Goal: Task Accomplishment & Management: Manage account settings

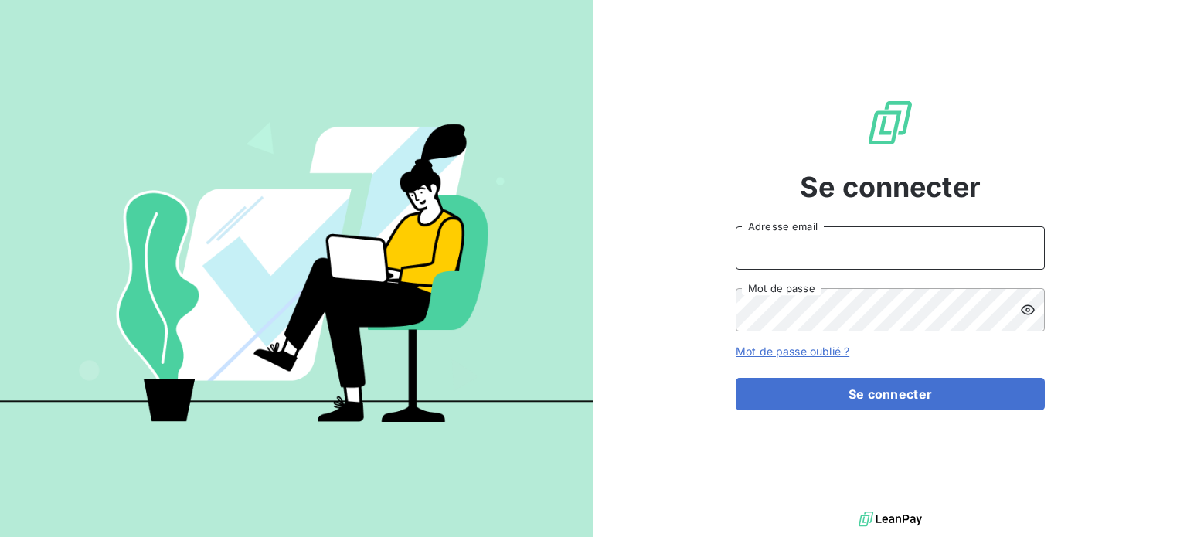
click at [800, 250] on input "Adresse email" at bounding box center [890, 247] width 309 height 43
type input "[EMAIL_ADDRESS][DOMAIN_NAME]"
click at [736, 378] on button "Se connecter" at bounding box center [890, 394] width 309 height 32
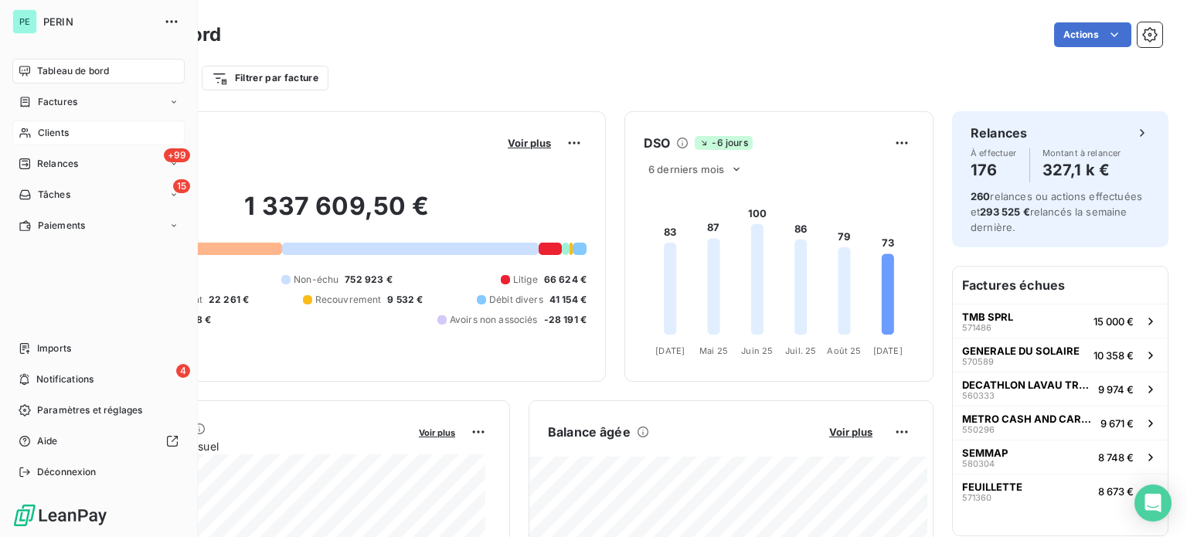
click at [60, 135] on span "Clients" at bounding box center [53, 133] width 31 height 14
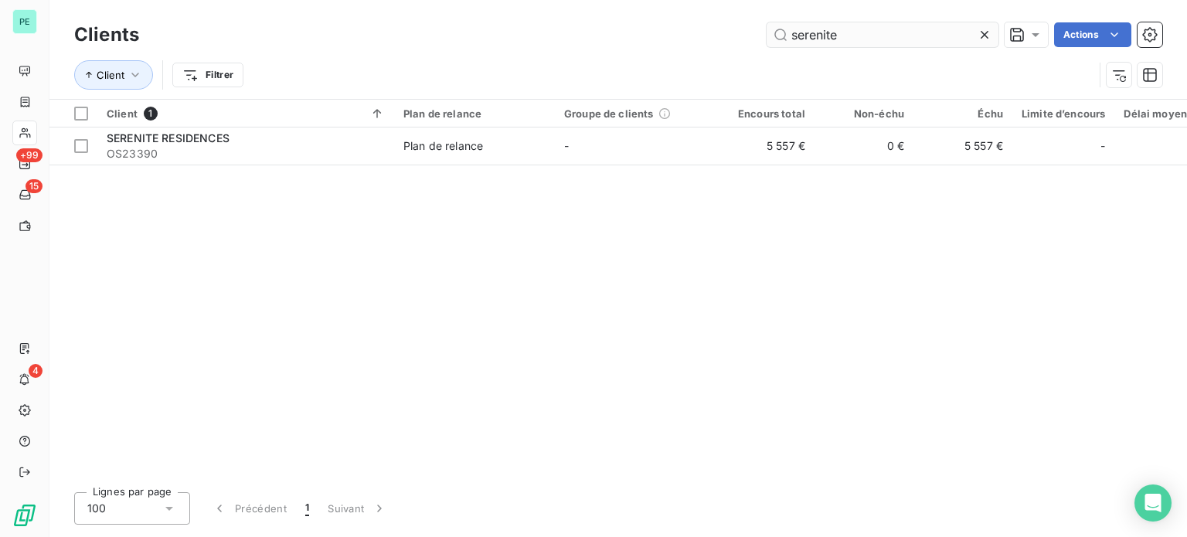
type input "serenite"
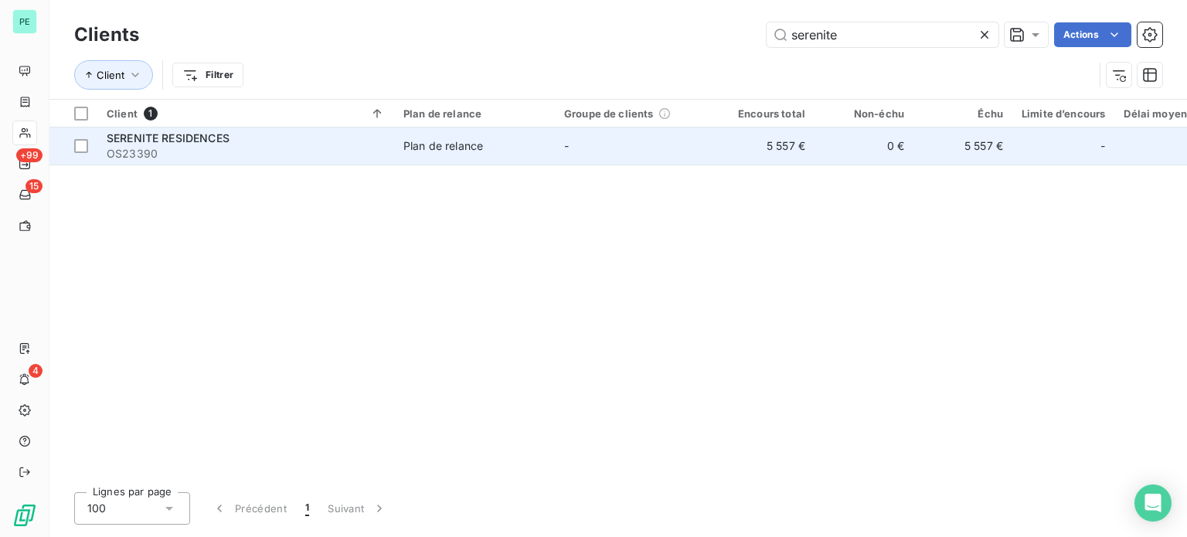
click at [767, 148] on td "5 557 €" at bounding box center [765, 146] width 99 height 37
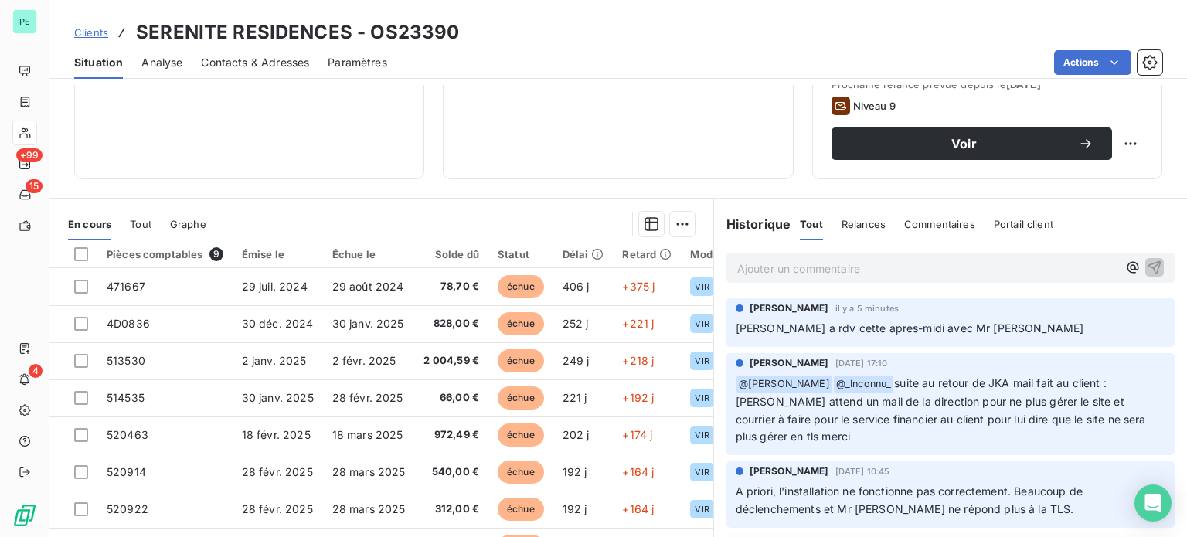
scroll to position [278, 0]
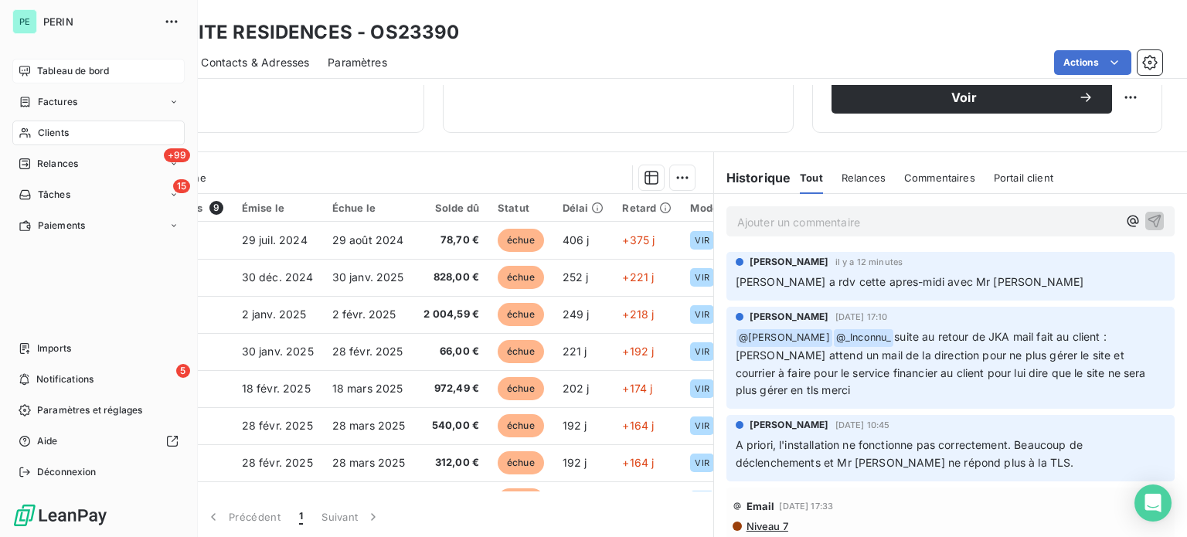
click at [49, 64] on span "Tableau de bord" at bounding box center [73, 71] width 72 height 14
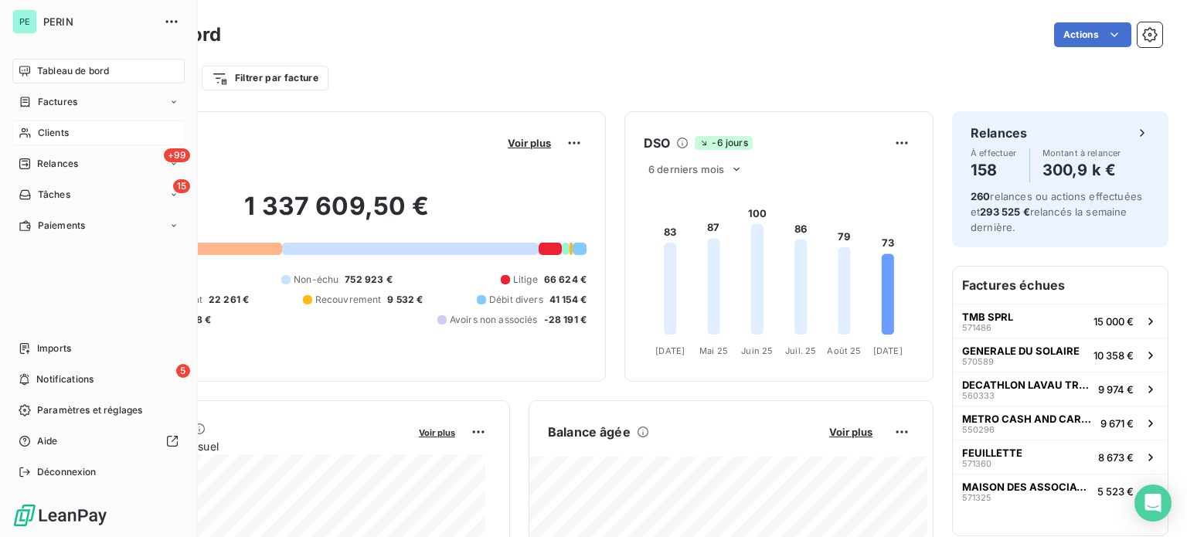
click at [43, 129] on span "Clients" at bounding box center [53, 133] width 31 height 14
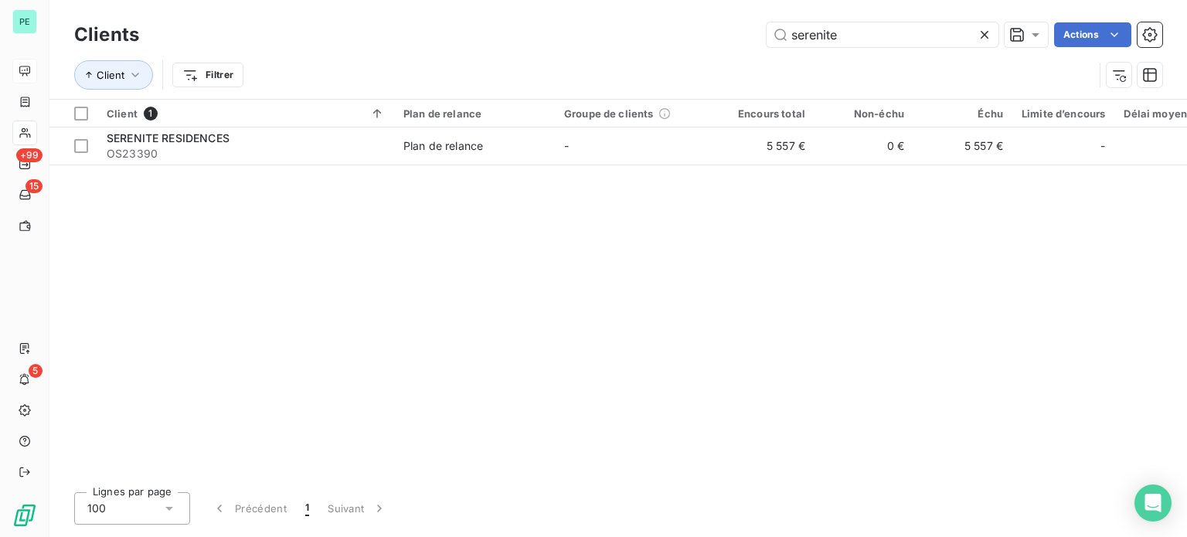
drag, startPoint x: 846, startPoint y: 41, endPoint x: 673, endPoint y: 17, distance: 174.8
click at [673, 17] on div "Clients serenite Actions Client Filtrer" at bounding box center [618, 49] width 1138 height 99
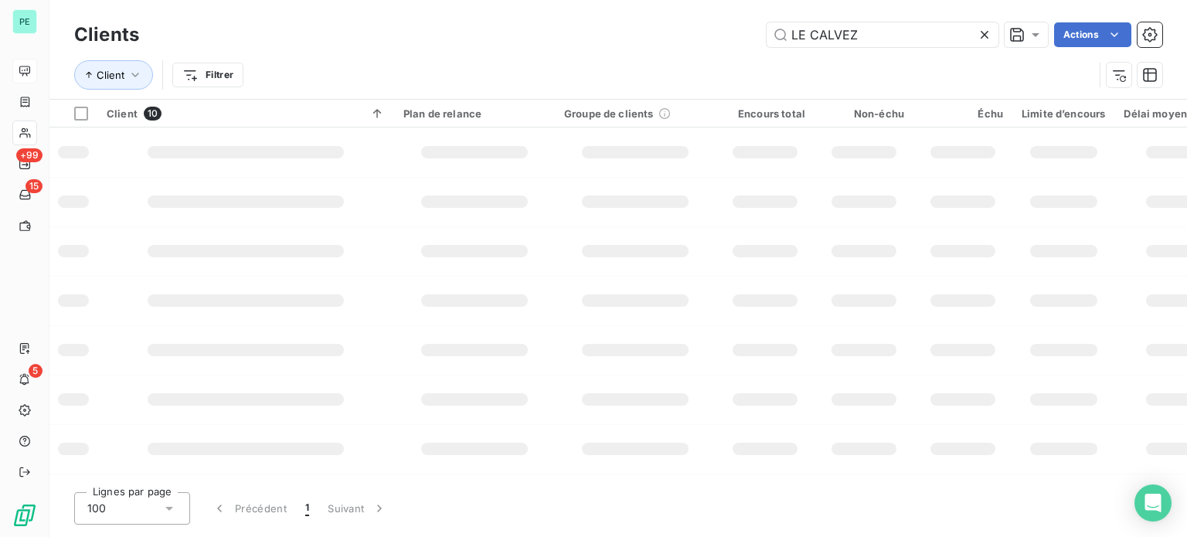
type input "LE CALVEZ"
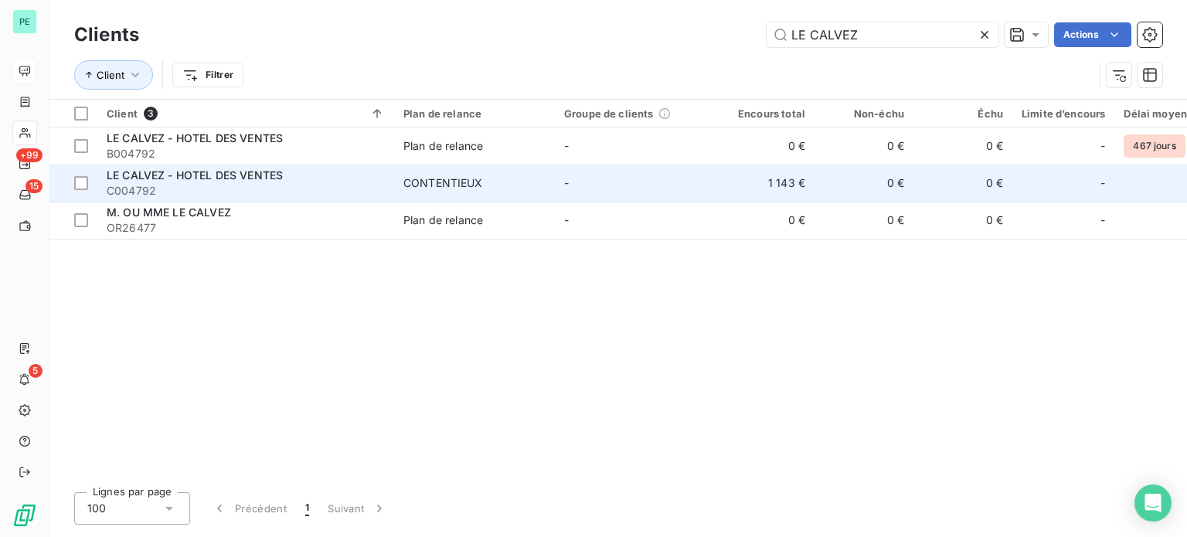
click at [698, 178] on td "-" at bounding box center [635, 183] width 161 height 37
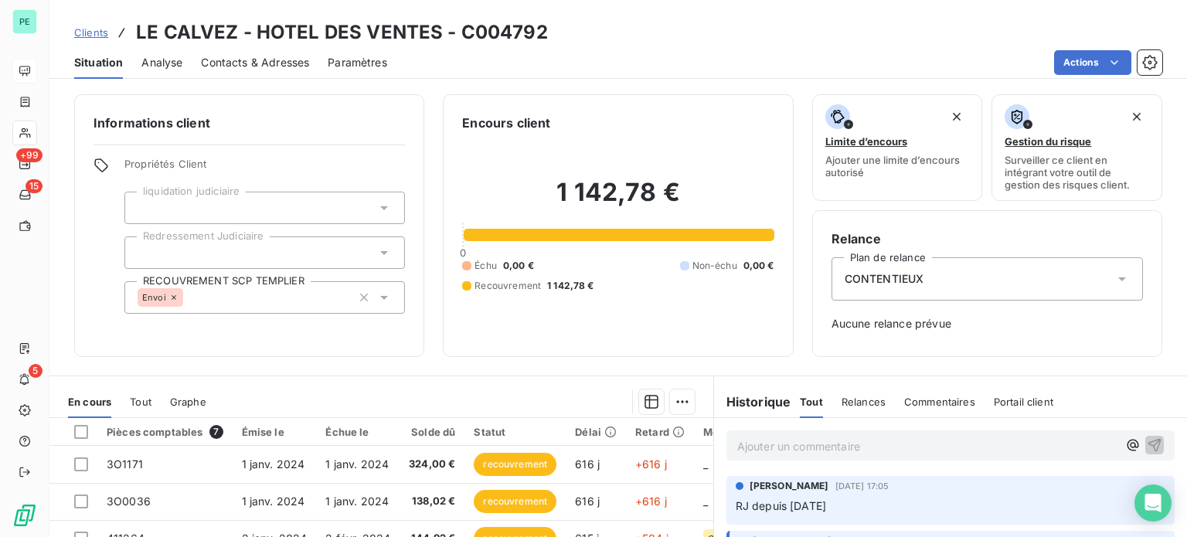
scroll to position [77, 0]
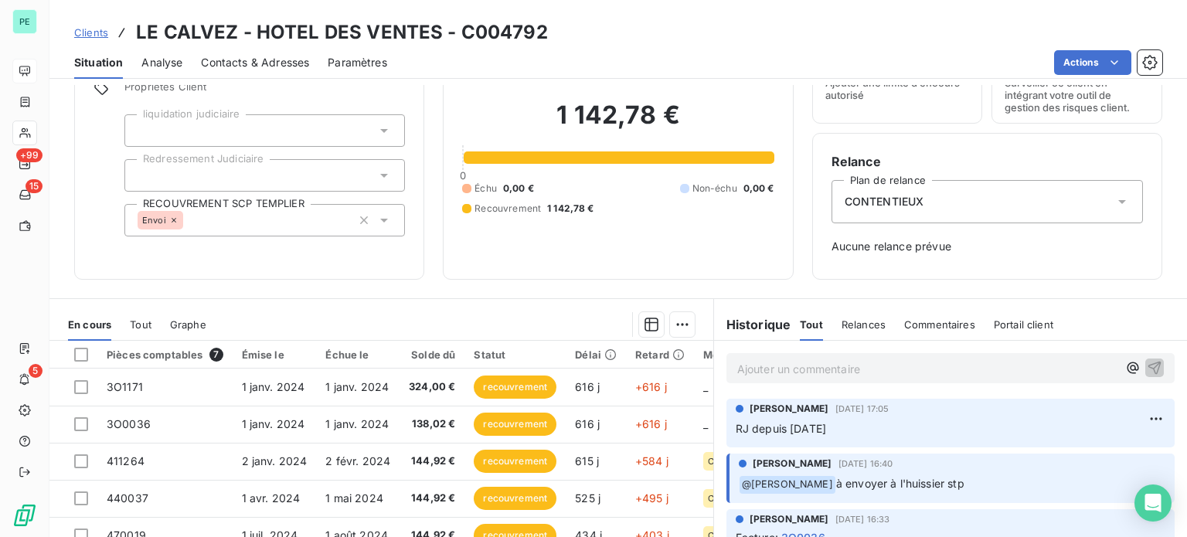
click at [742, 376] on p "Ajouter un commentaire ﻿" at bounding box center [927, 368] width 380 height 19
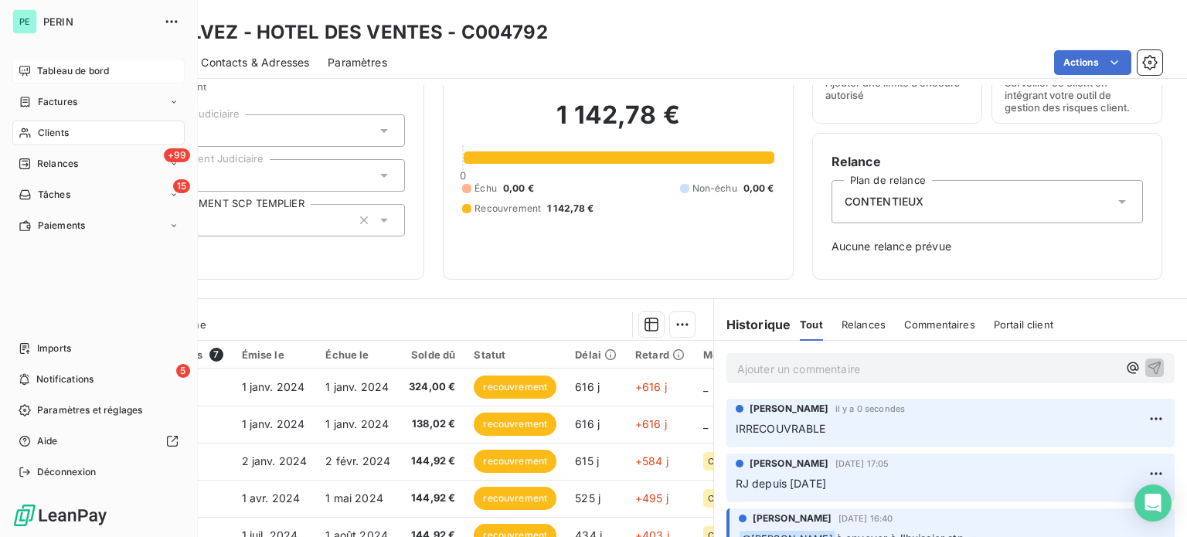
click at [55, 67] on span "Tableau de bord" at bounding box center [73, 71] width 72 height 14
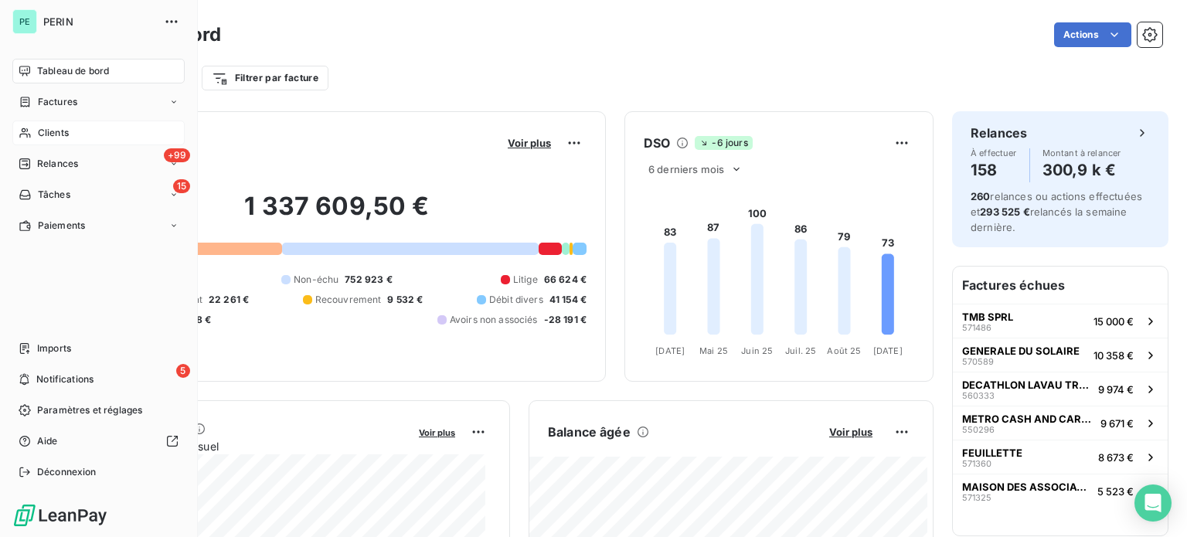
click at [57, 126] on span "Clients" at bounding box center [53, 133] width 31 height 14
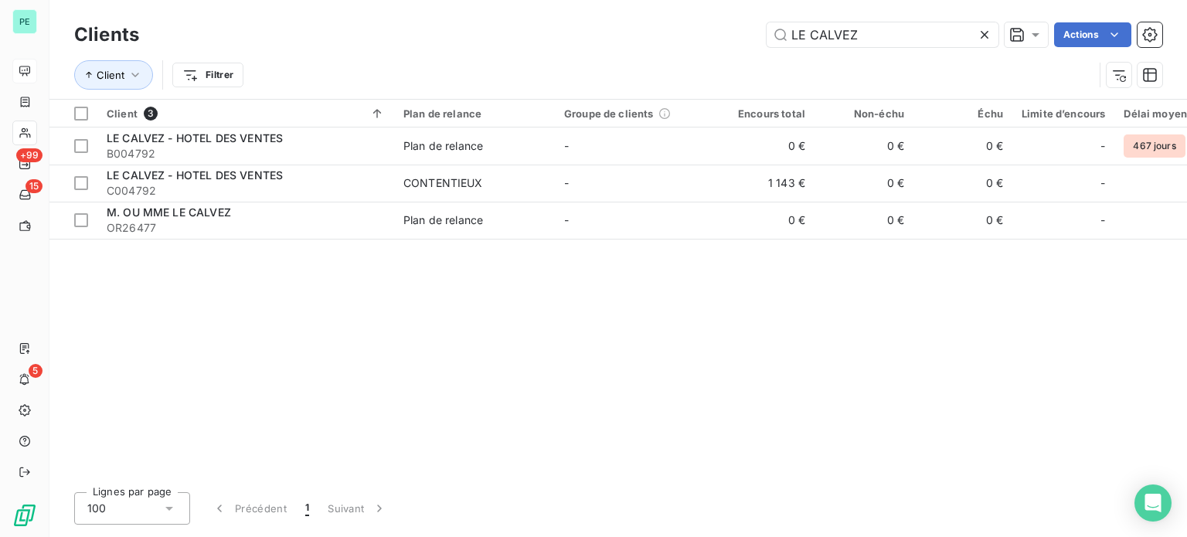
drag, startPoint x: 864, startPoint y: 36, endPoint x: 689, endPoint y: 23, distance: 176.0
click at [696, 25] on div "LE CALVEZ Actions" at bounding box center [660, 34] width 1005 height 25
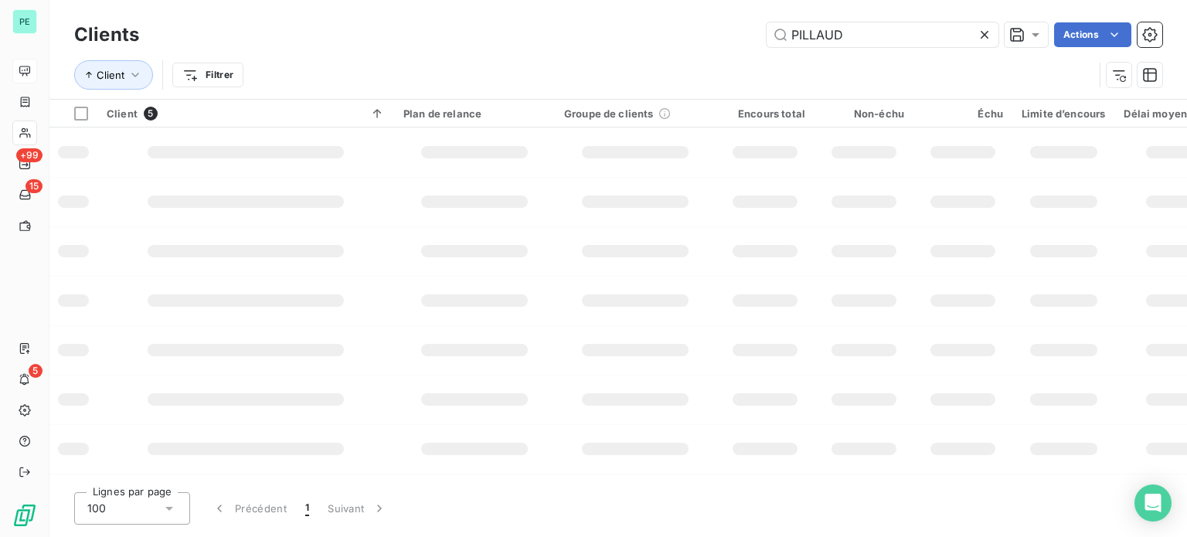
type input "PILLAUD"
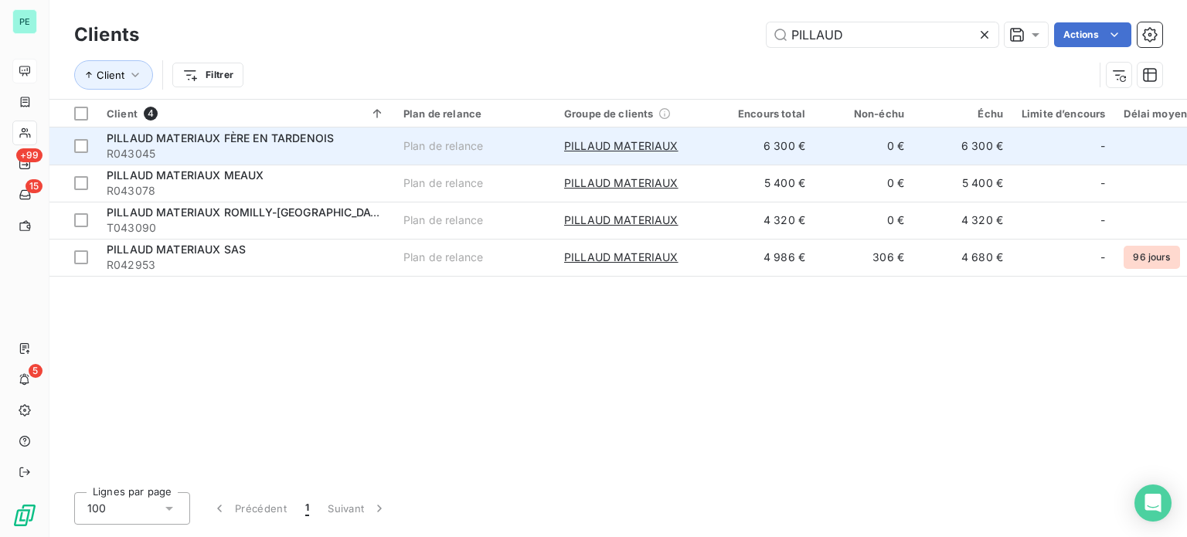
click at [781, 144] on td "6 300 €" at bounding box center [765, 146] width 99 height 37
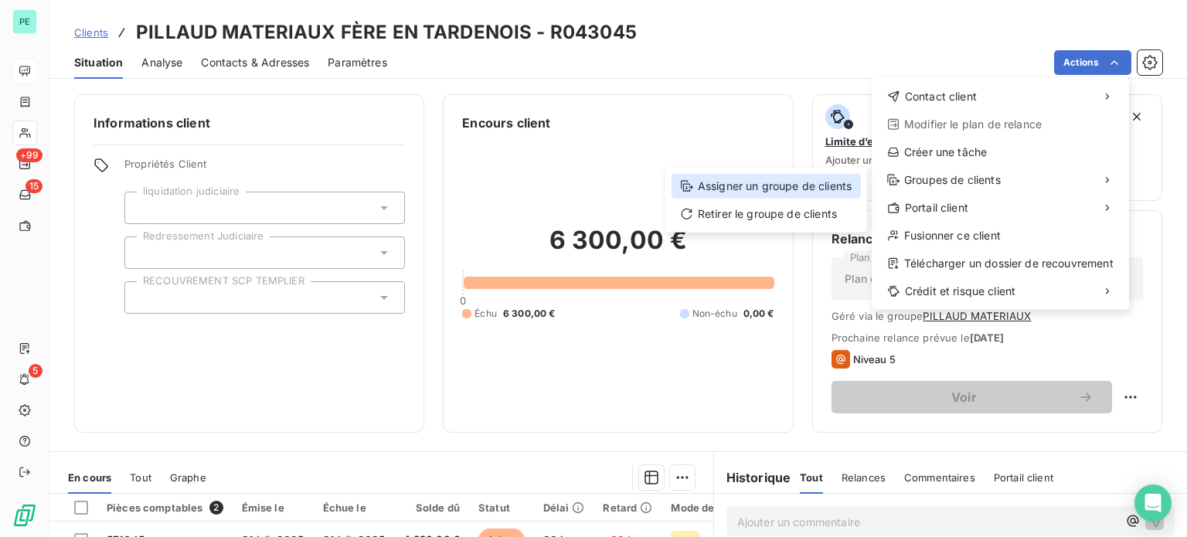
click at [804, 188] on div "Assigner un groupe de clients" at bounding box center [766, 186] width 189 height 25
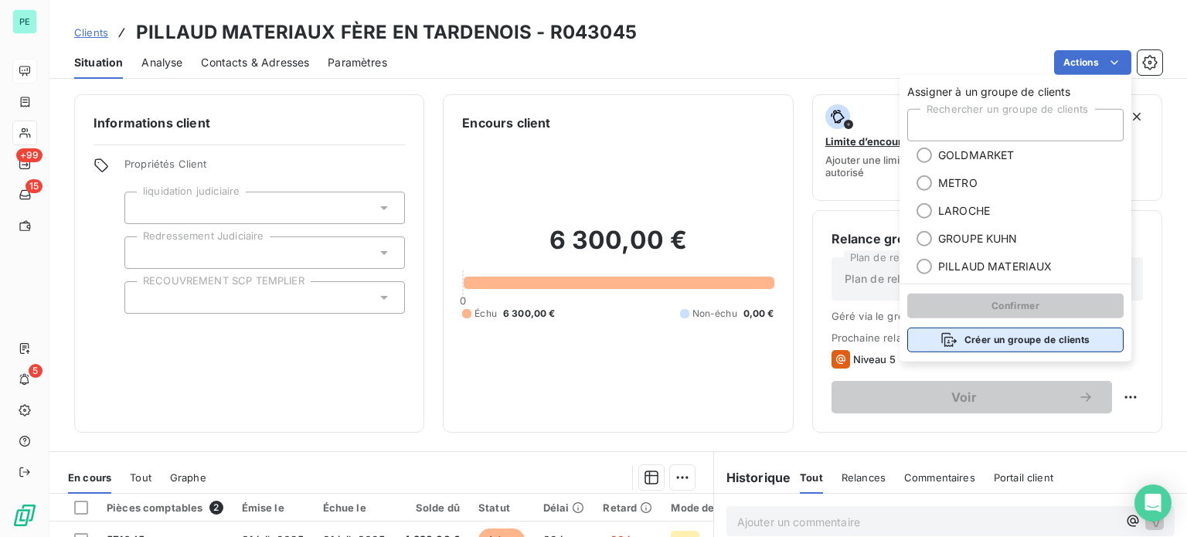
click at [981, 340] on button "Créer un groupe de clients" at bounding box center [1016, 340] width 216 height 25
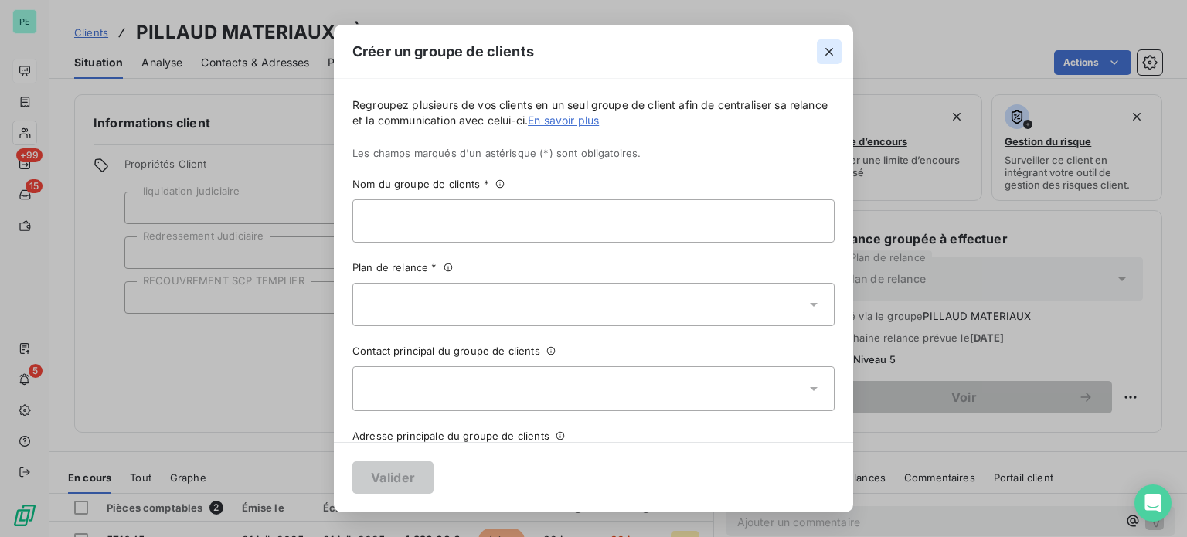
click at [833, 49] on icon "button" at bounding box center [829, 51] width 15 height 15
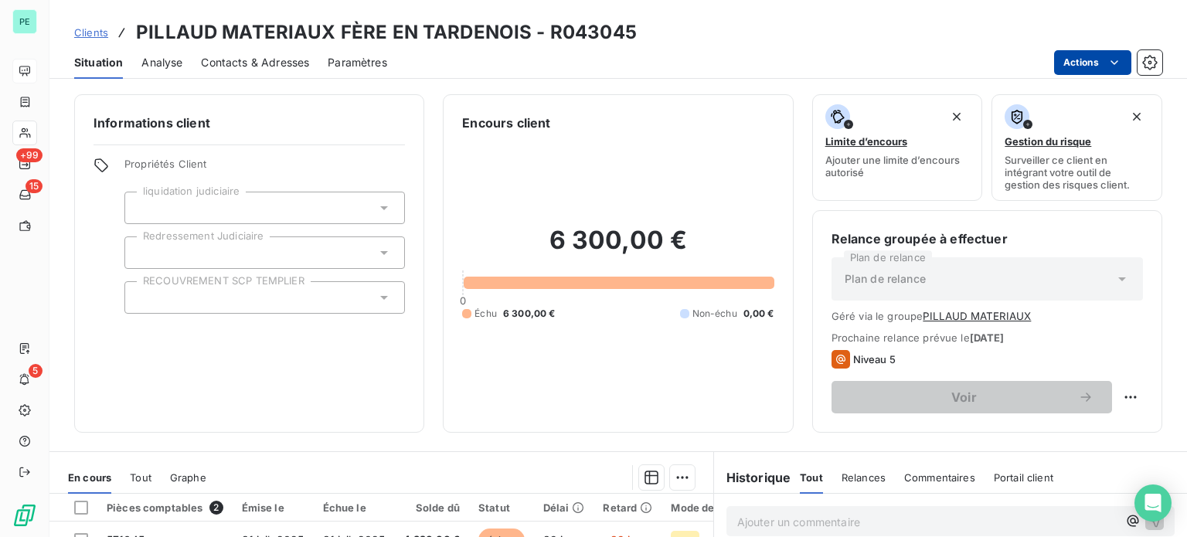
click at [1089, 59] on html "PE +99 15 5 Clients PILLAUD MATERIAUX FÈRE EN TARDENOIS - R043045 Situation Ana…" at bounding box center [593, 268] width 1187 height 537
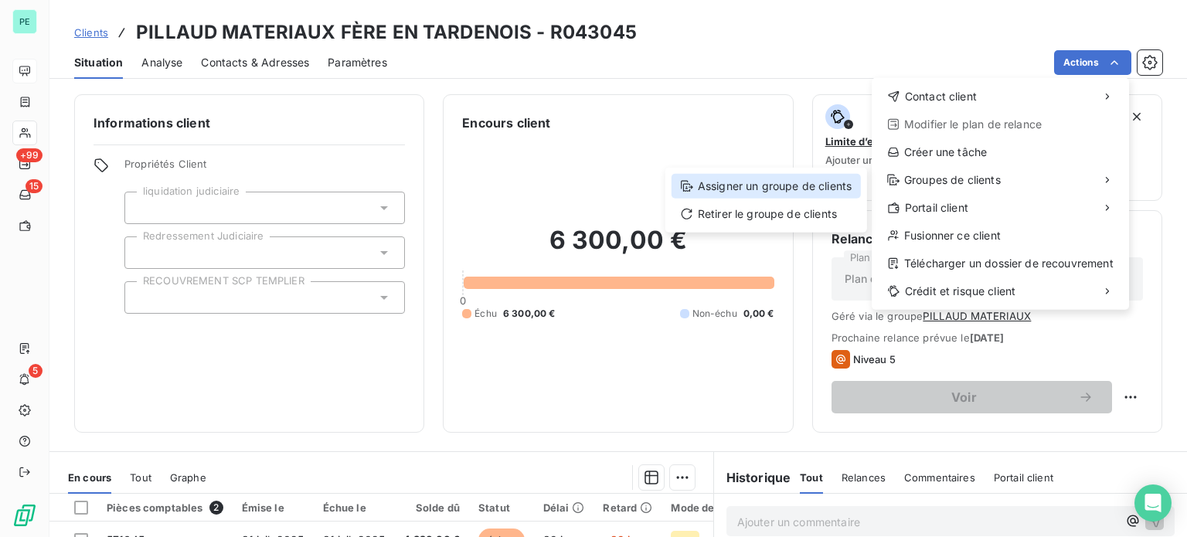
click at [807, 186] on div "Assigner un groupe de clients" at bounding box center [766, 186] width 189 height 25
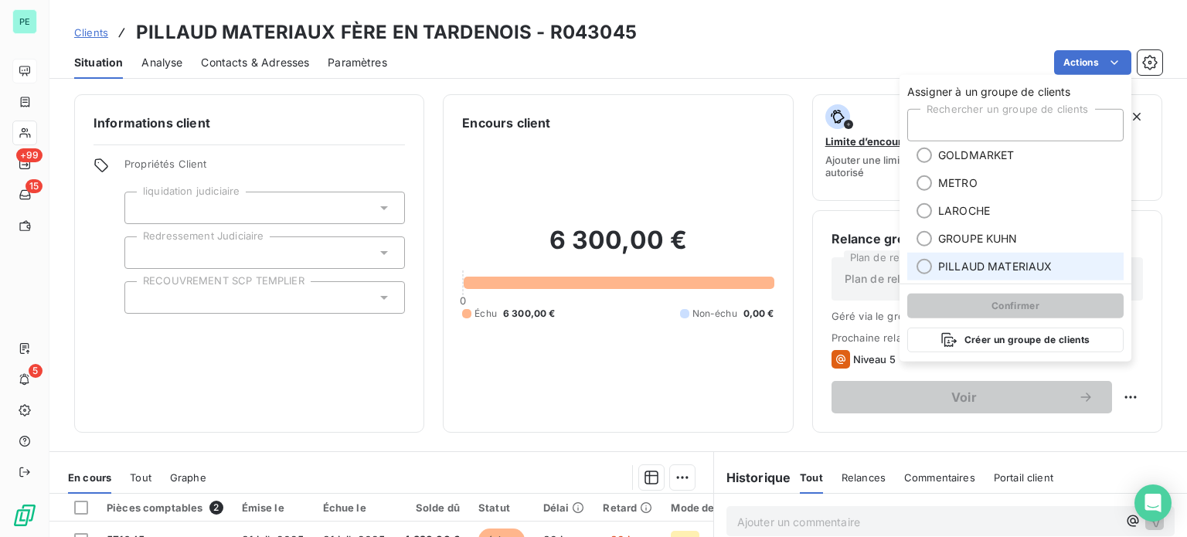
click at [957, 263] on span "PILLAUD MATERIAUX" at bounding box center [995, 266] width 114 height 15
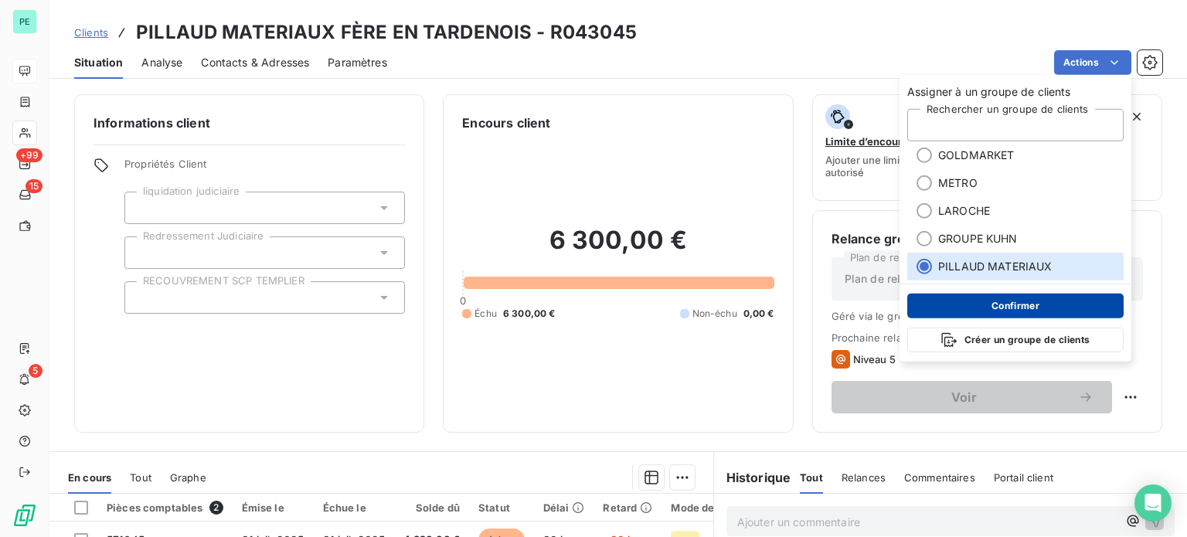
click at [996, 305] on button "Confirmer" at bounding box center [1016, 306] width 216 height 25
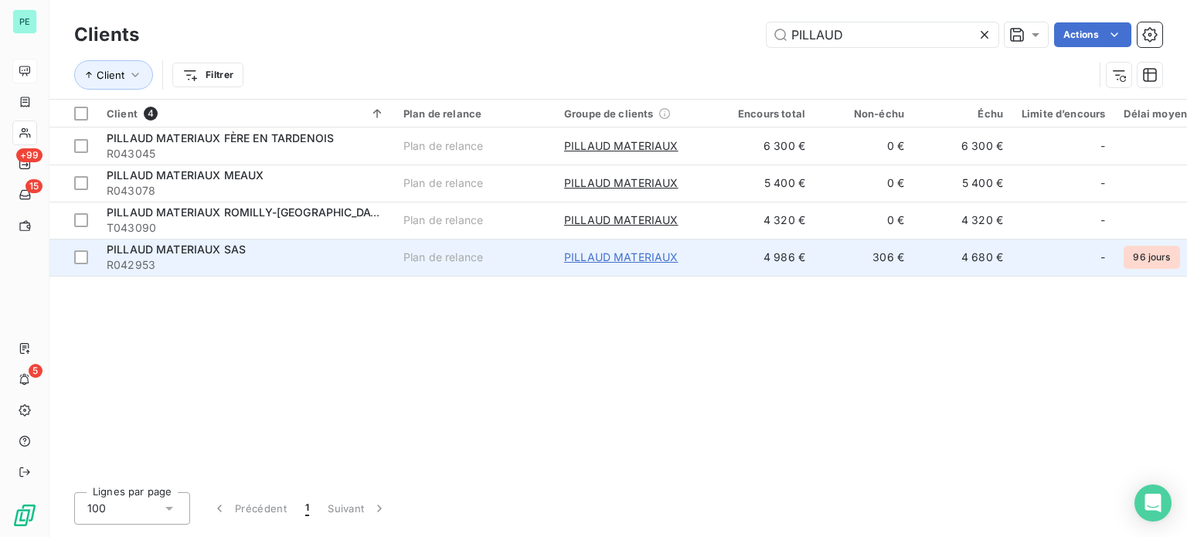
click at [640, 259] on span "PILLAUD MATERIAUX" at bounding box center [621, 257] width 114 height 15
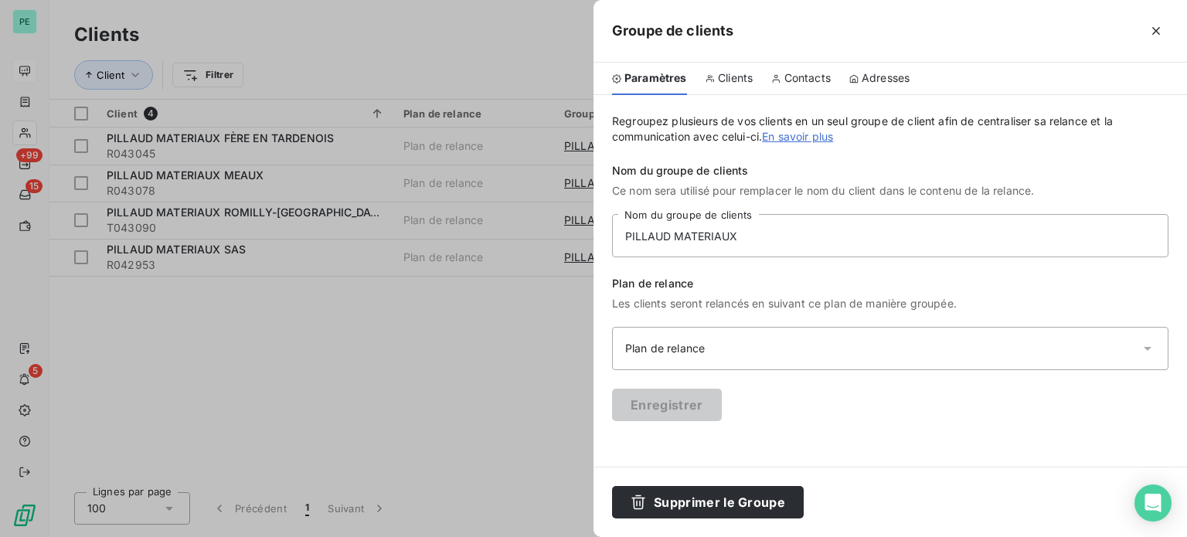
click at [445, 369] on div at bounding box center [593, 268] width 1187 height 537
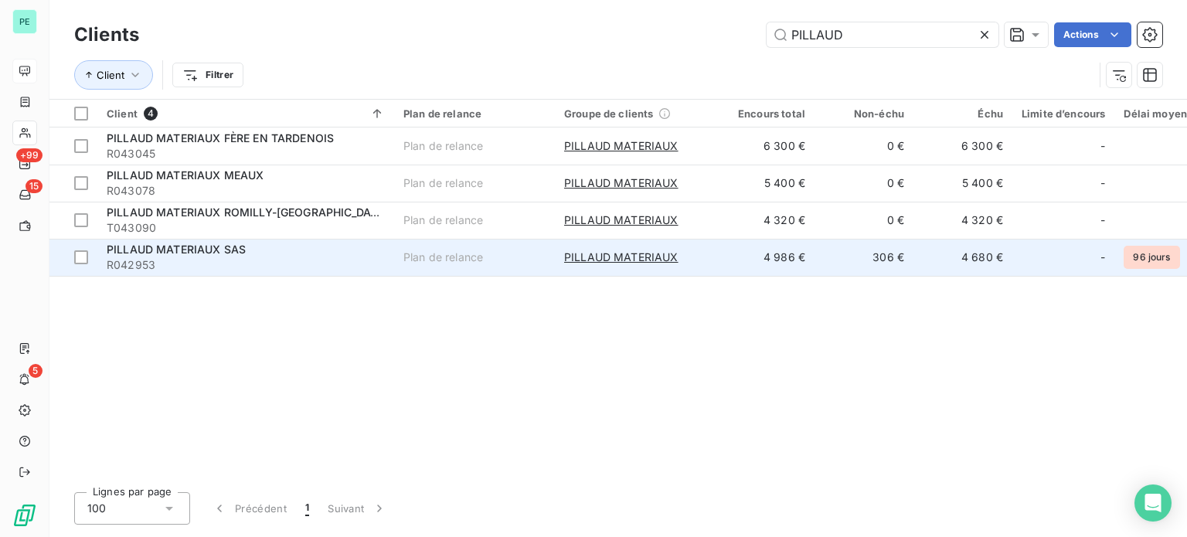
click at [788, 259] on td "4 986 €" at bounding box center [765, 257] width 99 height 37
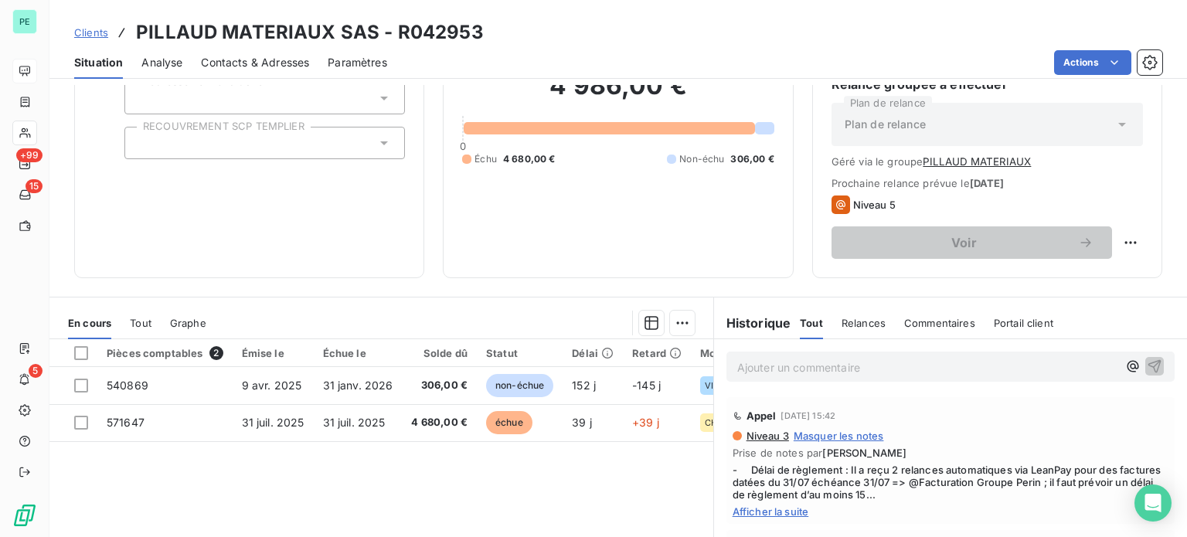
scroll to position [232, 0]
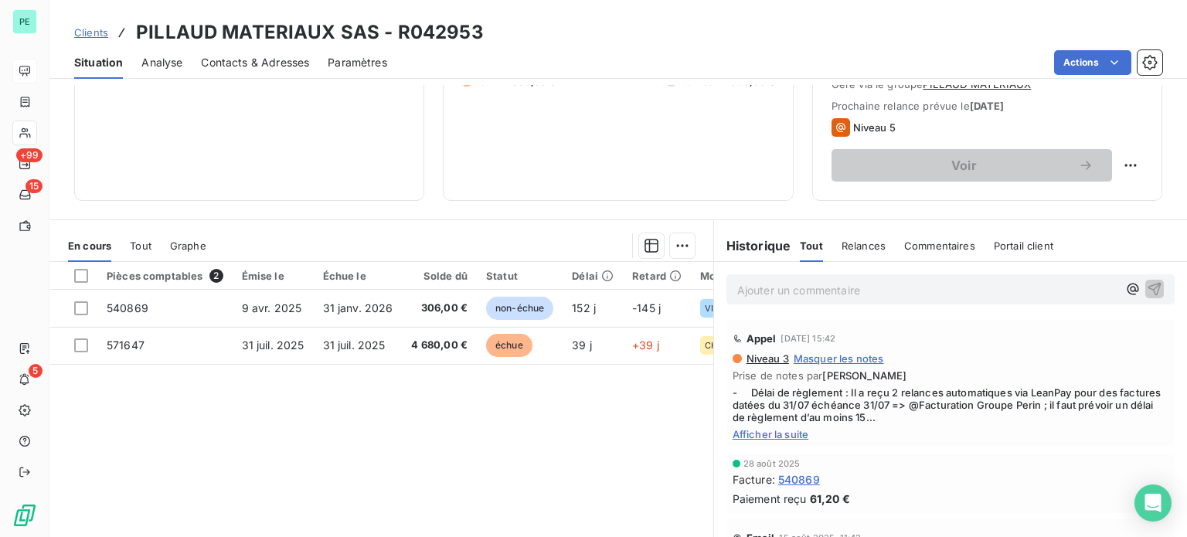
click at [786, 434] on span "Afficher la suite" at bounding box center [951, 434] width 436 height 12
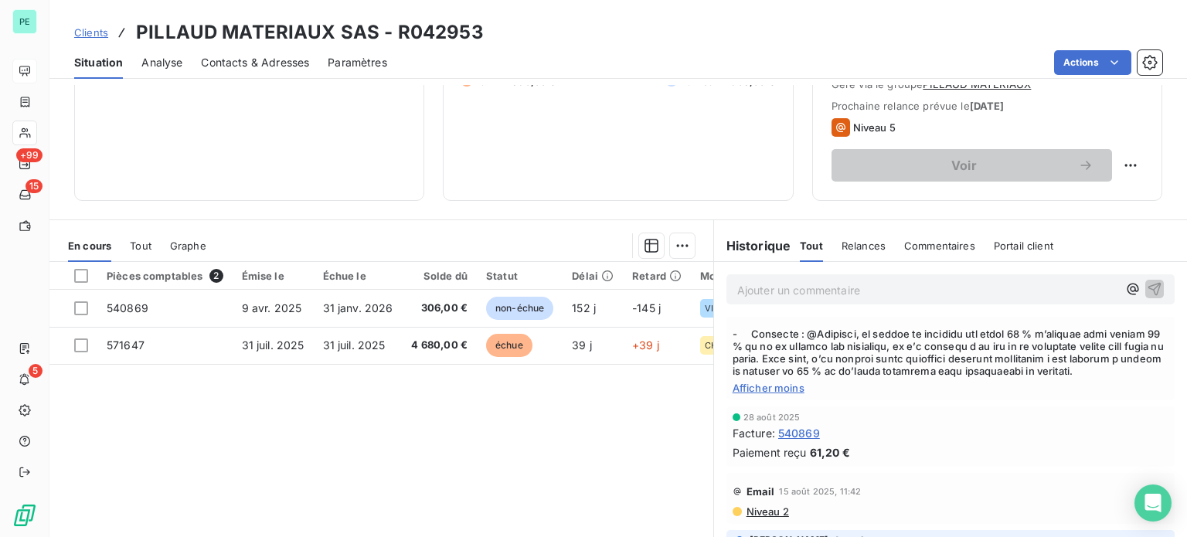
click at [482, 429] on div "Pièces comptables 2 Émise le Échue le Solde dû Statut Délai Retard Mode de règl…" at bounding box center [381, 411] width 664 height 298
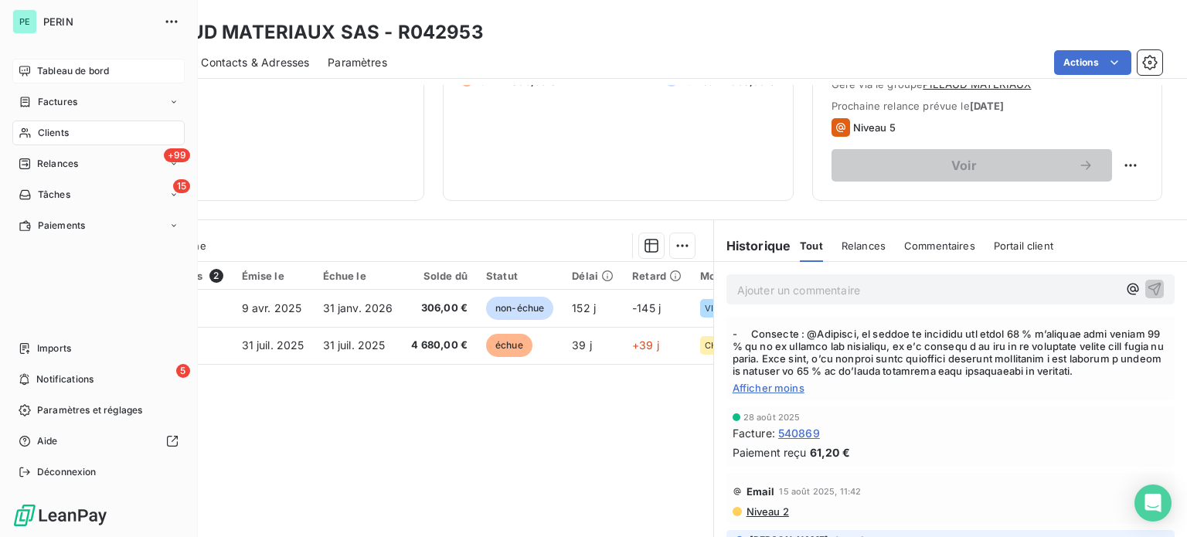
click at [57, 66] on span "Tableau de bord" at bounding box center [73, 71] width 72 height 14
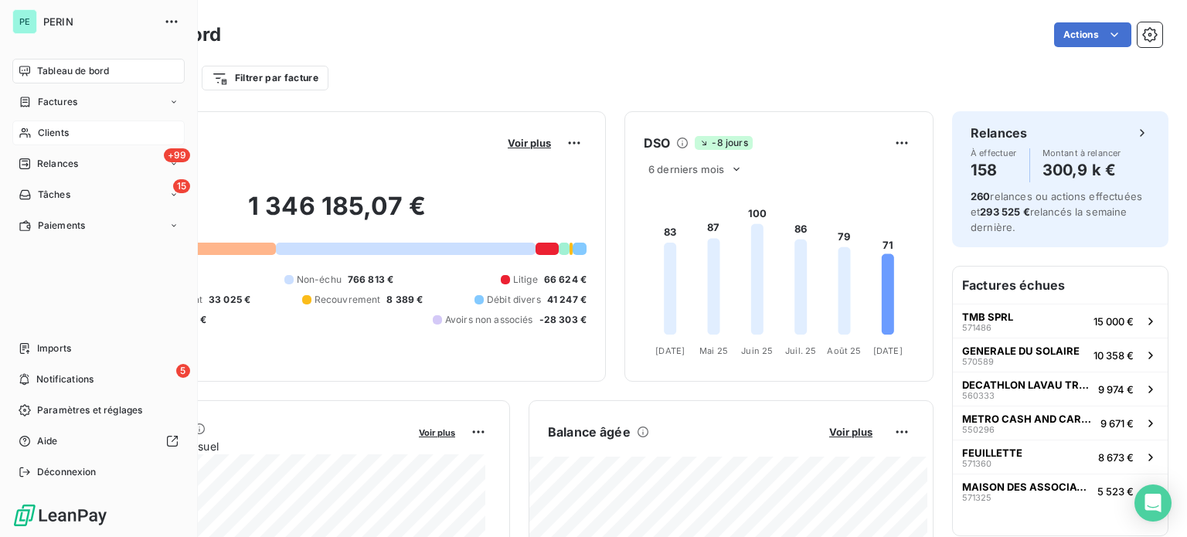
click at [53, 132] on span "Clients" at bounding box center [53, 133] width 31 height 14
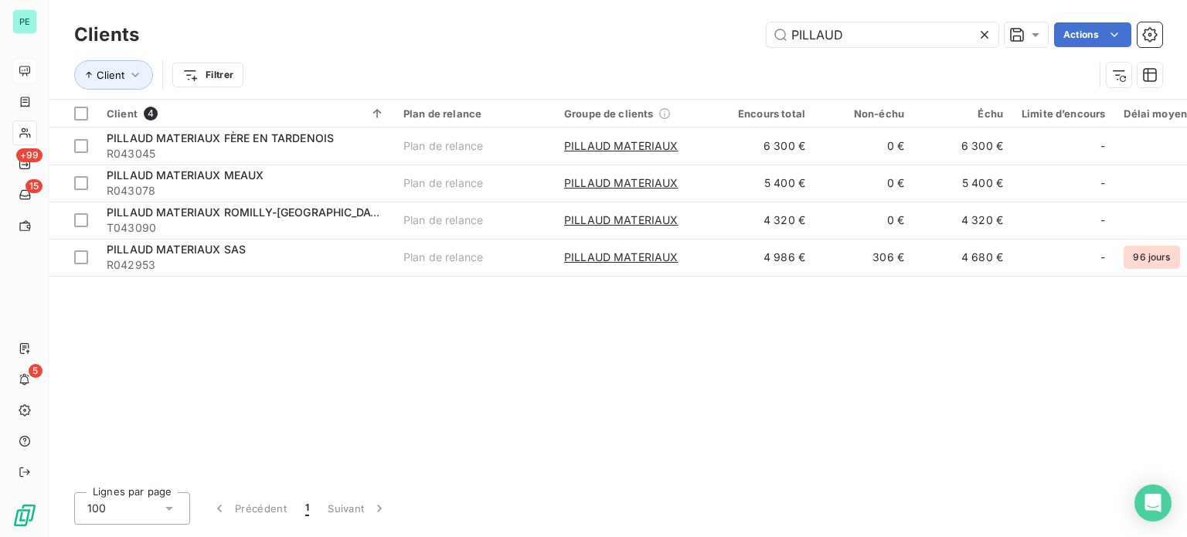
drag, startPoint x: 862, startPoint y: 38, endPoint x: 668, endPoint y: 31, distance: 194.2
click at [669, 31] on div "PILLAUD Actions" at bounding box center [660, 34] width 1005 height 25
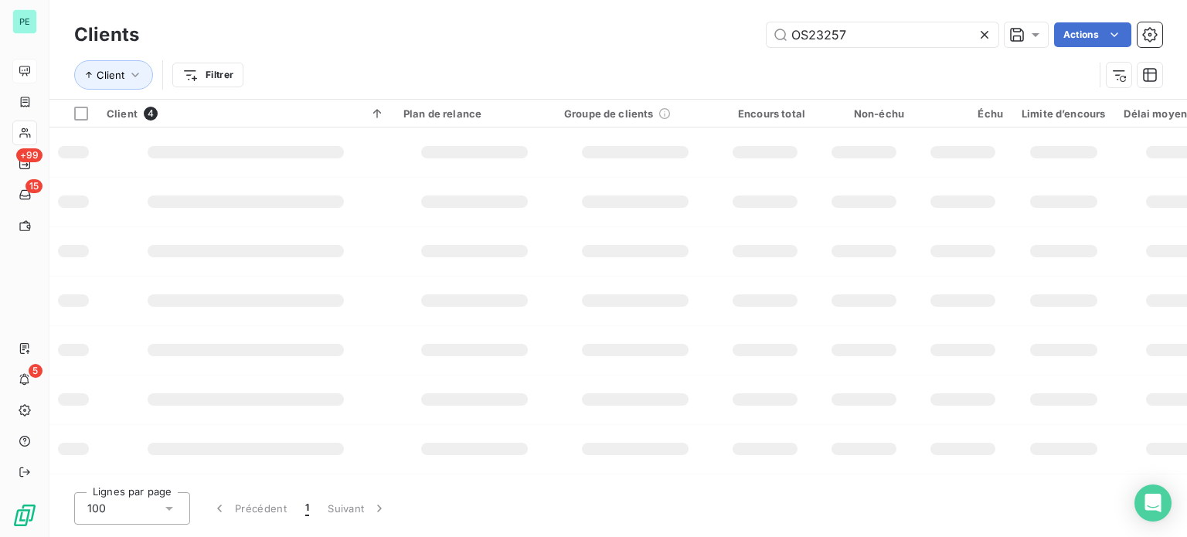
type input "OS23257"
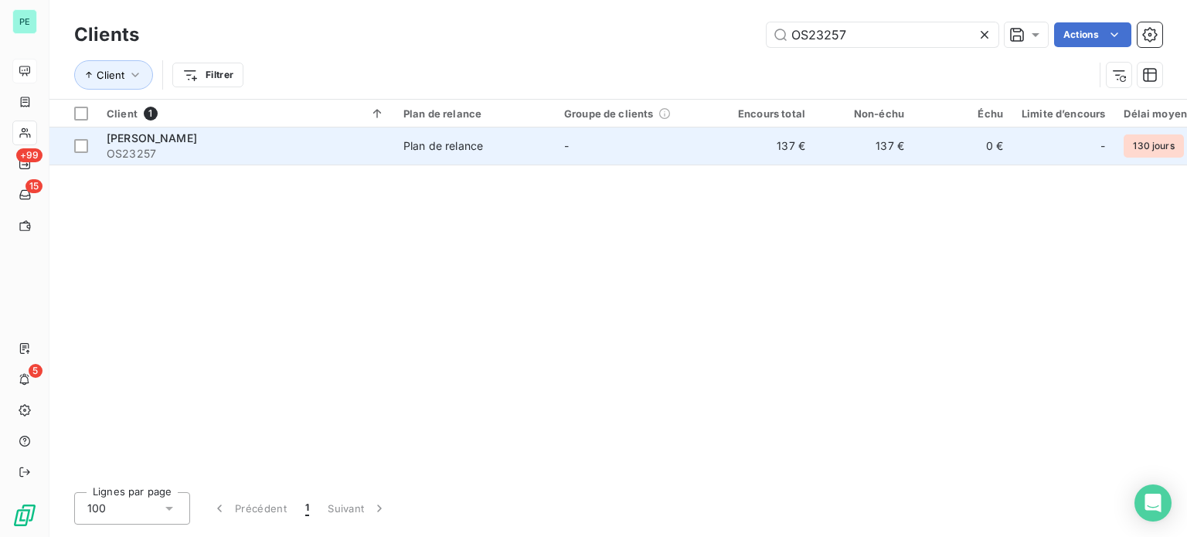
click at [633, 145] on td "-" at bounding box center [635, 146] width 161 height 37
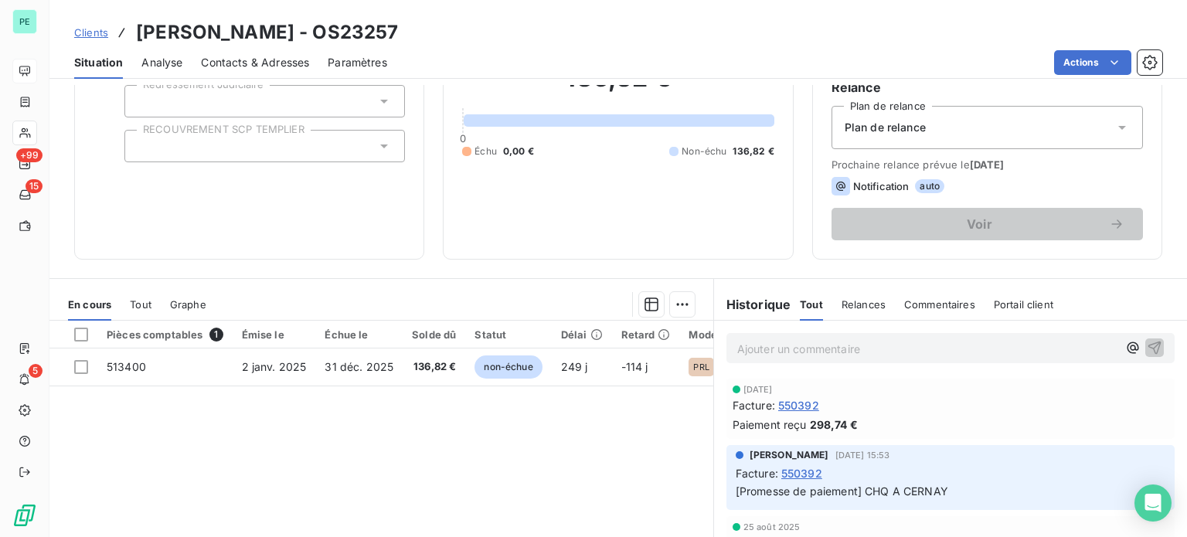
scroll to position [155, 0]
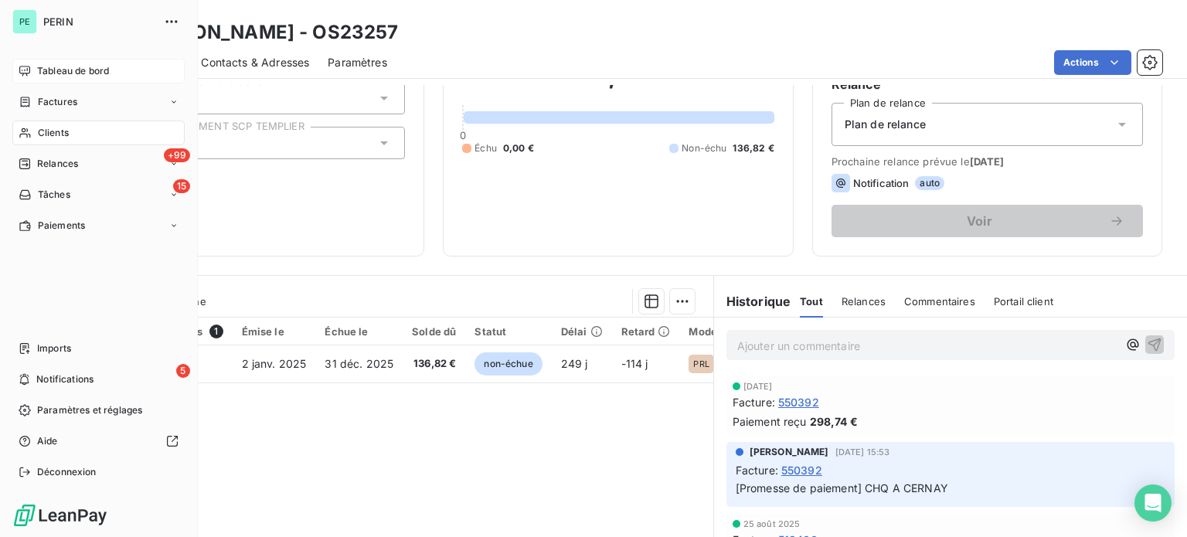
click at [59, 132] on span "Clients" at bounding box center [53, 133] width 31 height 14
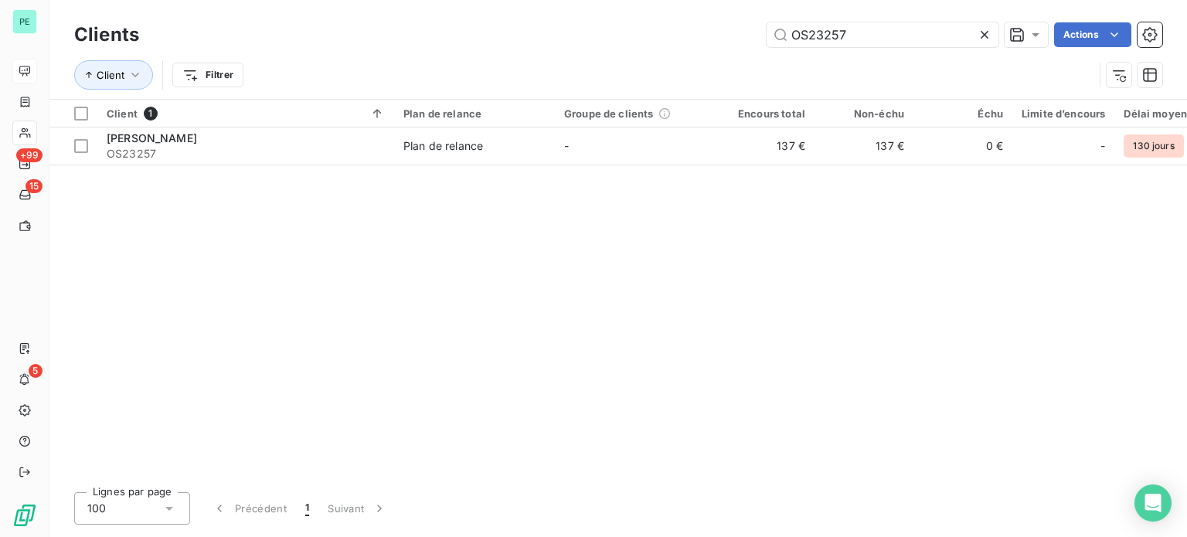
drag, startPoint x: 818, startPoint y: 27, endPoint x: 703, endPoint y: 28, distance: 114.4
click at [708, 27] on div "OS23257 Actions" at bounding box center [660, 34] width 1005 height 25
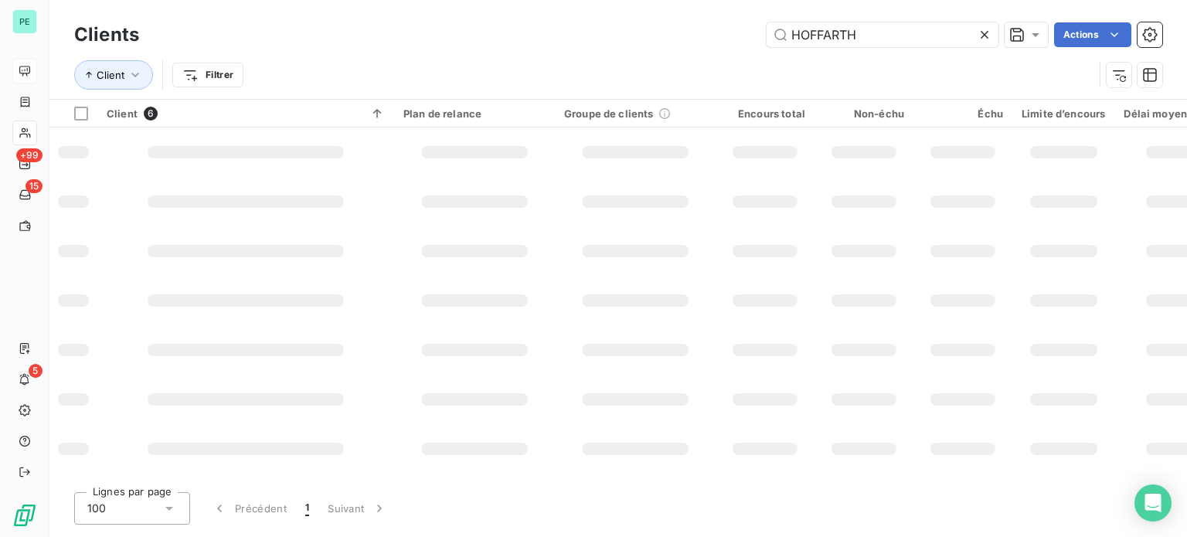
type input "HOFFARTH"
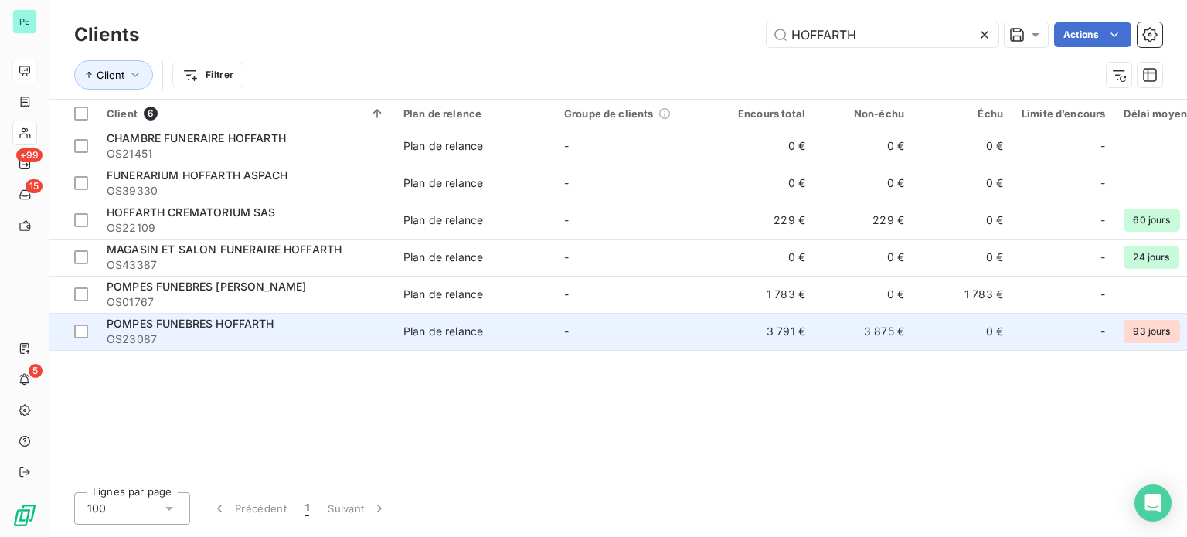
click at [417, 333] on div "Plan de relance" at bounding box center [444, 331] width 80 height 15
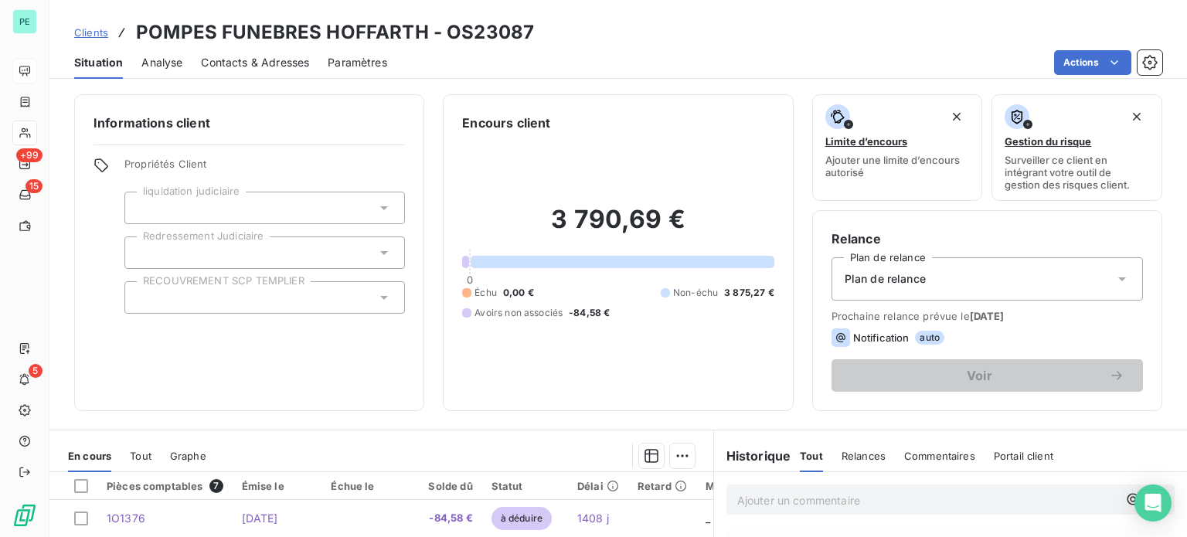
click at [261, 56] on span "Contacts & Adresses" at bounding box center [255, 62] width 108 height 15
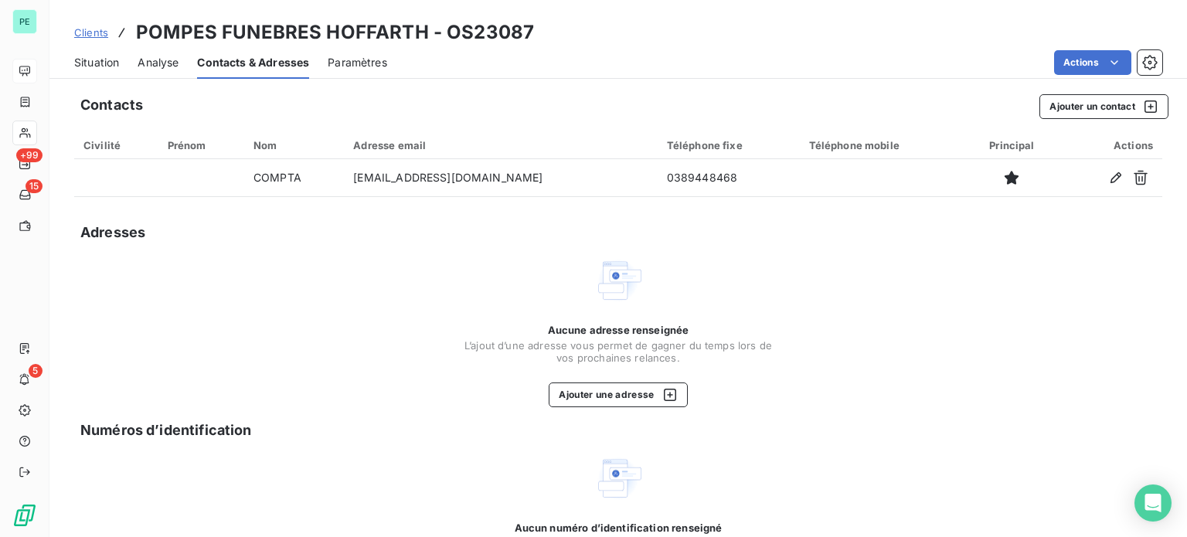
click at [97, 63] on span "Situation" at bounding box center [96, 62] width 45 height 15
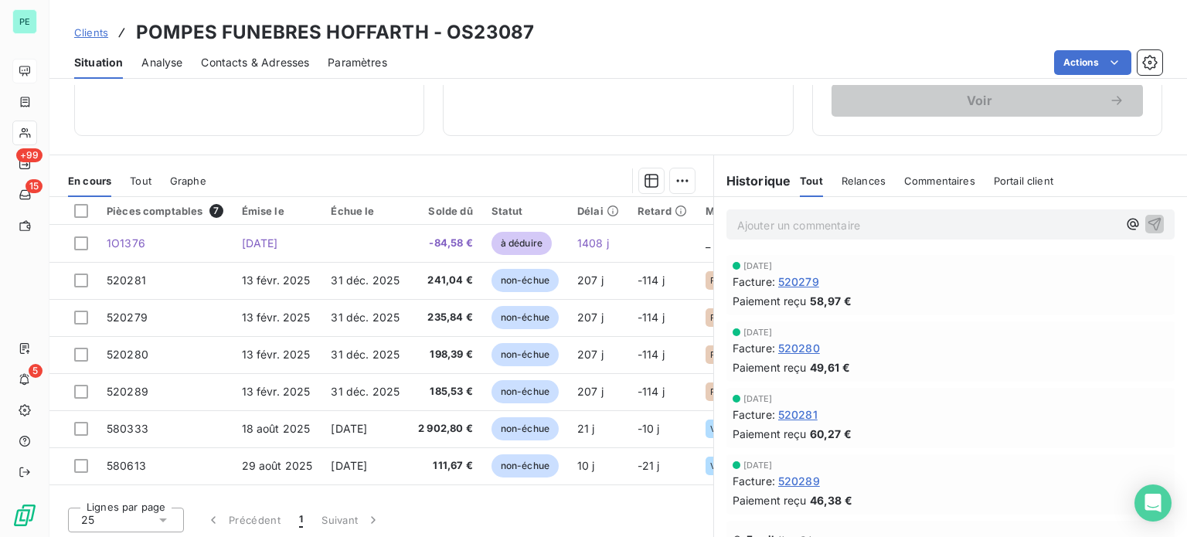
scroll to position [278, 0]
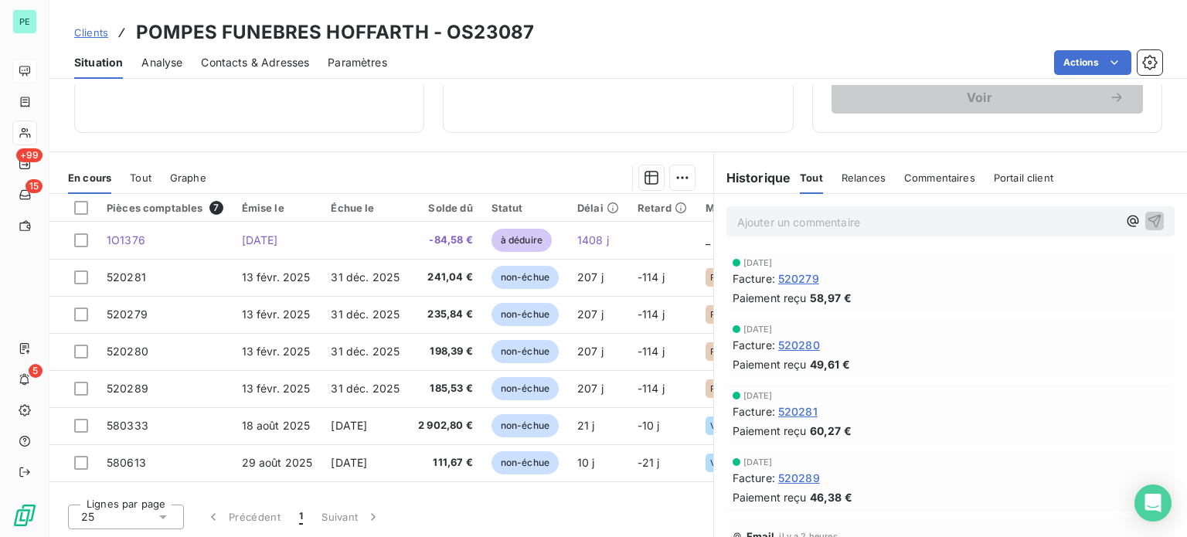
click at [95, 31] on span "Clients" at bounding box center [91, 32] width 34 height 12
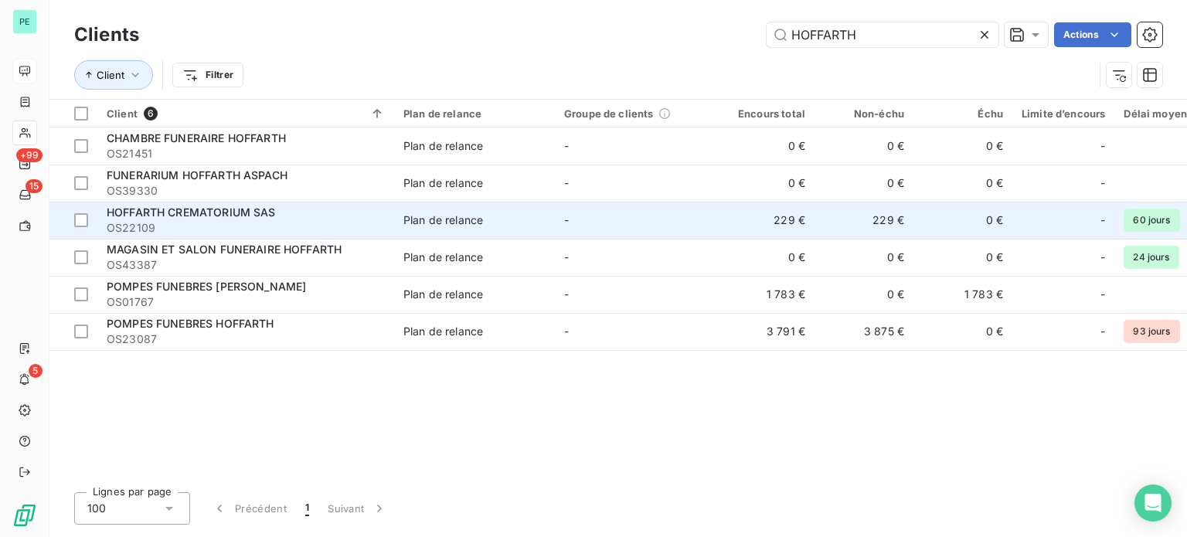
click at [441, 216] on div "Plan de relance" at bounding box center [444, 220] width 80 height 15
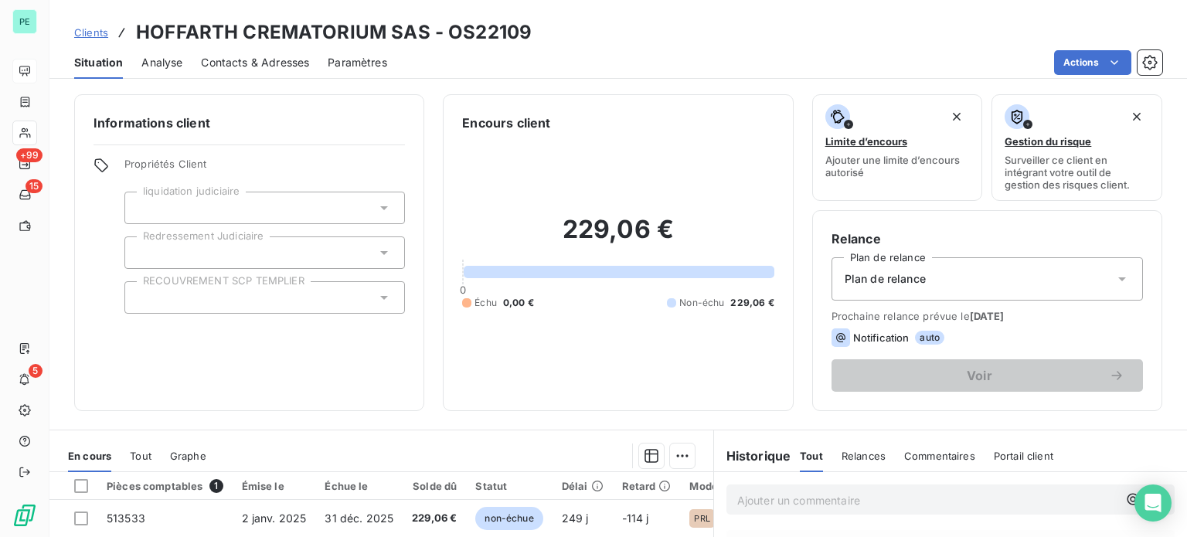
click at [250, 62] on span "Contacts & Adresses" at bounding box center [255, 62] width 108 height 15
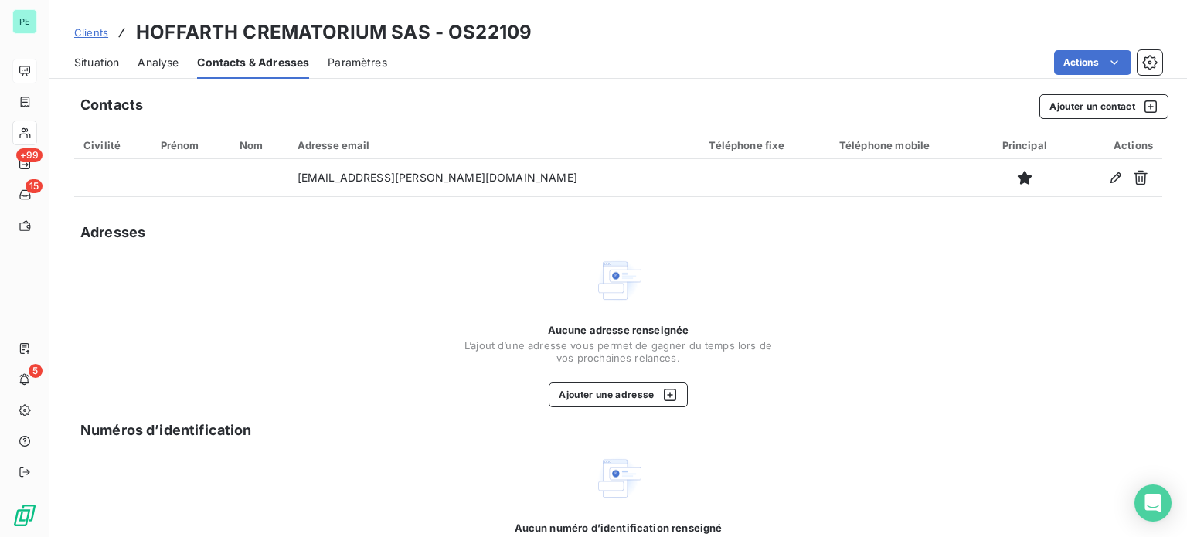
click at [90, 56] on span "Situation" at bounding box center [96, 62] width 45 height 15
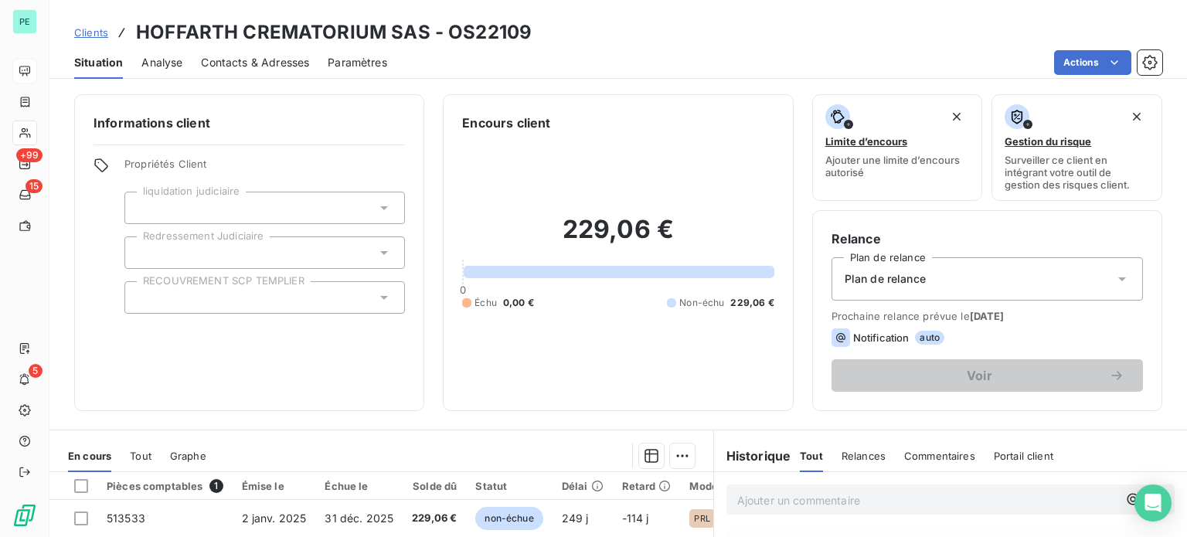
click at [97, 26] on link "Clients" at bounding box center [91, 32] width 34 height 15
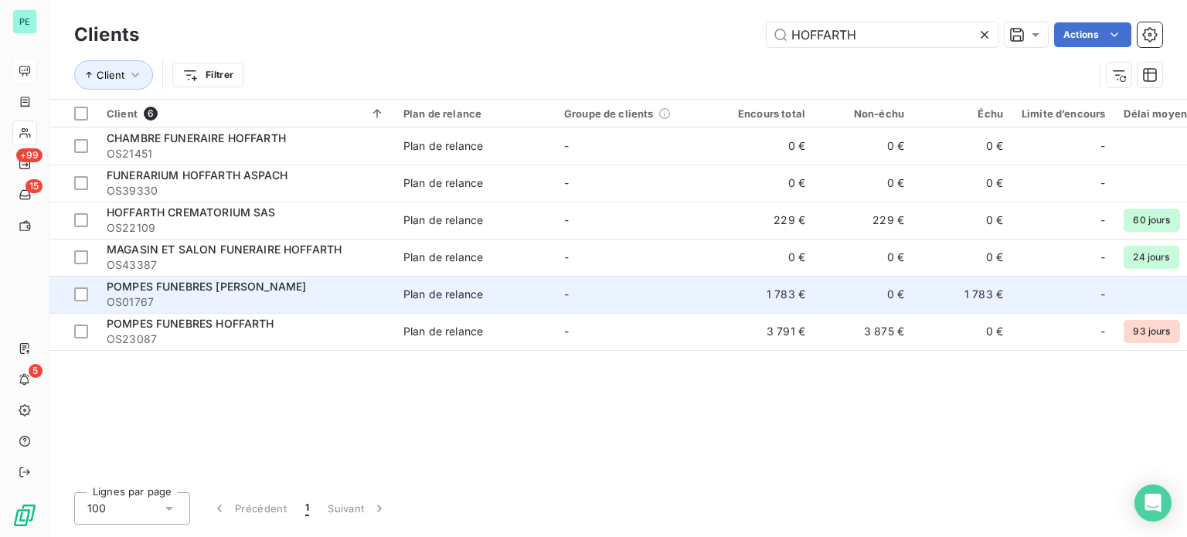
click at [456, 294] on div "Plan de relance" at bounding box center [444, 294] width 80 height 15
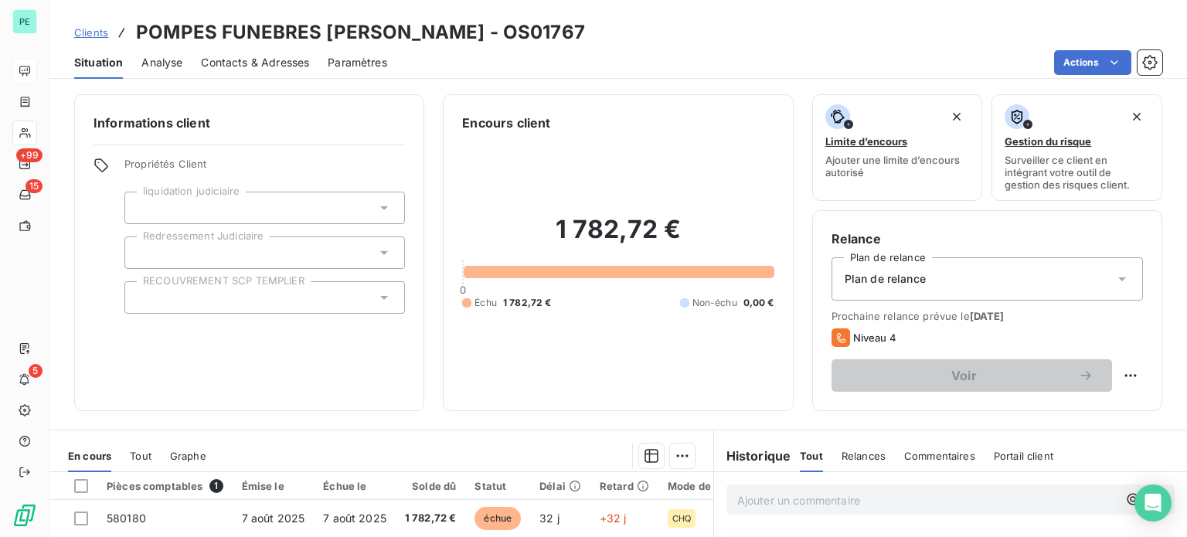
click at [277, 59] on span "Contacts & Adresses" at bounding box center [255, 62] width 108 height 15
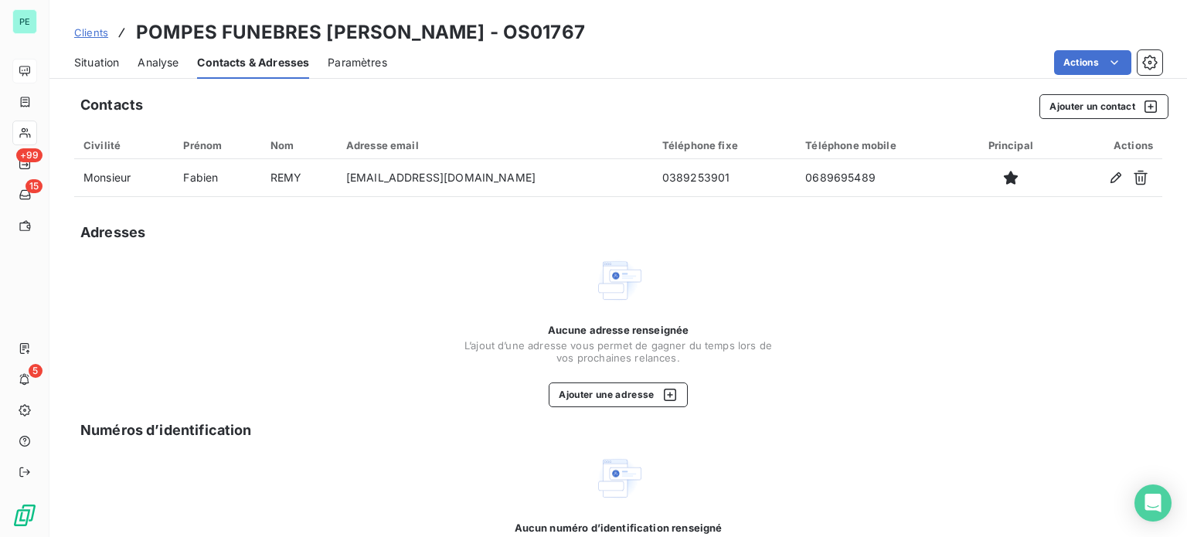
click at [104, 60] on span "Situation" at bounding box center [96, 62] width 45 height 15
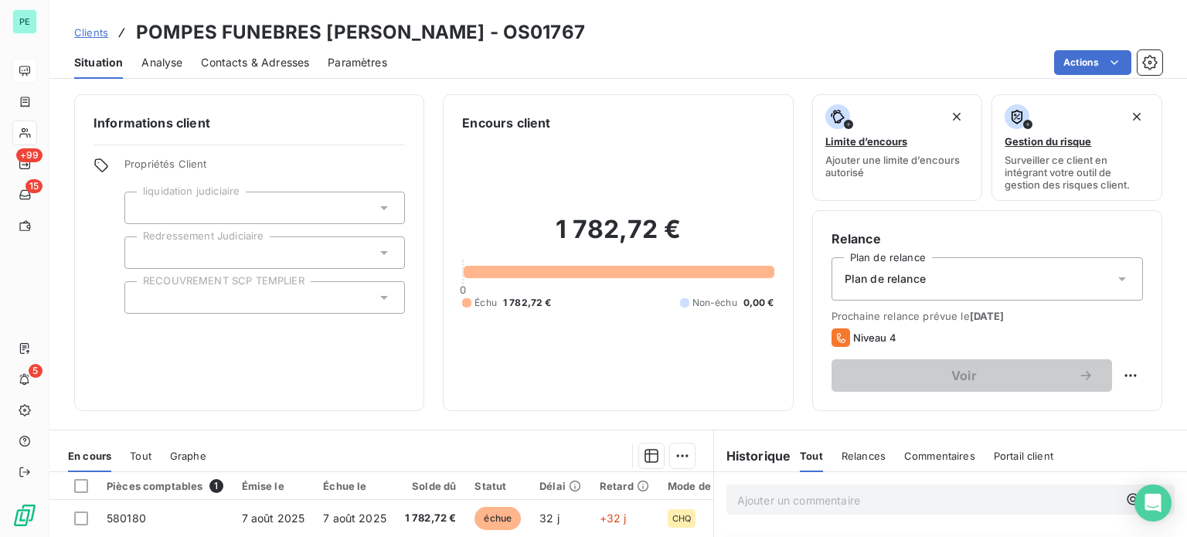
click at [272, 58] on span "Contacts & Adresses" at bounding box center [255, 62] width 108 height 15
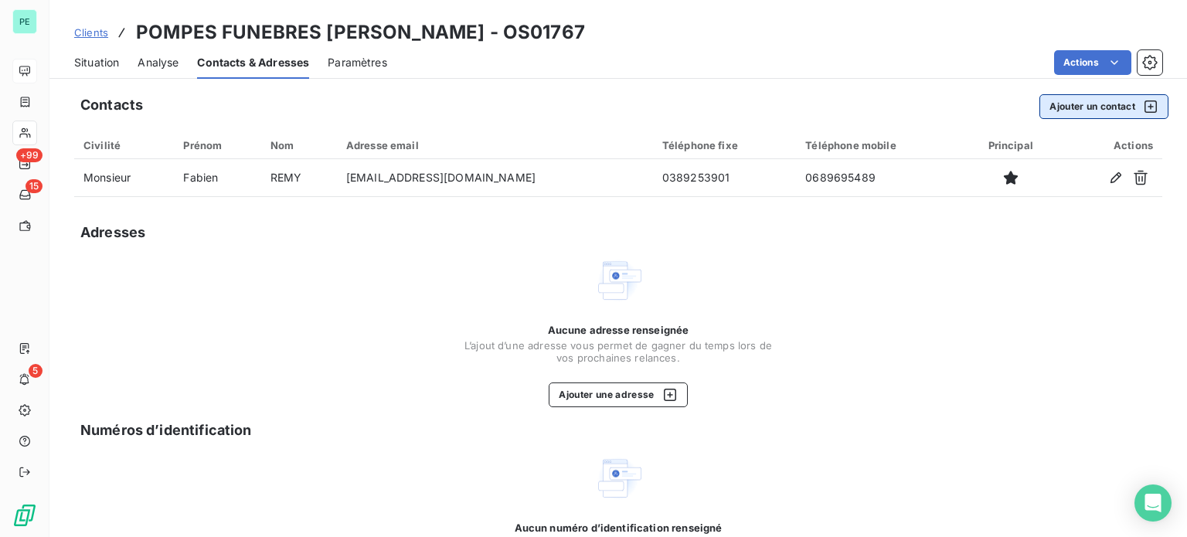
click at [1092, 104] on button "Ajouter un contact" at bounding box center [1104, 106] width 129 height 25
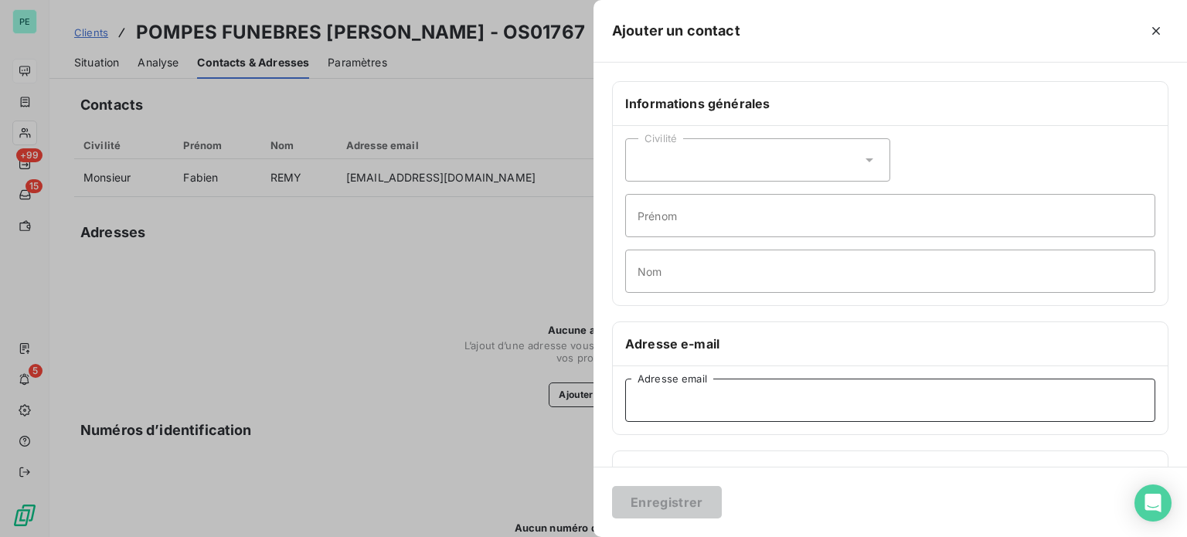
click at [668, 399] on input "Adresse email" at bounding box center [890, 400] width 530 height 43
type input "G"
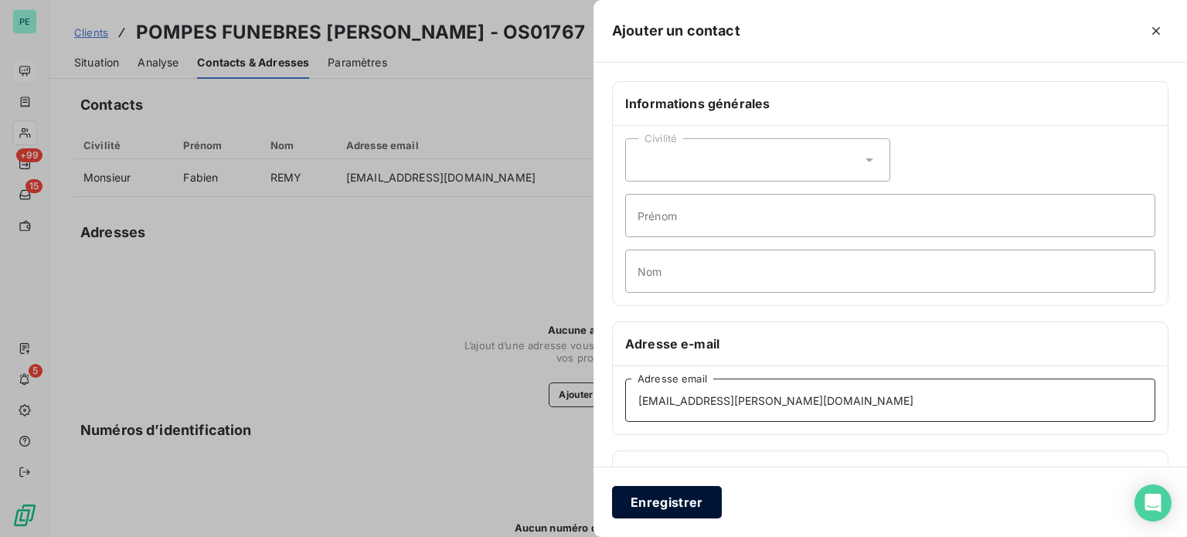
type input "[EMAIL_ADDRESS][PERSON_NAME][DOMAIN_NAME]"
click at [693, 499] on button "Enregistrer" at bounding box center [667, 502] width 110 height 32
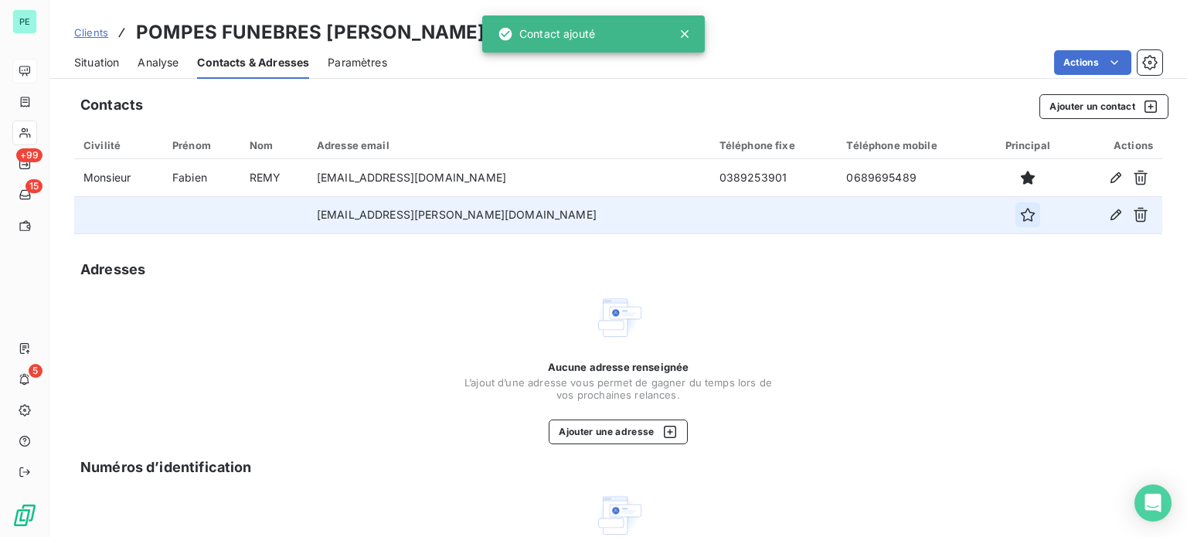
click at [1020, 210] on icon "button" at bounding box center [1027, 214] width 15 height 15
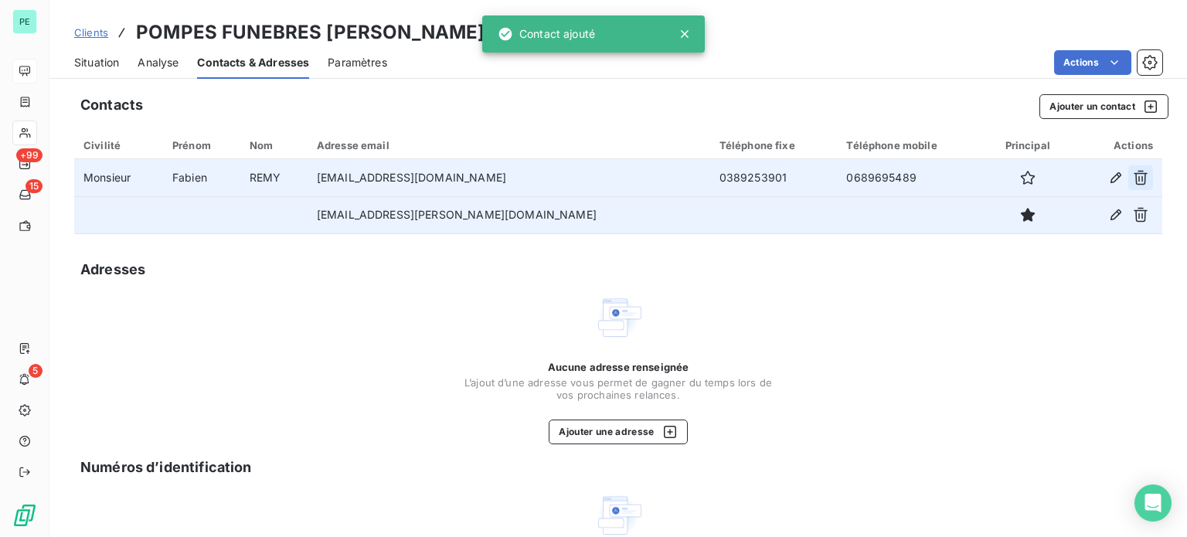
click at [1133, 181] on icon "button" at bounding box center [1140, 177] width 15 height 15
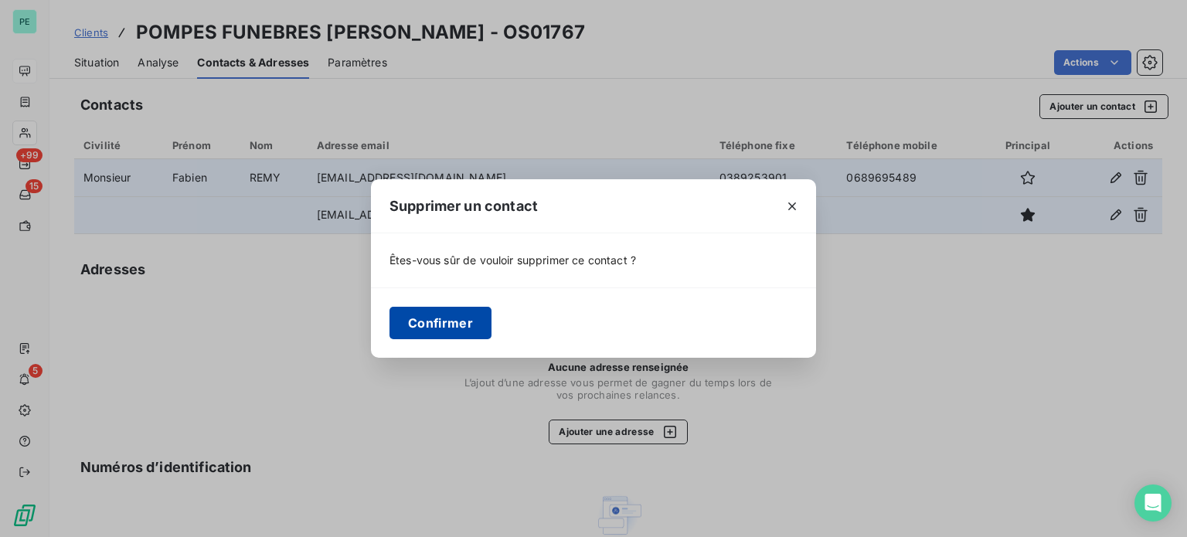
click at [451, 321] on button "Confirmer" at bounding box center [441, 323] width 102 height 32
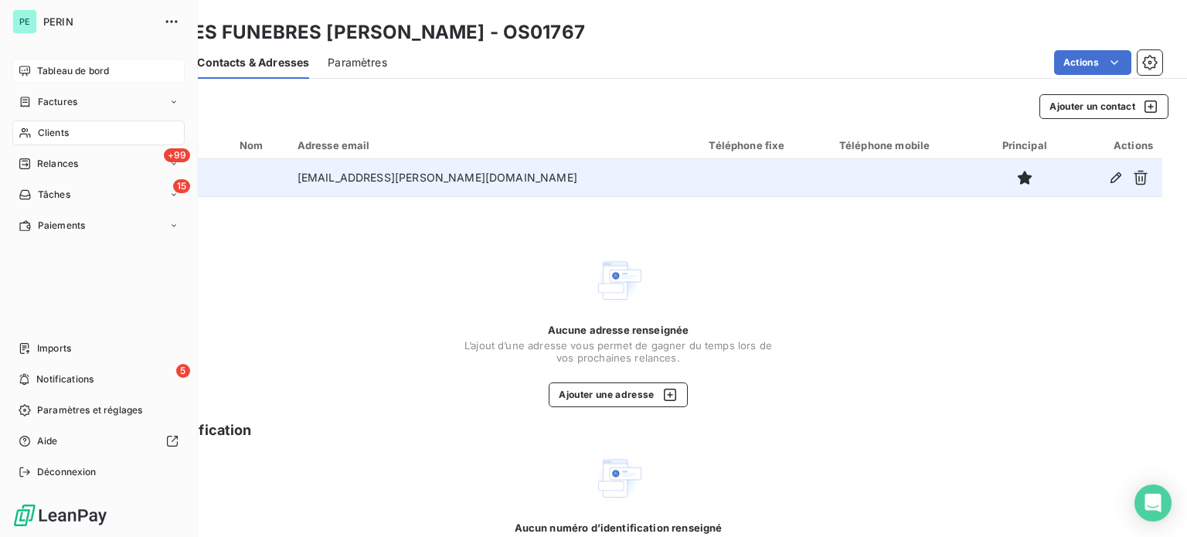
click at [48, 131] on span "Clients" at bounding box center [53, 133] width 31 height 14
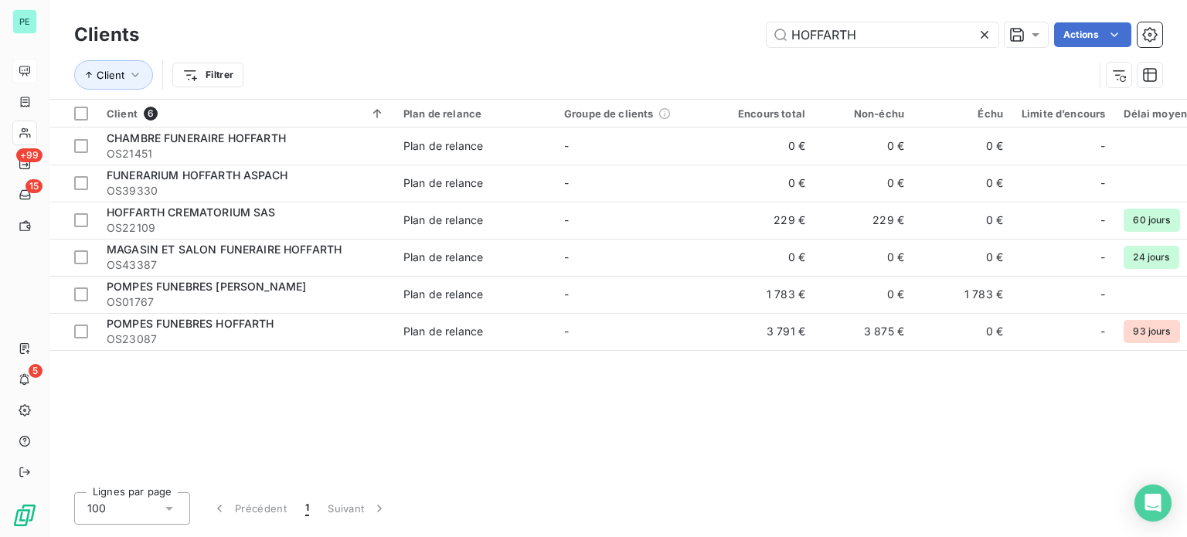
drag, startPoint x: 866, startPoint y: 35, endPoint x: 672, endPoint y: 30, distance: 194.1
click at [687, 30] on div "HOFFARTH Actions" at bounding box center [660, 34] width 1005 height 25
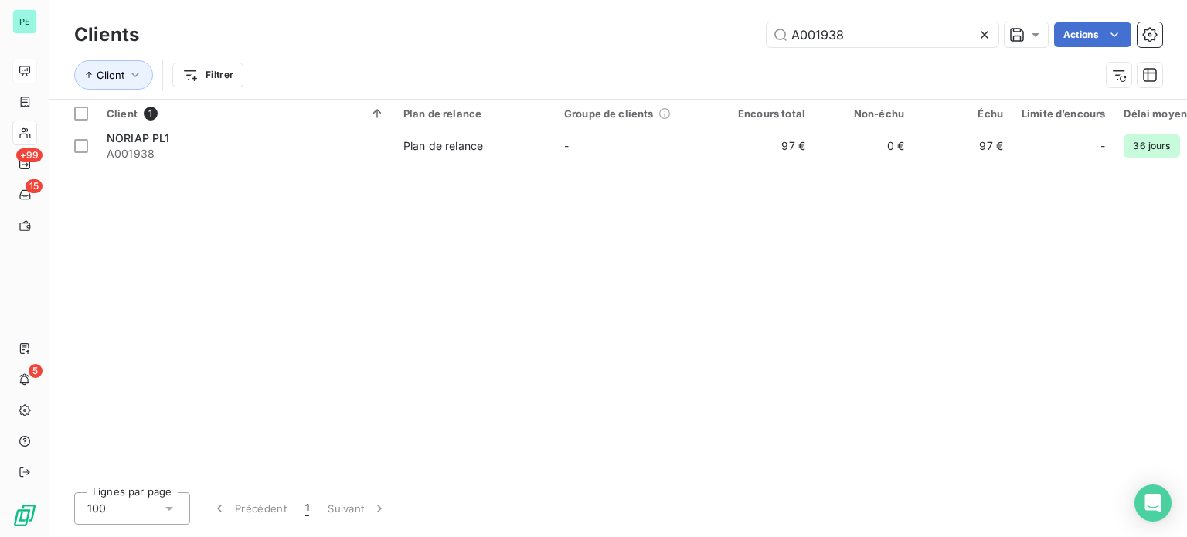
type input "A001938"
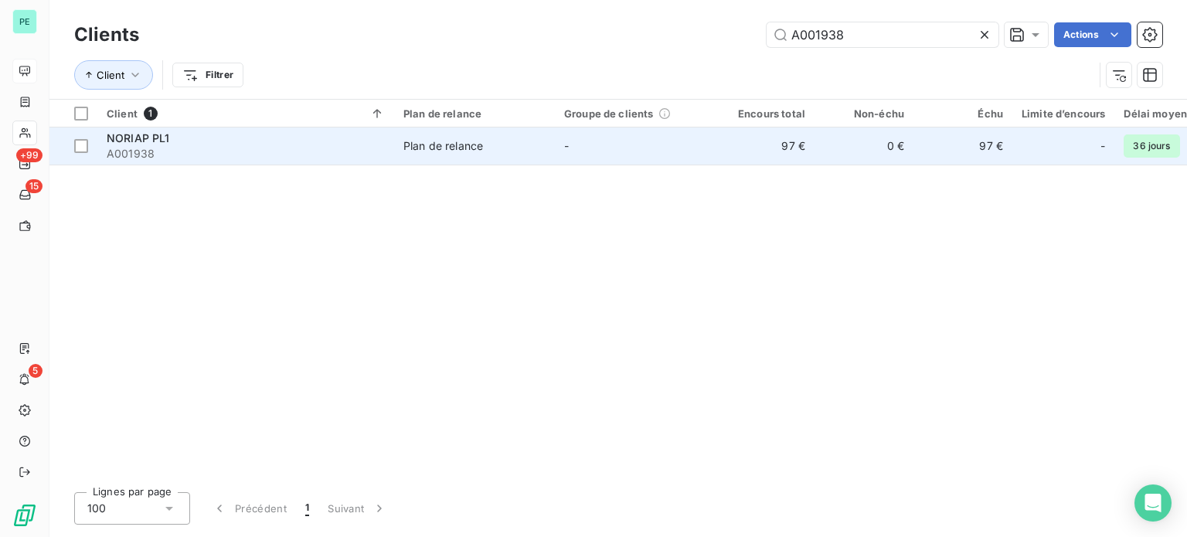
click at [708, 153] on td "-" at bounding box center [635, 146] width 161 height 37
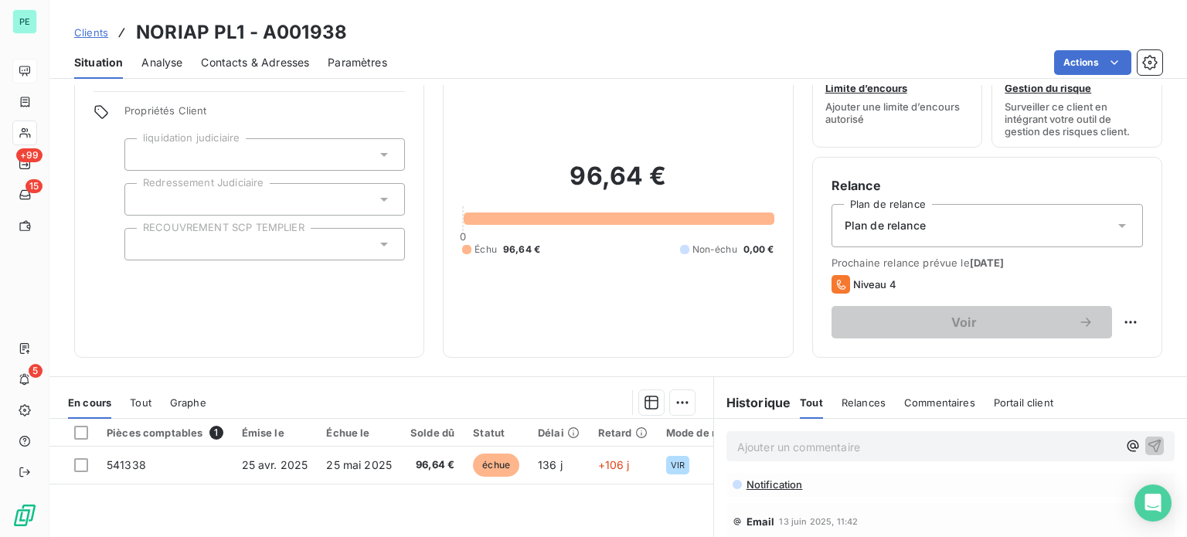
scroll to position [77, 0]
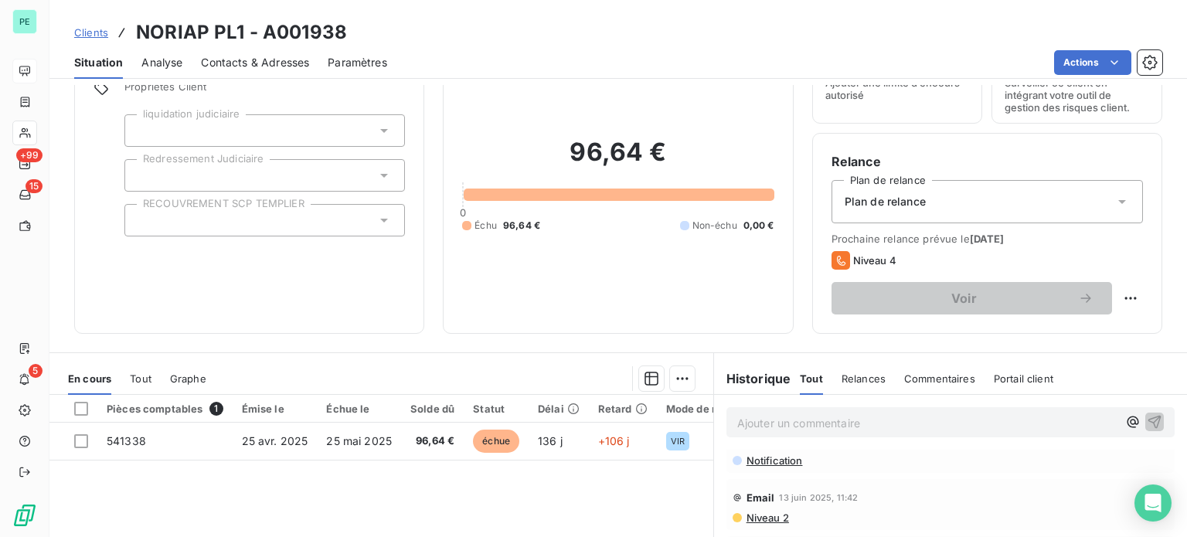
click at [742, 425] on p "Ajouter un commentaire ﻿" at bounding box center [927, 423] width 380 height 19
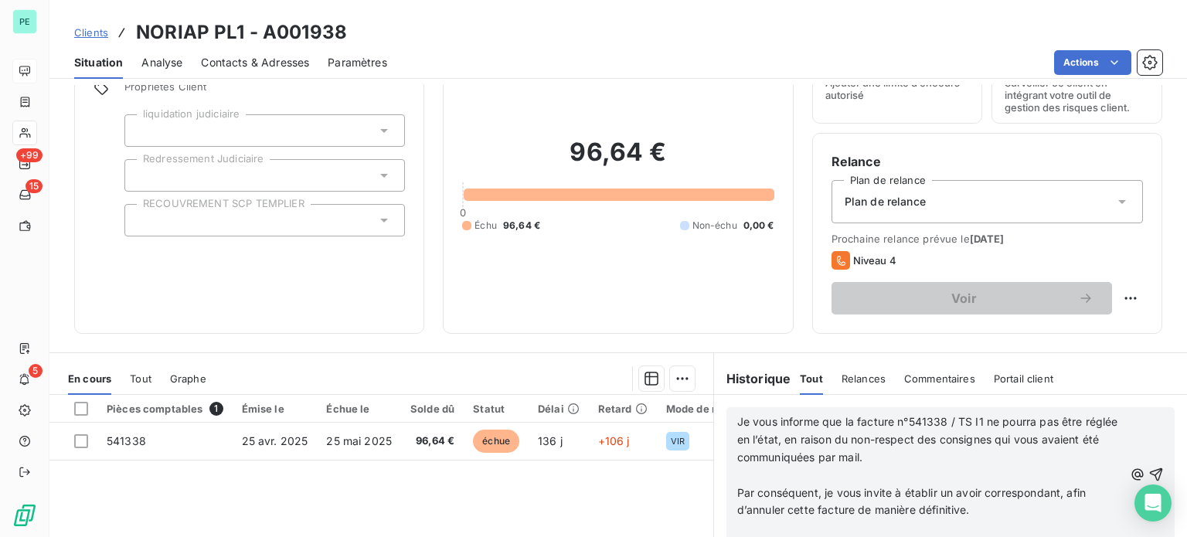
click at [737, 419] on span "Je vous informe que la facture n°541338 / TS I1 ne pourra pas être réglée en l’…" at bounding box center [929, 439] width 384 height 49
click at [737, 478] on p "﻿" at bounding box center [930, 476] width 387 height 18
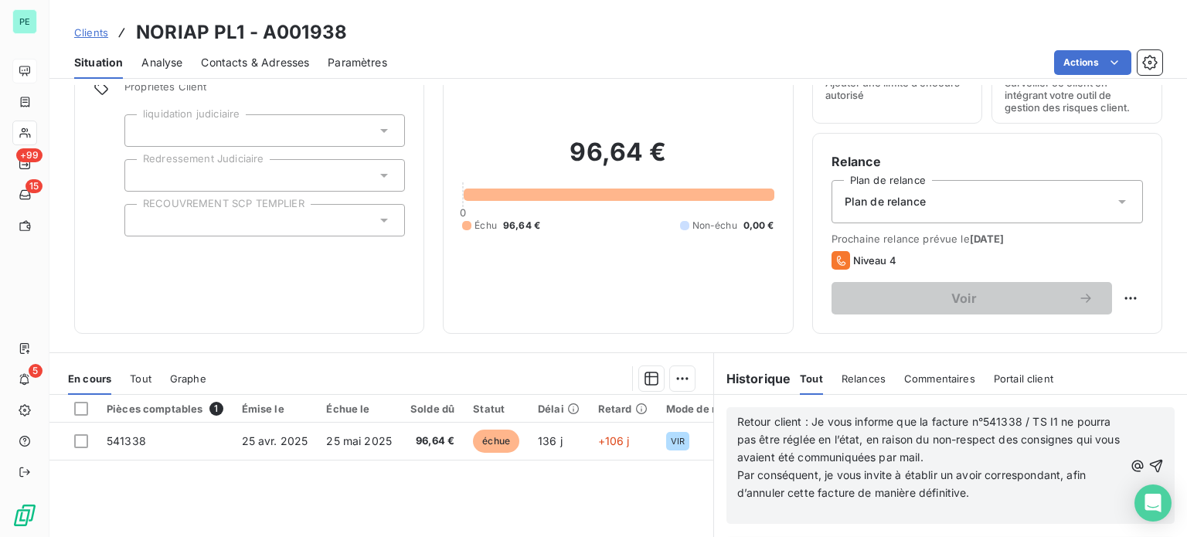
click at [982, 492] on p "Par conséquent, je vous invite à établir un avoir correspondant, afin d’annuler…" at bounding box center [930, 485] width 387 height 36
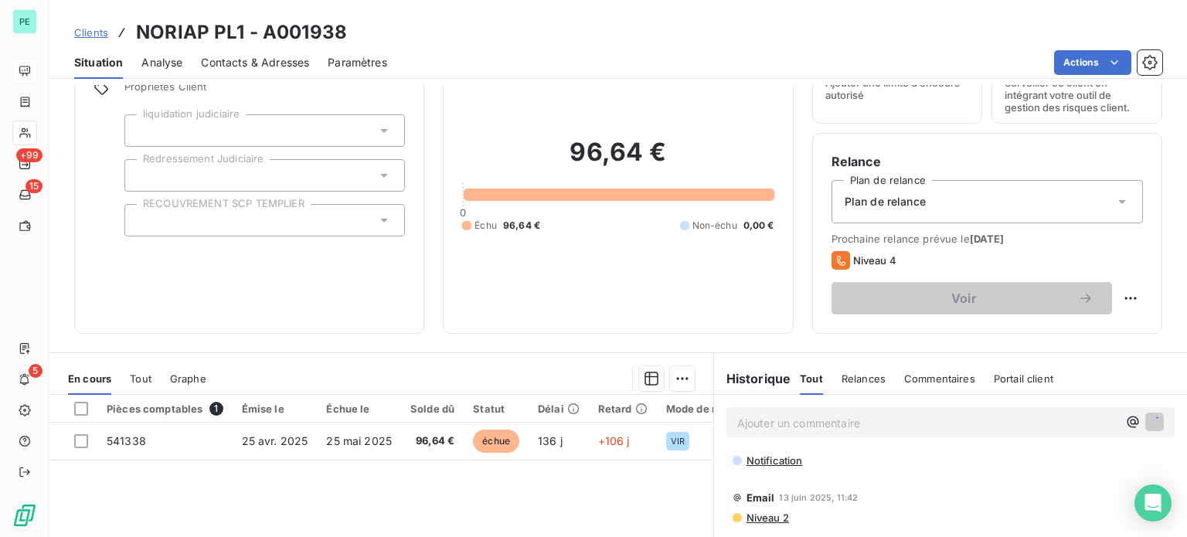
scroll to position [297, 0]
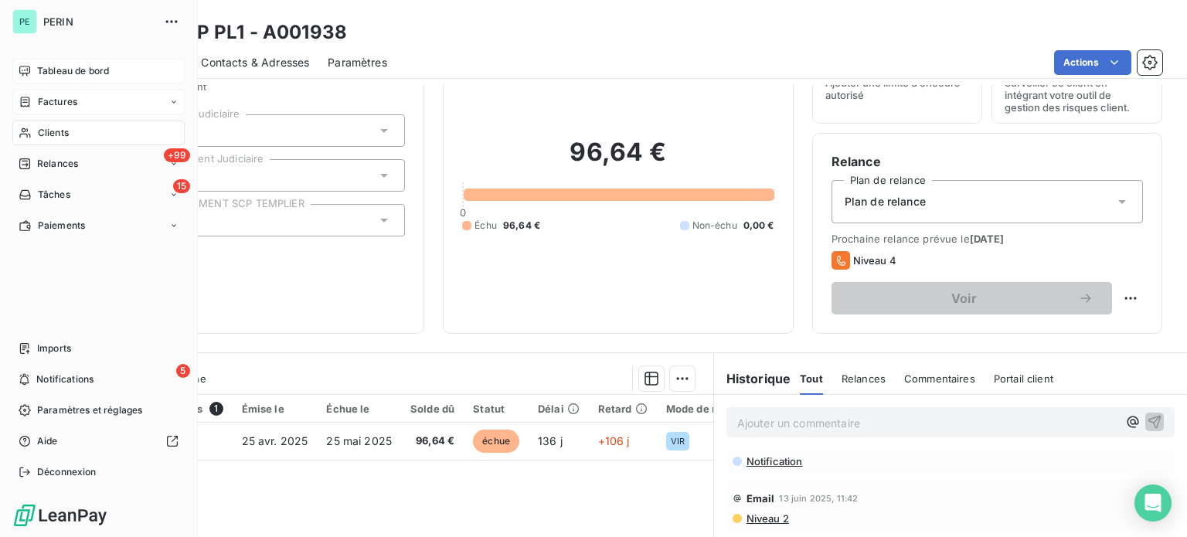
click at [53, 95] on span "Factures" at bounding box center [57, 102] width 39 height 14
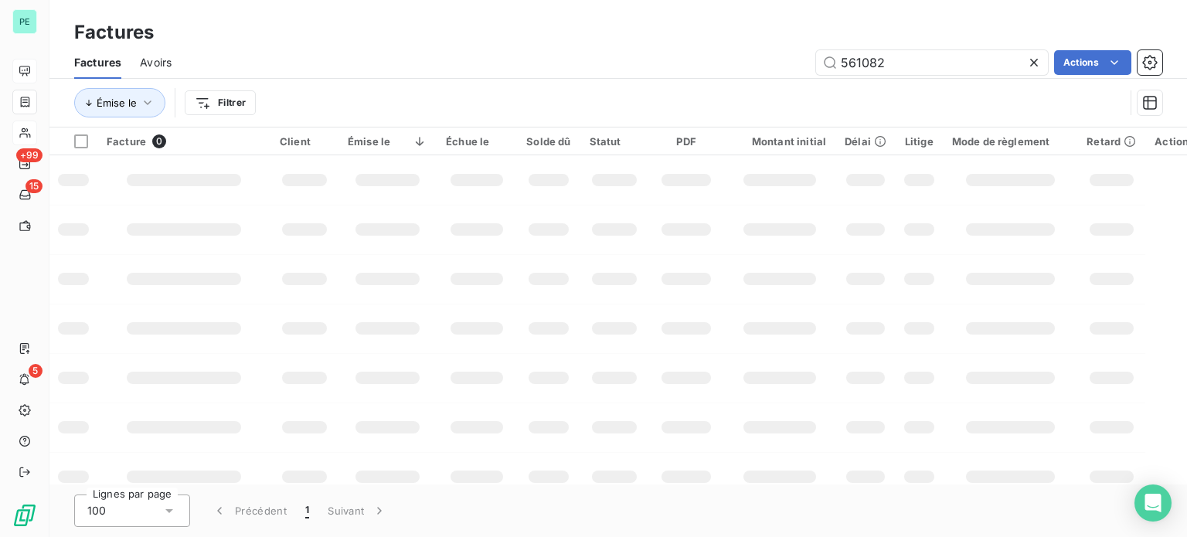
drag, startPoint x: 810, startPoint y: 59, endPoint x: 771, endPoint y: 58, distance: 39.4
click at [774, 59] on div "561082 Actions" at bounding box center [676, 62] width 972 height 25
type input "541192"
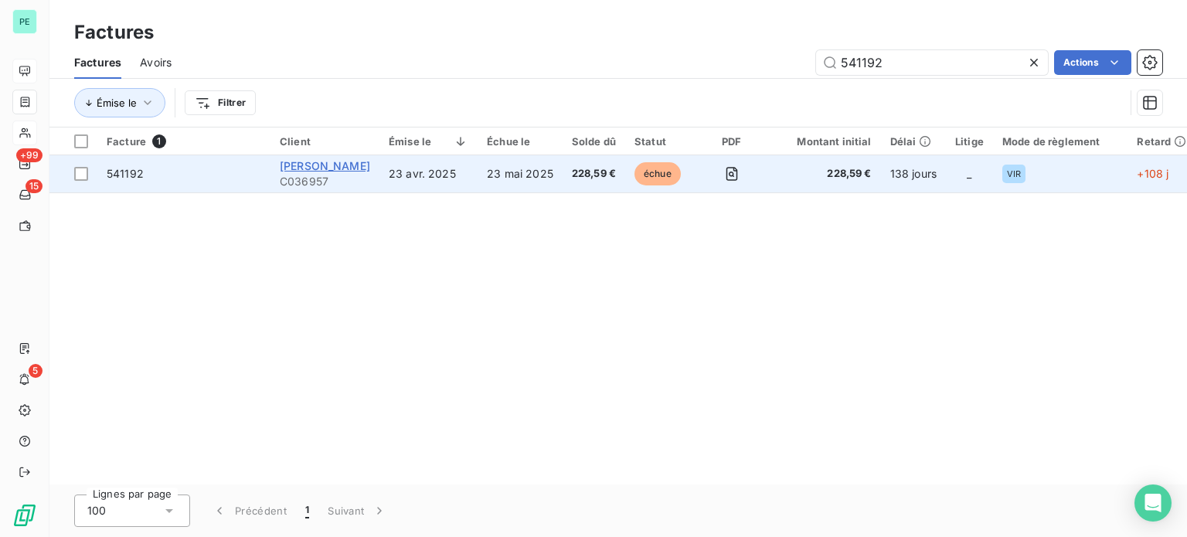
click at [370, 167] on span "[PERSON_NAME]" at bounding box center [325, 165] width 90 height 13
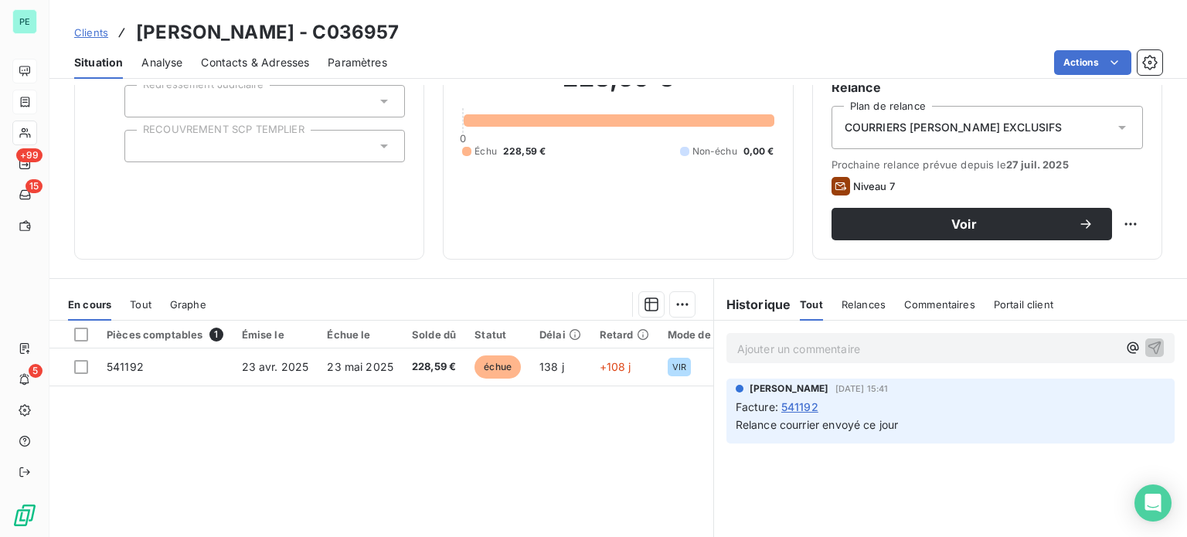
scroll to position [155, 0]
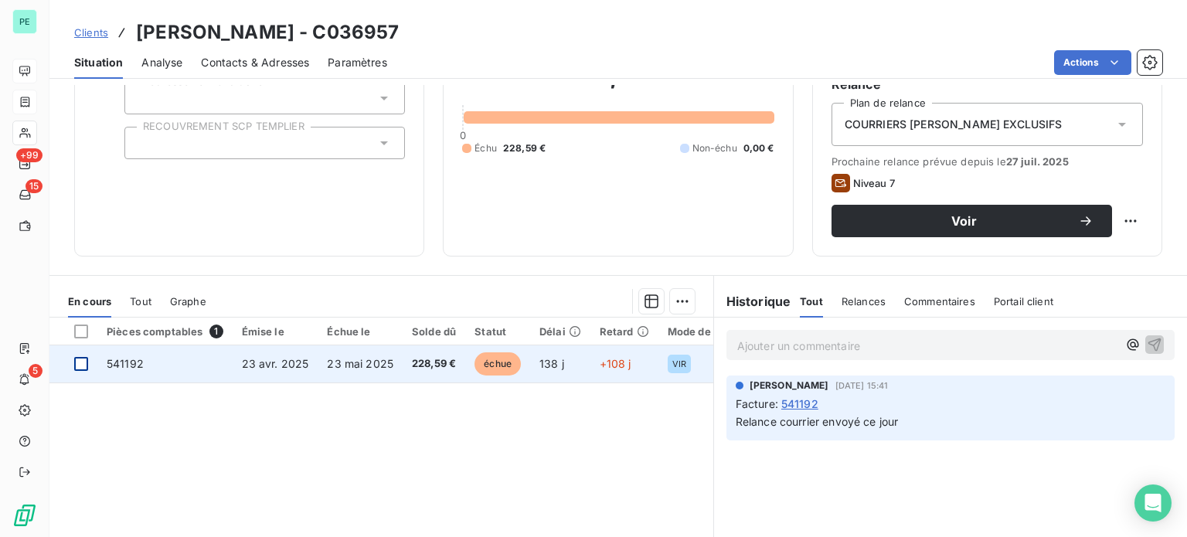
click at [84, 364] on div at bounding box center [81, 364] width 14 height 14
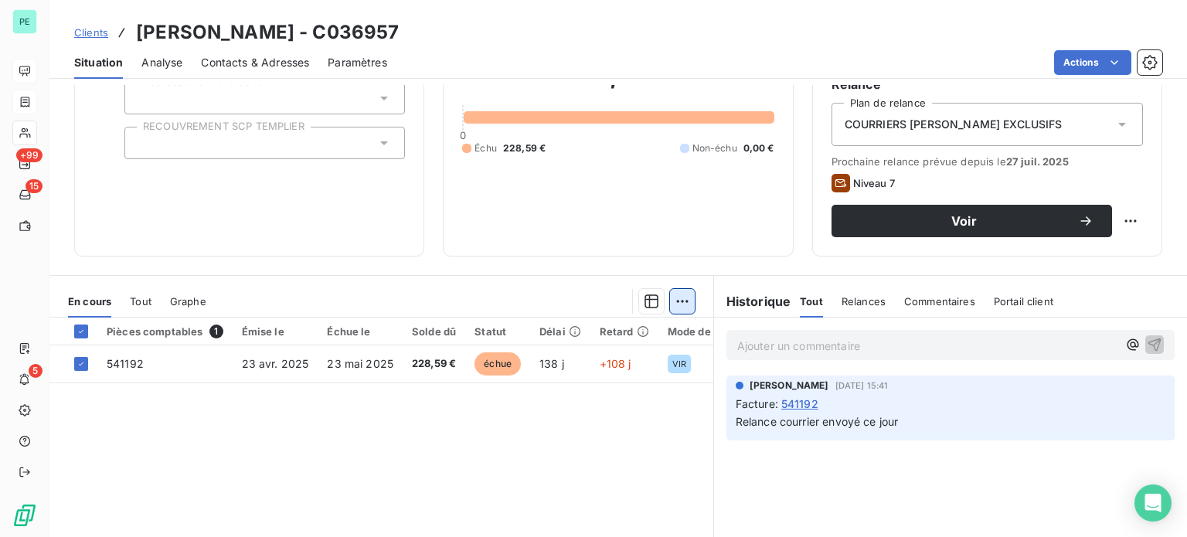
click at [681, 302] on html "PE +99 15 5 Clients [PERSON_NAME] - C036957 Situation Analyse Contacts & Adress…" at bounding box center [593, 268] width 1187 height 537
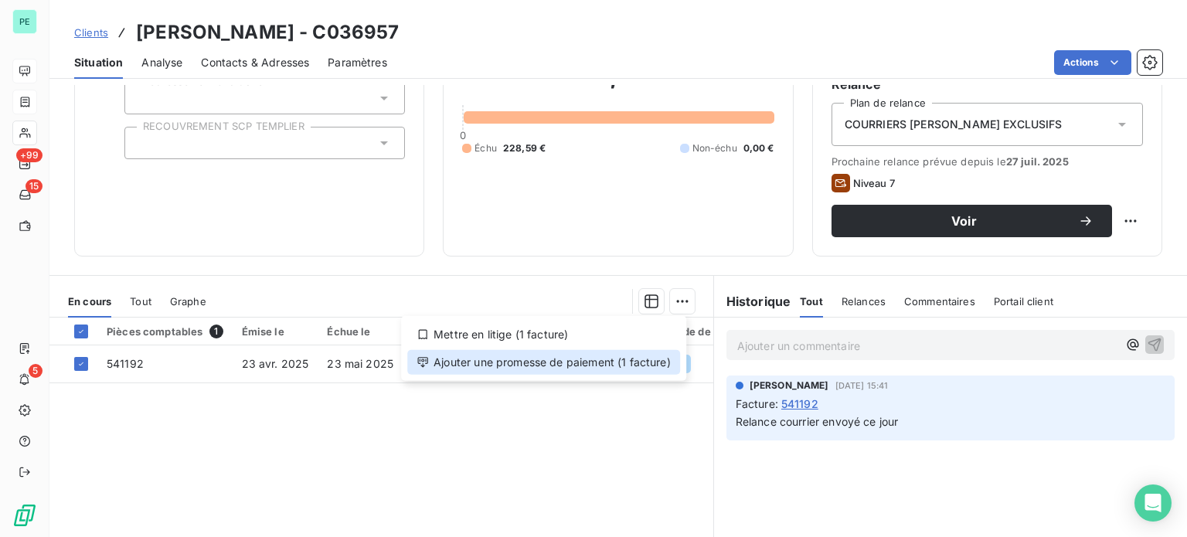
click at [659, 359] on div "Ajouter une promesse de paiement (1 facture)" at bounding box center [543, 362] width 273 height 25
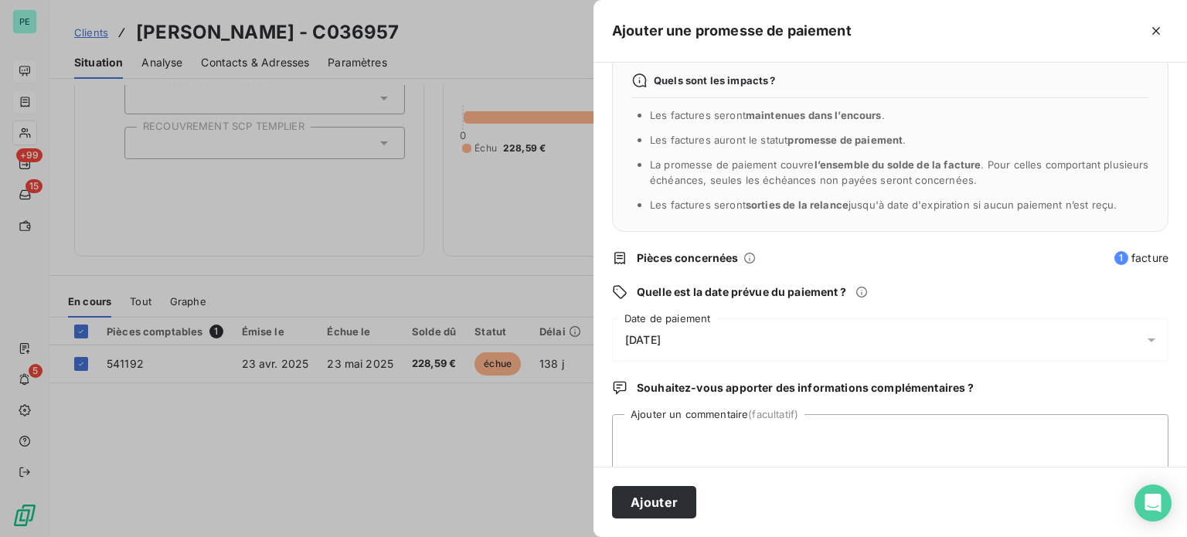
scroll to position [50, 0]
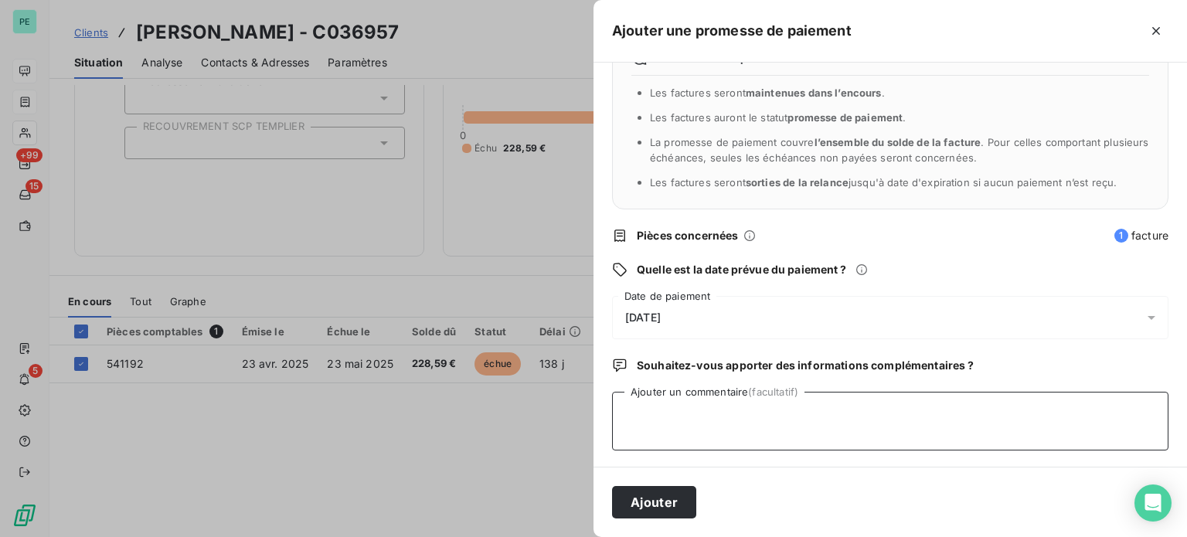
click at [678, 423] on textarea "Ajouter un commentaire (facultatif)" at bounding box center [890, 421] width 557 height 59
type textarea "CHEQUE RECU A CLX"
click at [661, 318] on span "[DATE]" at bounding box center [643, 318] width 36 height 12
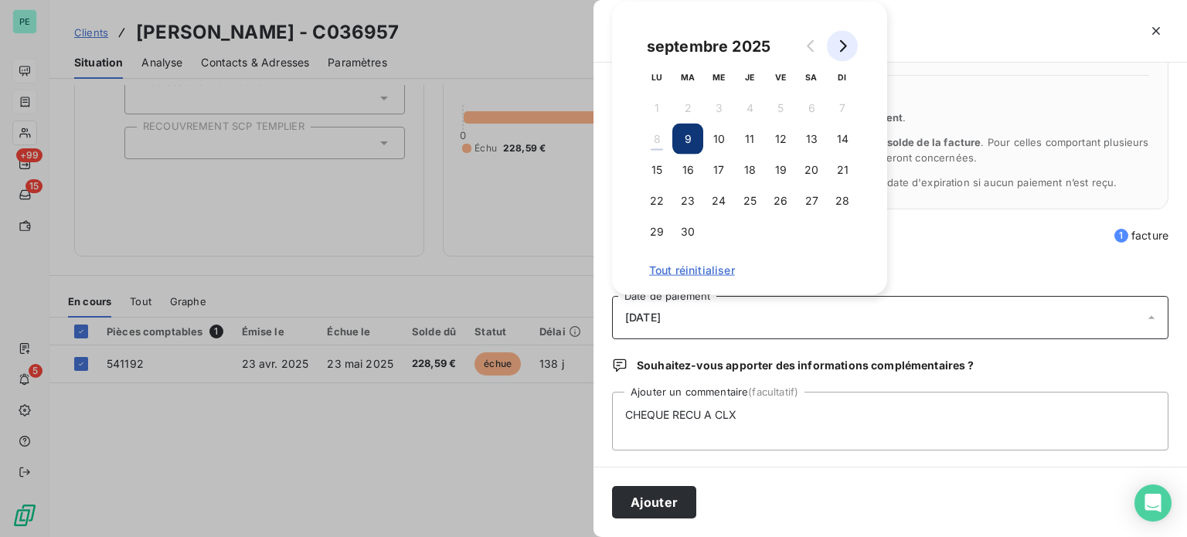
click at [853, 49] on button "Go to next month" at bounding box center [842, 46] width 31 height 31
click at [778, 226] on button "31" at bounding box center [780, 231] width 31 height 31
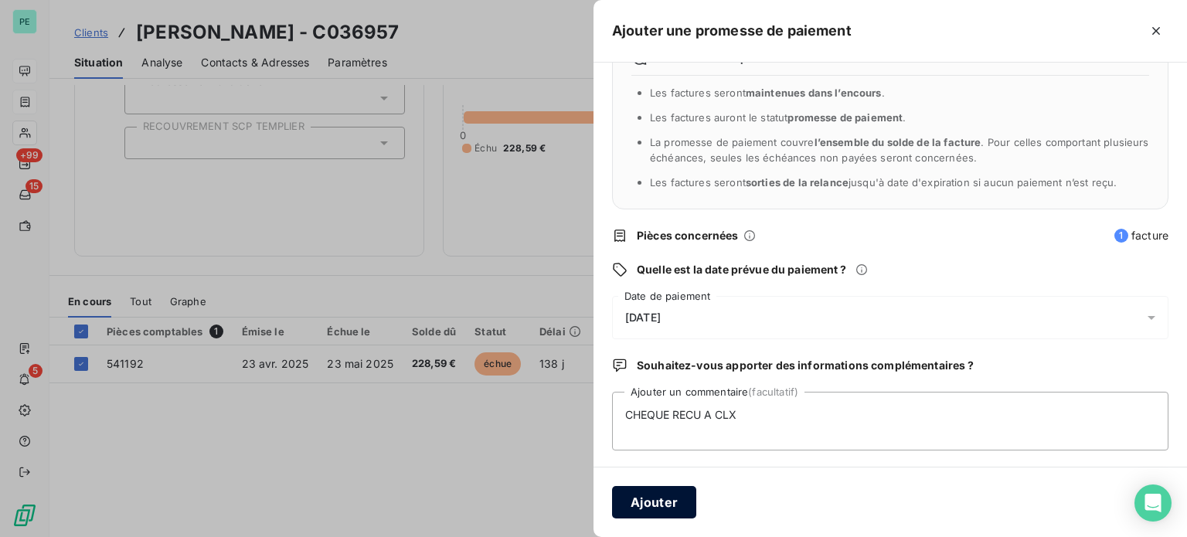
click at [667, 505] on button "Ajouter" at bounding box center [654, 502] width 84 height 32
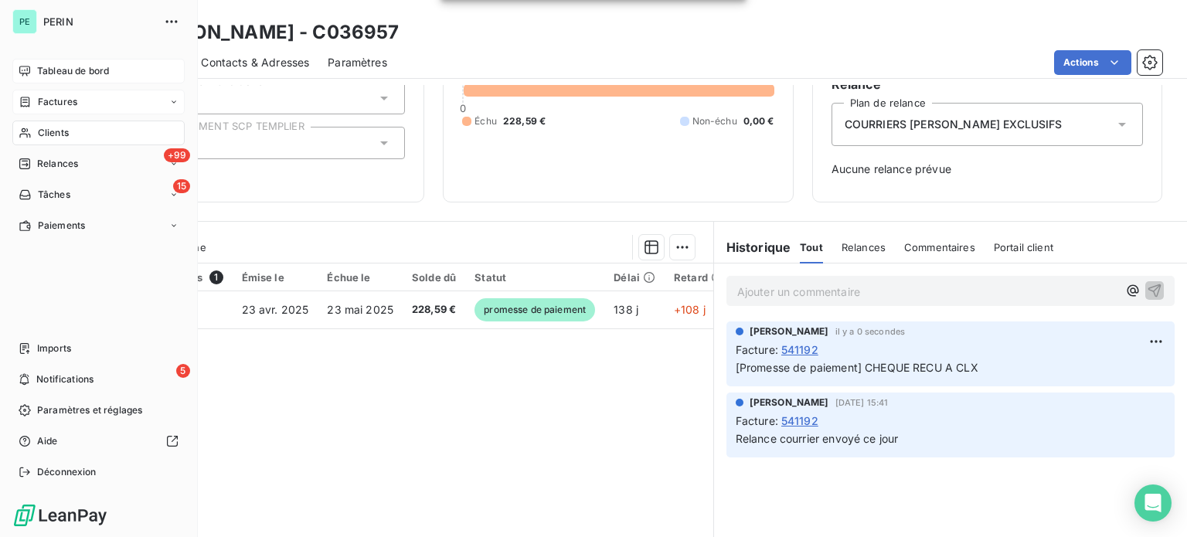
click at [45, 131] on span "Clients" at bounding box center [53, 133] width 31 height 14
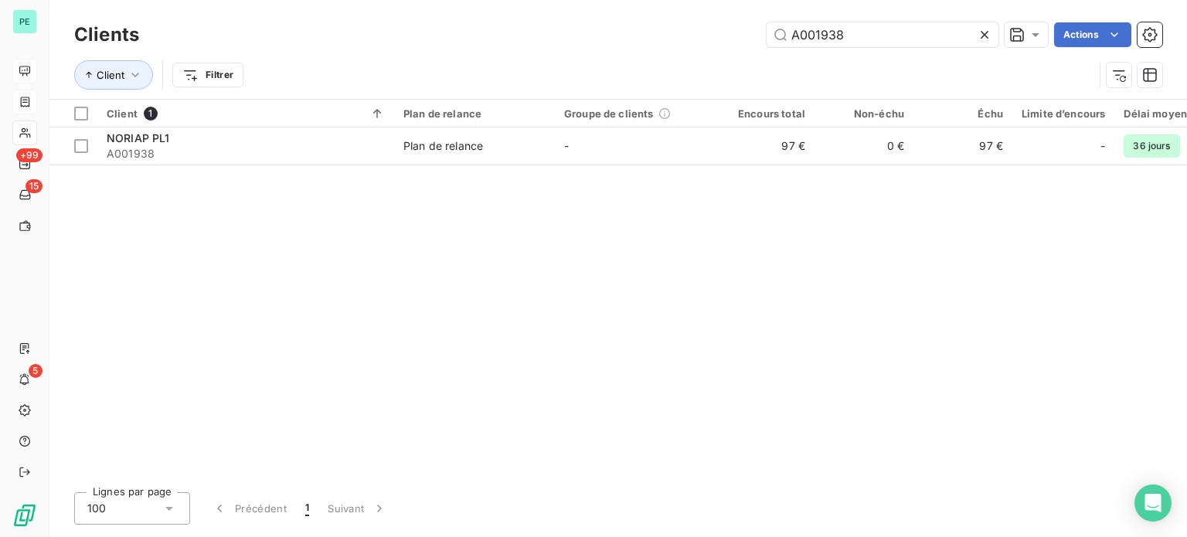
drag, startPoint x: 853, startPoint y: 32, endPoint x: 700, endPoint y: 32, distance: 152.3
click at [700, 32] on div "A001938 Actions" at bounding box center [660, 34] width 1005 height 25
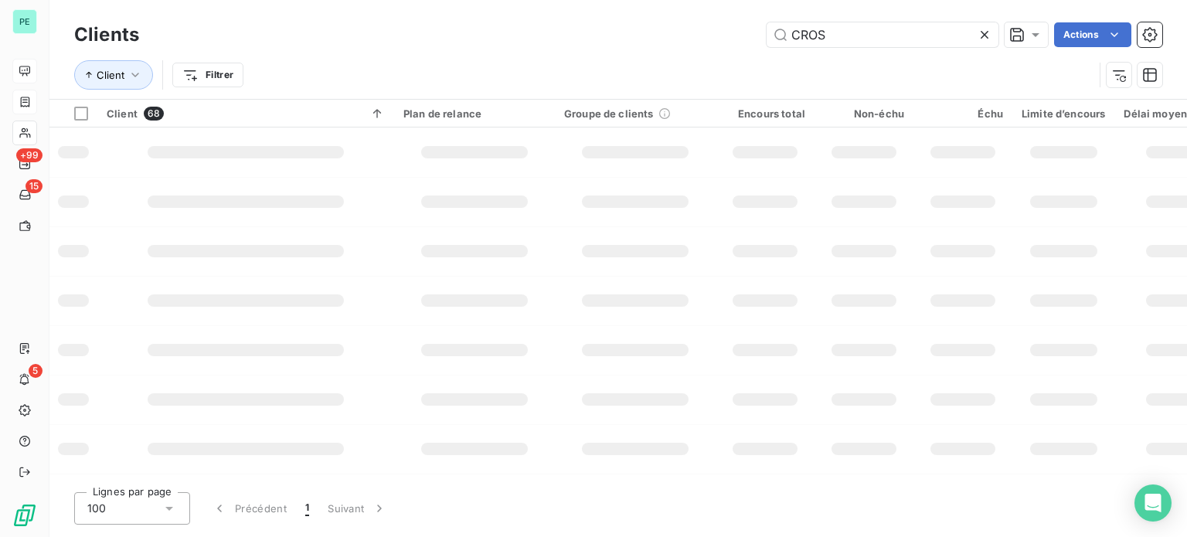
type input "CROS"
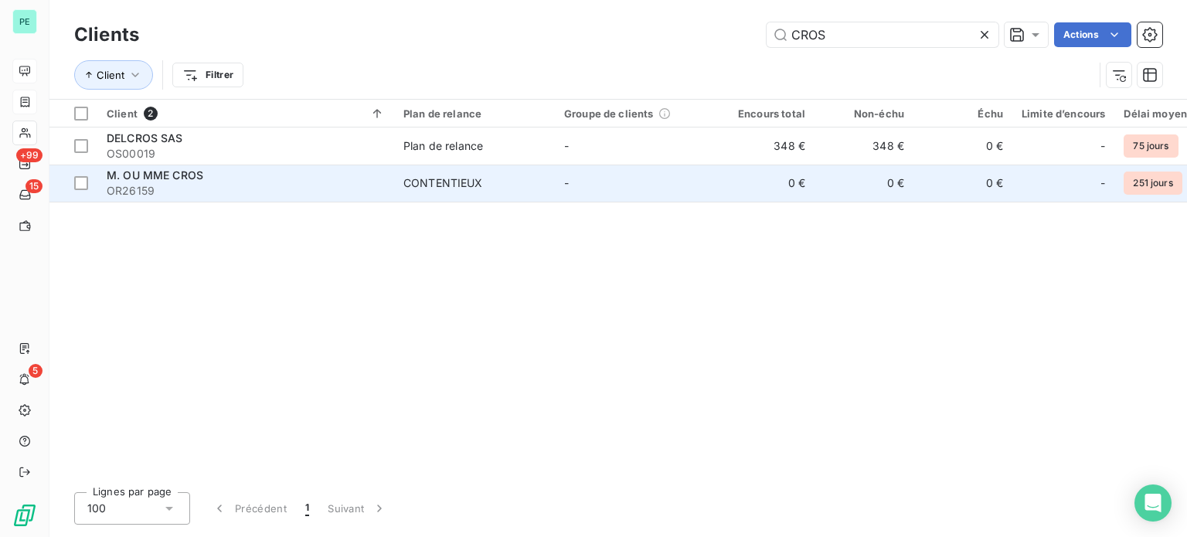
click at [600, 188] on td "-" at bounding box center [635, 183] width 161 height 37
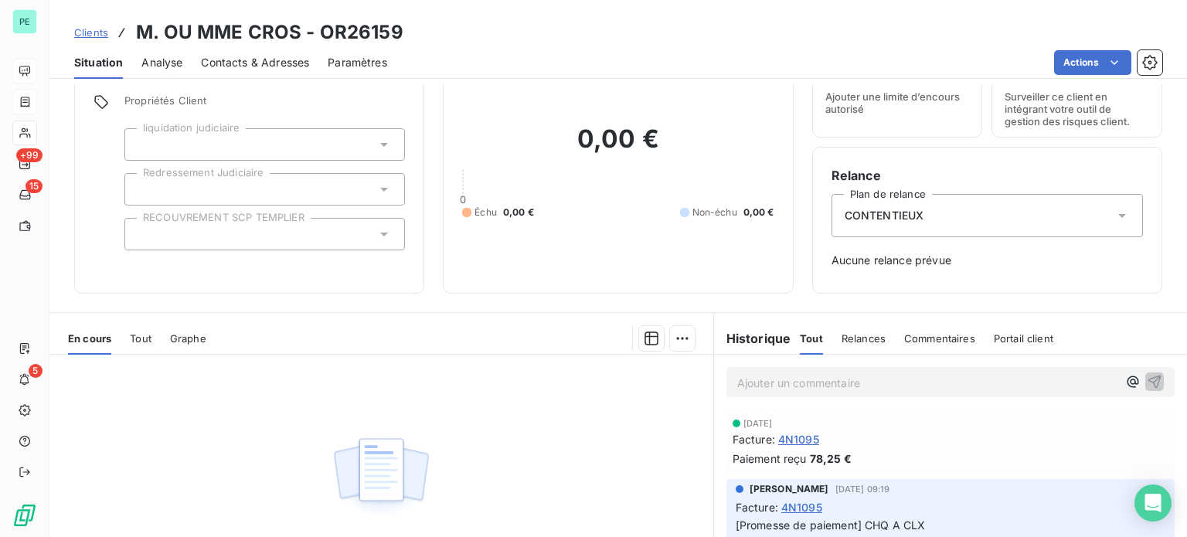
scroll to position [155, 0]
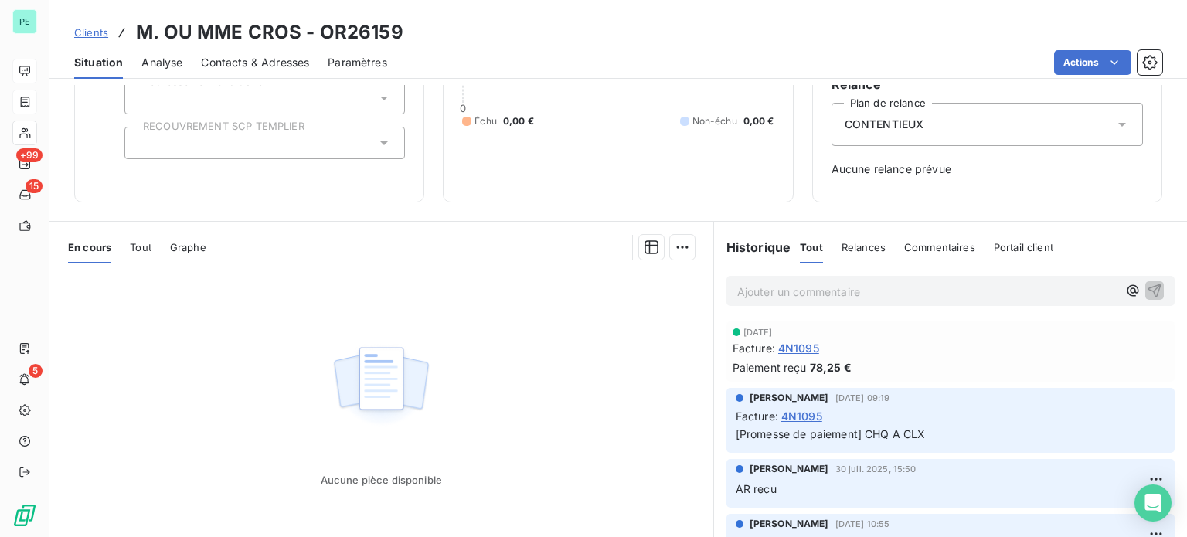
click at [736, 278] on div "Ajouter un commentaire ﻿" at bounding box center [951, 291] width 448 height 30
click at [741, 291] on p "Ajouter un commentaire ﻿" at bounding box center [927, 291] width 380 height 19
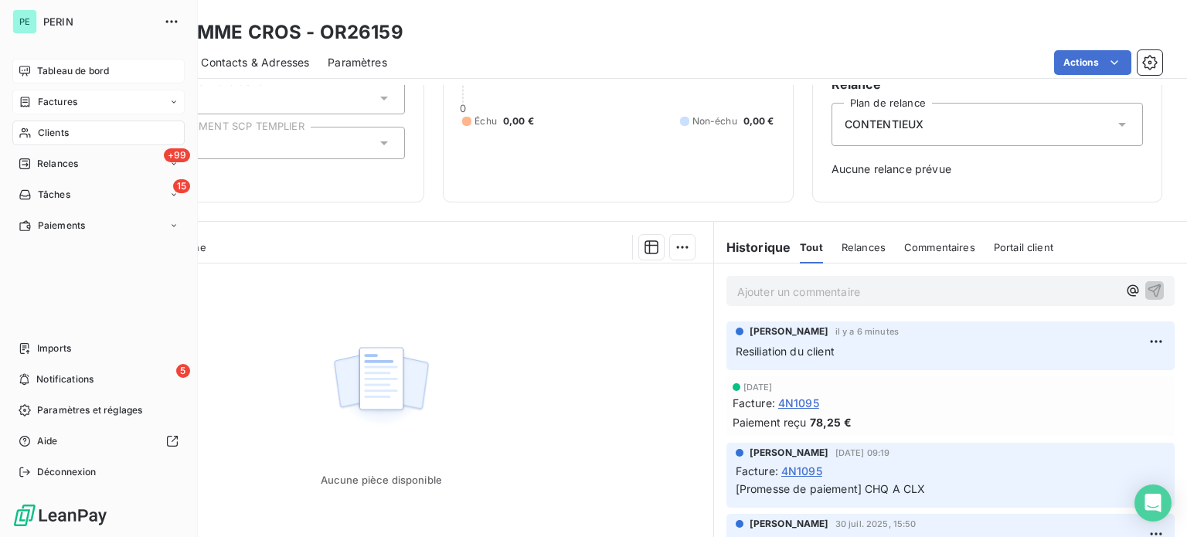
click at [49, 134] on span "Clients" at bounding box center [53, 133] width 31 height 14
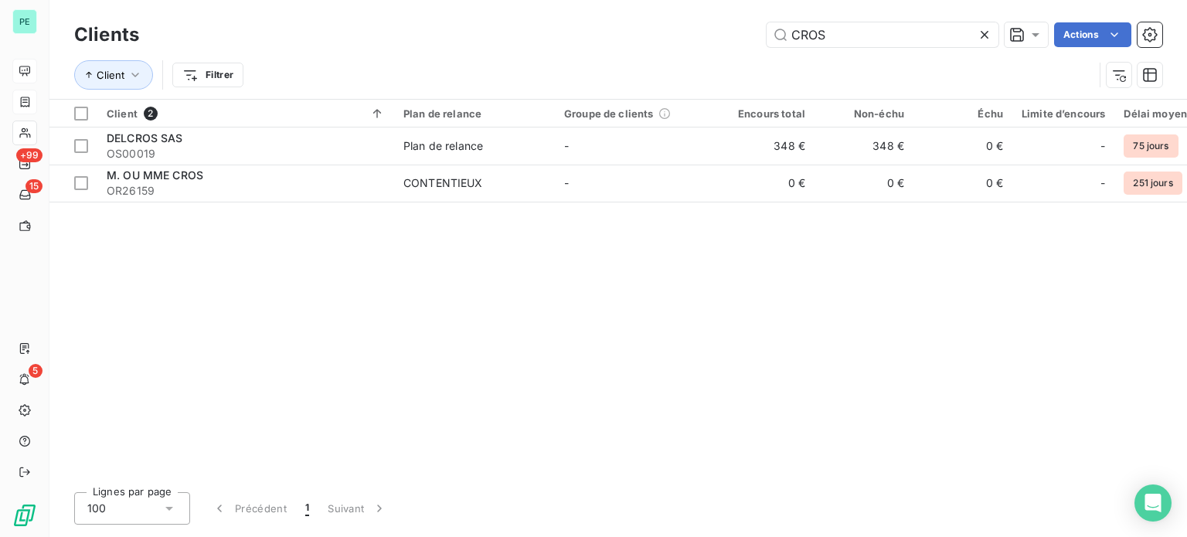
drag, startPoint x: 835, startPoint y: 36, endPoint x: 724, endPoint y: 29, distance: 110.8
click at [758, 33] on div "CROS Actions" at bounding box center [660, 34] width 1005 height 25
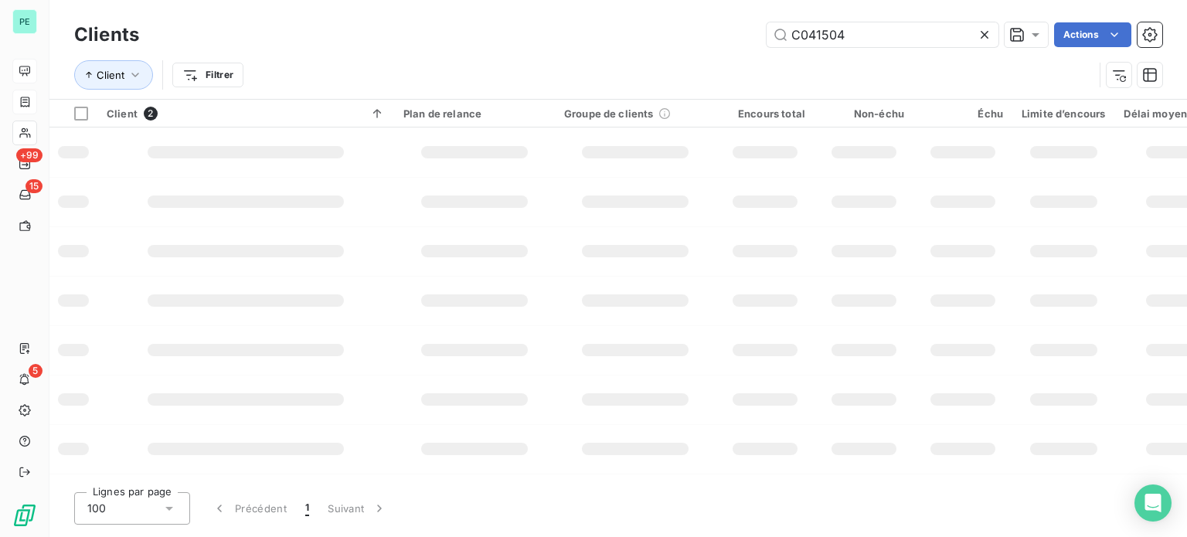
type input "C041504"
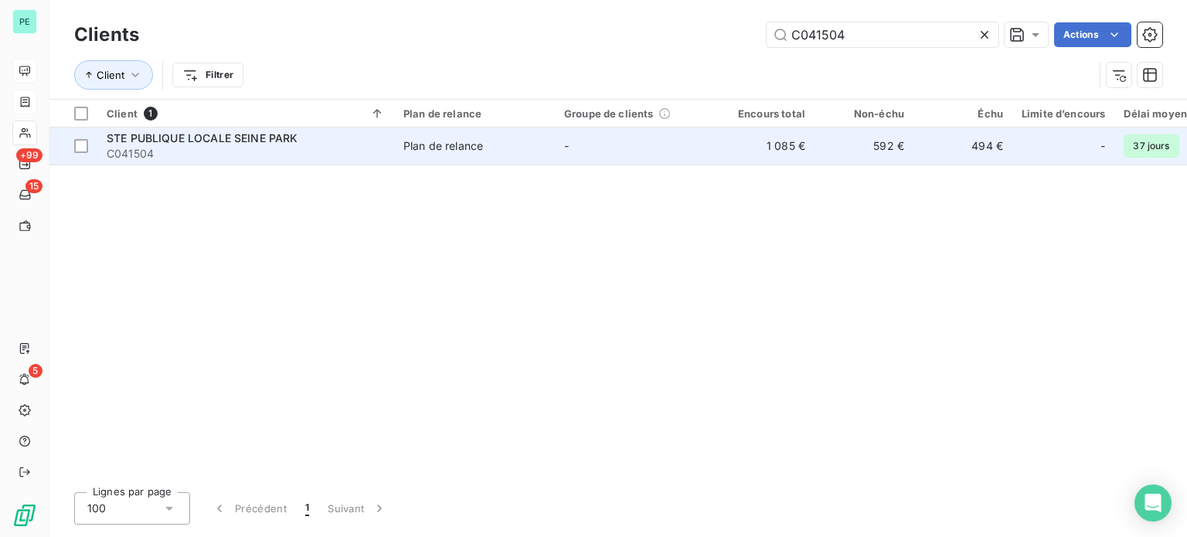
click at [723, 145] on td "1 085 €" at bounding box center [765, 146] width 99 height 37
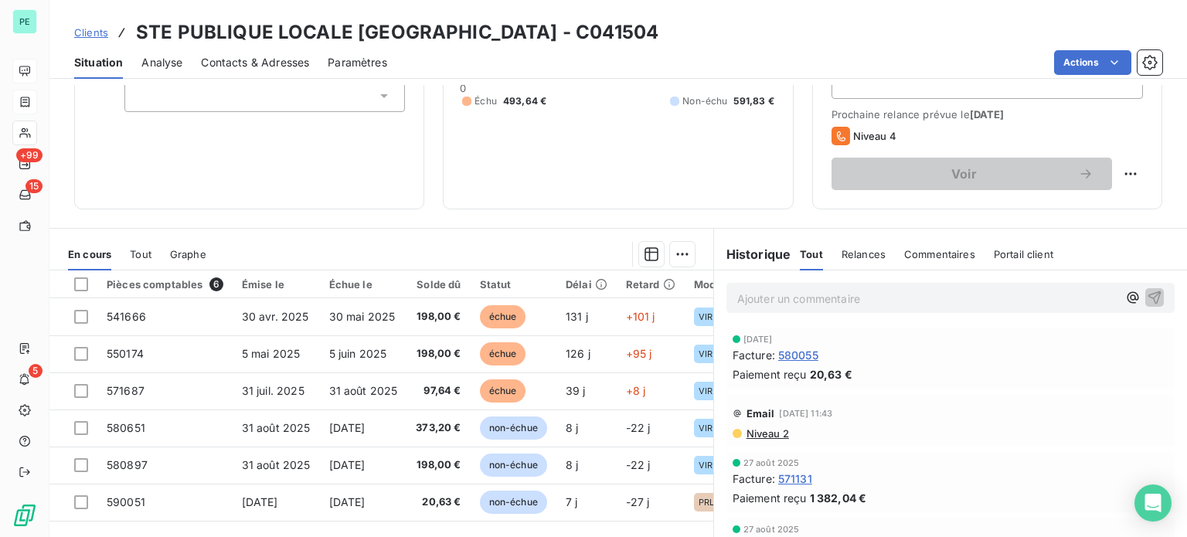
scroll to position [232, 0]
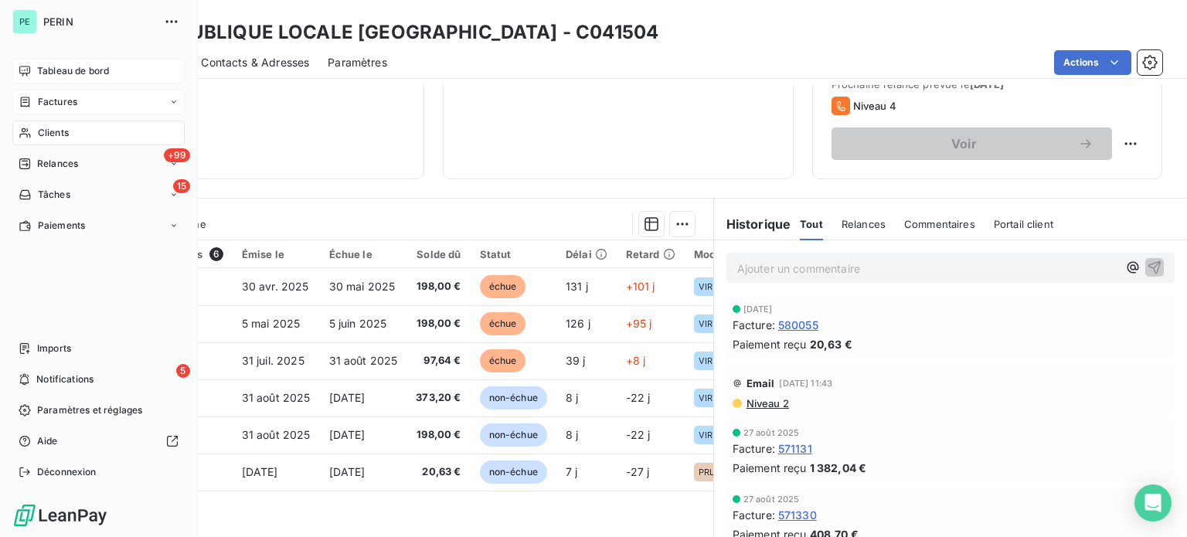
click at [80, 72] on span "Tableau de bord" at bounding box center [73, 71] width 72 height 14
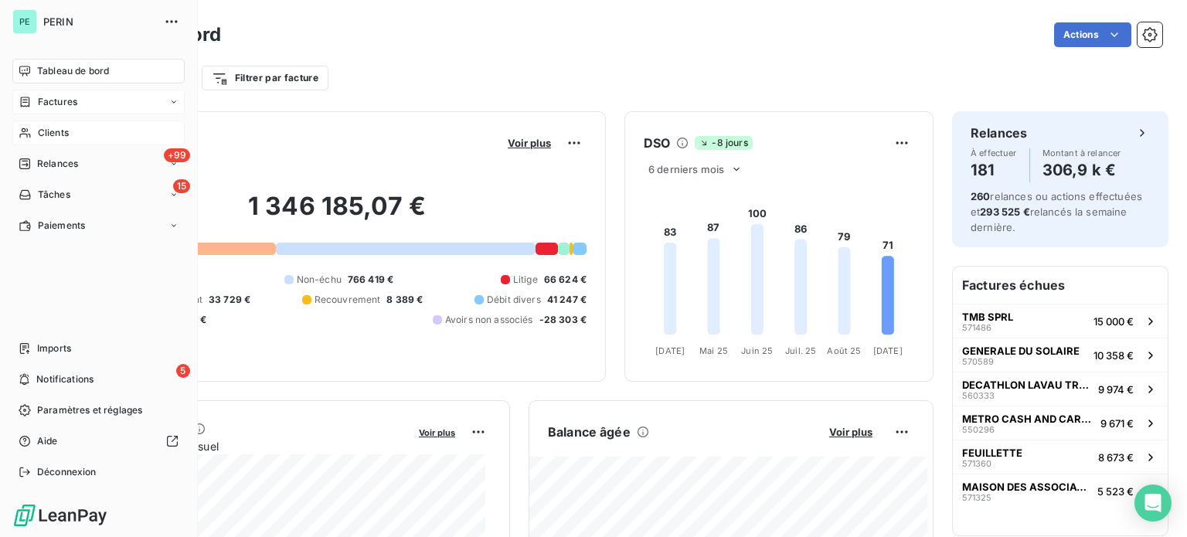
click at [50, 132] on span "Clients" at bounding box center [53, 133] width 31 height 14
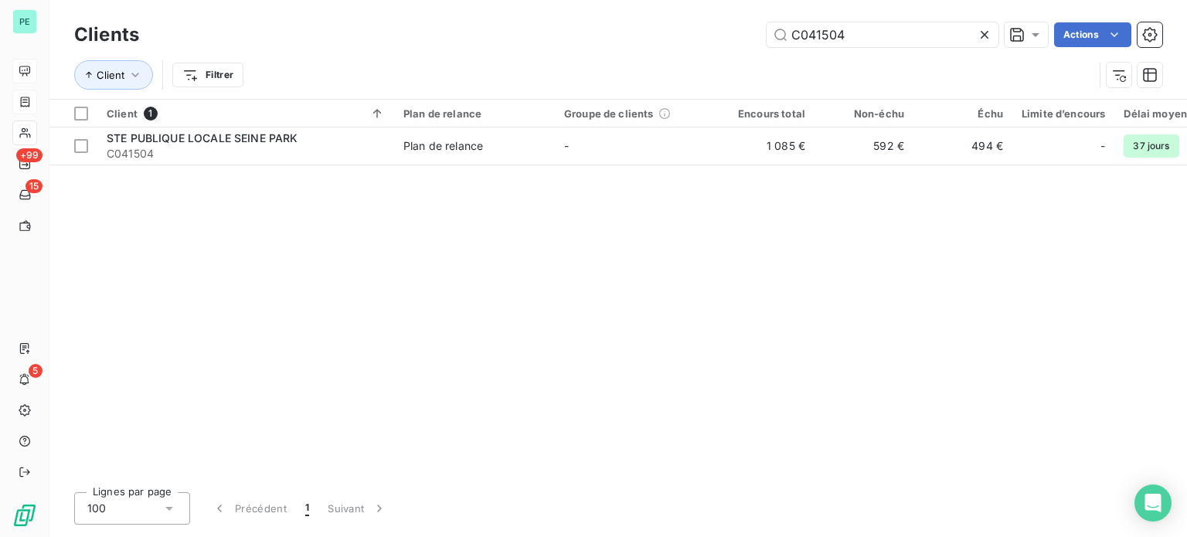
drag, startPoint x: 857, startPoint y: 39, endPoint x: 686, endPoint y: 25, distance: 172.2
click at [701, 27] on div "C041504 Actions" at bounding box center [660, 34] width 1005 height 25
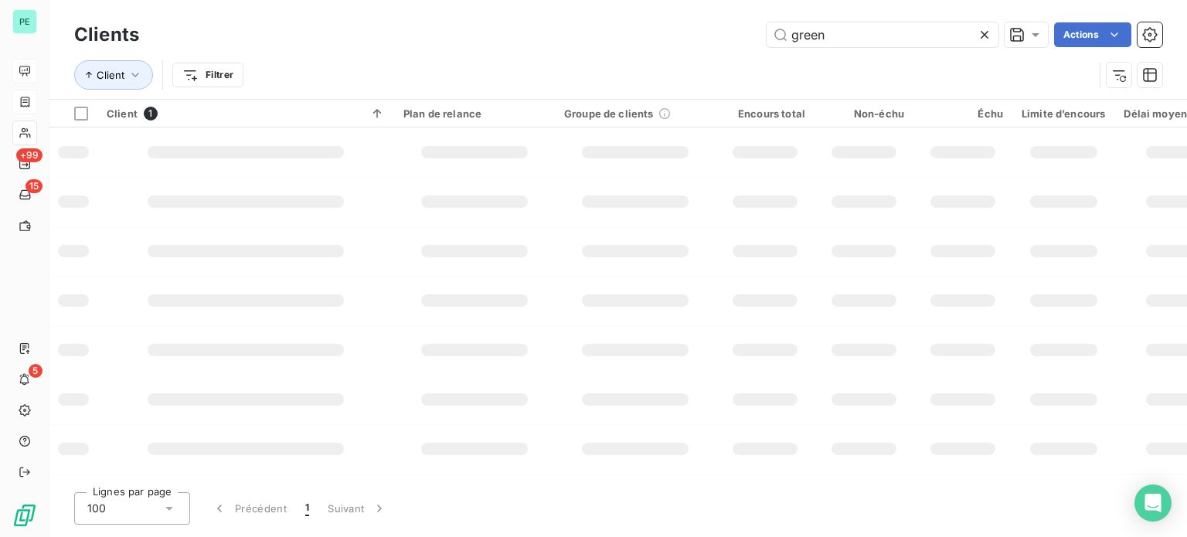
type input "green"
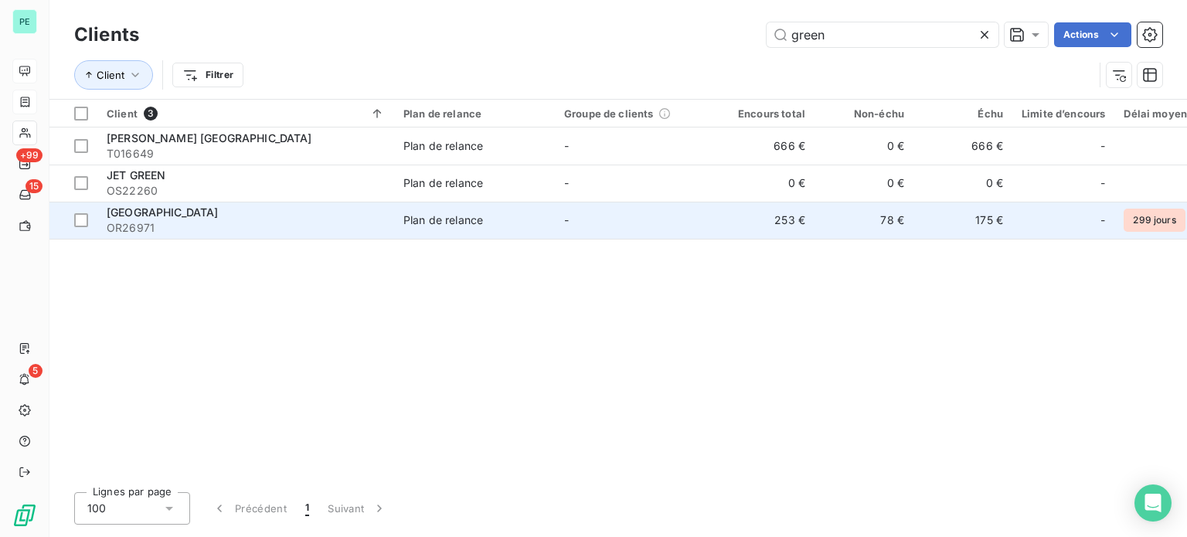
click at [624, 222] on td "-" at bounding box center [635, 220] width 161 height 37
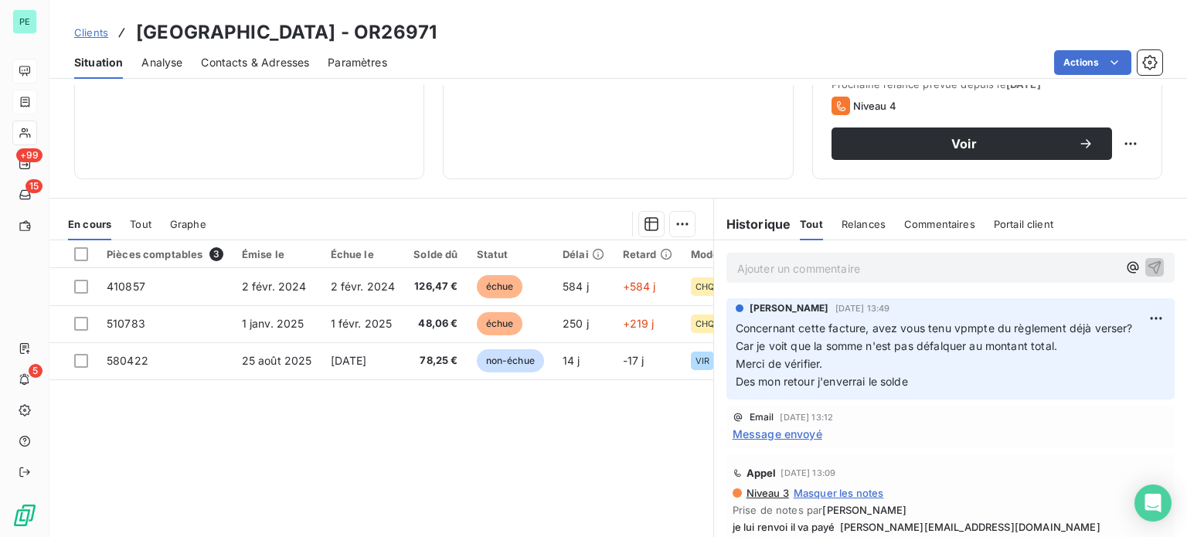
scroll to position [77, 0]
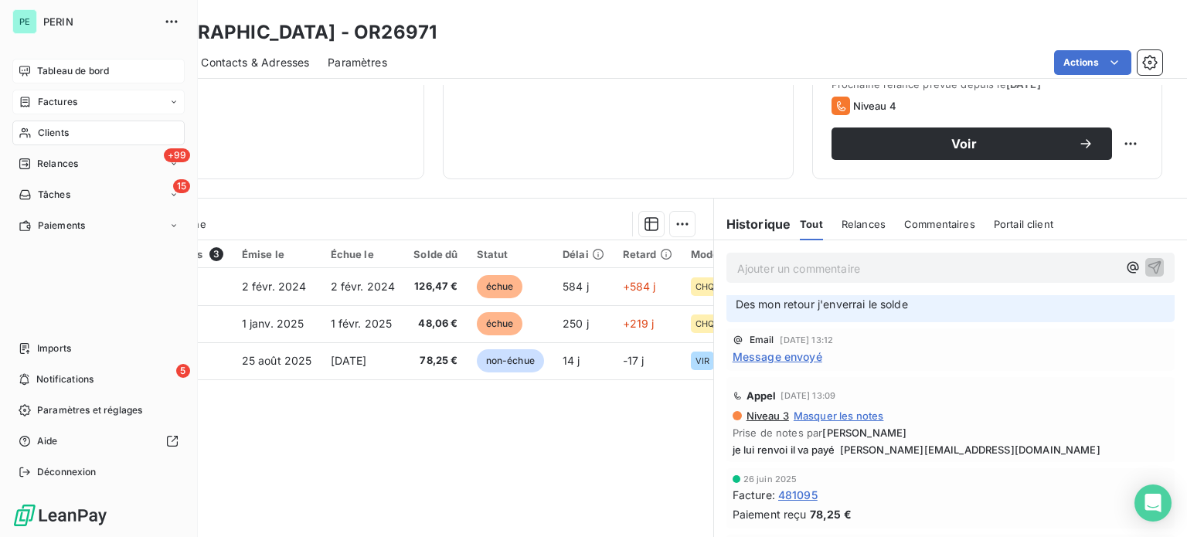
click at [52, 101] on span "Factures" at bounding box center [57, 102] width 39 height 14
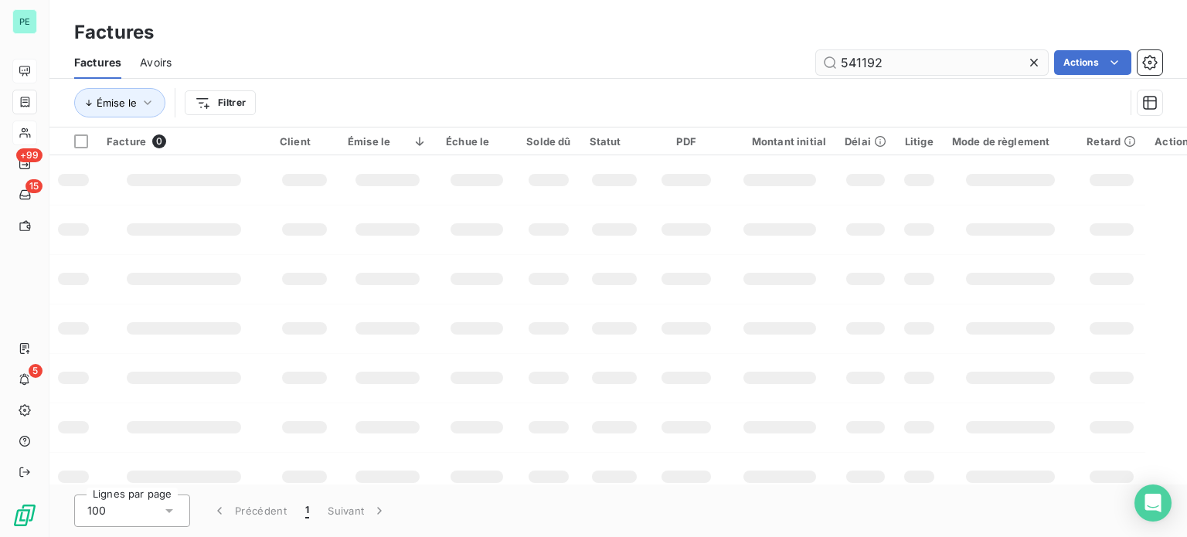
click at [885, 53] on input "541192" at bounding box center [932, 62] width 232 height 25
type input "580026"
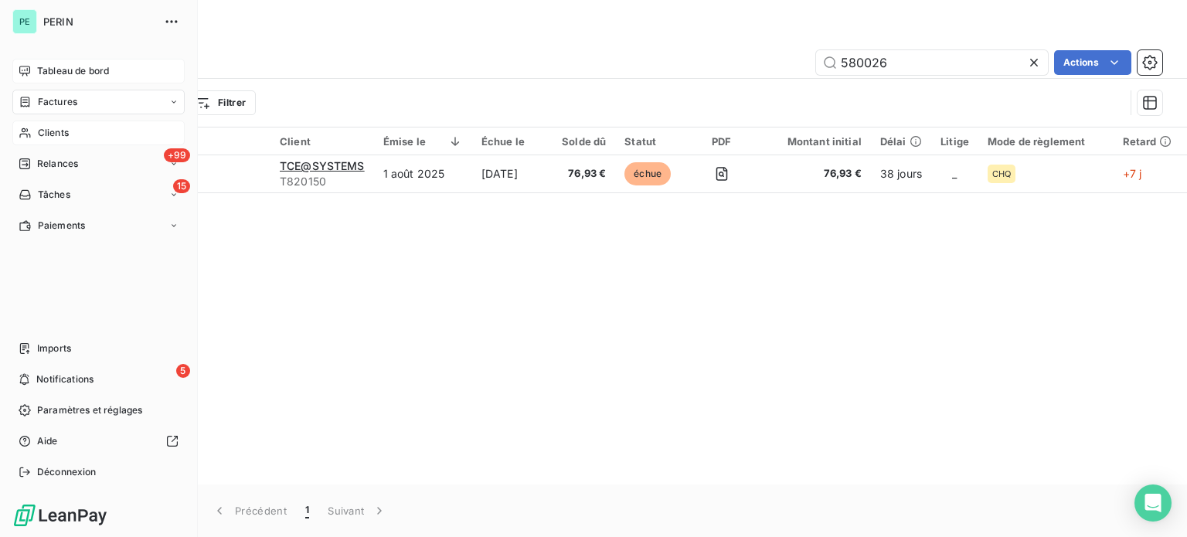
click at [57, 128] on span "Clients" at bounding box center [53, 133] width 31 height 14
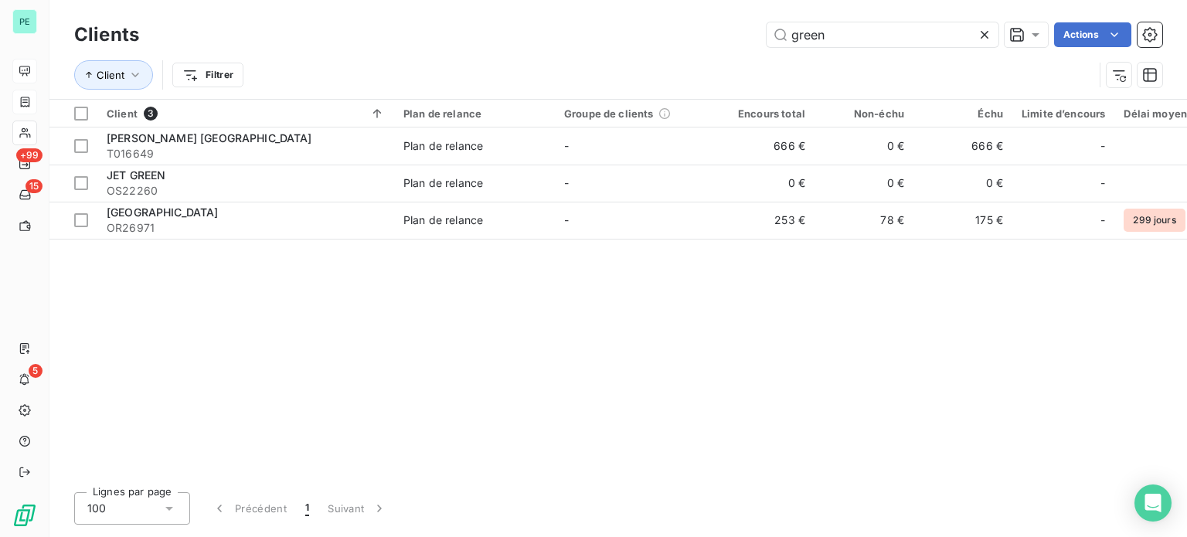
drag, startPoint x: 834, startPoint y: 37, endPoint x: 671, endPoint y: 37, distance: 163.1
click at [671, 37] on div "green Actions" at bounding box center [660, 34] width 1005 height 25
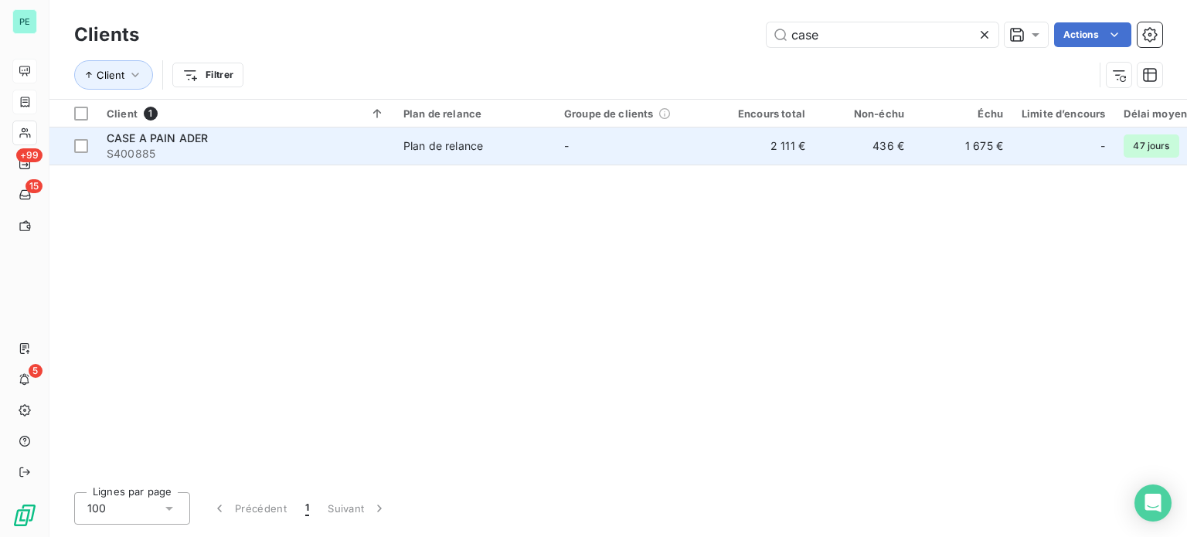
type input "case"
click at [602, 157] on td "-" at bounding box center [635, 146] width 161 height 37
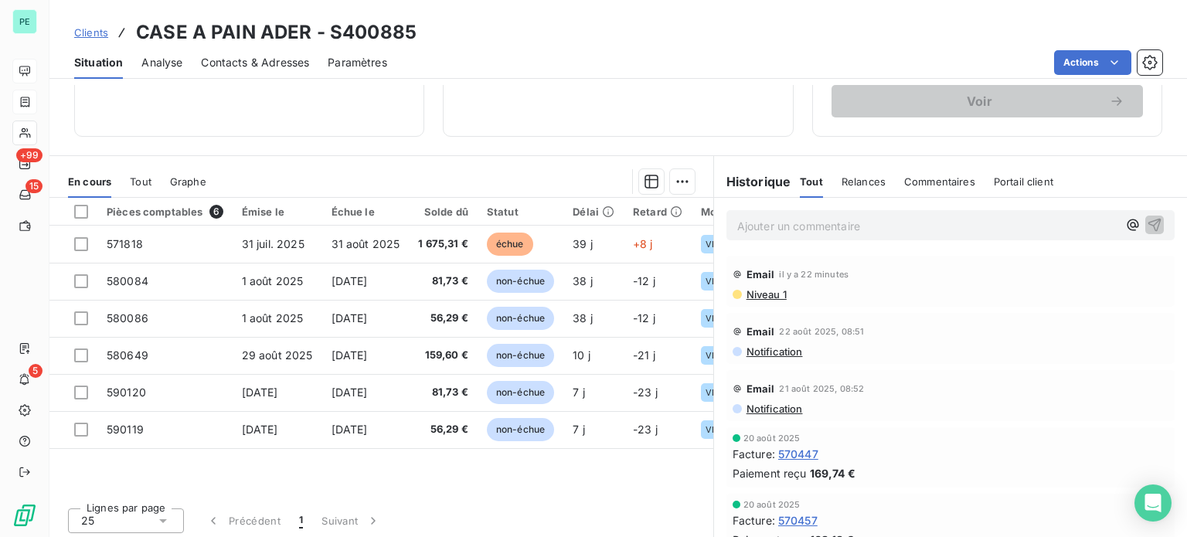
scroll to position [278, 0]
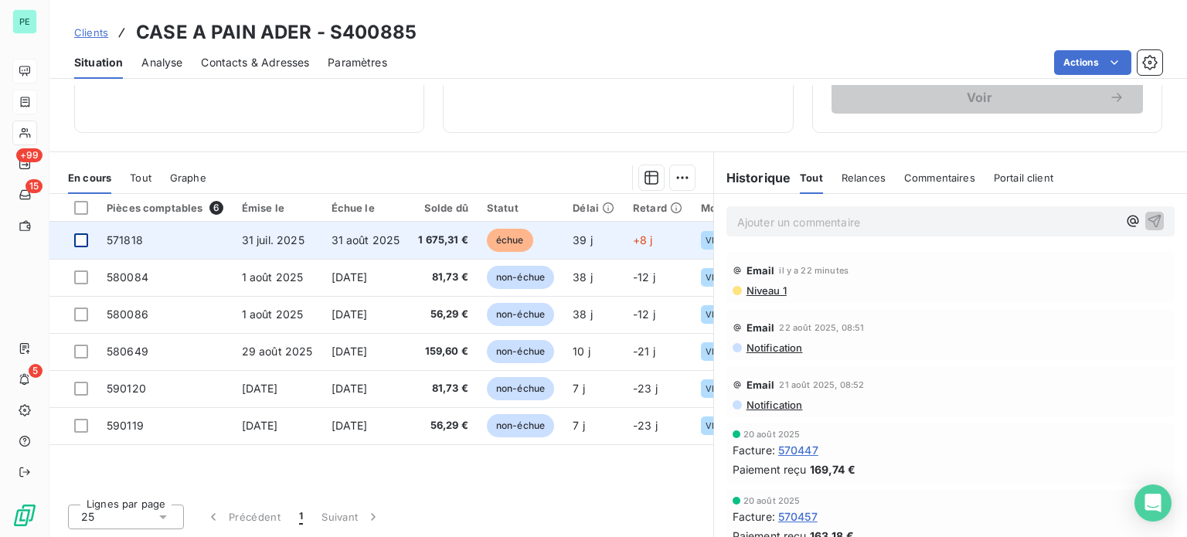
click at [82, 234] on div at bounding box center [81, 240] width 14 height 14
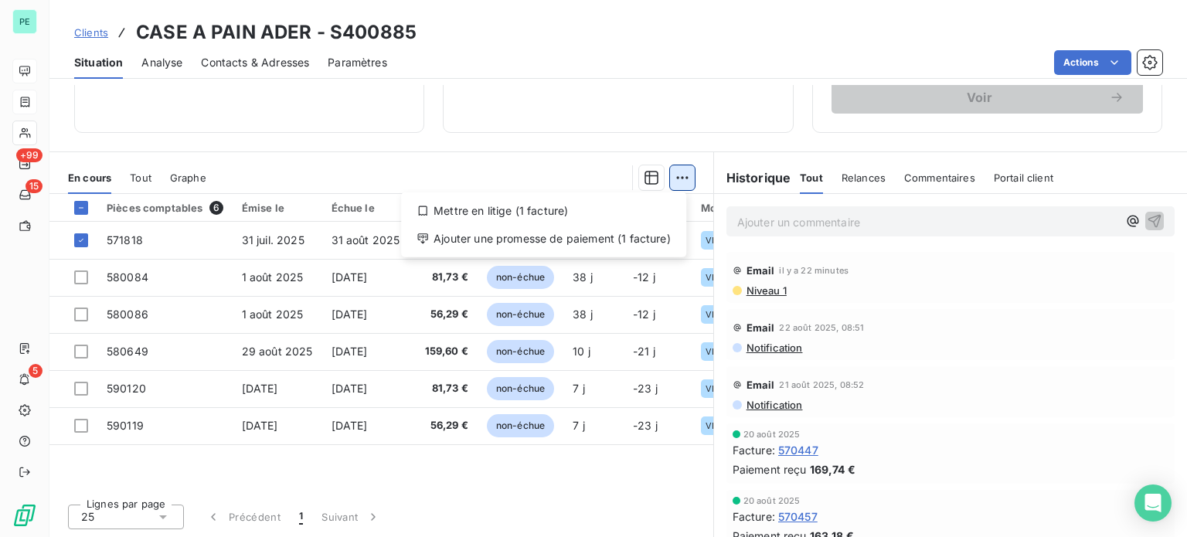
click at [677, 172] on html "PE +99 15 5 Clients CASE A PAIN ADER - S400885 Situation Analyse Contacts & Adr…" at bounding box center [593, 268] width 1187 height 537
click at [634, 234] on div "Ajouter une promesse de paiement (1 facture)" at bounding box center [543, 238] width 273 height 25
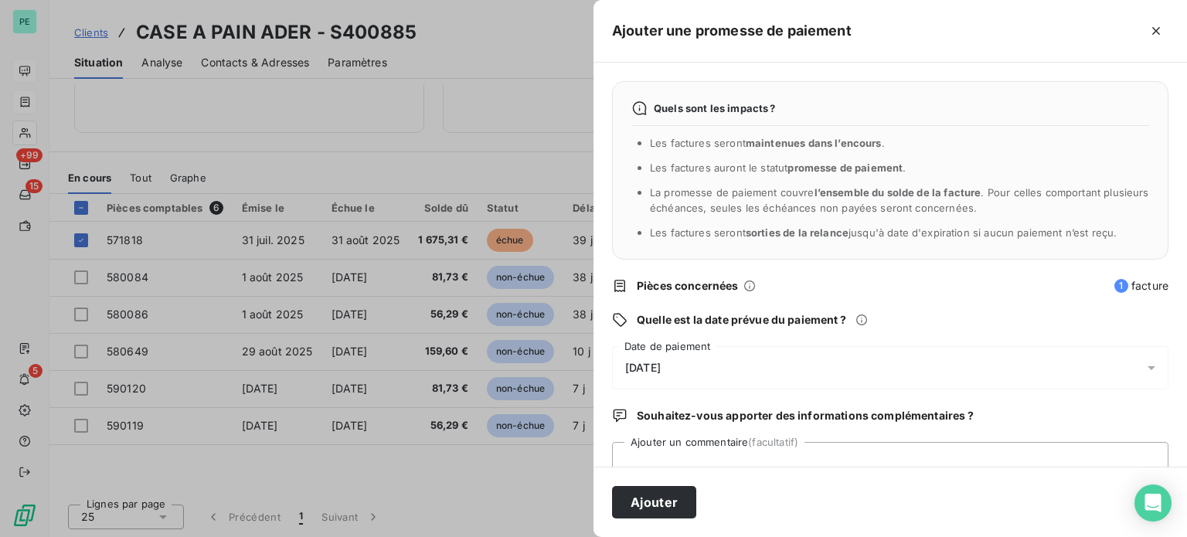
click at [661, 365] on span "[DATE]" at bounding box center [643, 368] width 36 height 12
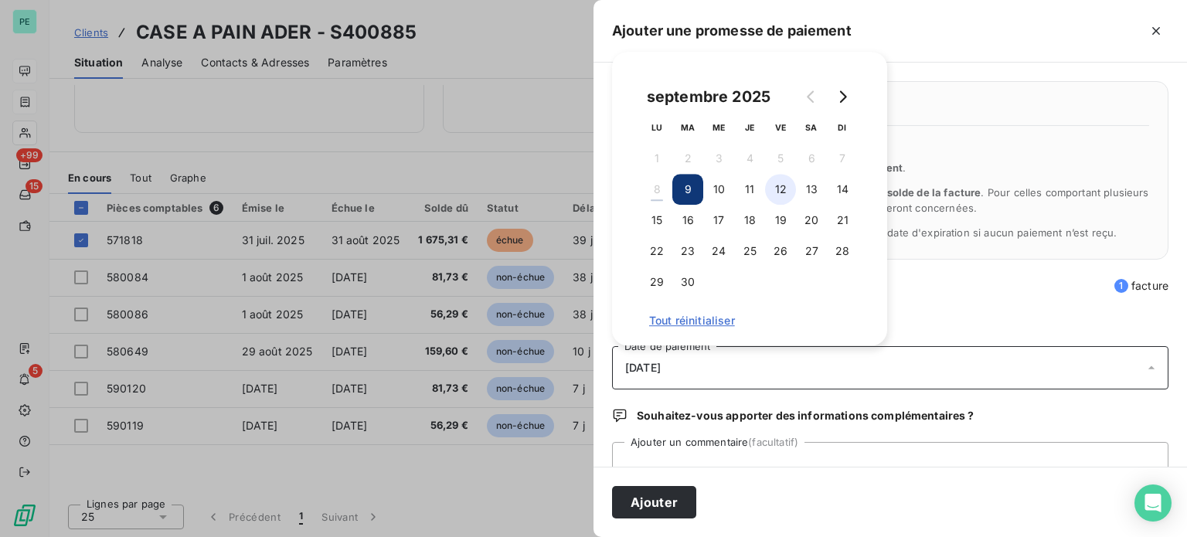
click at [778, 186] on button "12" at bounding box center [780, 189] width 31 height 31
click at [662, 487] on button "Ajouter" at bounding box center [654, 502] width 84 height 32
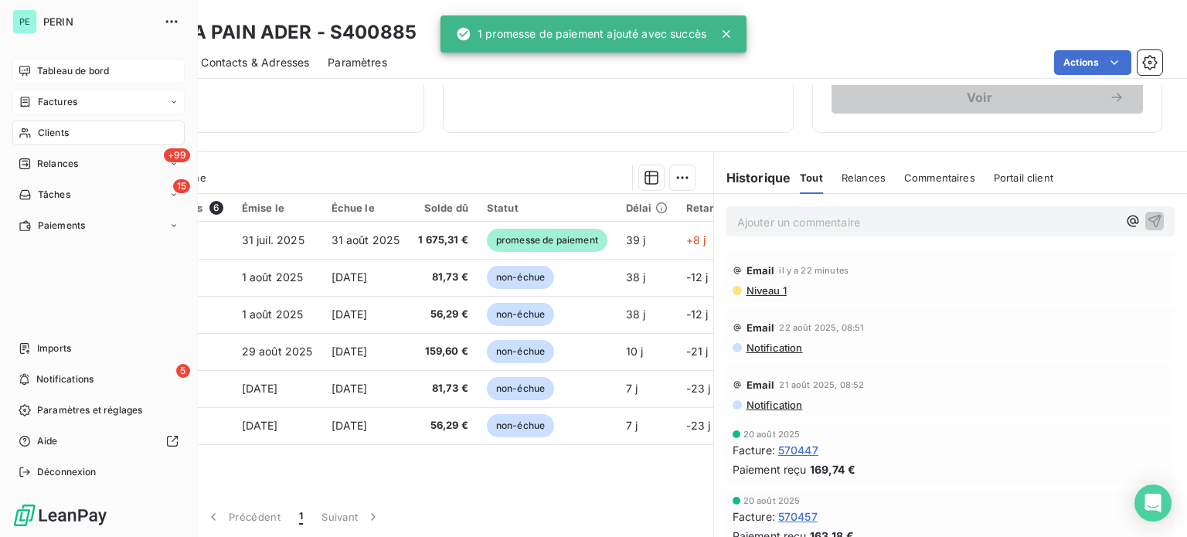
click at [51, 95] on span "Factures" at bounding box center [57, 102] width 39 height 14
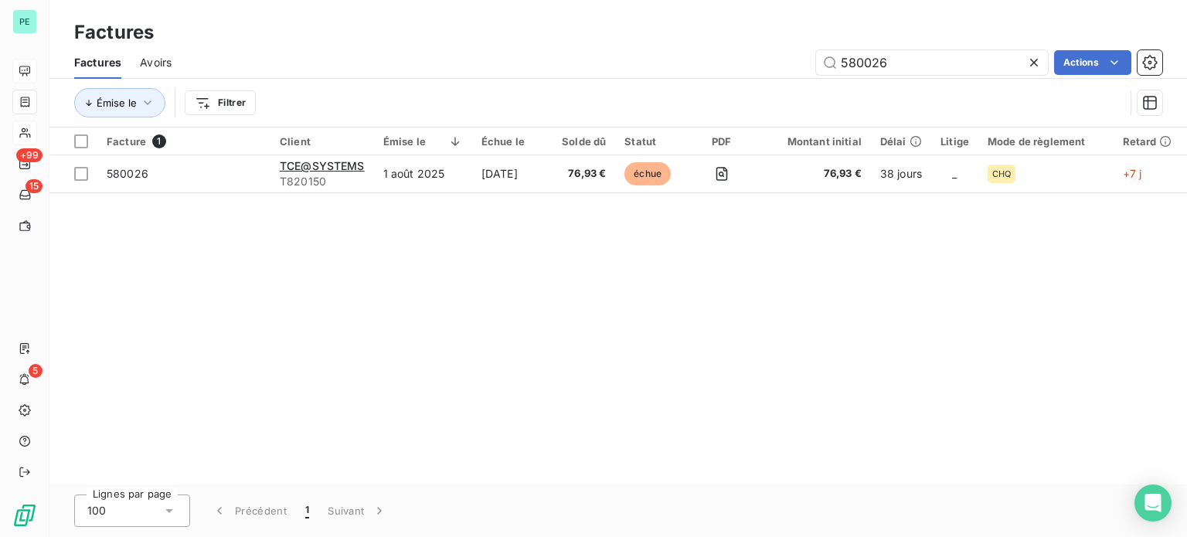
drag, startPoint x: 823, startPoint y: 68, endPoint x: 774, endPoint y: 68, distance: 48.7
click at [783, 68] on div "580026 Actions" at bounding box center [676, 62] width 972 height 25
type input "570388"
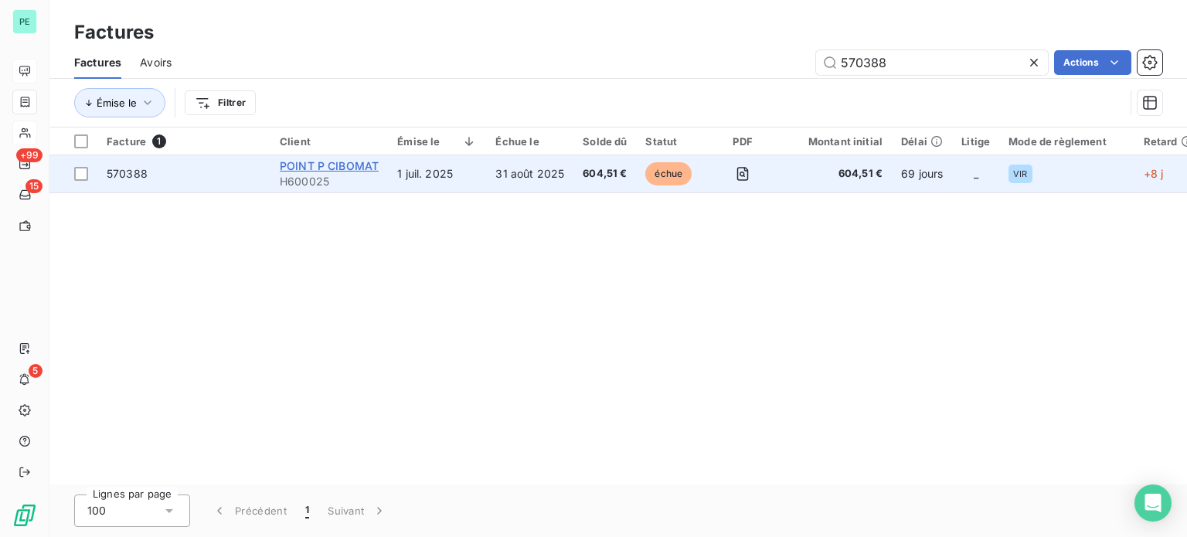
click at [358, 167] on span "POINT P CIBOMAT" at bounding box center [329, 165] width 99 height 13
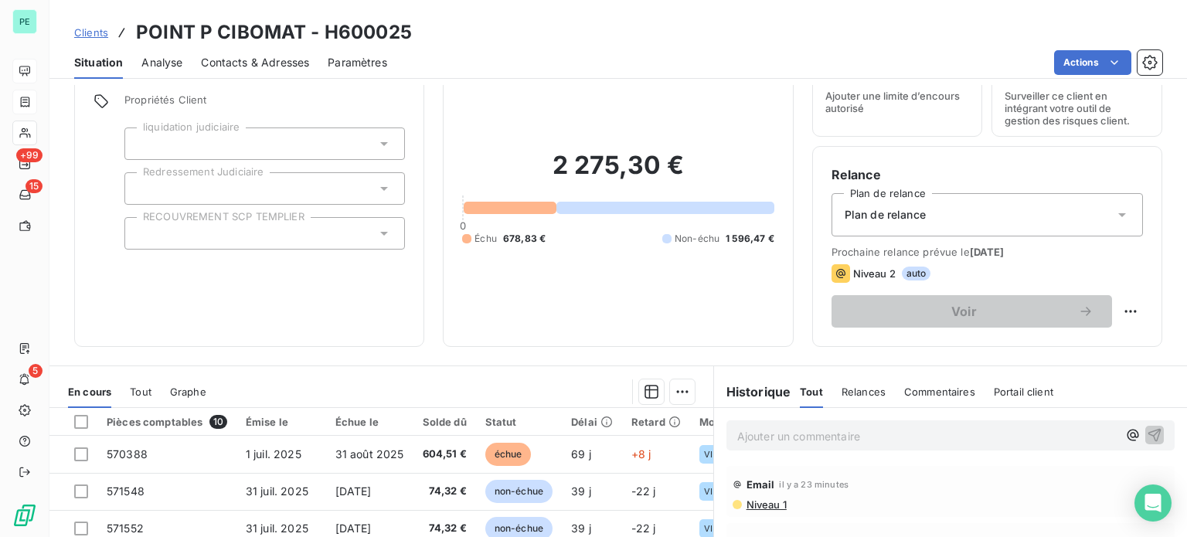
scroll to position [155, 0]
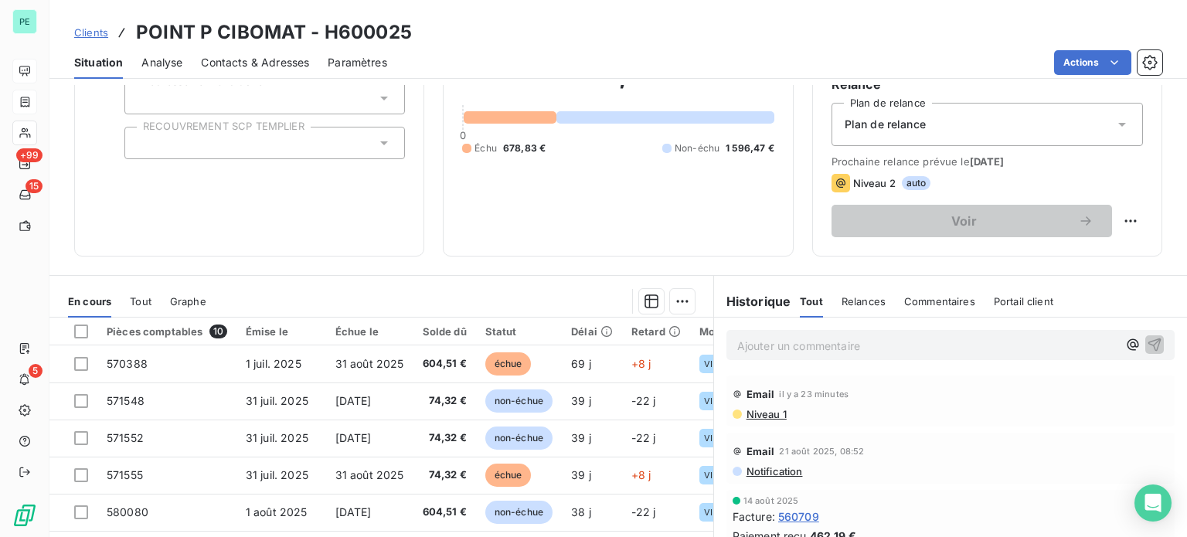
click at [744, 345] on p "Ajouter un commentaire ﻿" at bounding box center [927, 345] width 380 height 19
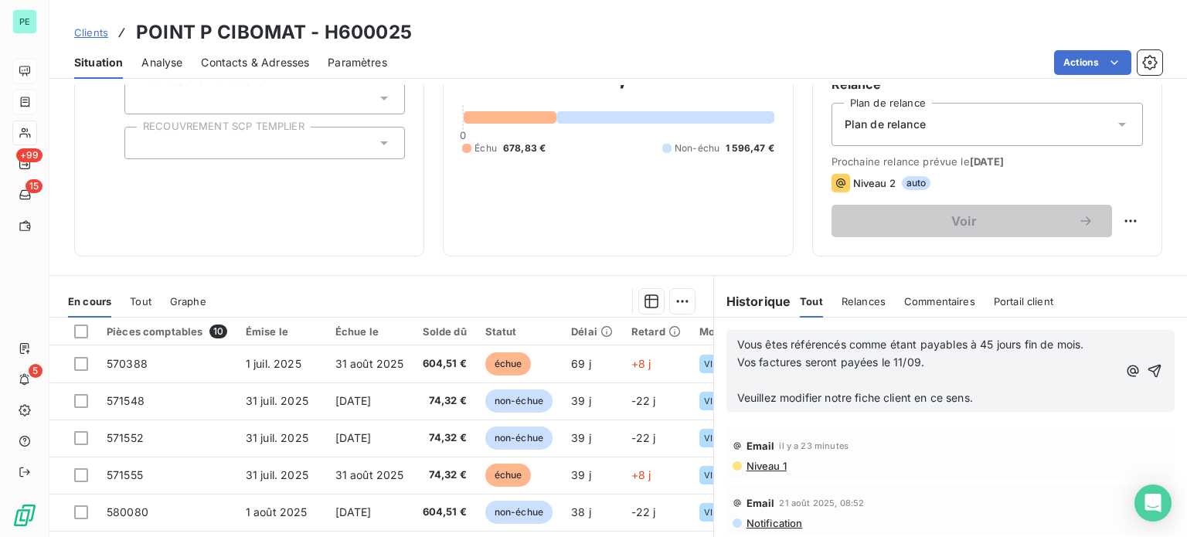
click at [775, 376] on p "﻿" at bounding box center [927, 381] width 380 height 18
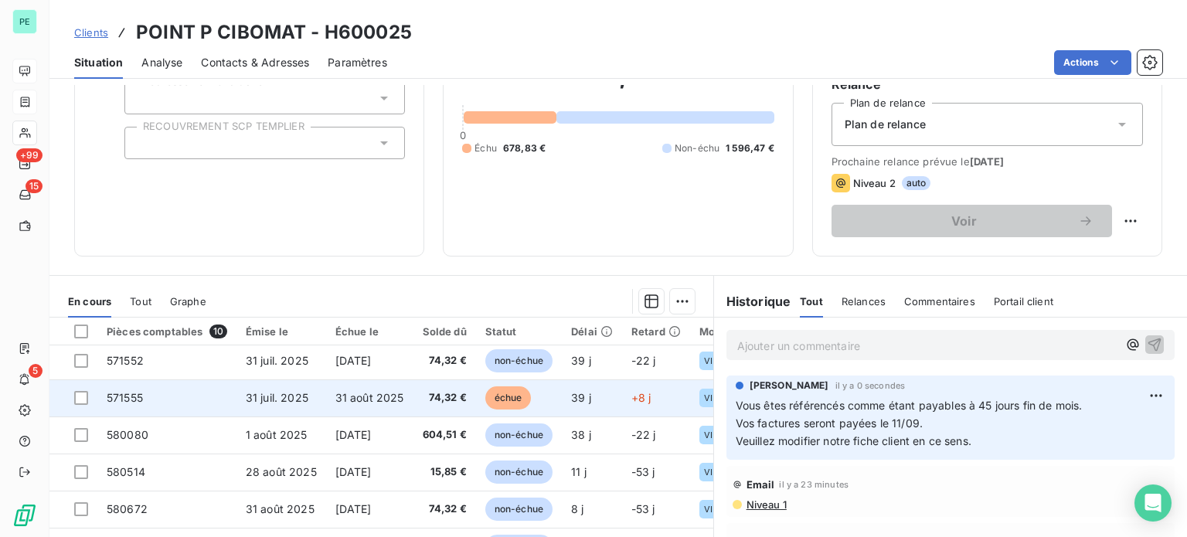
scroll to position [0, 0]
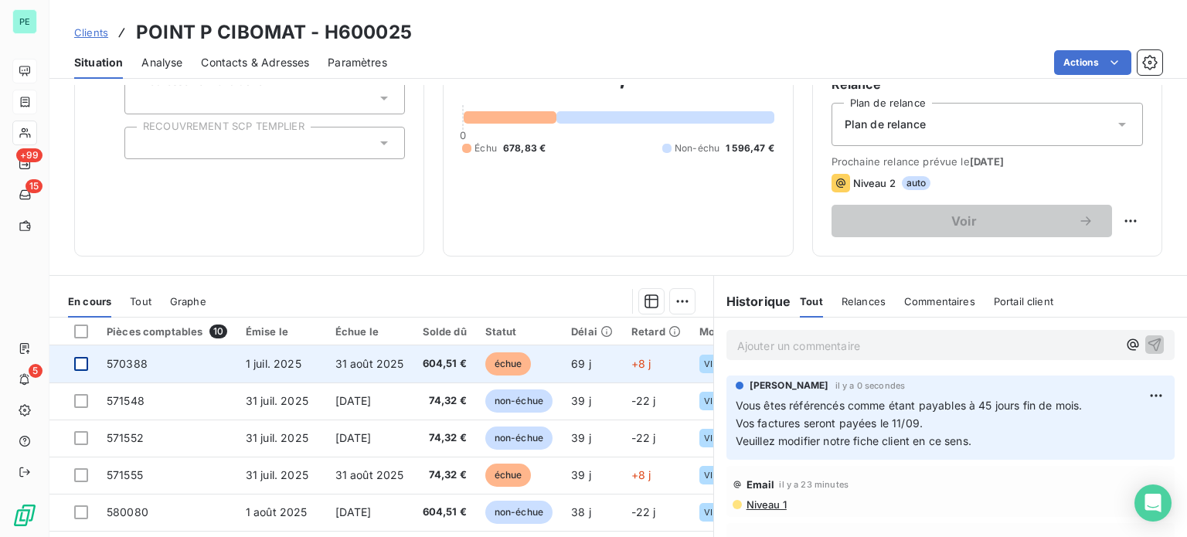
click at [83, 367] on div at bounding box center [81, 364] width 14 height 14
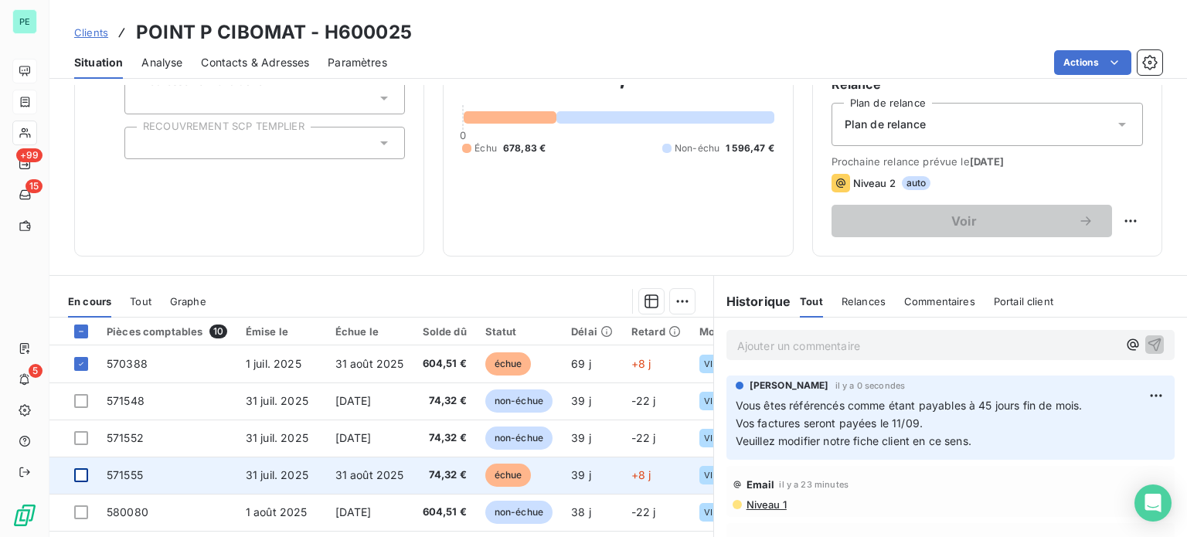
click at [80, 472] on div at bounding box center [81, 475] width 14 height 14
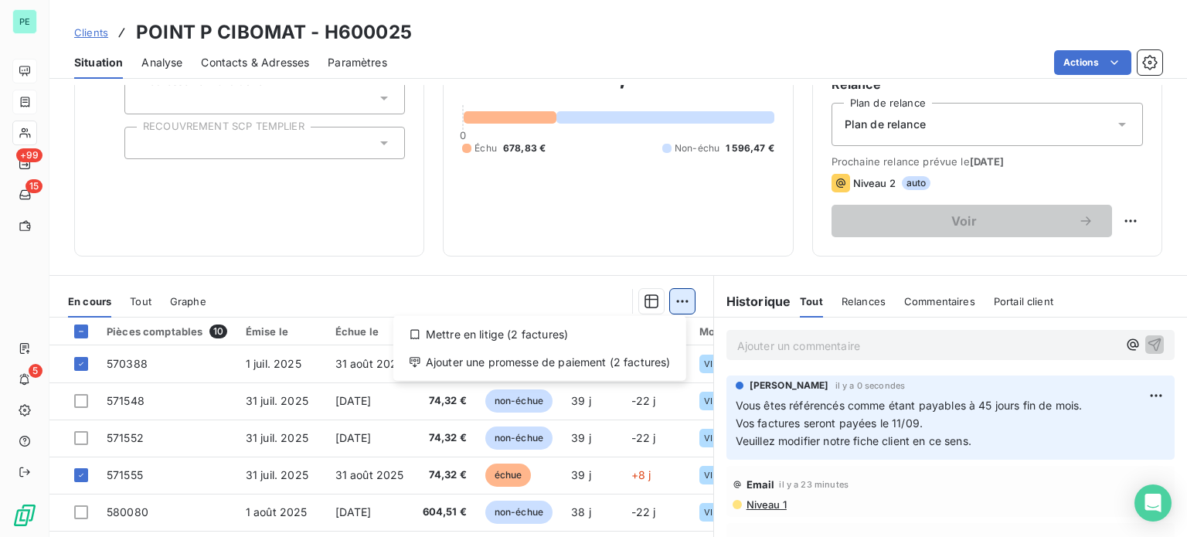
click at [672, 299] on html "PE +99 15 5 Clients POINT P CIBOMAT - H600025 Situation Analyse Contacts & Adre…" at bounding box center [593, 268] width 1187 height 537
click at [577, 361] on div "Ajouter une promesse de paiement (2 factures)" at bounding box center [540, 362] width 281 height 25
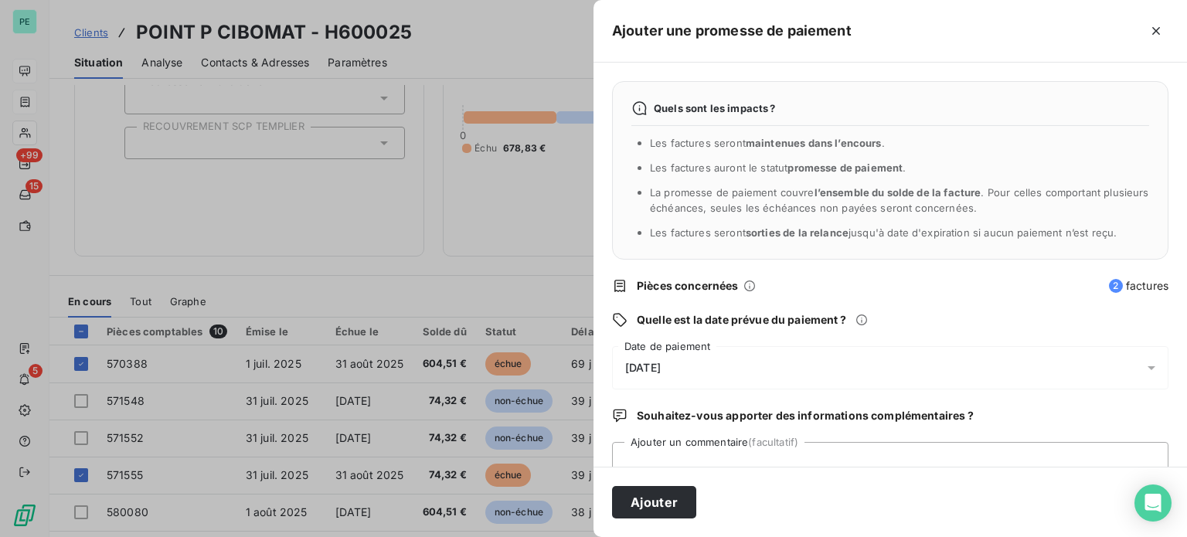
click at [661, 365] on span "[DATE]" at bounding box center [643, 368] width 36 height 12
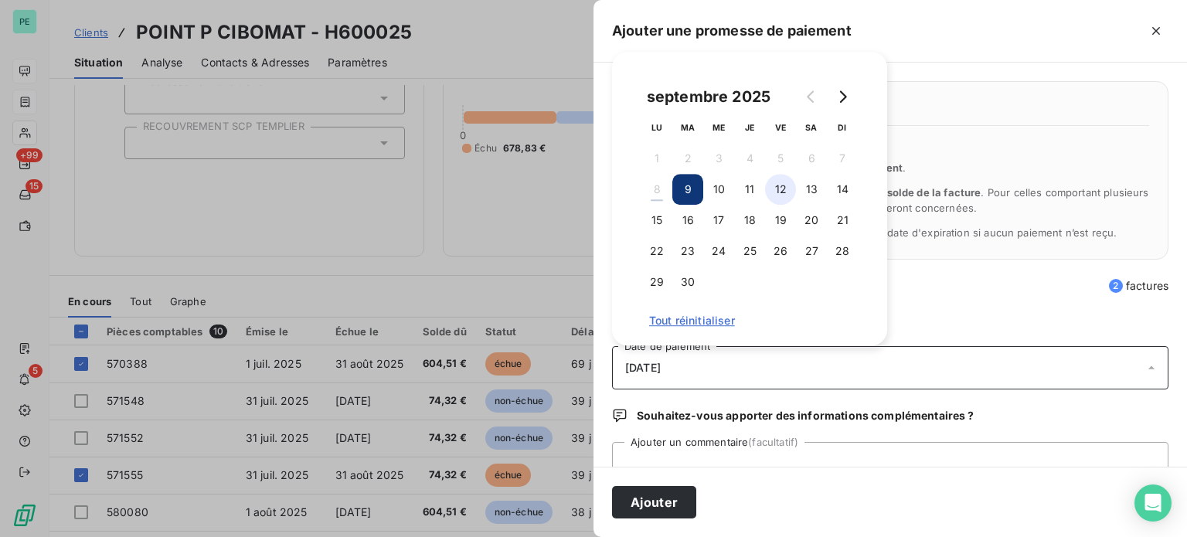
click at [785, 196] on button "12" at bounding box center [780, 189] width 31 height 31
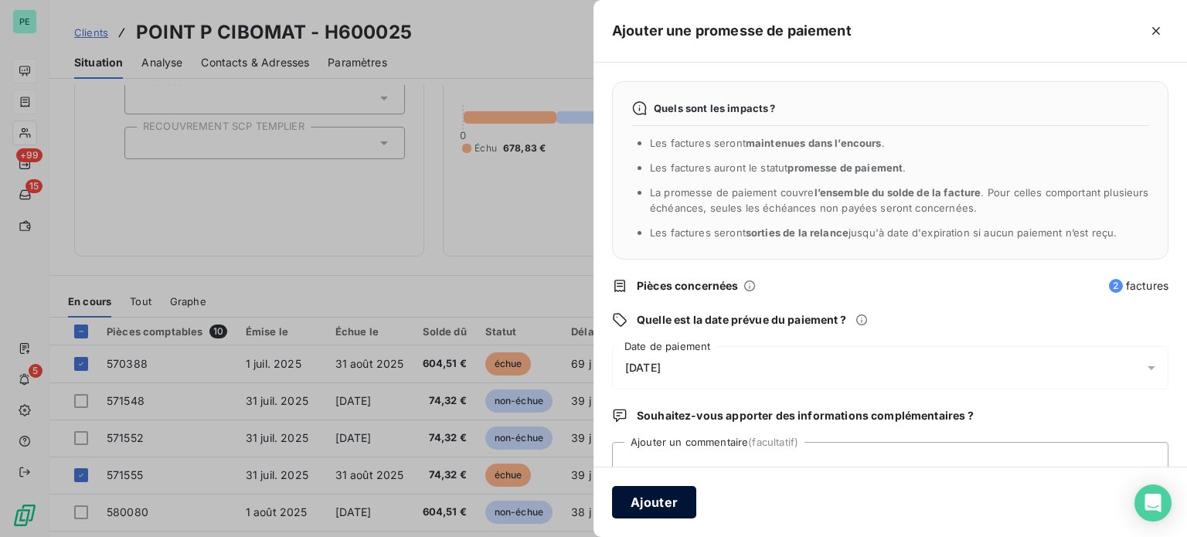
click at [671, 497] on button "Ajouter" at bounding box center [654, 502] width 84 height 32
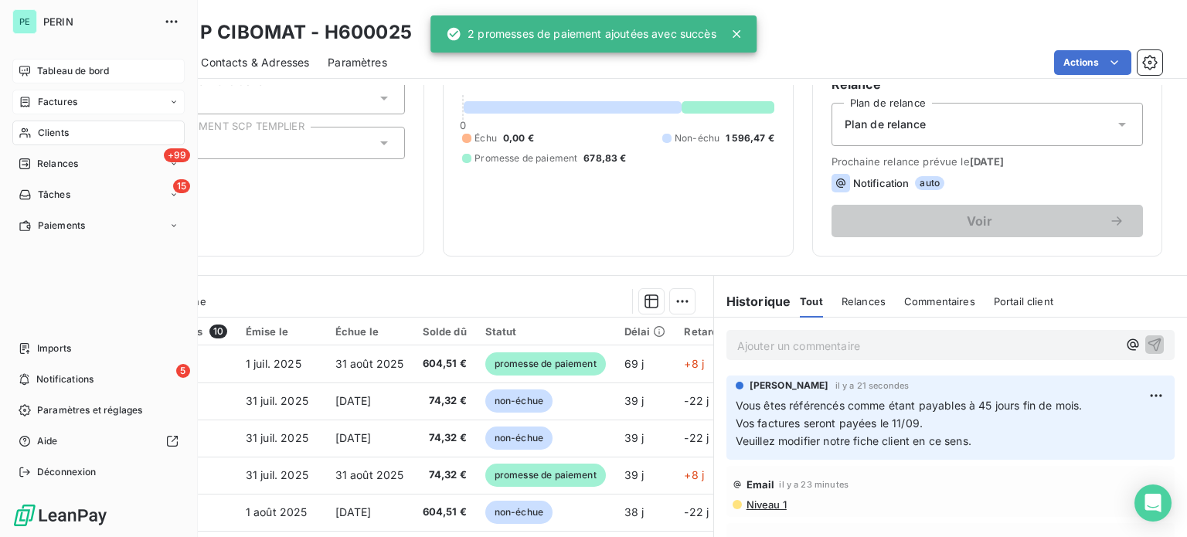
click at [43, 104] on span "Factures" at bounding box center [57, 102] width 39 height 14
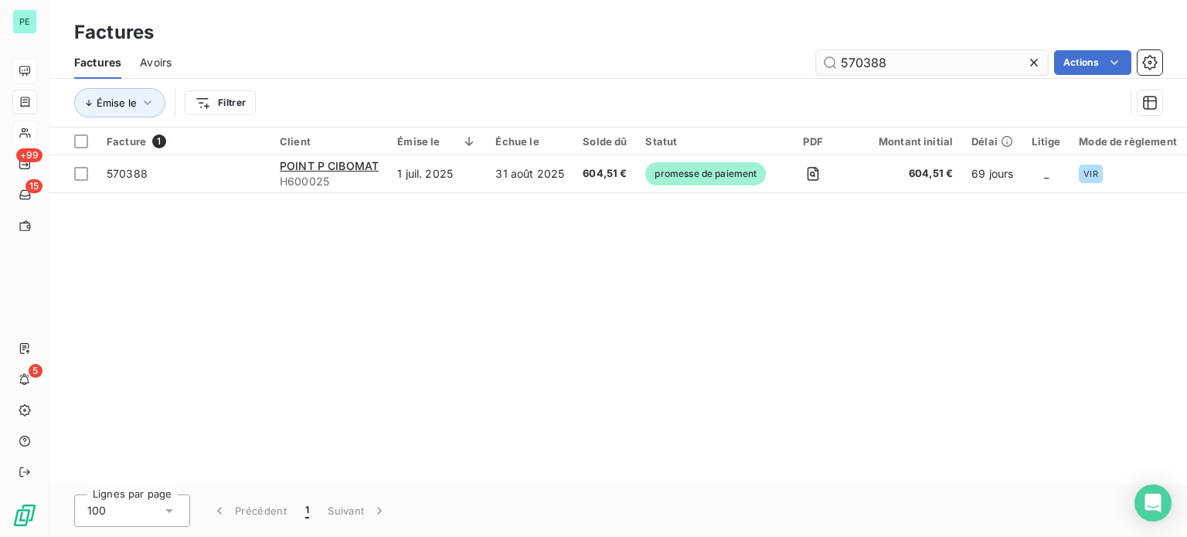
drag, startPoint x: 857, startPoint y: 61, endPoint x: 974, endPoint y: 65, distance: 116.8
click at [974, 65] on input "570388" at bounding box center [932, 62] width 232 height 25
type input "571678"
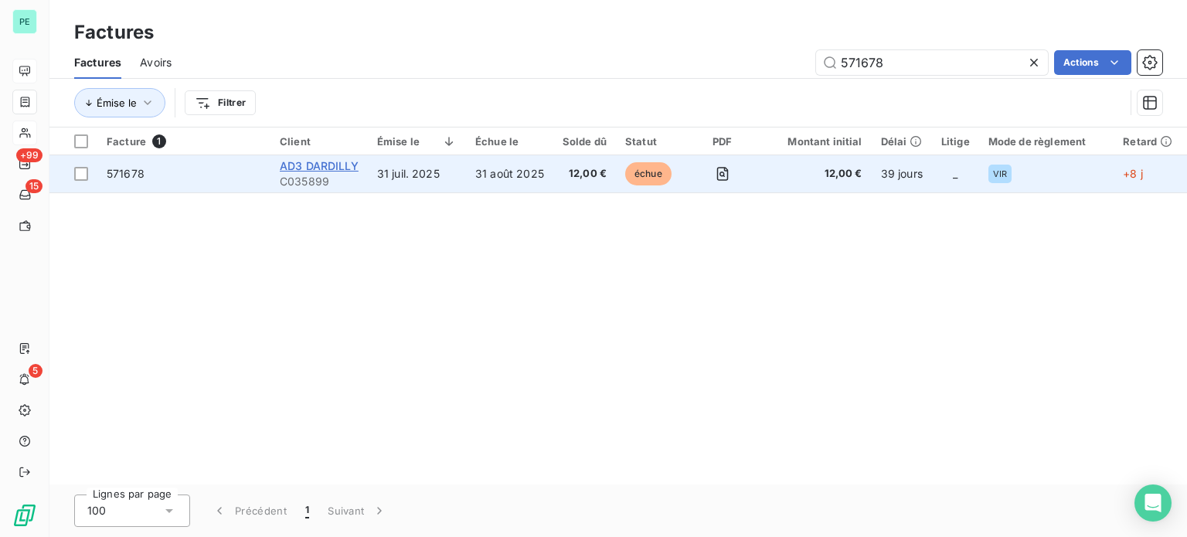
click at [325, 166] on span "AD3 DARDILLY" at bounding box center [319, 165] width 79 height 13
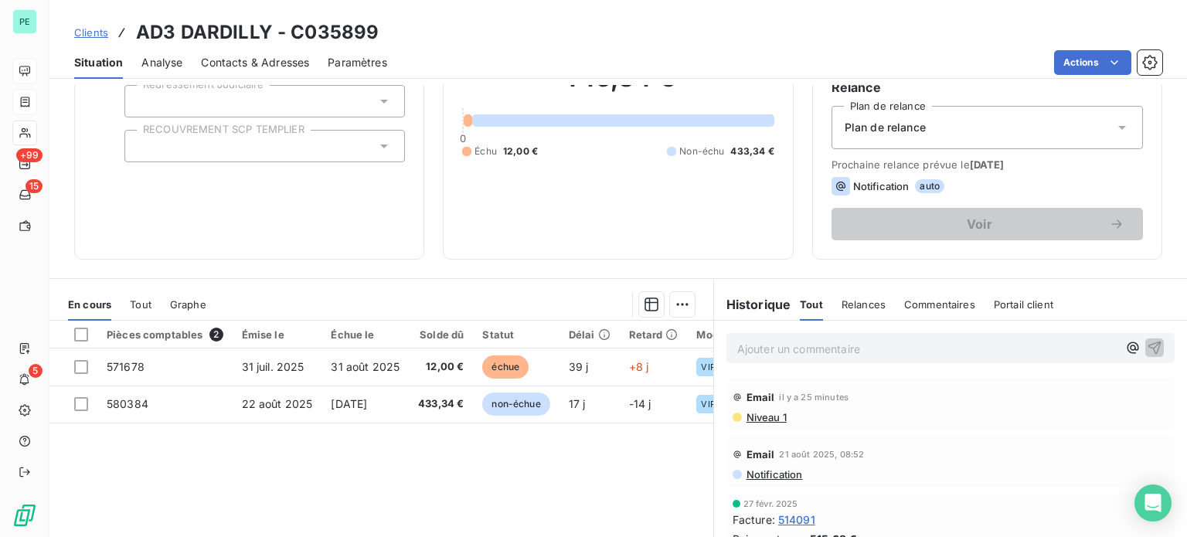
scroll to position [155, 0]
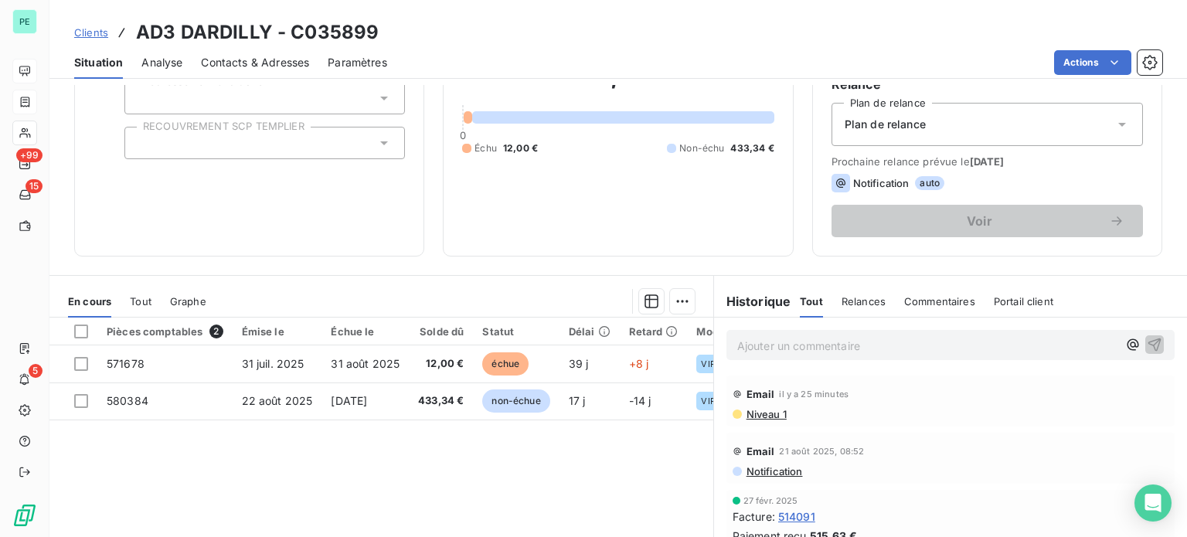
click at [770, 346] on p "Ajouter un commentaire ﻿" at bounding box center [927, 345] width 380 height 19
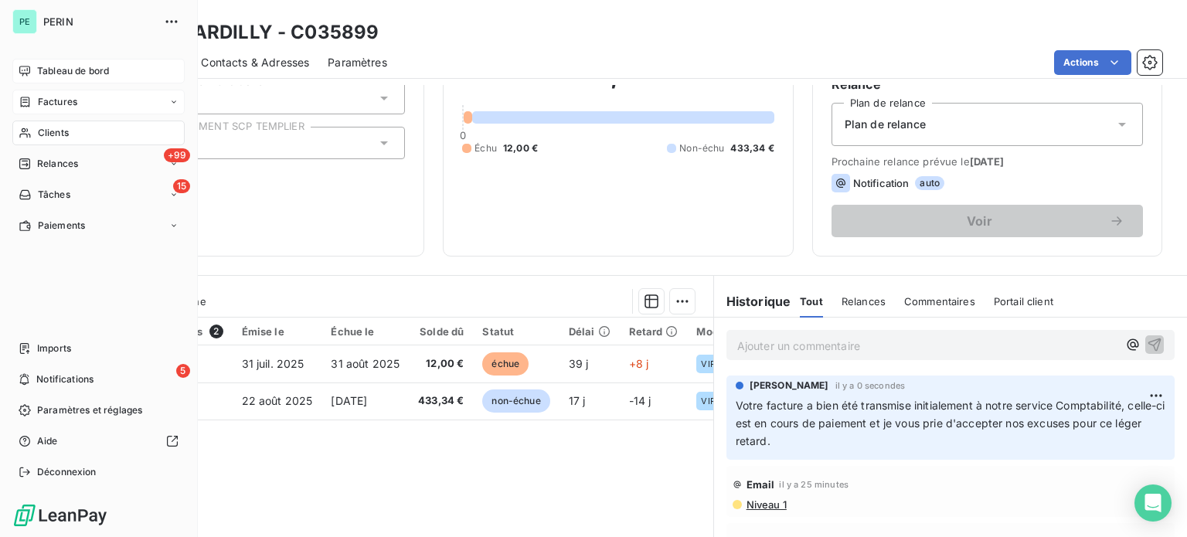
click at [40, 103] on span "Factures" at bounding box center [57, 102] width 39 height 14
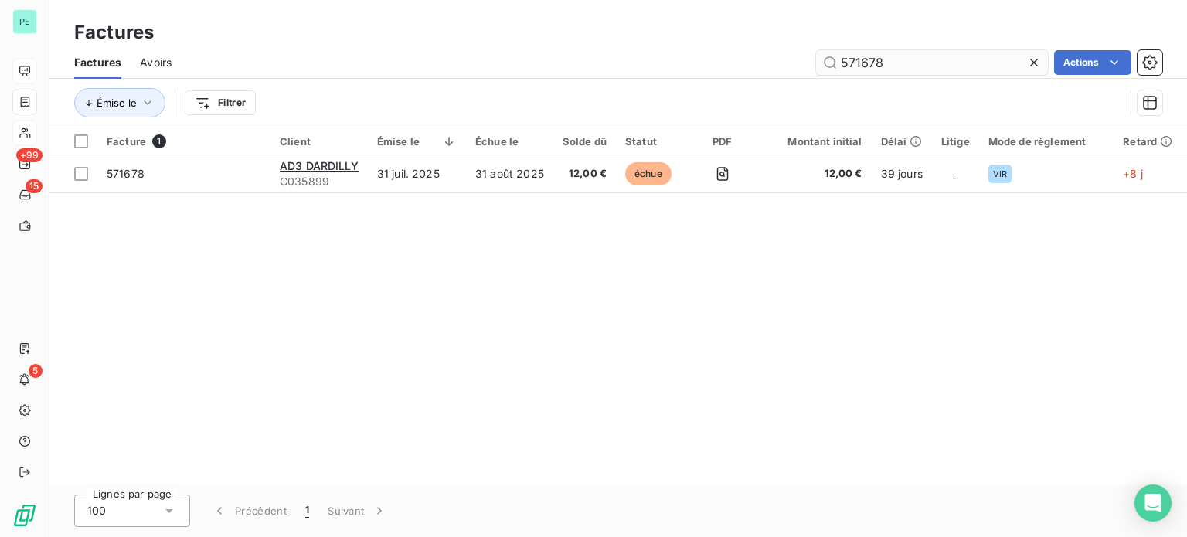
click at [881, 54] on input "571678" at bounding box center [932, 62] width 232 height 25
type input "580042"
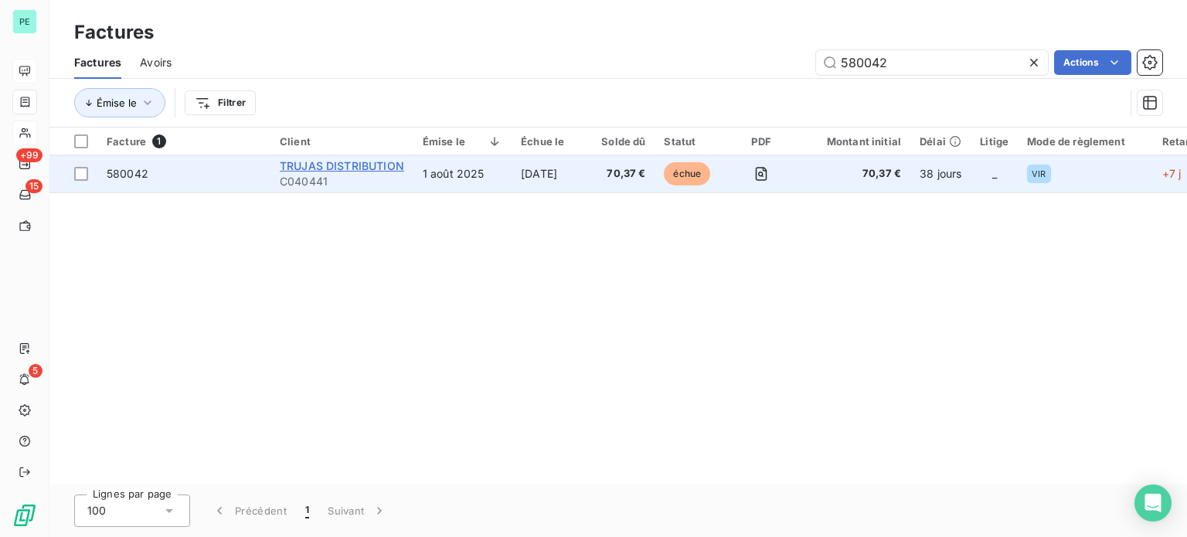
click at [327, 166] on span "TRUJAS DISTRIBUTION" at bounding box center [342, 165] width 124 height 13
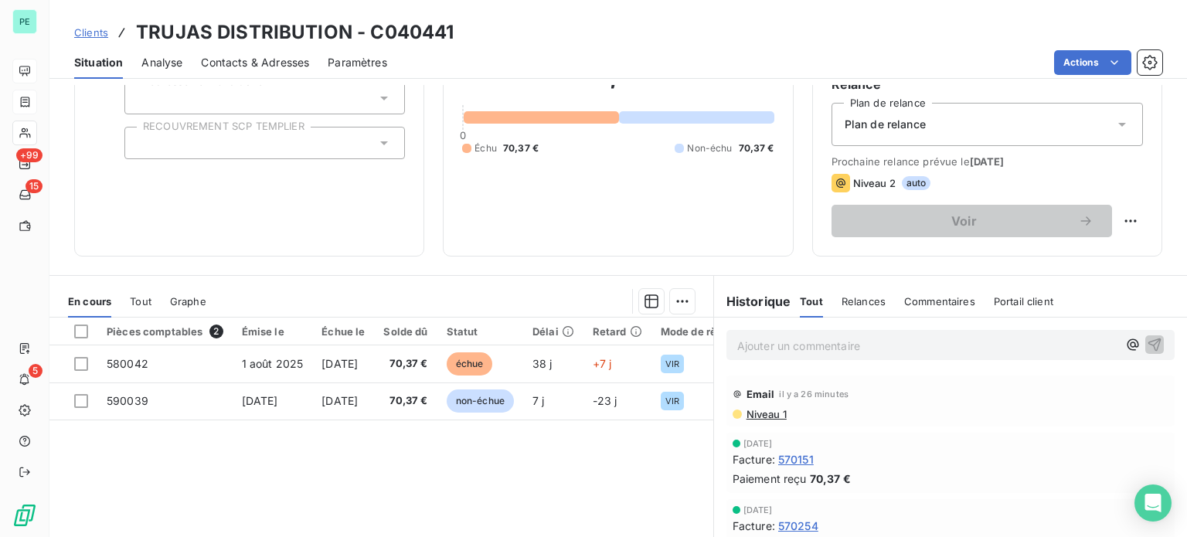
scroll to position [232, 0]
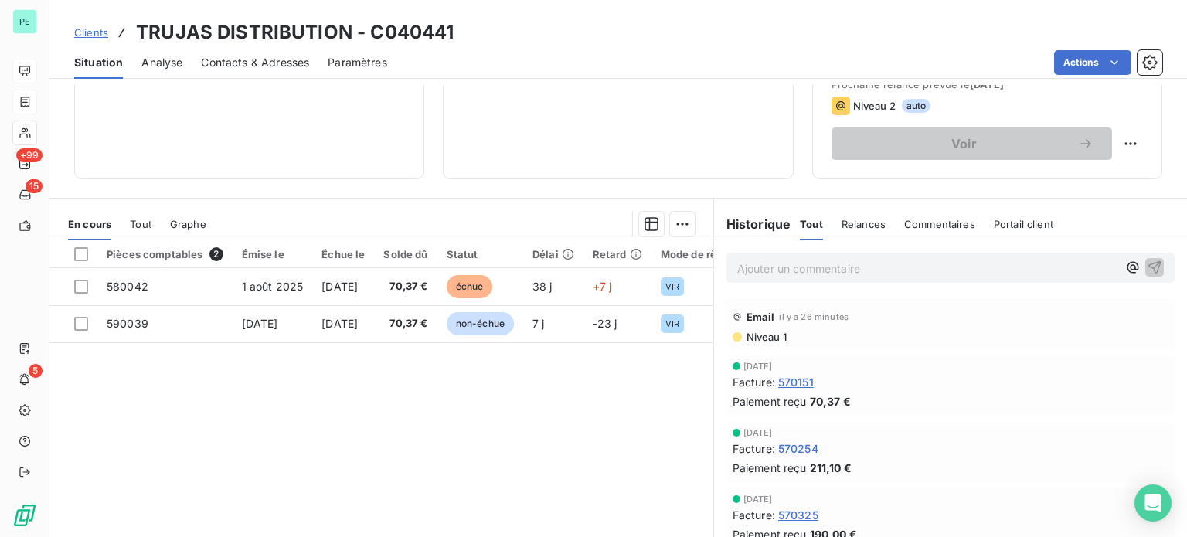
click at [741, 267] on p "Ajouter un commentaire ﻿" at bounding box center [927, 268] width 380 height 19
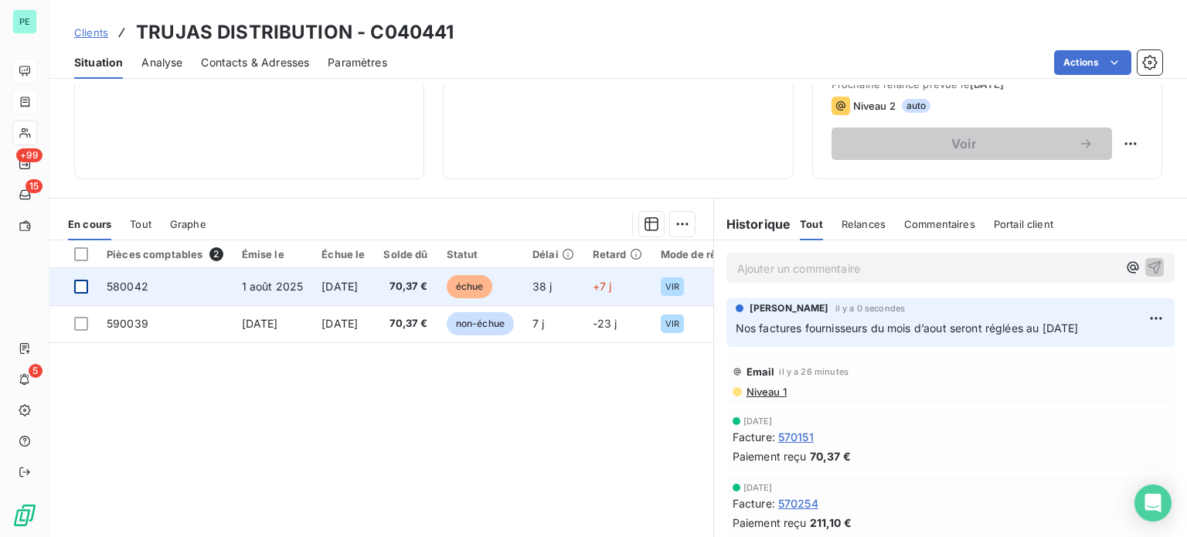
click at [81, 284] on div at bounding box center [81, 287] width 14 height 14
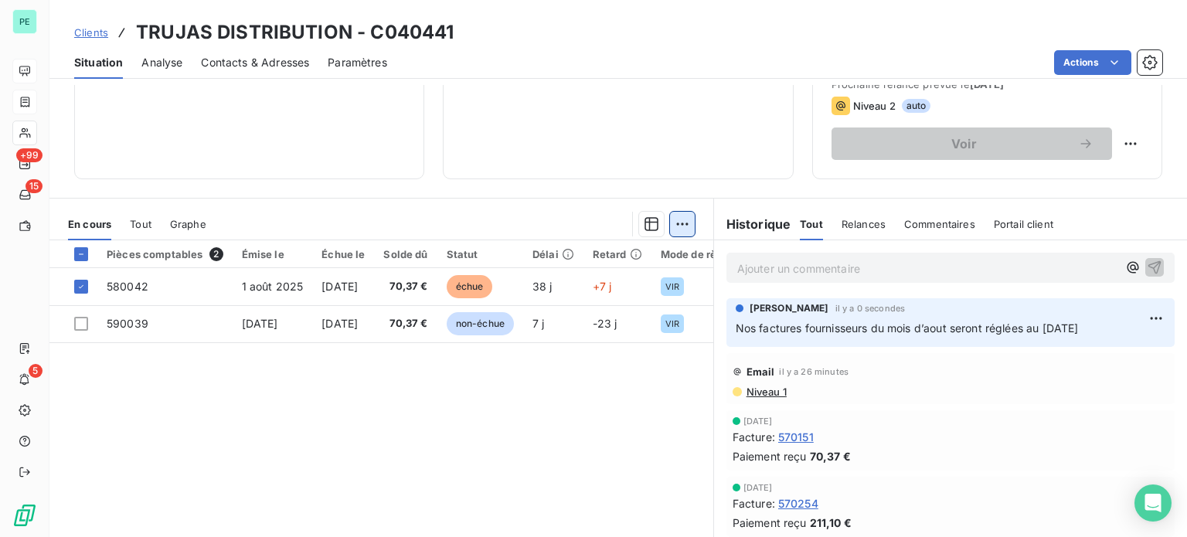
click at [666, 226] on html "PE +99 15 5 Clients TRUJAS DISTRIBUTION - C040441 Situation Analyse Contacts & …" at bounding box center [593, 268] width 1187 height 537
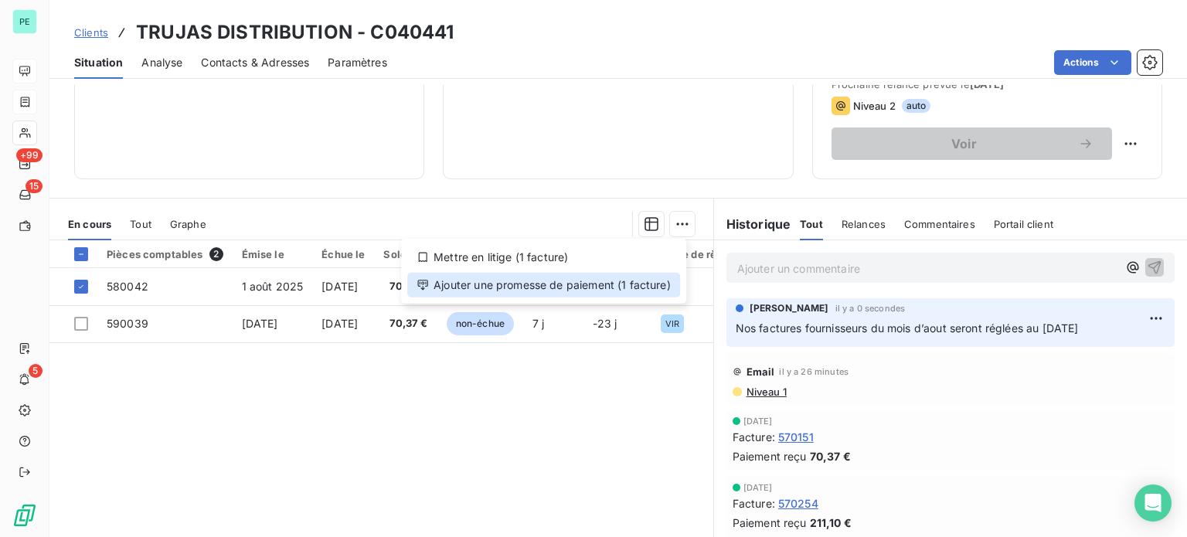
click at [653, 284] on div "Ajouter une promesse de paiement (1 facture)" at bounding box center [543, 285] width 273 height 25
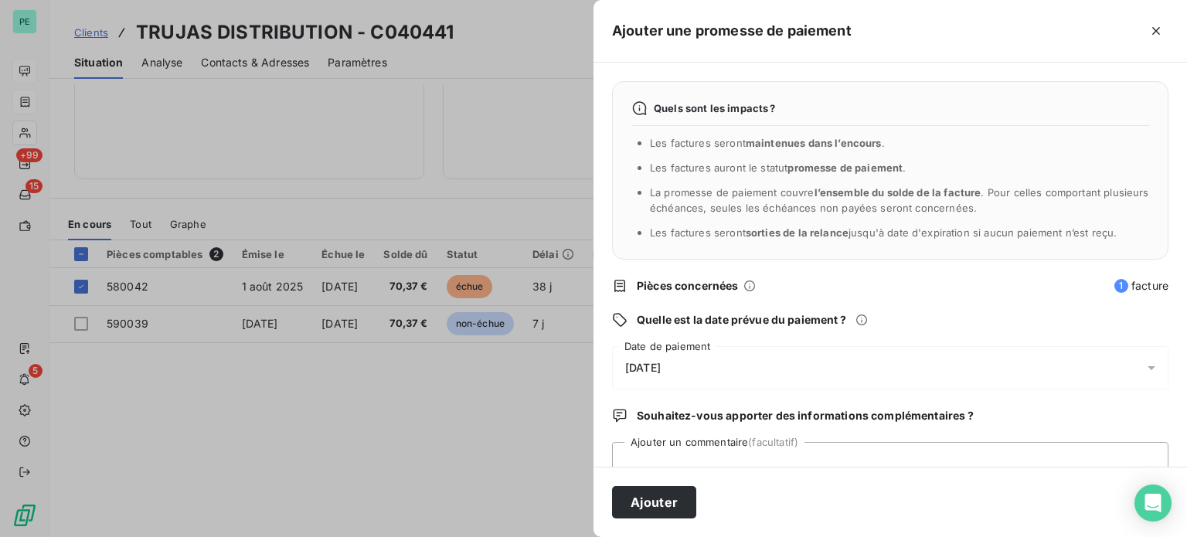
click at [679, 357] on div "[DATE]" at bounding box center [890, 367] width 557 height 43
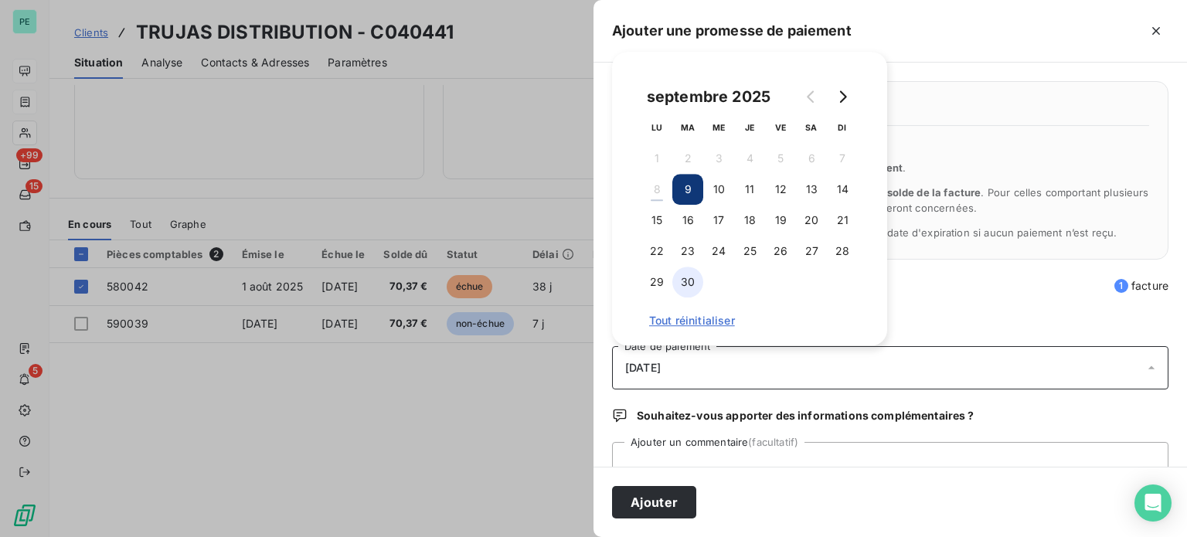
click at [686, 281] on button "30" at bounding box center [688, 282] width 31 height 31
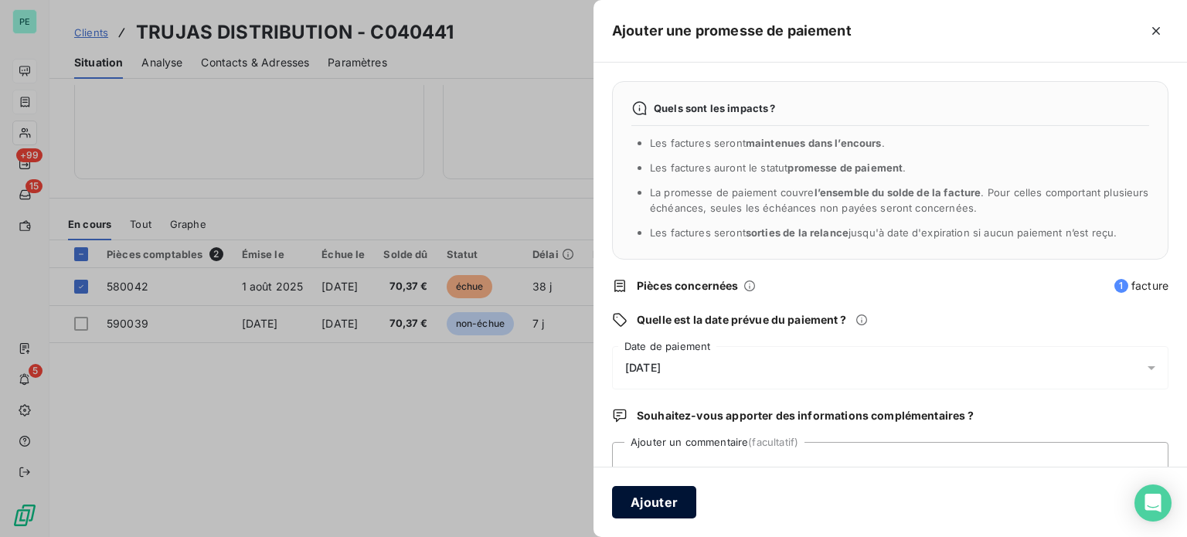
click at [650, 509] on button "Ajouter" at bounding box center [654, 502] width 84 height 32
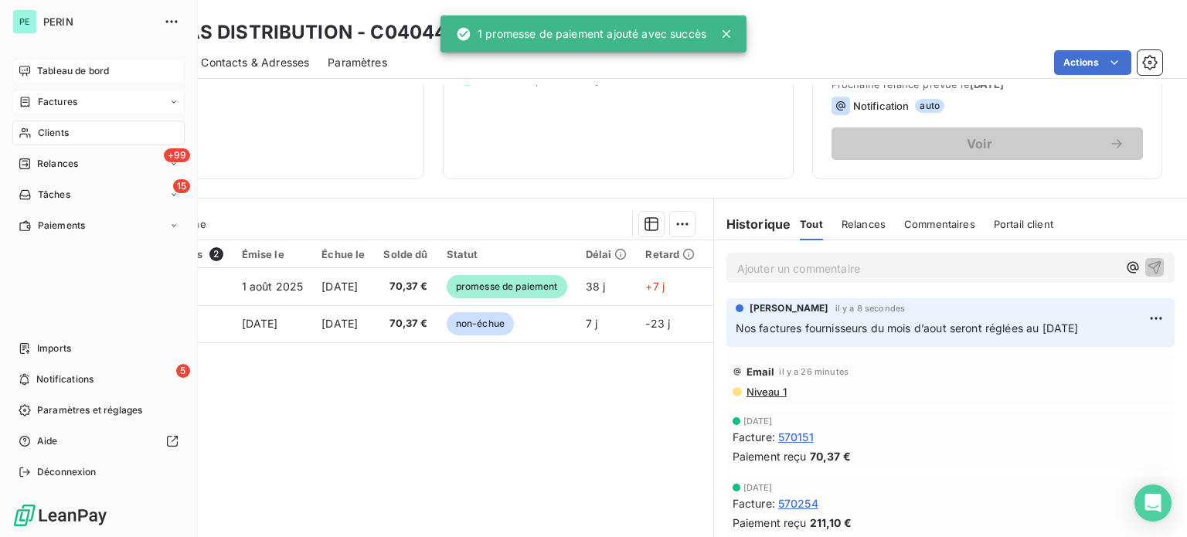
click at [49, 103] on span "Factures" at bounding box center [57, 102] width 39 height 14
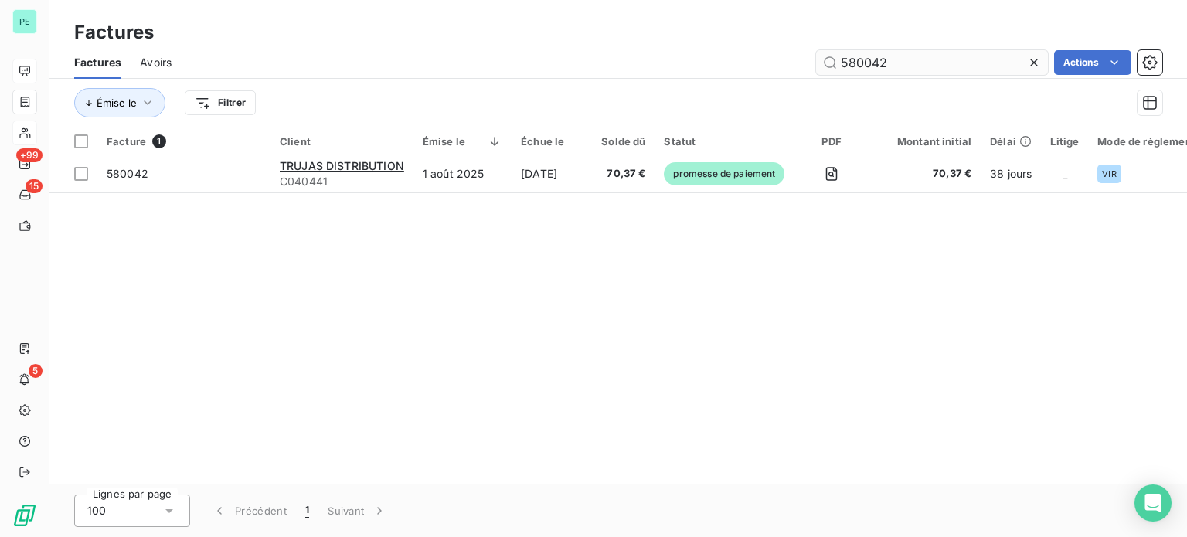
drag, startPoint x: 847, startPoint y: 63, endPoint x: 1002, endPoint y: 63, distance: 154.6
click at [1002, 63] on input "580042" at bounding box center [932, 62] width 232 height 25
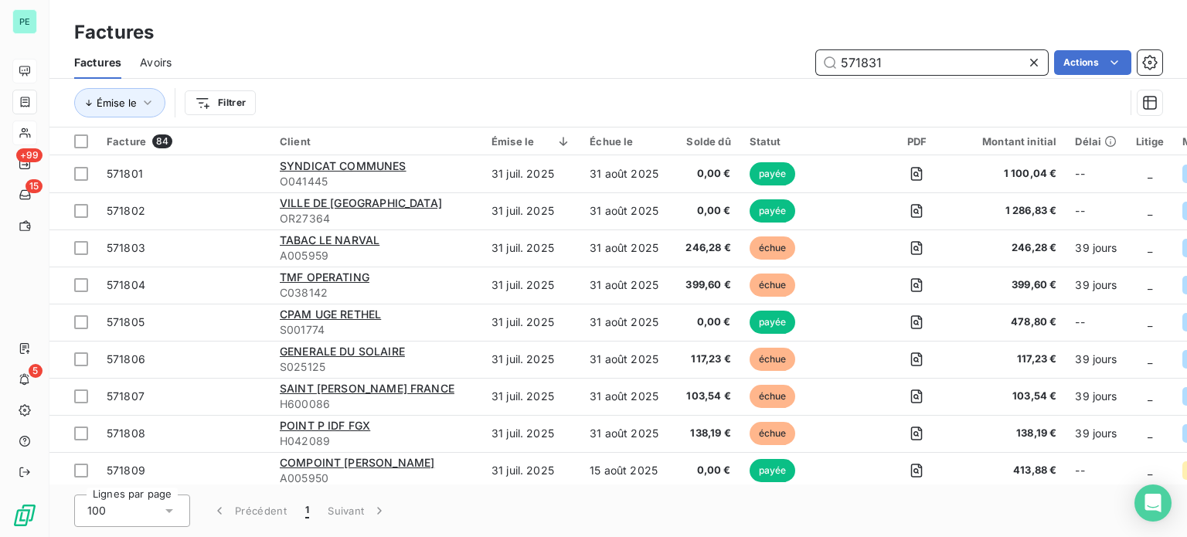
type input "571831"
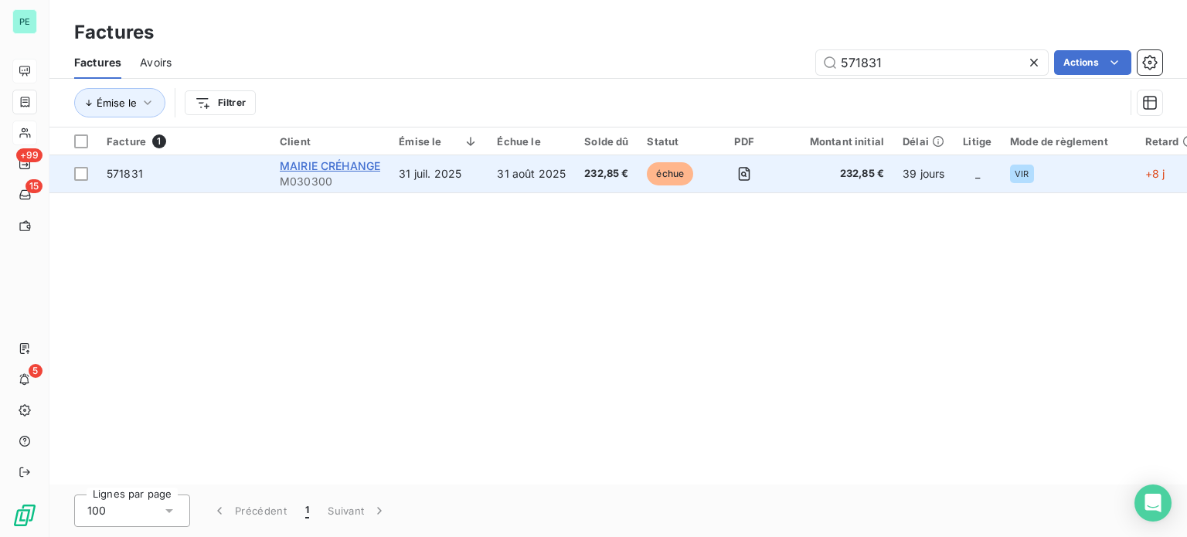
click at [339, 169] on span "MAIRIE CRÉHANGE" at bounding box center [330, 165] width 100 height 13
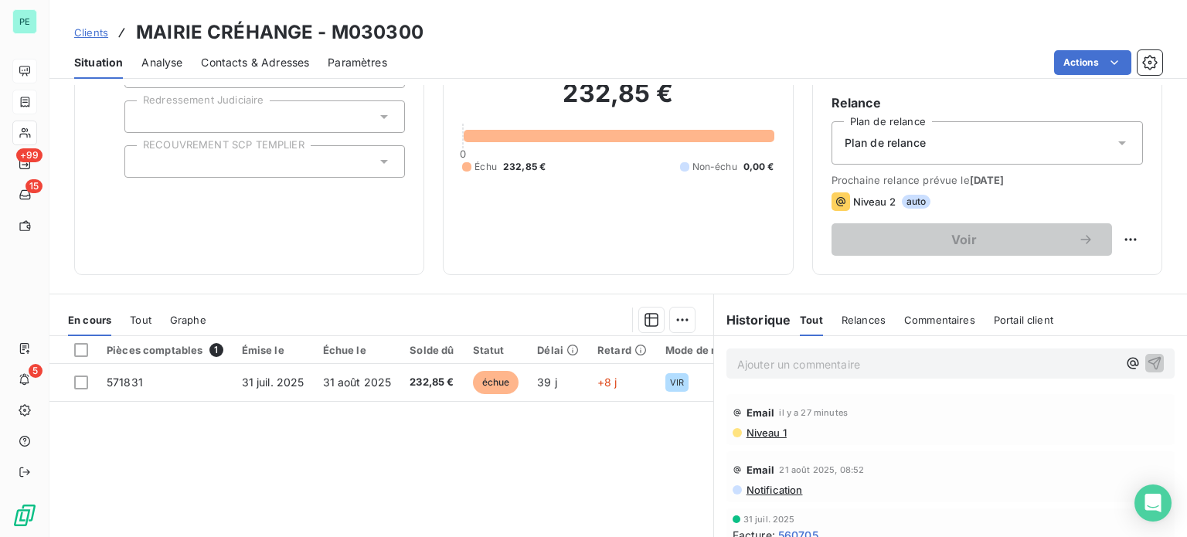
scroll to position [232, 0]
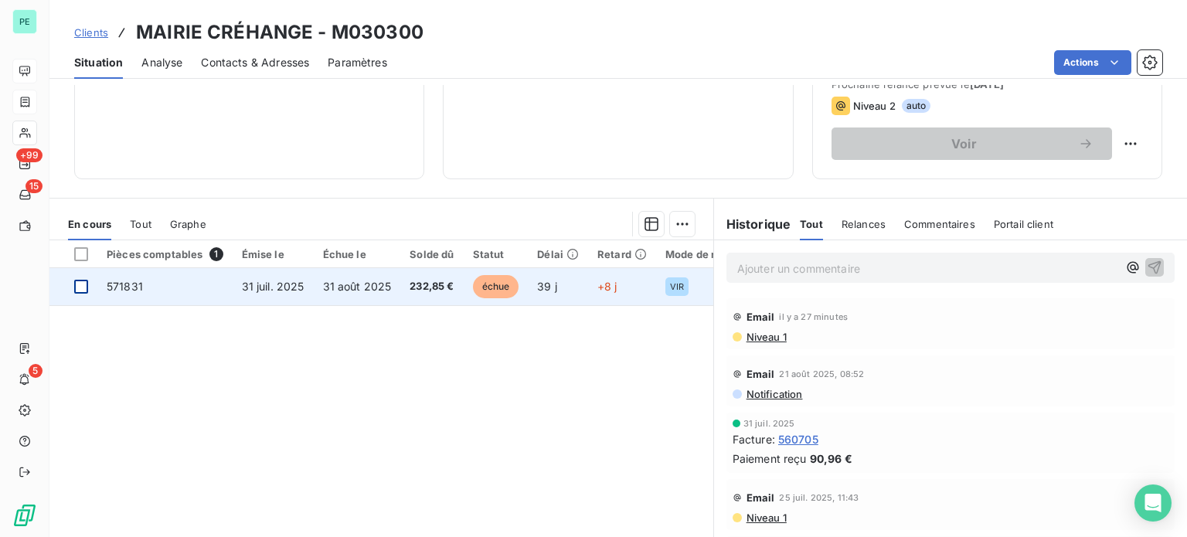
click at [82, 288] on div at bounding box center [81, 287] width 14 height 14
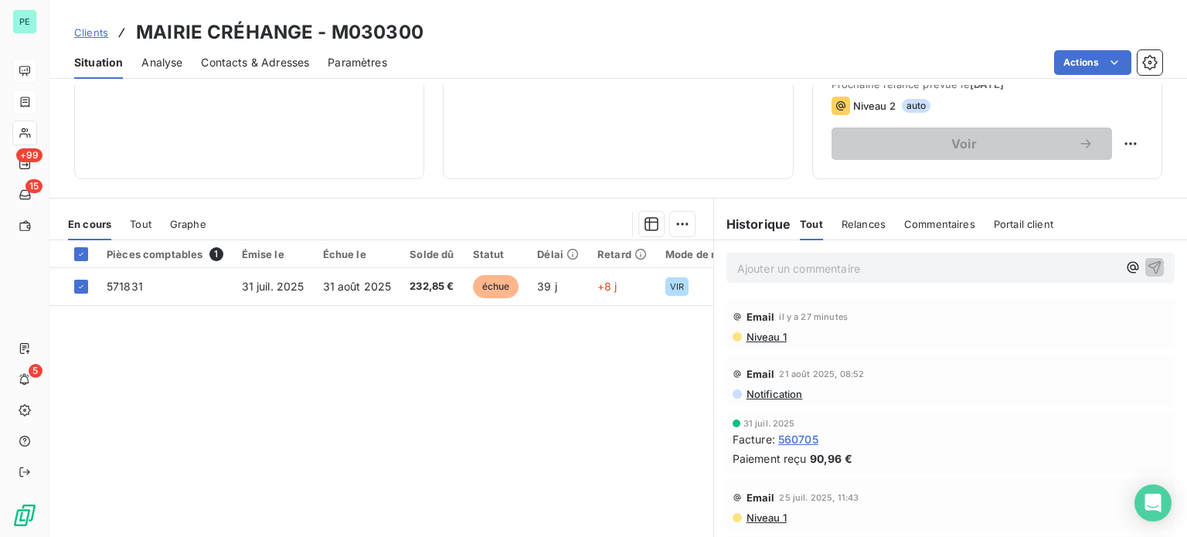
click at [737, 268] on p "Ajouter un commentaire ﻿" at bounding box center [927, 268] width 380 height 19
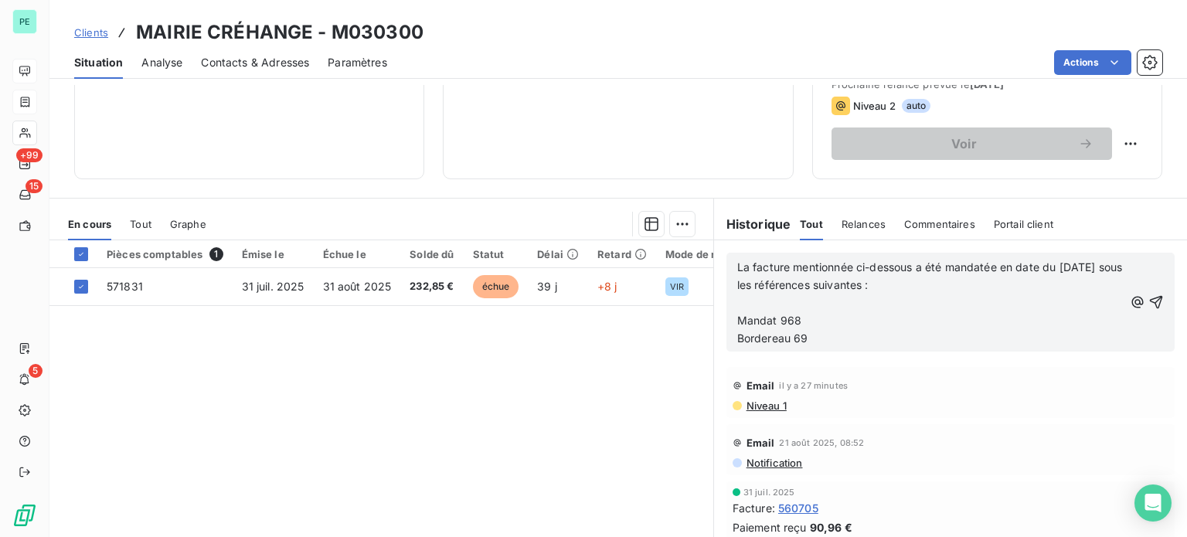
click at [762, 300] on p "﻿" at bounding box center [930, 304] width 387 height 18
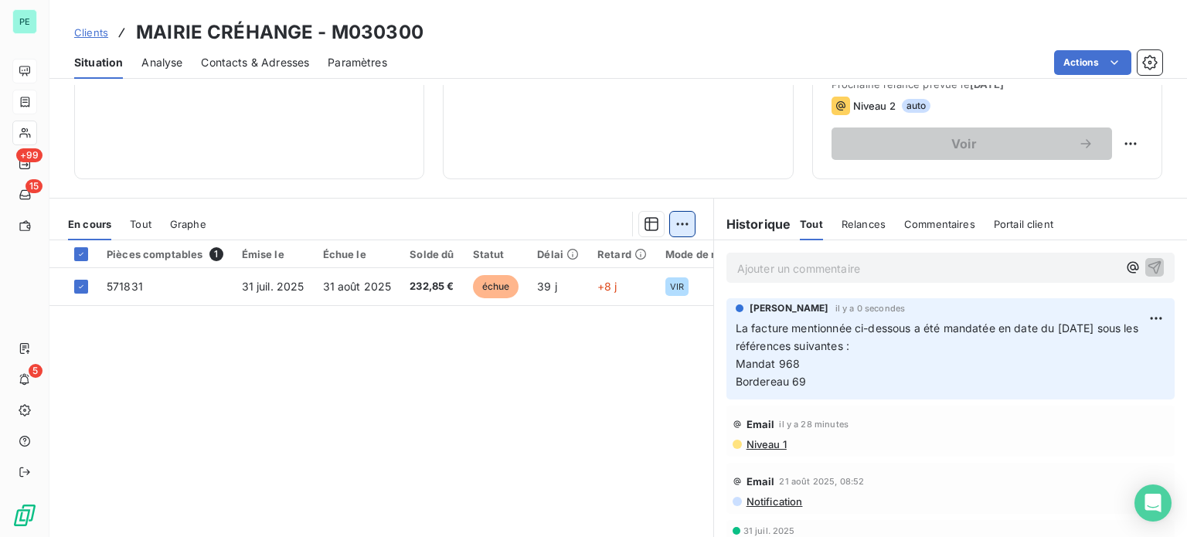
click at [679, 220] on html "PE +99 15 5 Clients MAIRIE CRÉHANGE - M030300 Situation Analyse Contacts & Adre…" at bounding box center [593, 268] width 1187 height 537
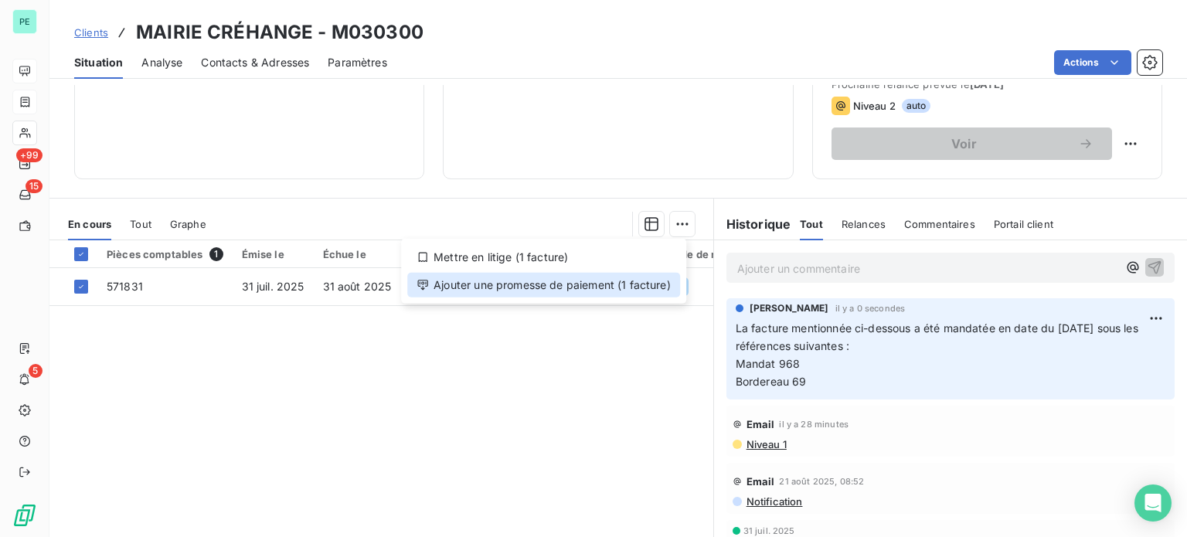
click at [662, 280] on div "Ajouter une promesse de paiement (1 facture)" at bounding box center [543, 285] width 273 height 25
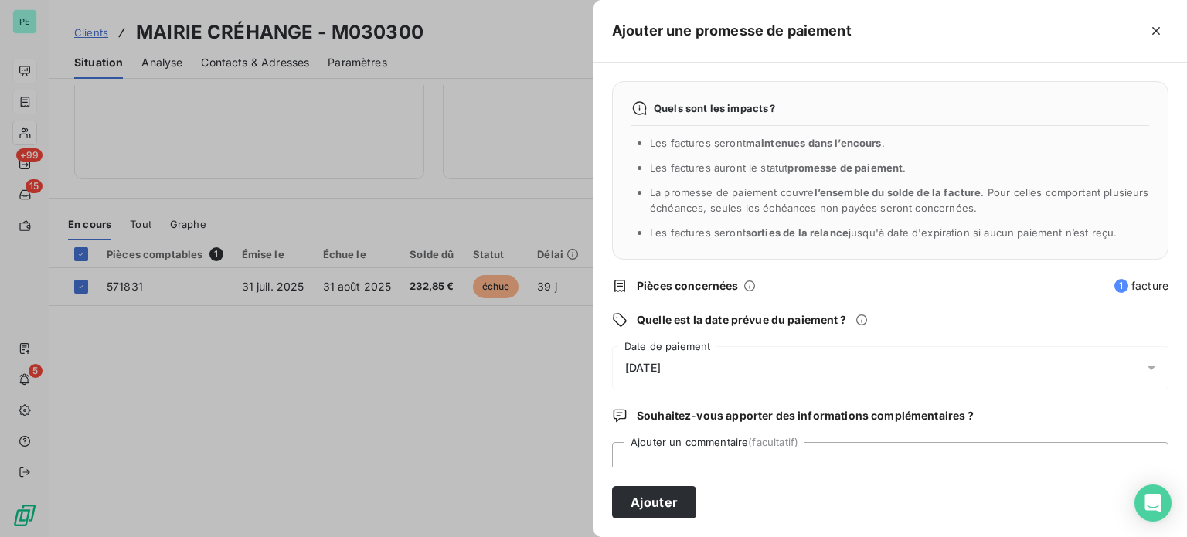
click at [661, 364] on span "[DATE]" at bounding box center [643, 368] width 36 height 12
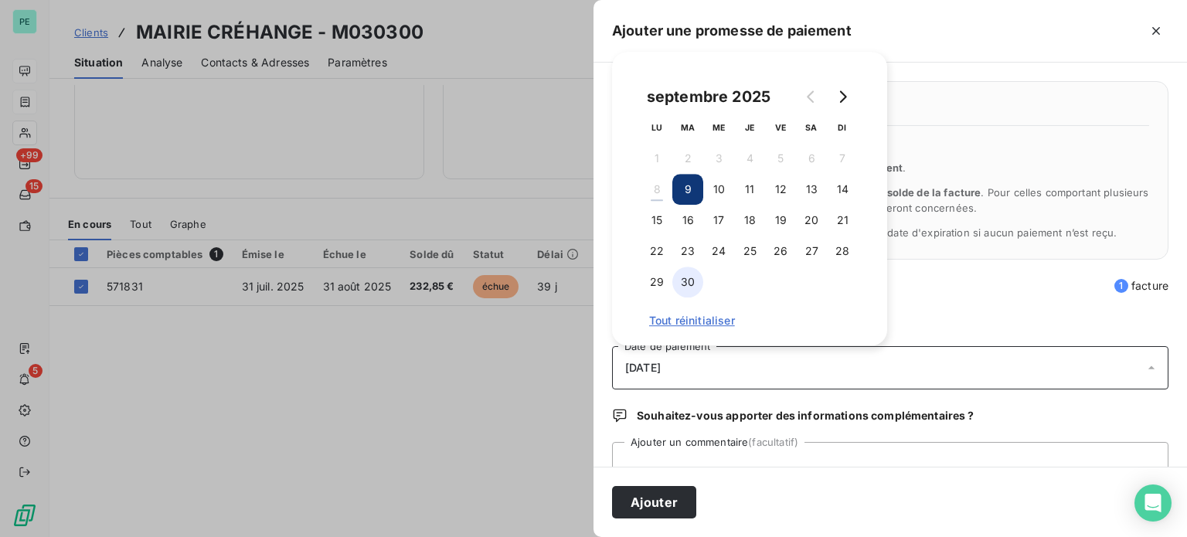
click at [693, 280] on button "30" at bounding box center [688, 282] width 31 height 31
click at [676, 501] on button "Ajouter" at bounding box center [654, 502] width 84 height 32
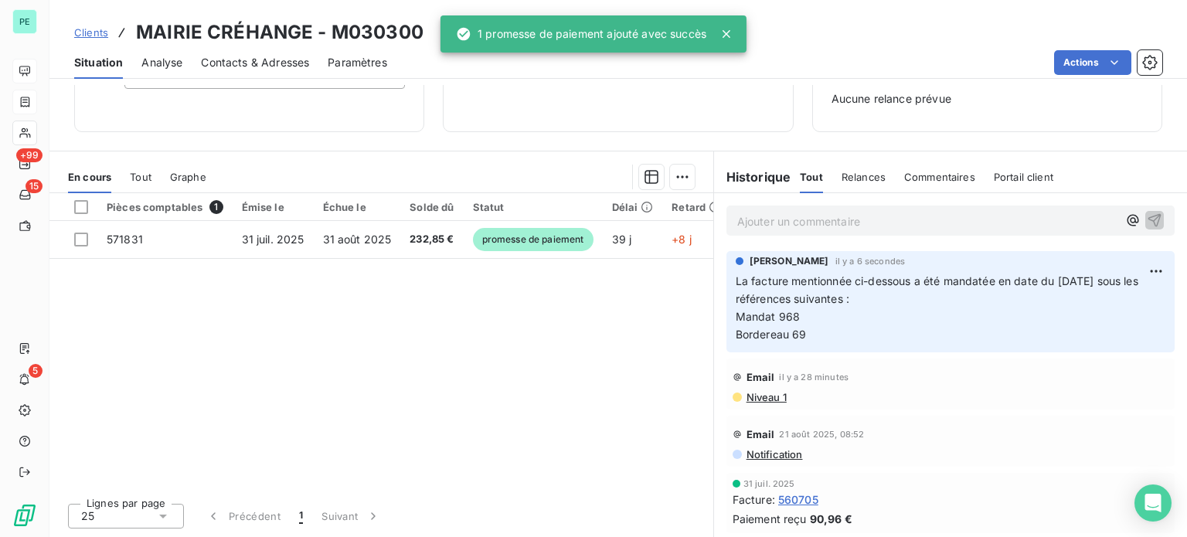
scroll to position [223, 0]
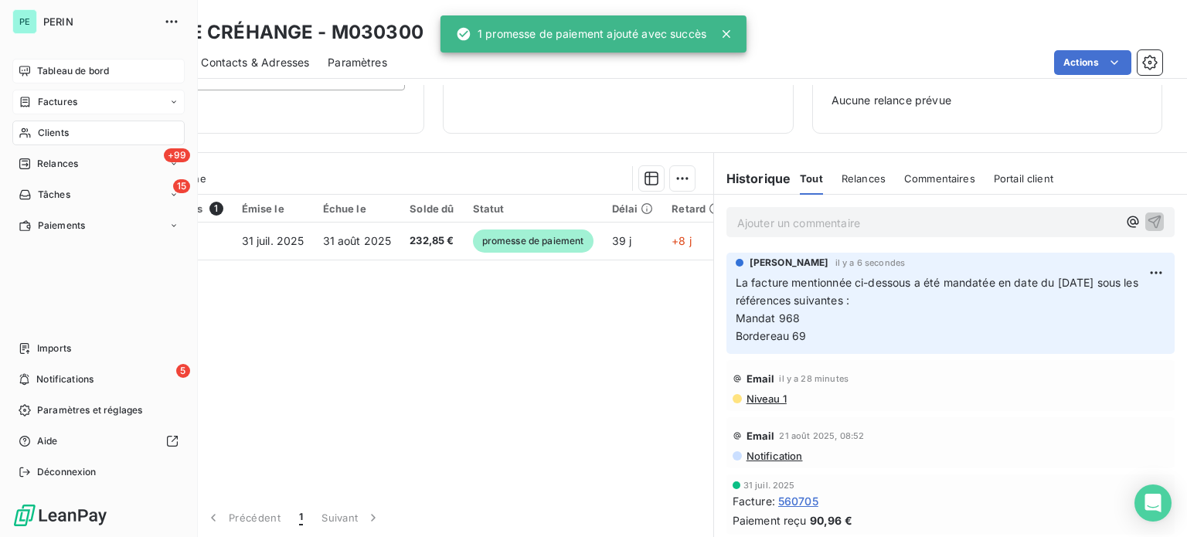
click at [44, 100] on span "Factures" at bounding box center [57, 102] width 39 height 14
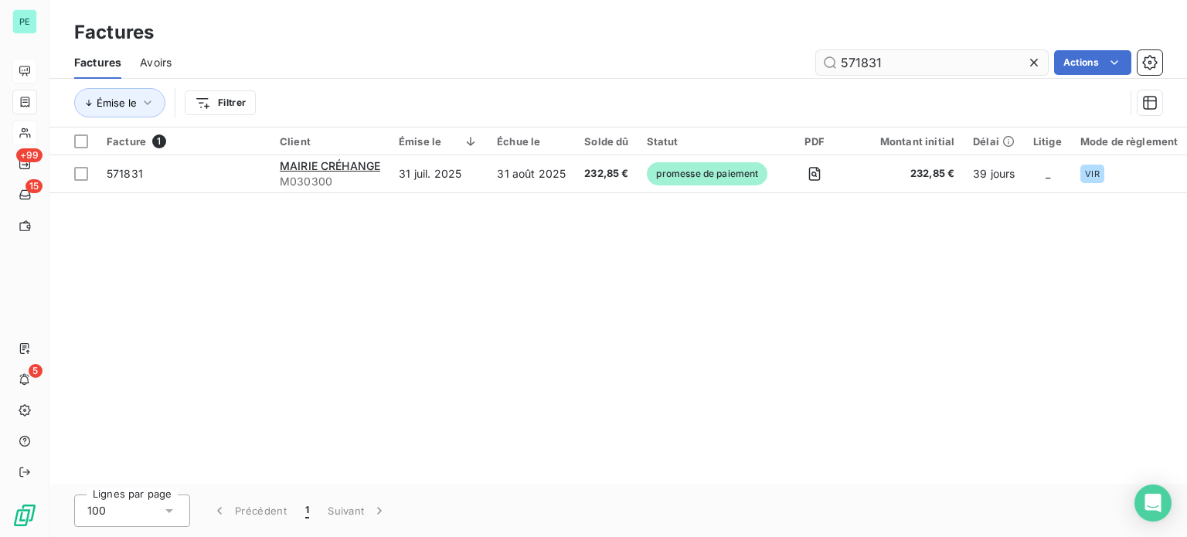
drag, startPoint x: 886, startPoint y: 61, endPoint x: 819, endPoint y: 61, distance: 67.3
click at [829, 61] on input "571831" at bounding box center [932, 62] width 232 height 25
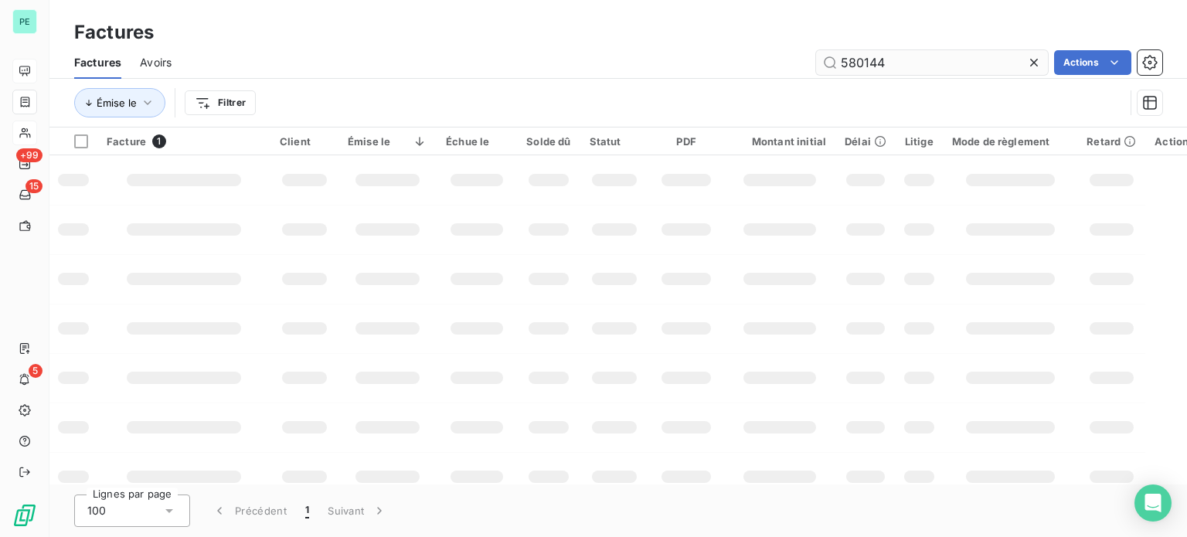
type input "580144"
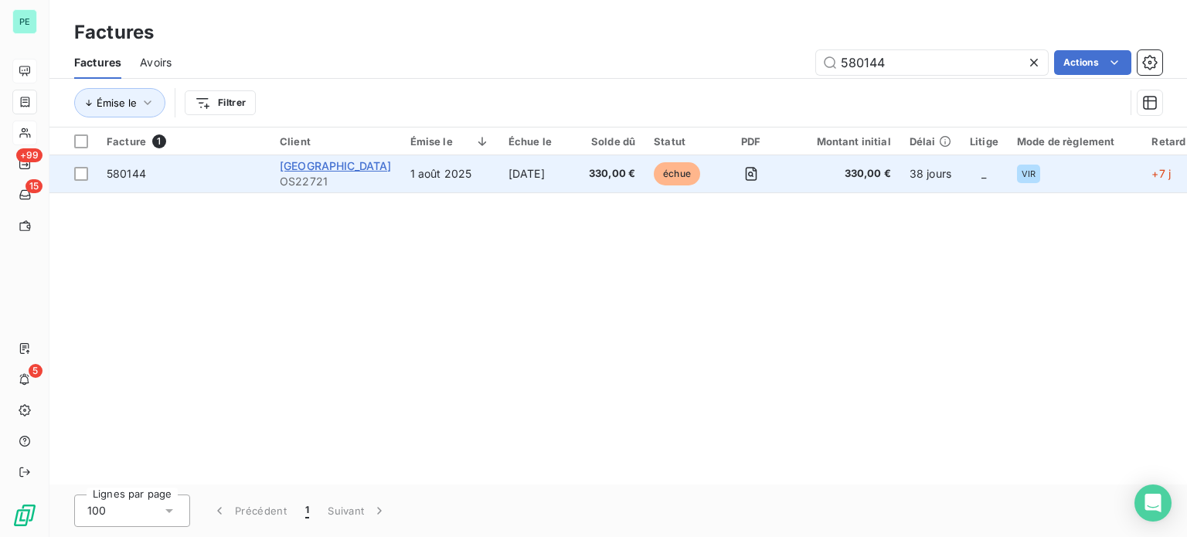
click at [392, 162] on span "[GEOGRAPHIC_DATA]" at bounding box center [336, 165] width 112 height 13
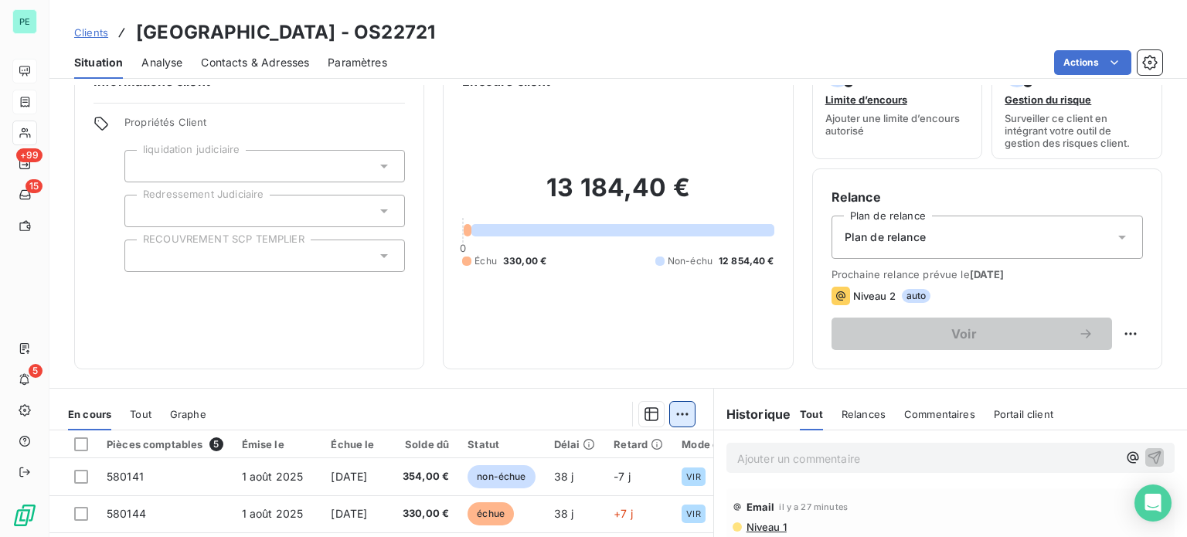
scroll to position [77, 0]
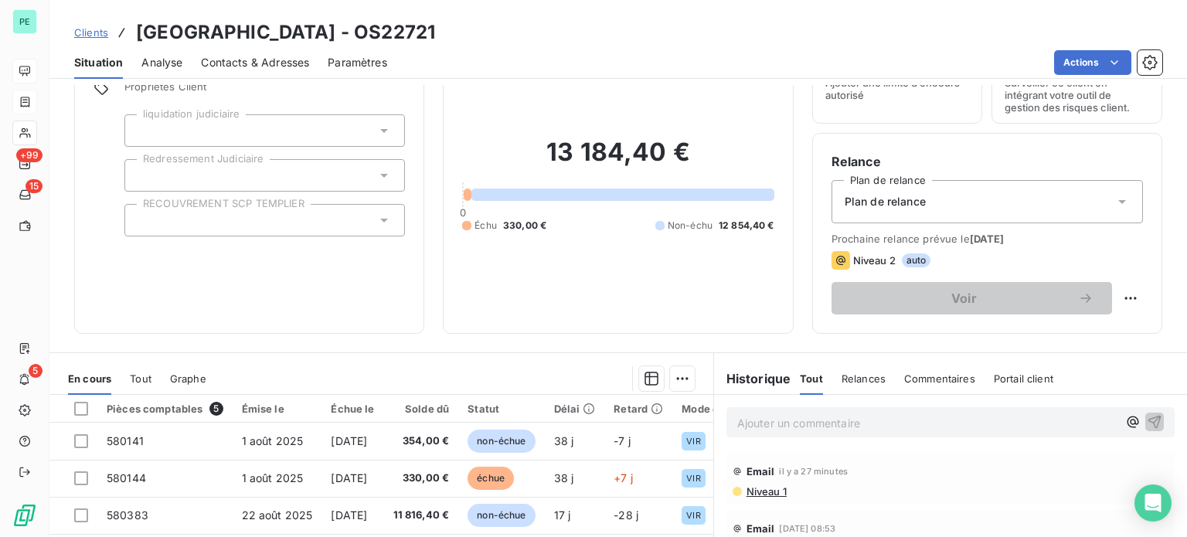
click at [752, 414] on p "Ajouter un commentaire ﻿" at bounding box center [927, 423] width 380 height 19
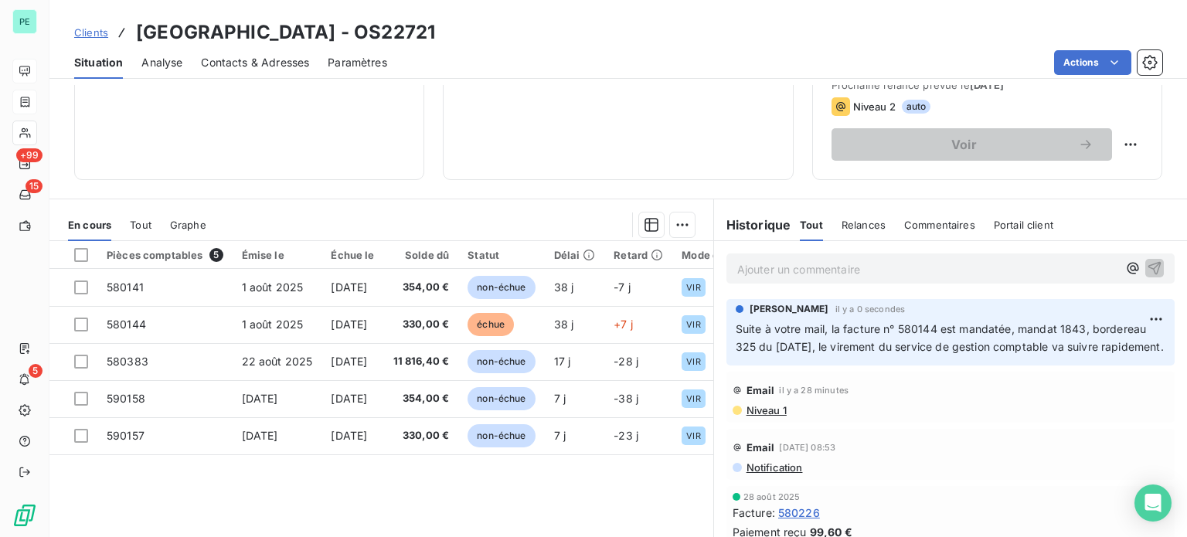
scroll to position [232, 0]
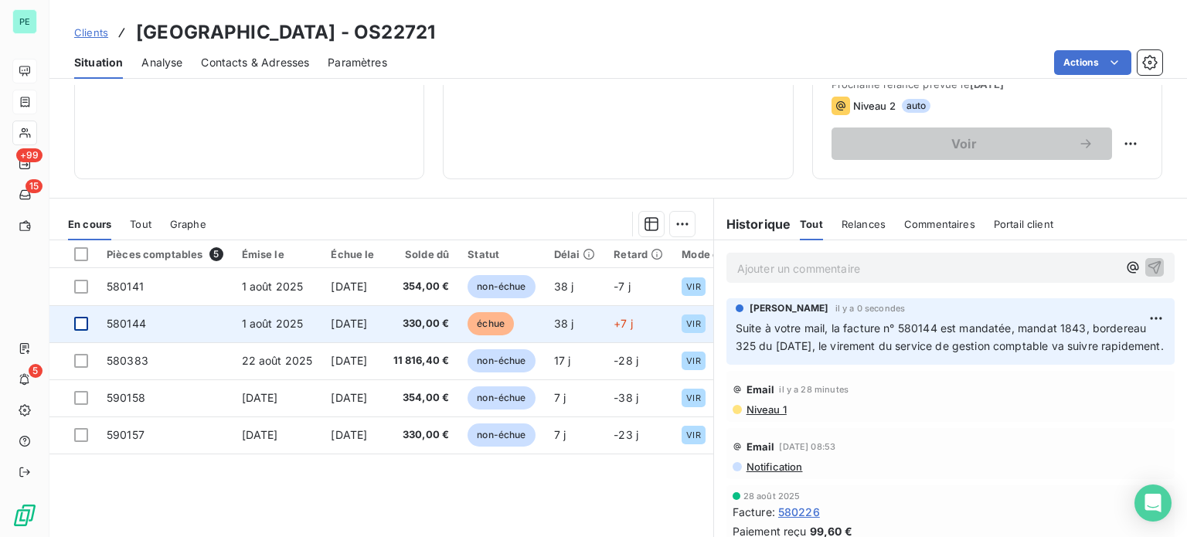
click at [82, 319] on div at bounding box center [81, 324] width 14 height 14
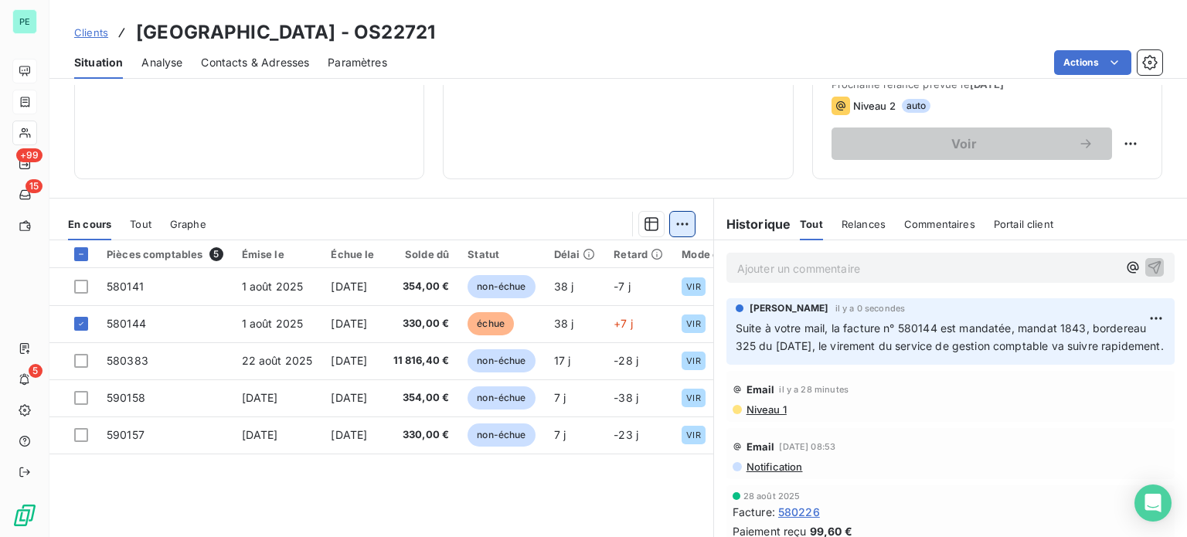
click at [671, 226] on html "PE +99 15 5 Clients MAIRIE DE [GEOGRAPHIC_DATA] - OS22721 Situation Analyse Con…" at bounding box center [593, 268] width 1187 height 537
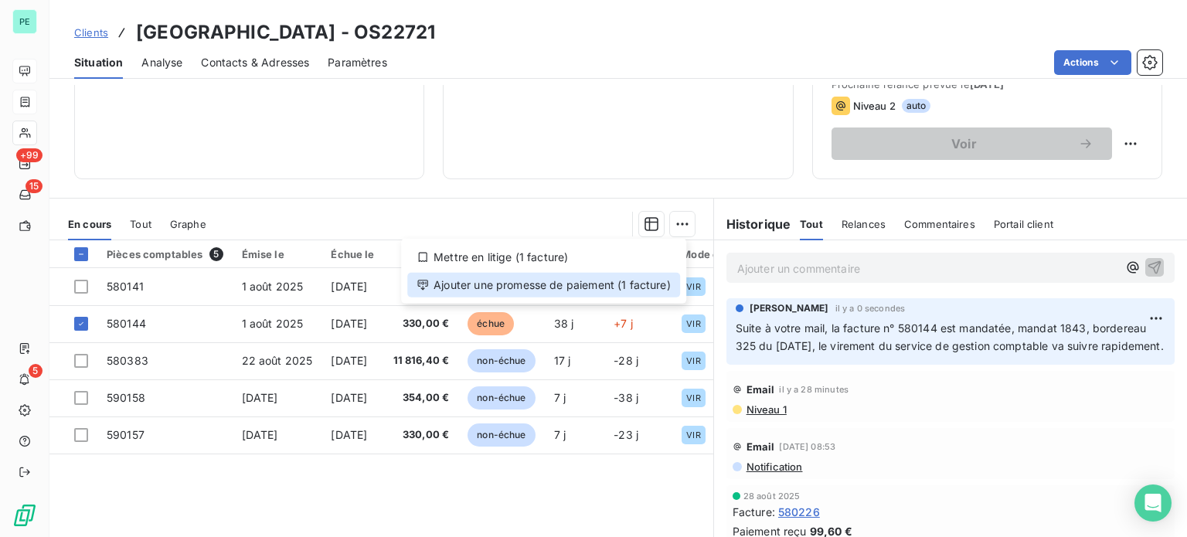
click at [661, 281] on div "Ajouter une promesse de paiement (1 facture)" at bounding box center [543, 285] width 273 height 25
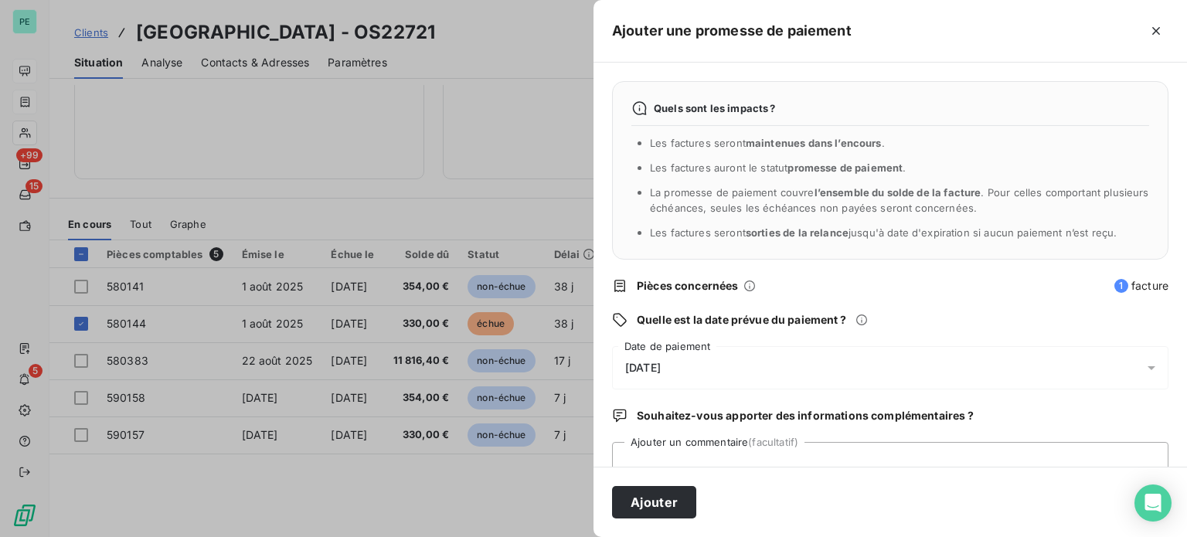
click at [661, 366] on span "[DATE]" at bounding box center [643, 368] width 36 height 12
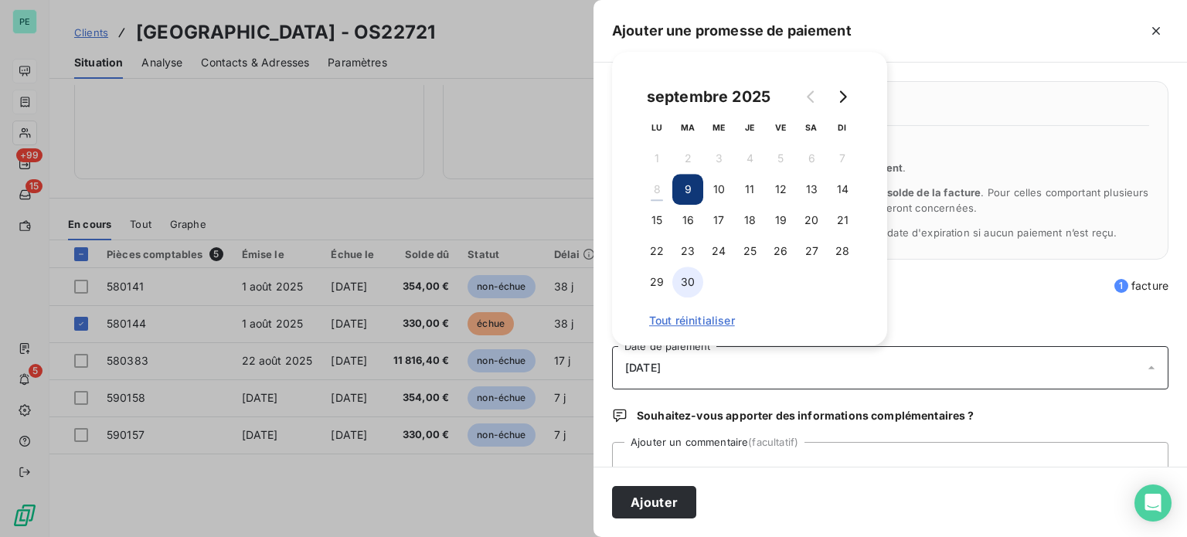
click at [690, 284] on button "30" at bounding box center [688, 282] width 31 height 31
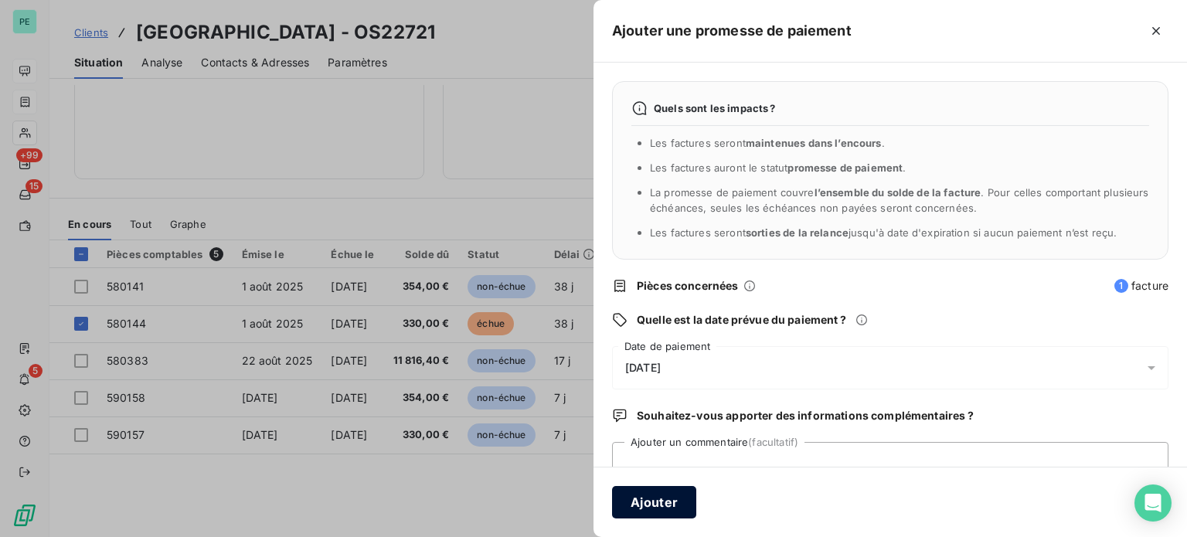
click at [662, 499] on button "Ajouter" at bounding box center [654, 502] width 84 height 32
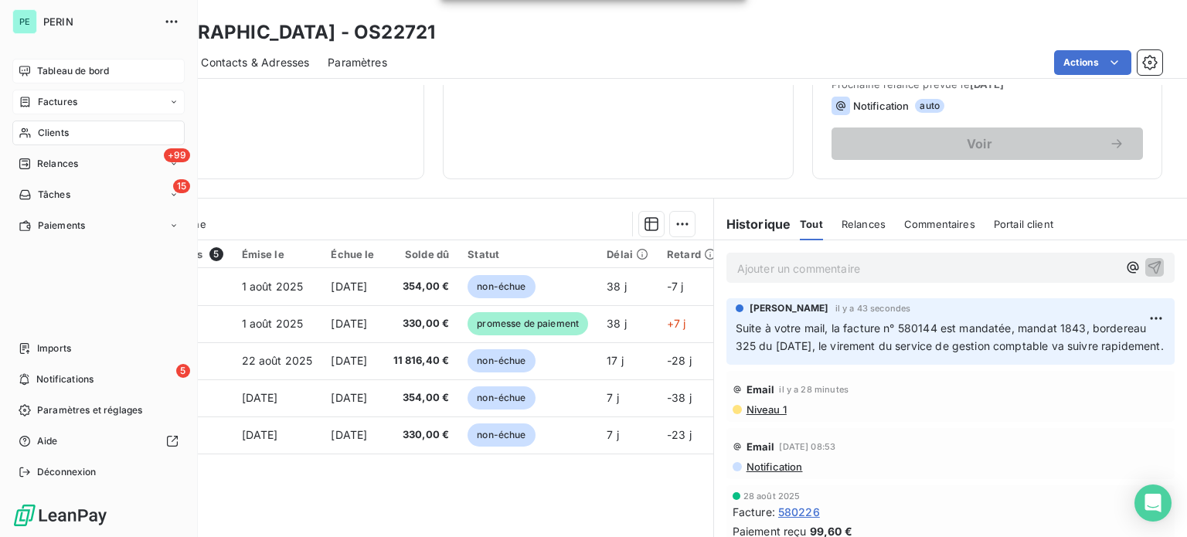
click at [39, 97] on span "Factures" at bounding box center [57, 102] width 39 height 14
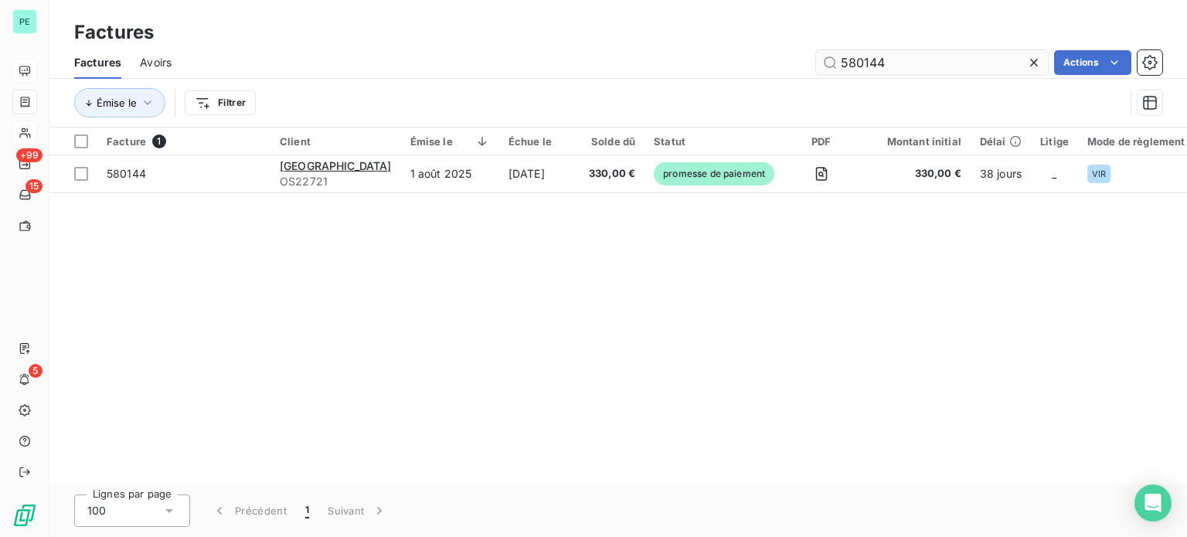
drag, startPoint x: 844, startPoint y: 57, endPoint x: 989, endPoint y: 63, distance: 144.7
click at [986, 63] on input "580144" at bounding box center [932, 62] width 232 height 25
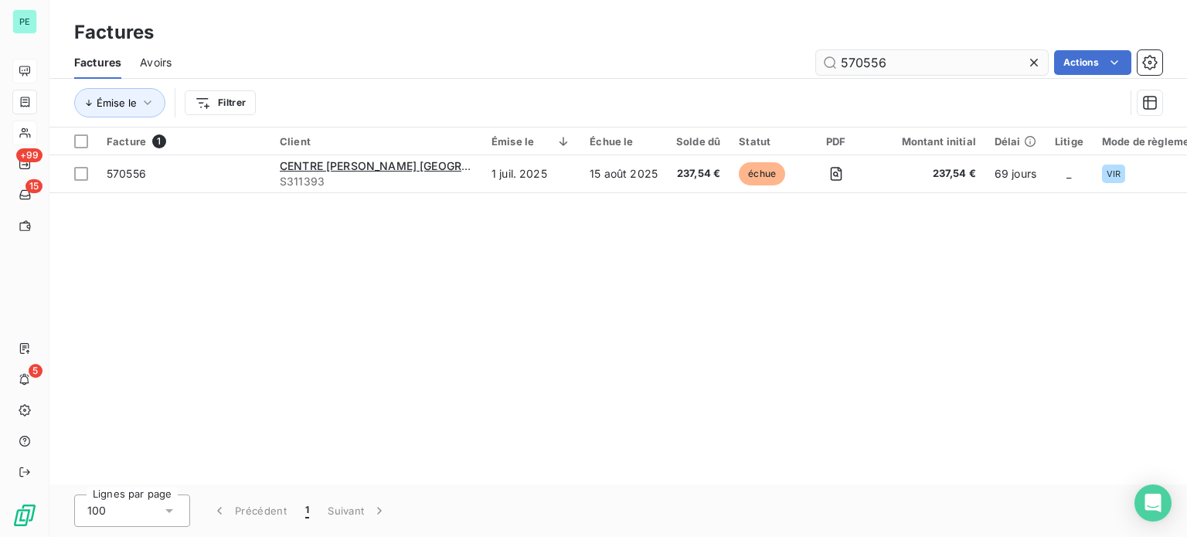
type input "570556"
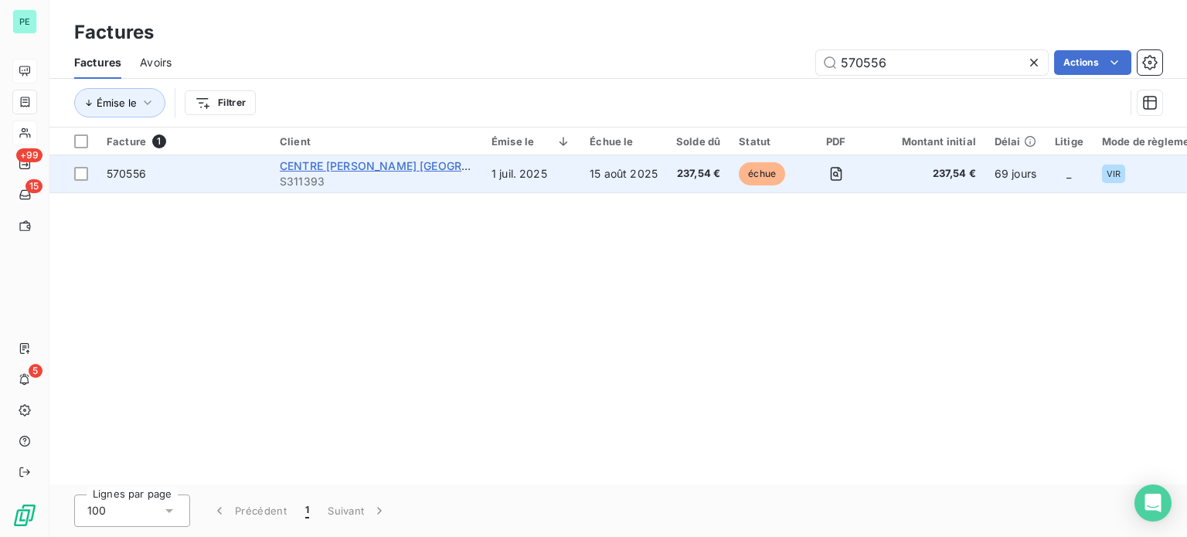
click at [433, 163] on span "CENTRE [PERSON_NAME] [GEOGRAPHIC_DATA]" at bounding box center [406, 165] width 252 height 13
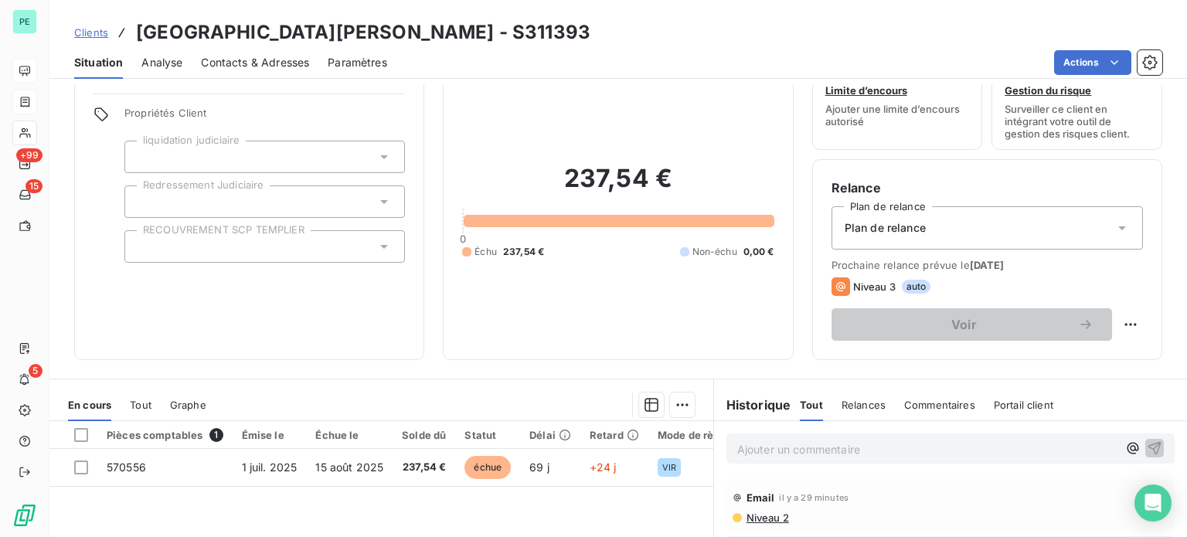
scroll to position [77, 0]
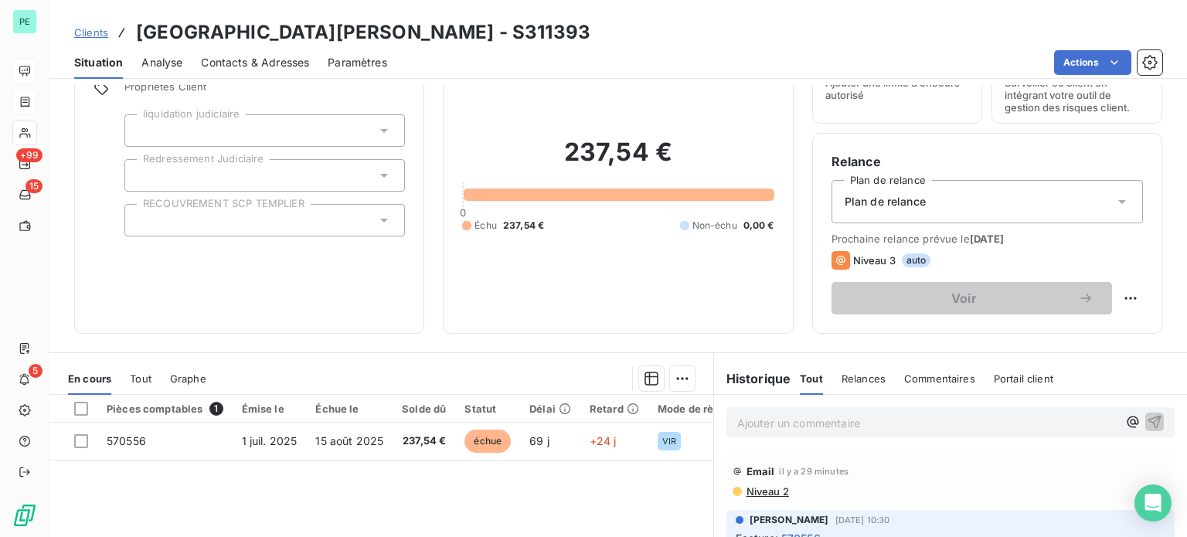
click at [753, 417] on p "Ajouter un commentaire ﻿" at bounding box center [927, 423] width 380 height 19
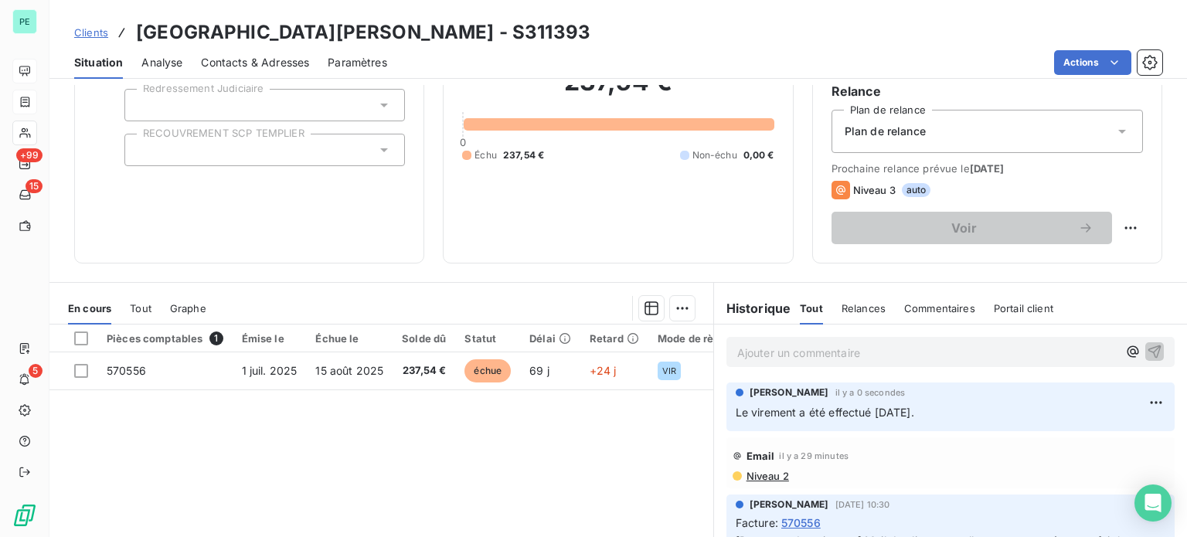
scroll to position [232, 0]
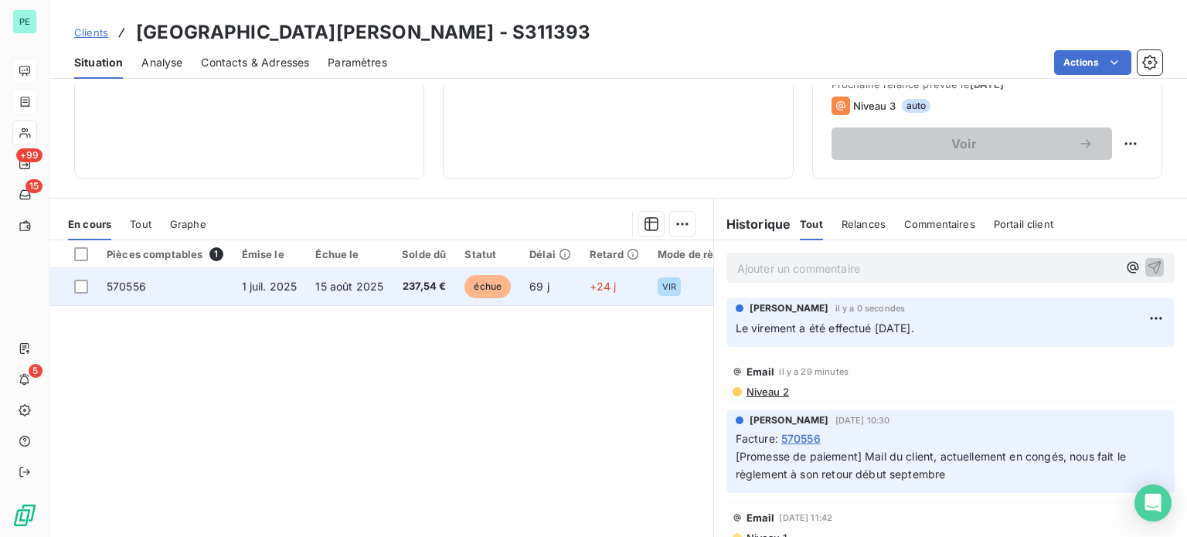
click at [83, 293] on td at bounding box center [73, 286] width 48 height 37
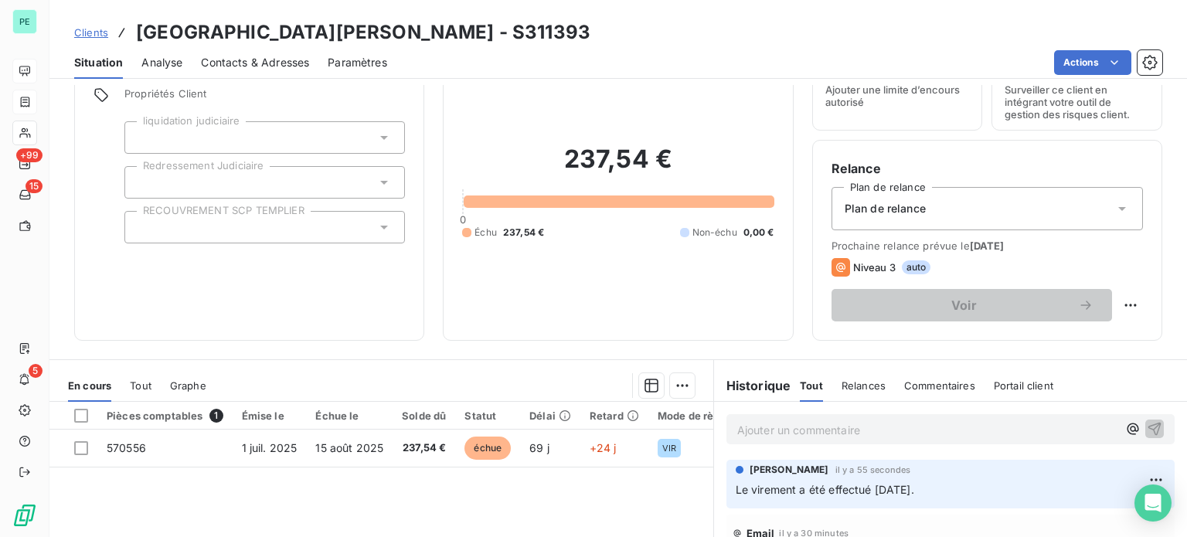
scroll to position [155, 0]
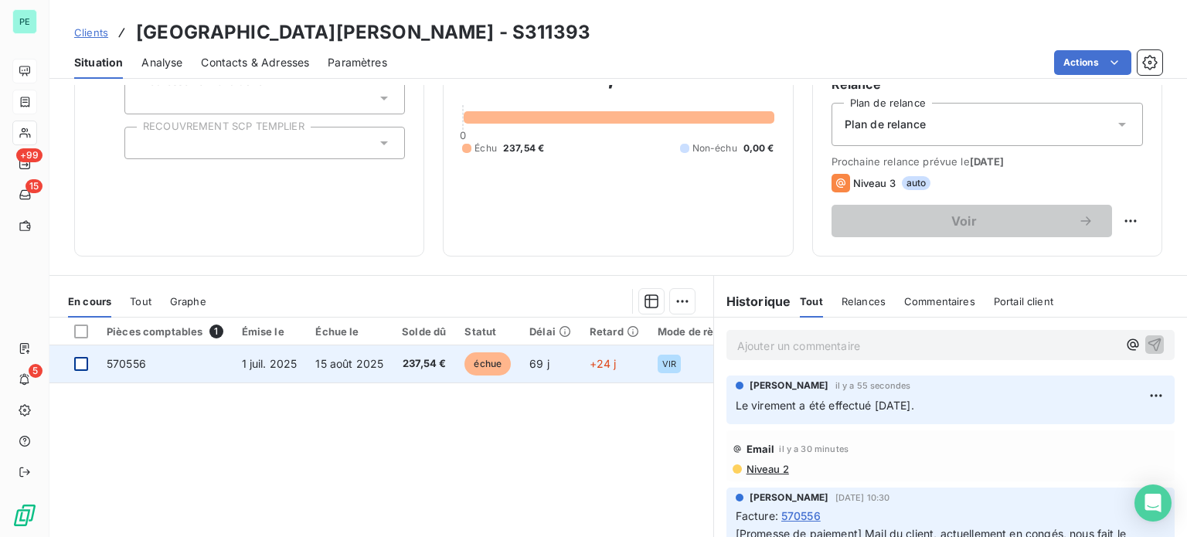
click at [83, 363] on div at bounding box center [81, 364] width 14 height 14
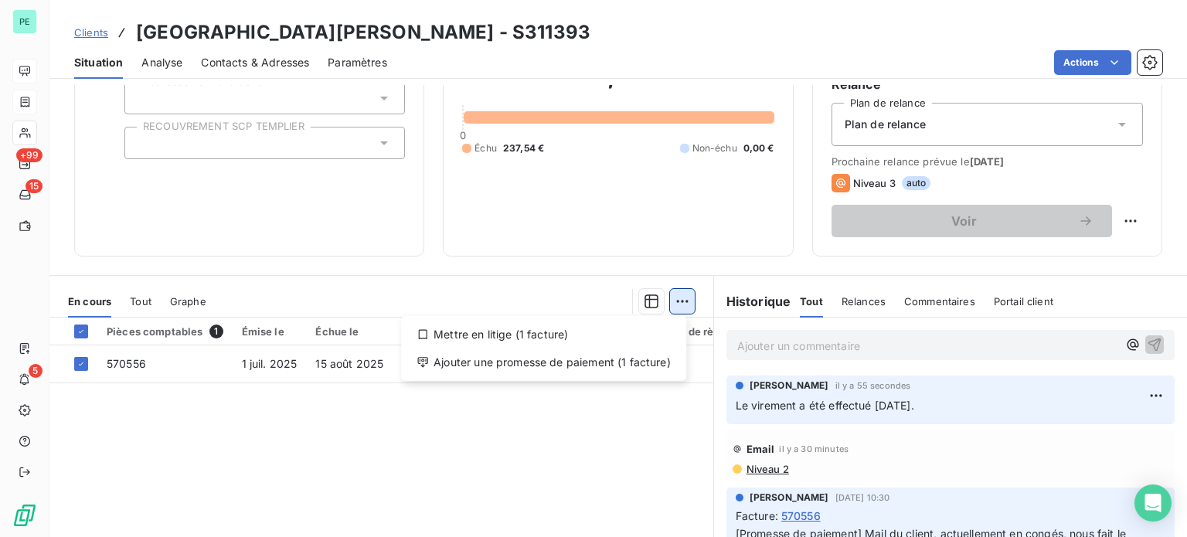
click at [684, 300] on html "PE +99 15 5 Clients CENTRE [PERSON_NAME] RUE SORBON - S311393 Situation Analyse…" at bounding box center [593, 268] width 1187 height 537
click at [649, 365] on div "Ajouter une promesse de paiement (1 facture)" at bounding box center [543, 362] width 273 height 25
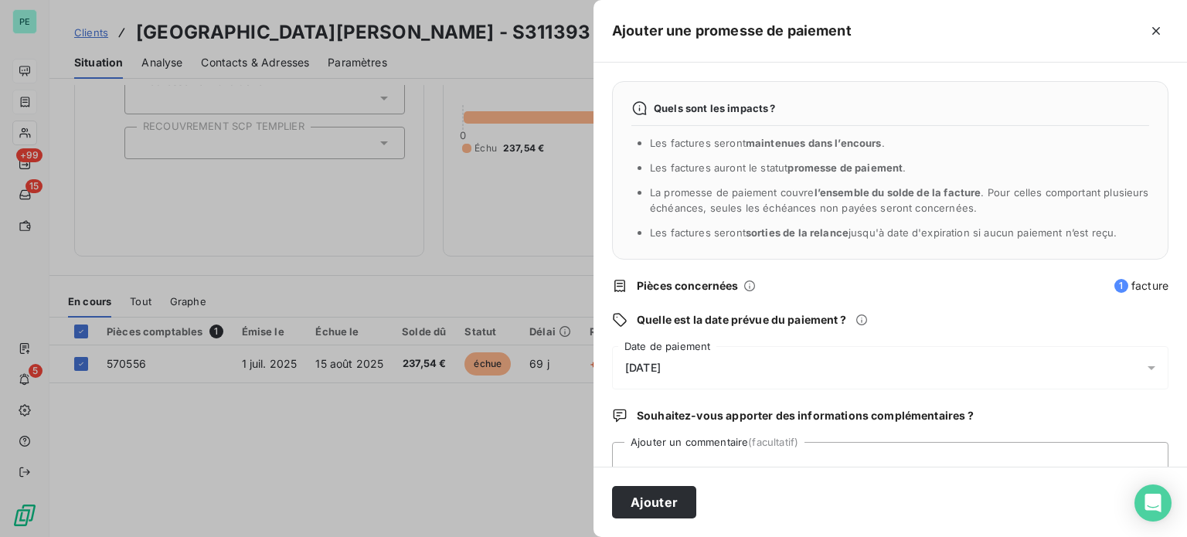
click at [661, 366] on span "[DATE]" at bounding box center [643, 368] width 36 height 12
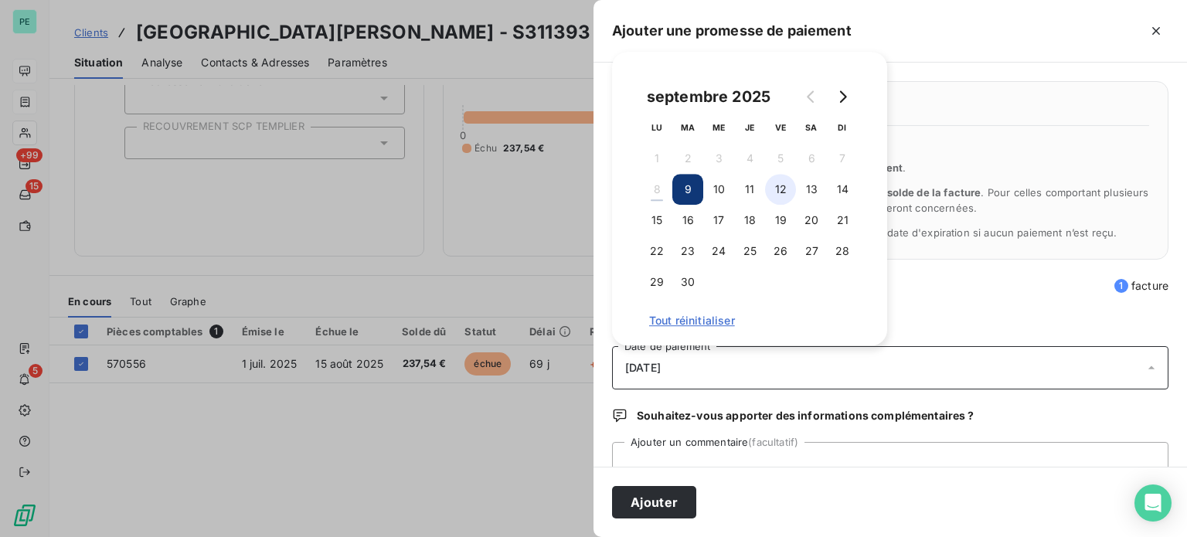
click at [771, 188] on button "12" at bounding box center [780, 189] width 31 height 31
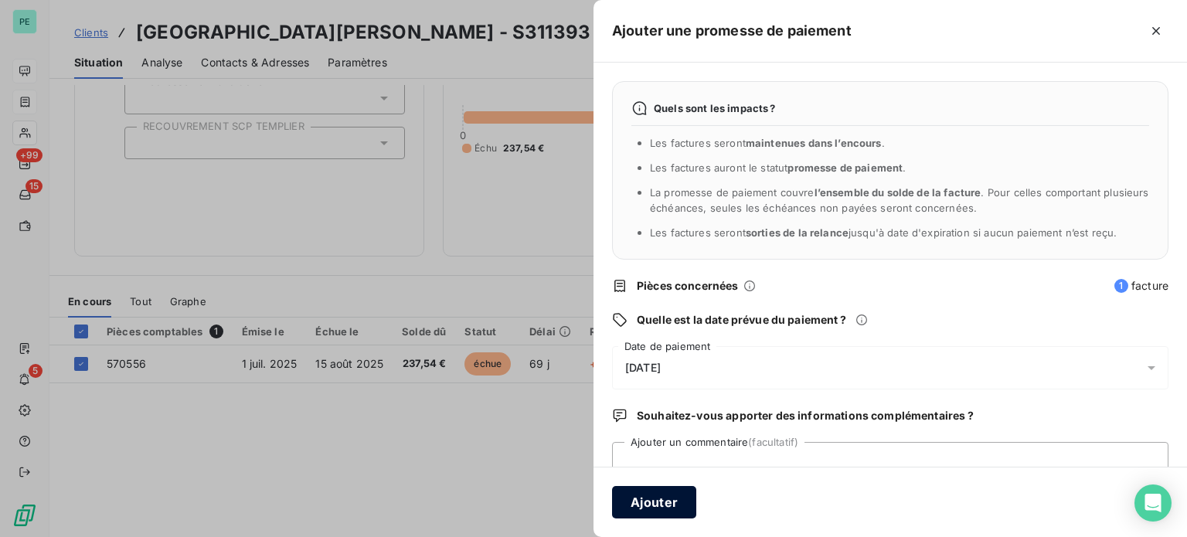
click at [668, 502] on button "Ajouter" at bounding box center [654, 502] width 84 height 32
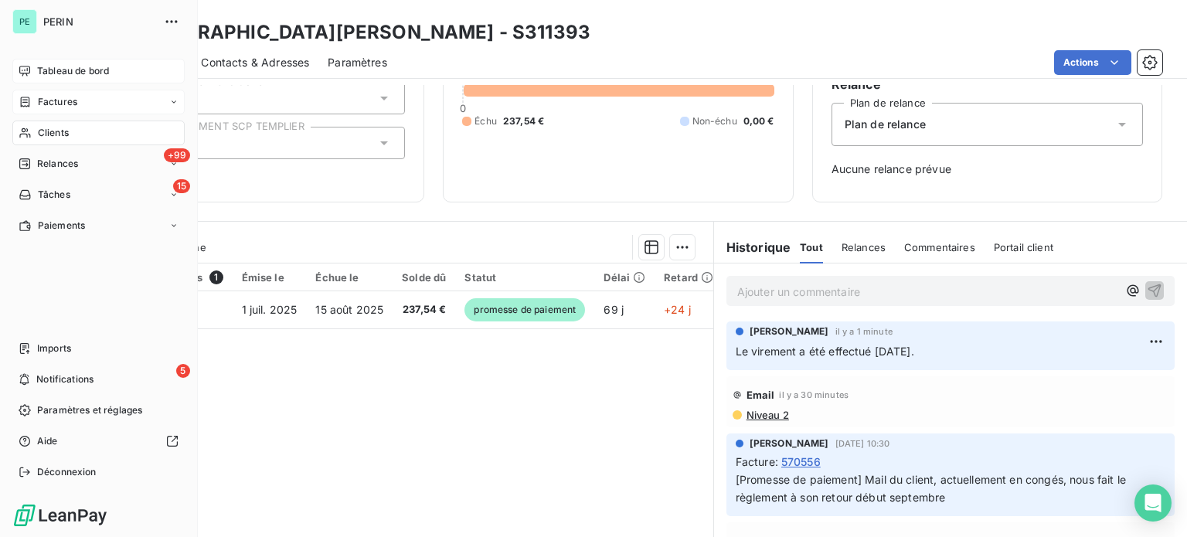
click at [54, 101] on span "Factures" at bounding box center [57, 102] width 39 height 14
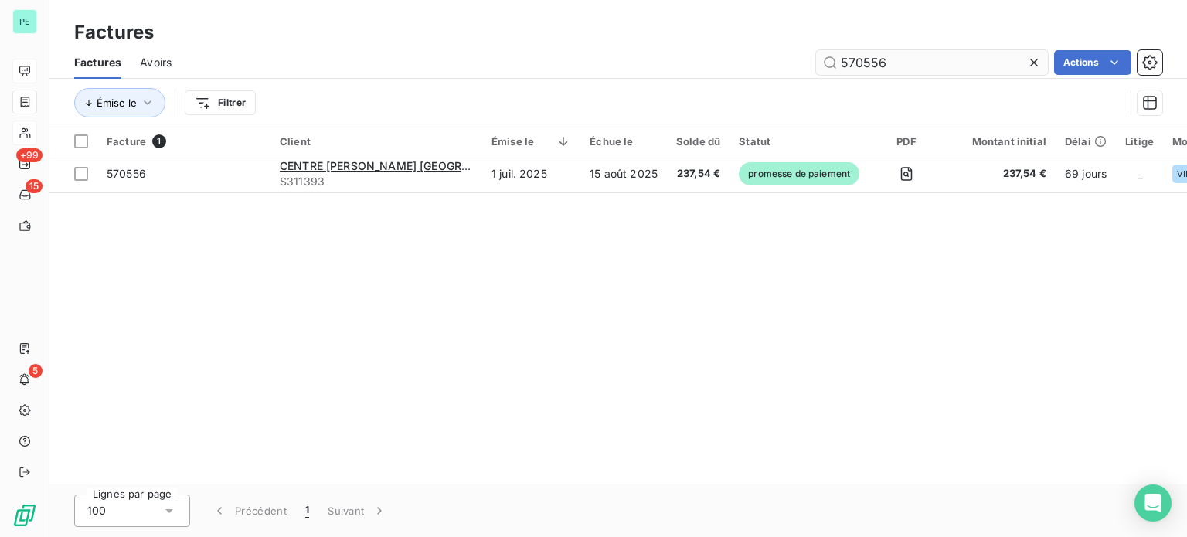
drag, startPoint x: 850, startPoint y: 62, endPoint x: 985, endPoint y: 67, distance: 135.4
click at [982, 67] on input "570556" at bounding box center [932, 62] width 232 height 25
type input "590026"
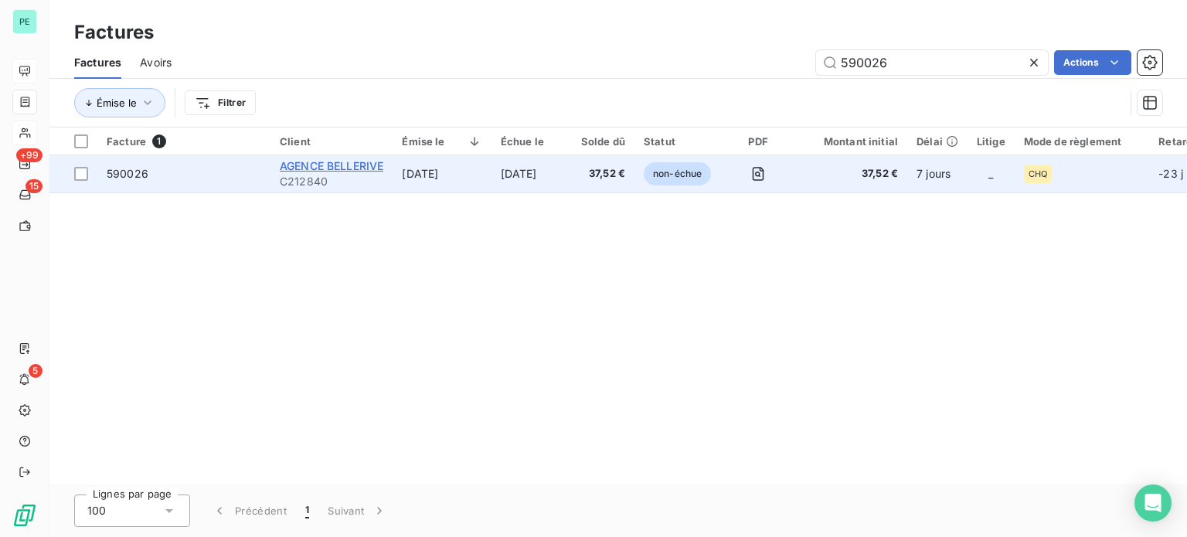
click at [340, 165] on span "AGENCE BELLERIVE" at bounding box center [332, 165] width 104 height 13
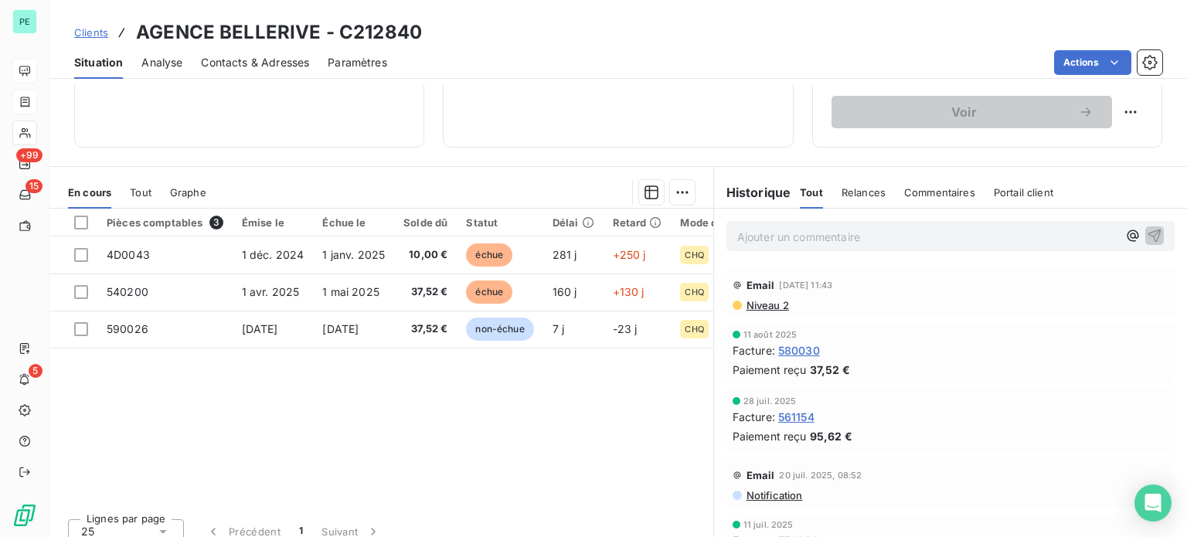
scroll to position [278, 0]
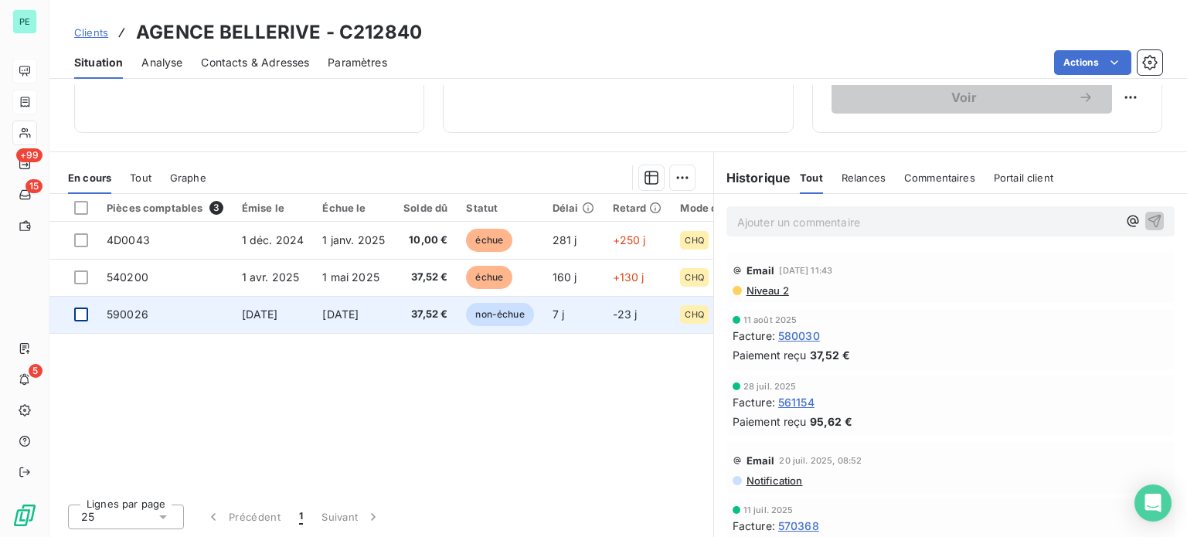
click at [77, 314] on div at bounding box center [81, 315] width 14 height 14
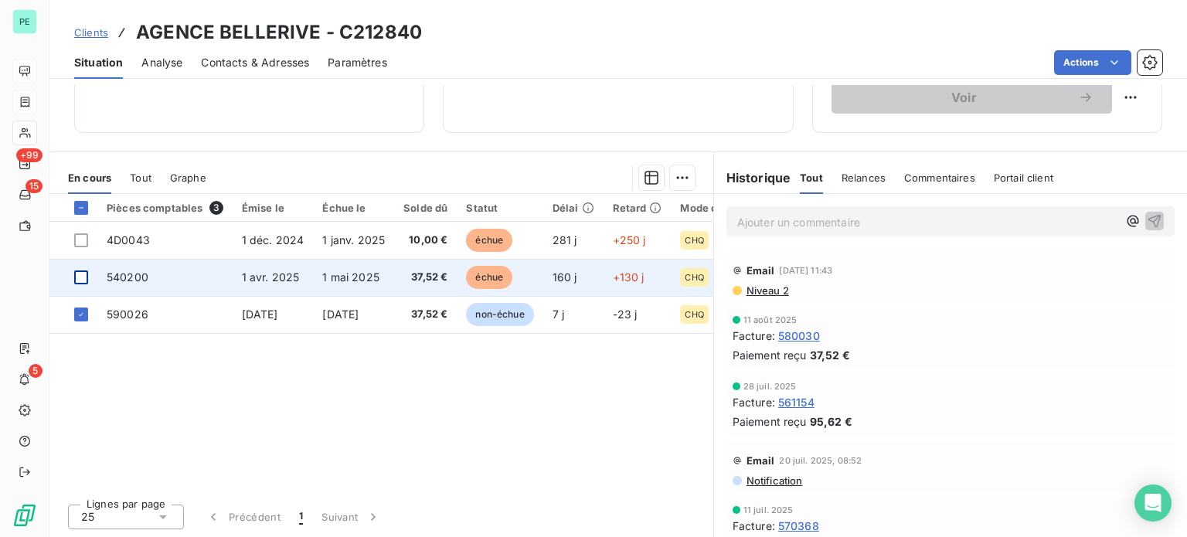
click at [83, 272] on div at bounding box center [81, 278] width 14 height 14
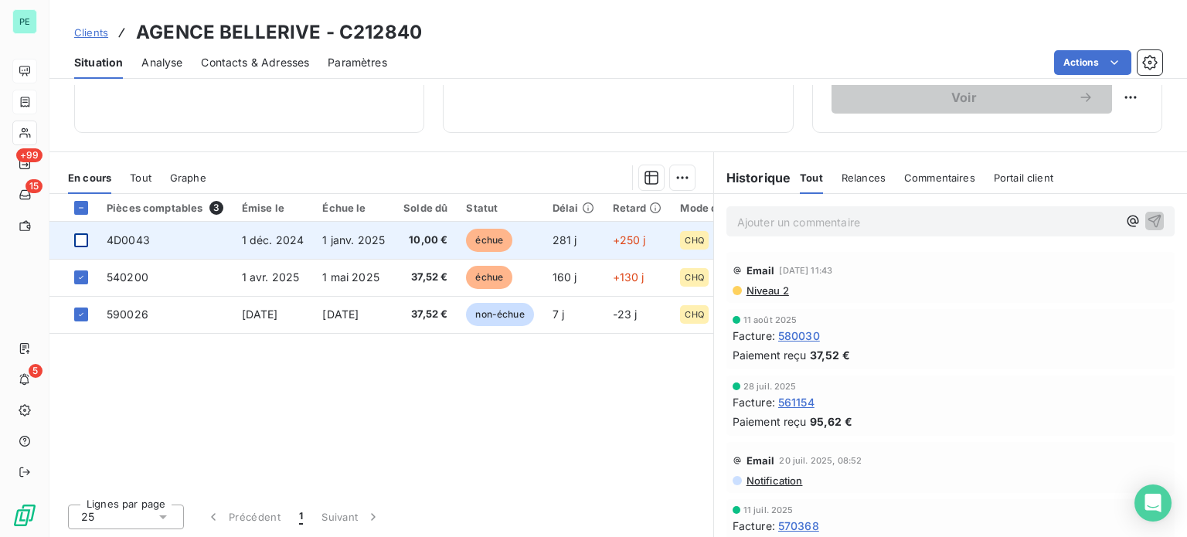
click at [78, 240] on div at bounding box center [81, 240] width 14 height 14
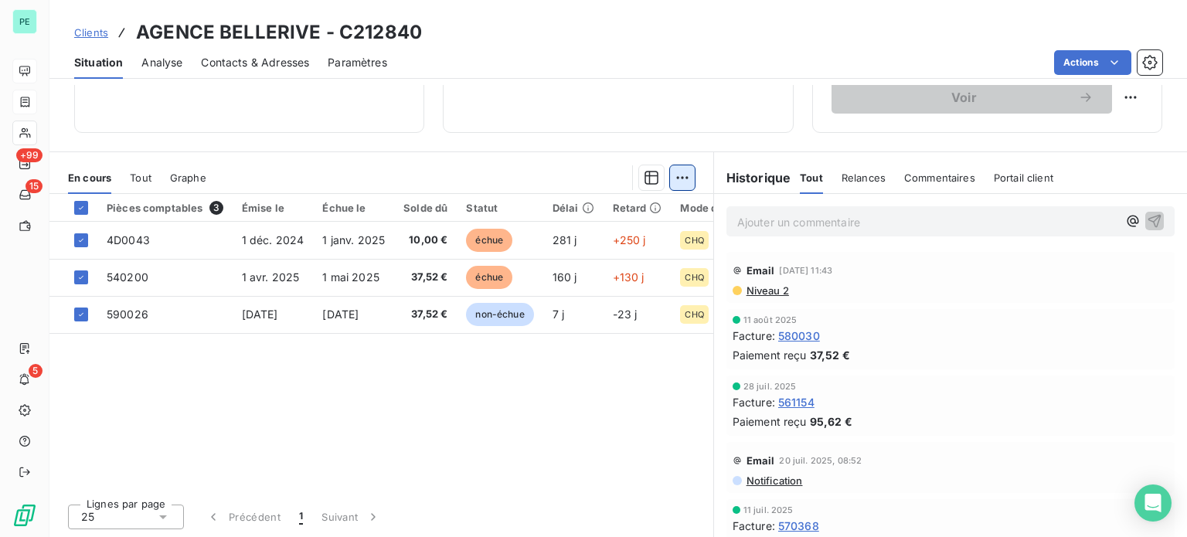
click at [671, 178] on html "PE +99 15 5 Clients AGENCE BELLERIVE - C212840 Situation Analyse Contacts & Adr…" at bounding box center [593, 268] width 1187 height 537
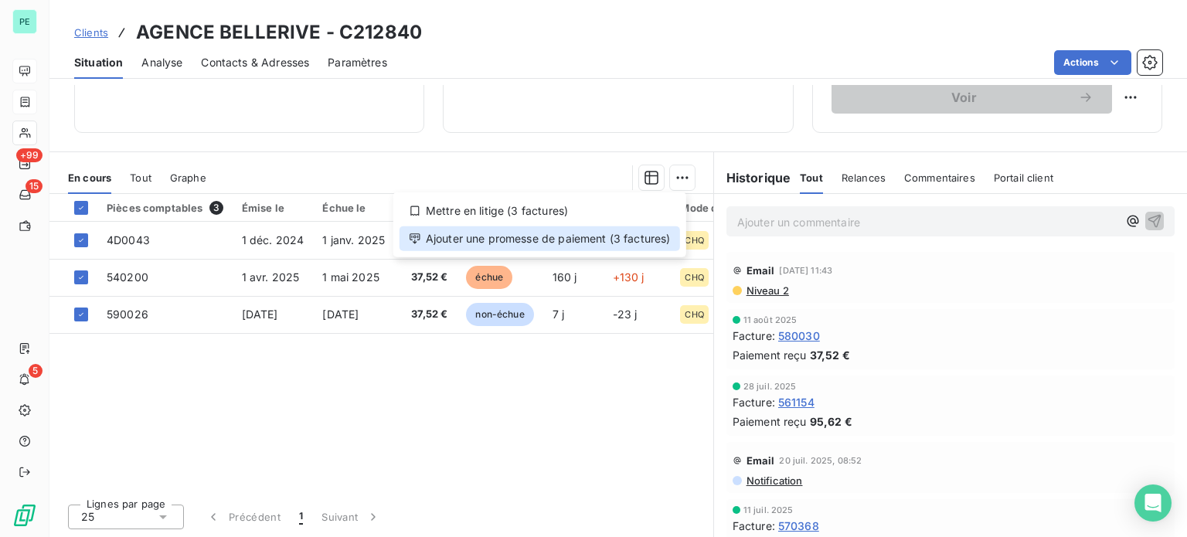
click at [628, 237] on div "Ajouter une promesse de paiement (3 factures)" at bounding box center [540, 238] width 281 height 25
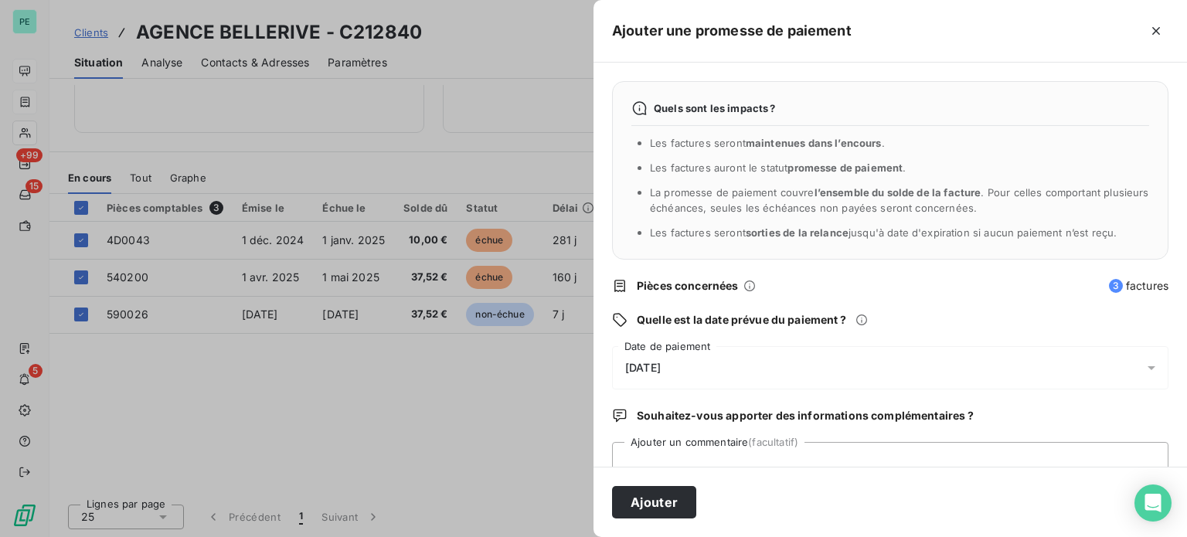
click at [661, 370] on span "[DATE]" at bounding box center [643, 368] width 36 height 12
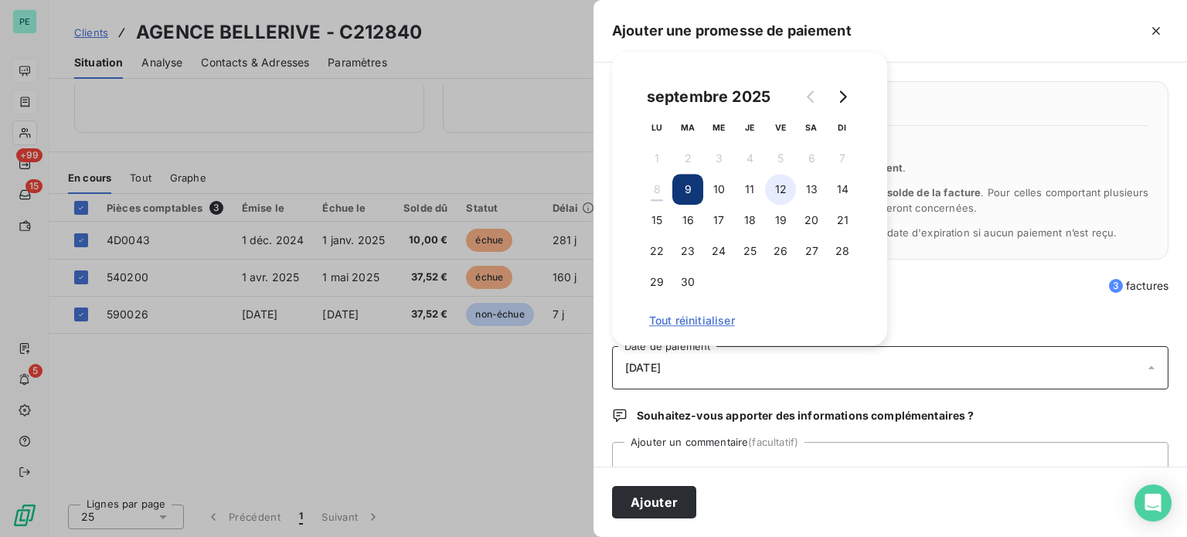
click at [788, 193] on button "12" at bounding box center [780, 189] width 31 height 31
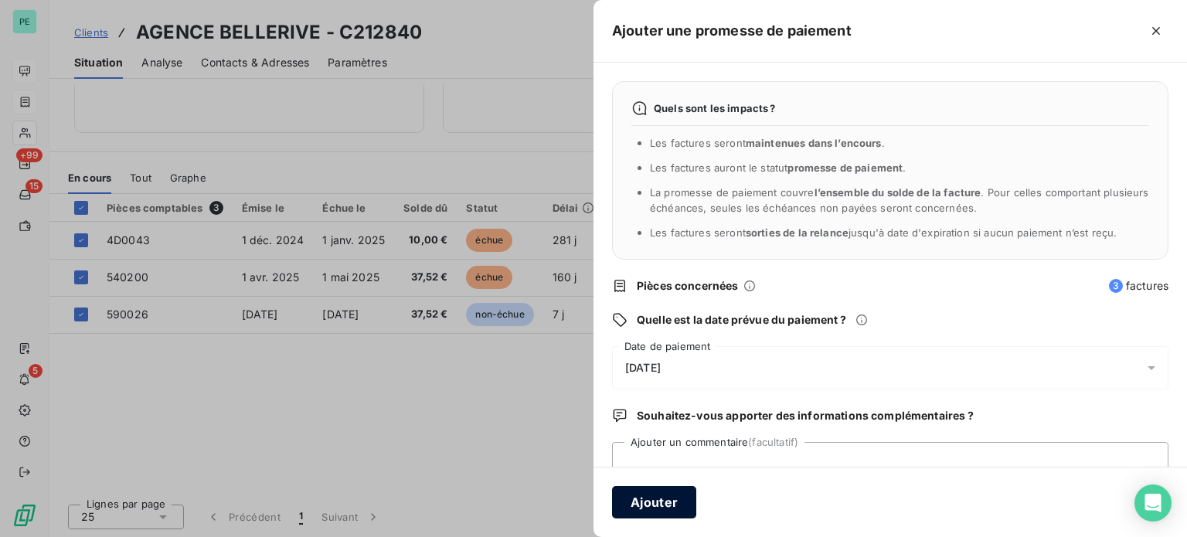
click at [683, 499] on button "Ajouter" at bounding box center [654, 502] width 84 height 32
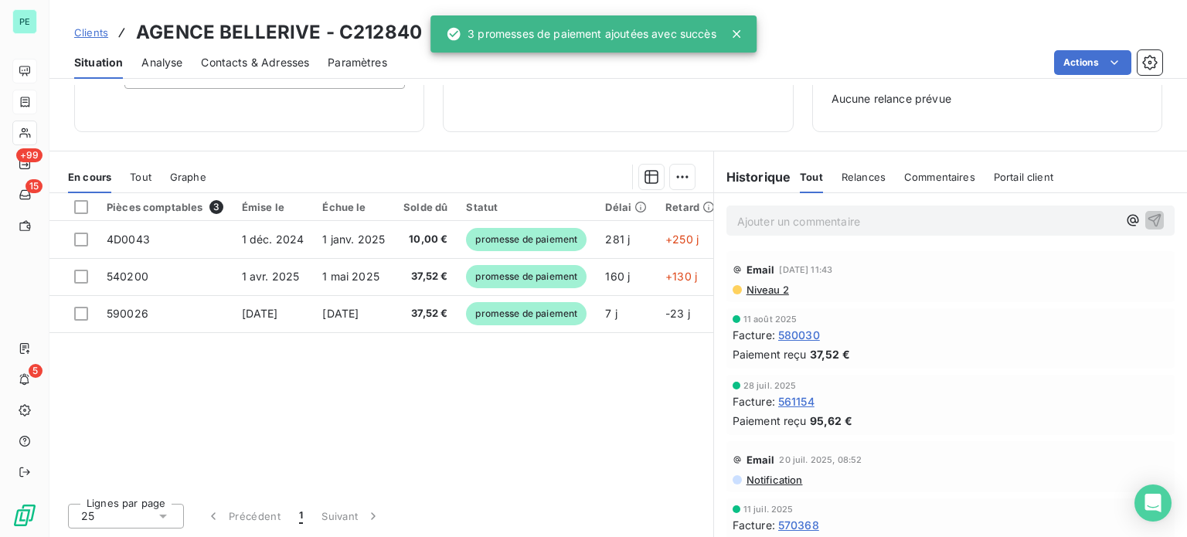
scroll to position [223, 0]
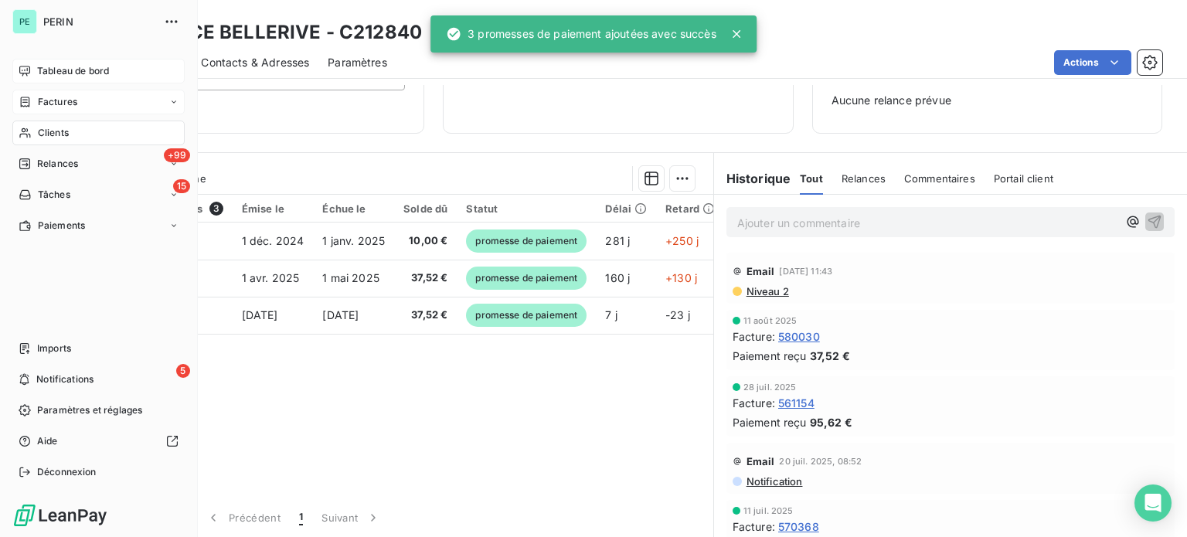
click at [52, 128] on span "Clients" at bounding box center [53, 133] width 31 height 14
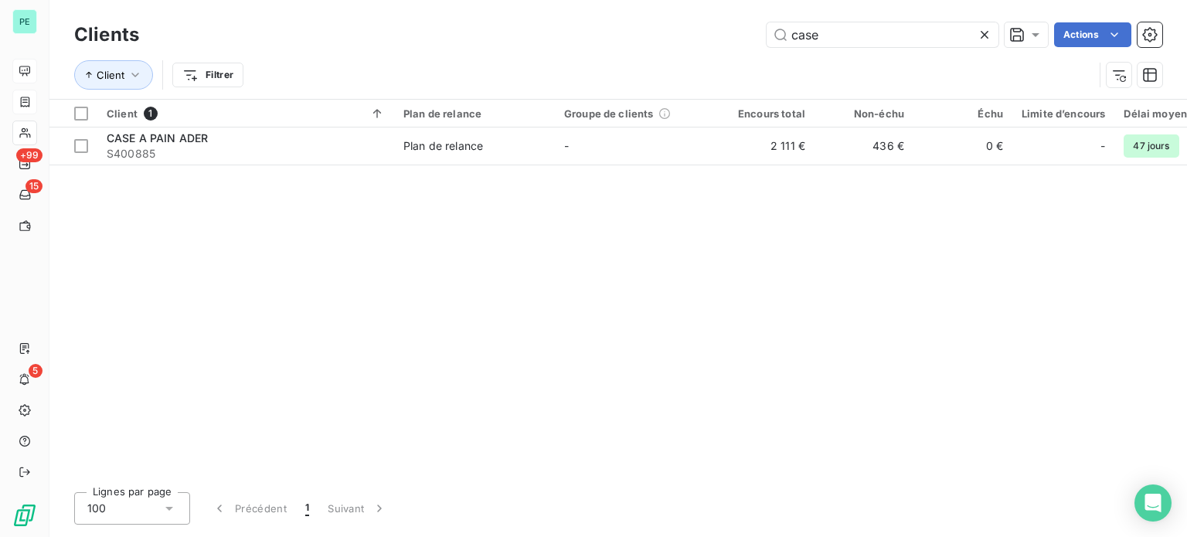
drag, startPoint x: 823, startPoint y: 36, endPoint x: 724, endPoint y: 36, distance: 99.7
click at [725, 36] on div "case Actions" at bounding box center [660, 34] width 1005 height 25
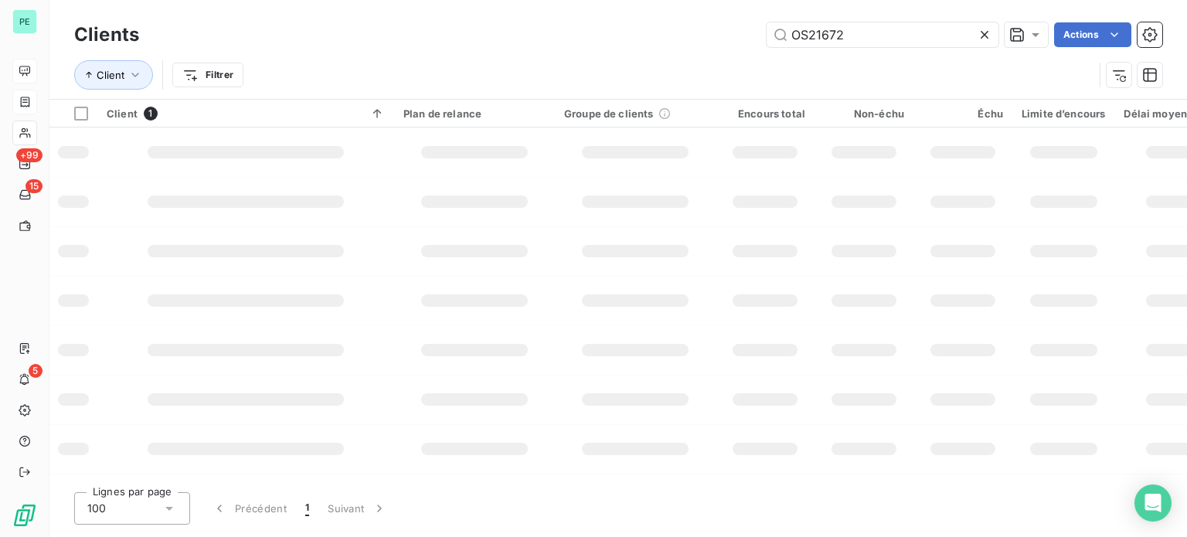
type input "OS21672"
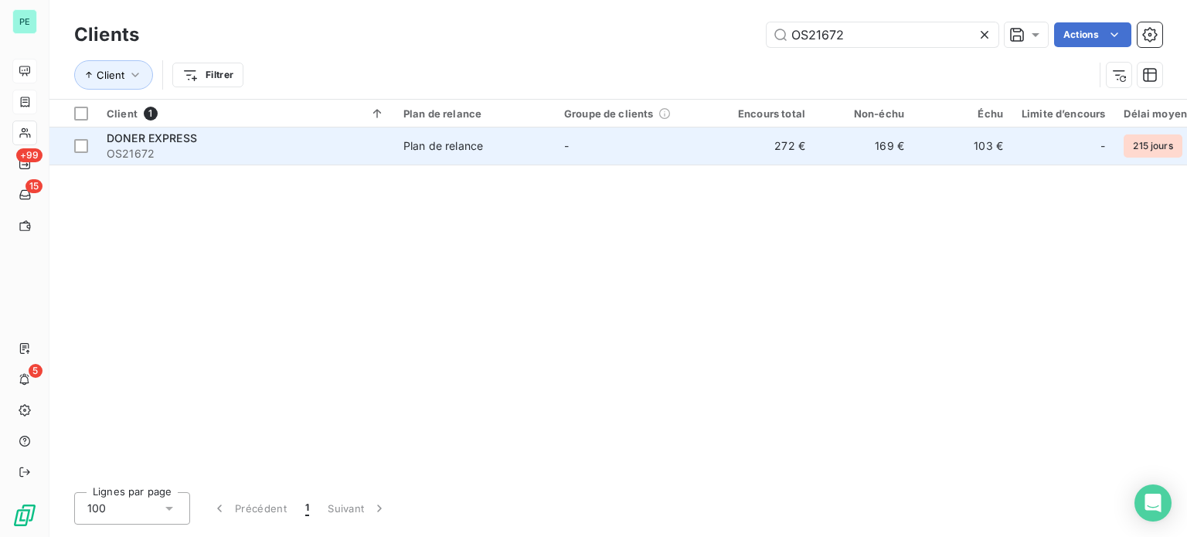
click at [683, 150] on td "-" at bounding box center [635, 146] width 161 height 37
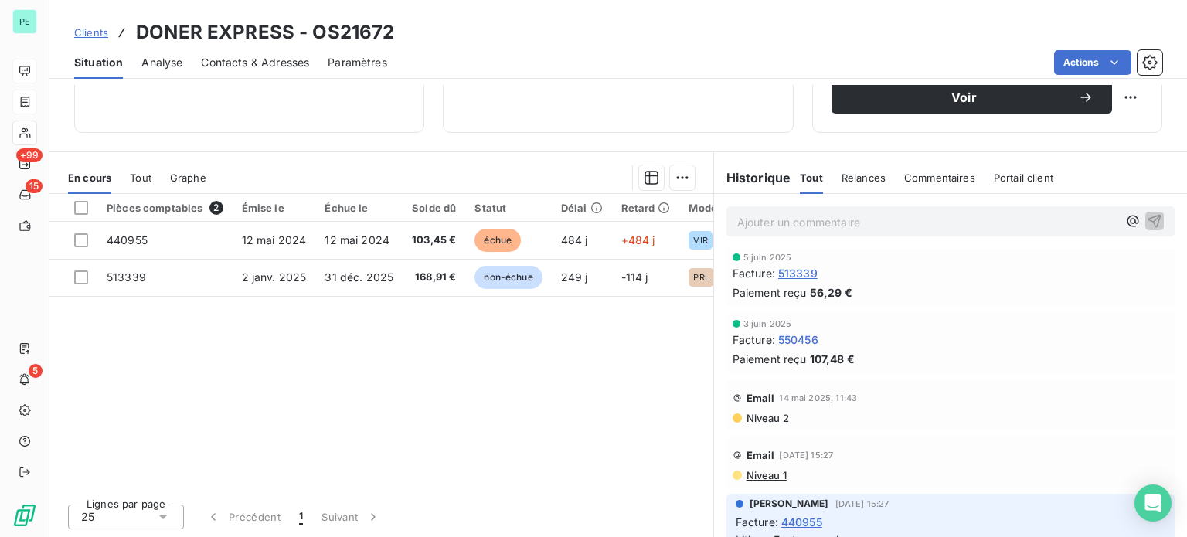
scroll to position [541, 0]
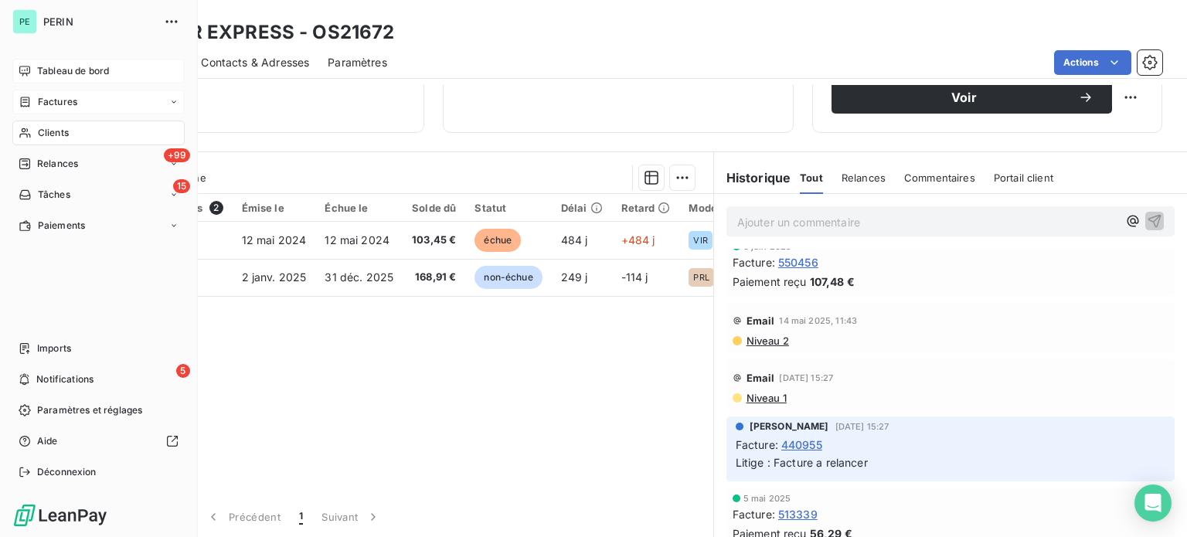
click at [54, 67] on span "Tableau de bord" at bounding box center [73, 71] width 72 height 14
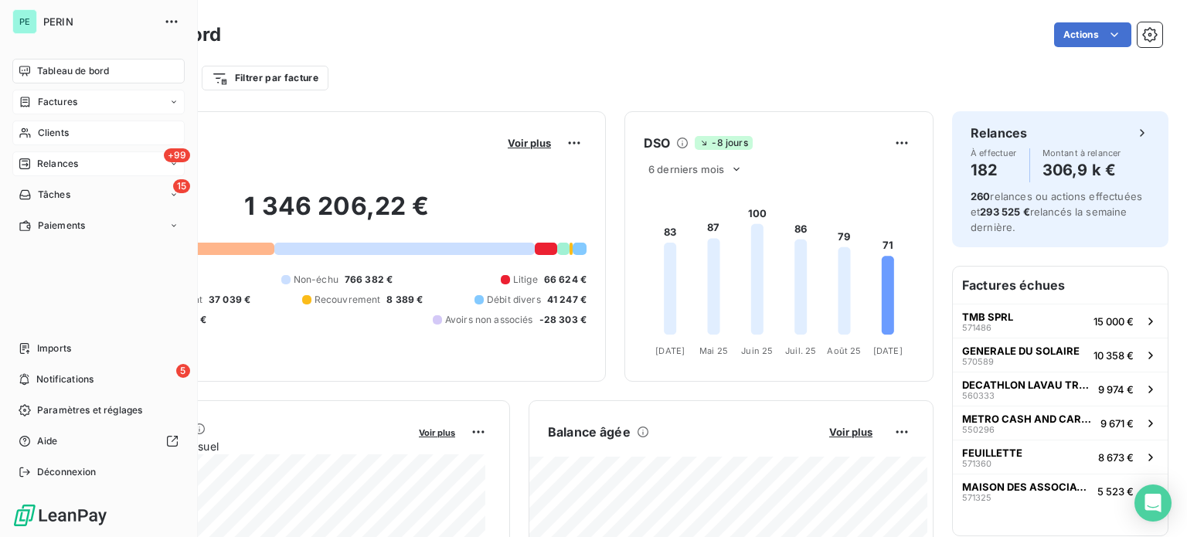
click at [56, 166] on span "Relances" at bounding box center [57, 164] width 41 height 14
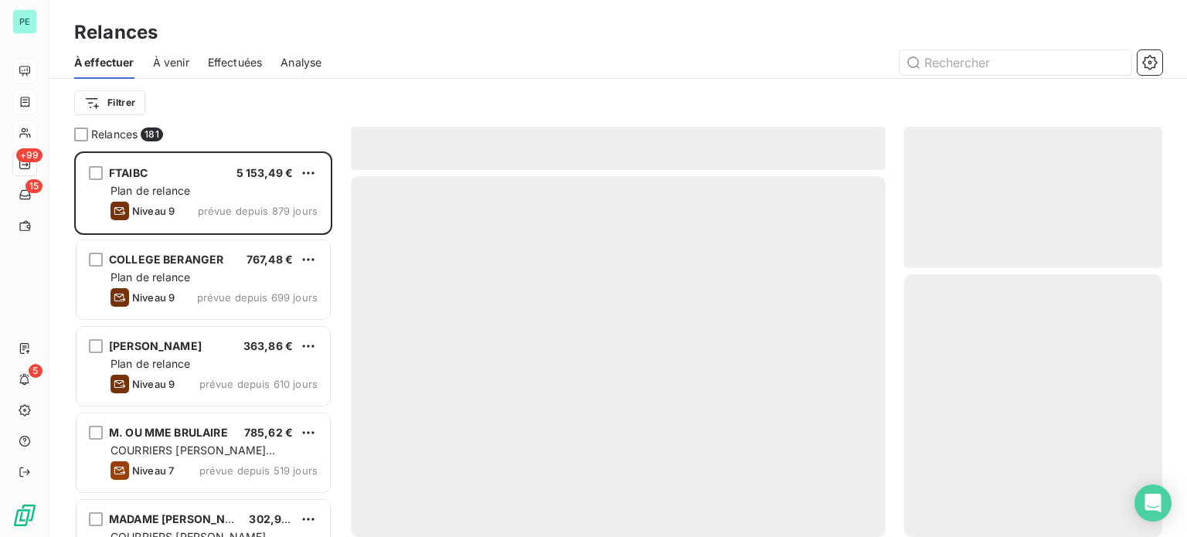
scroll to position [374, 246]
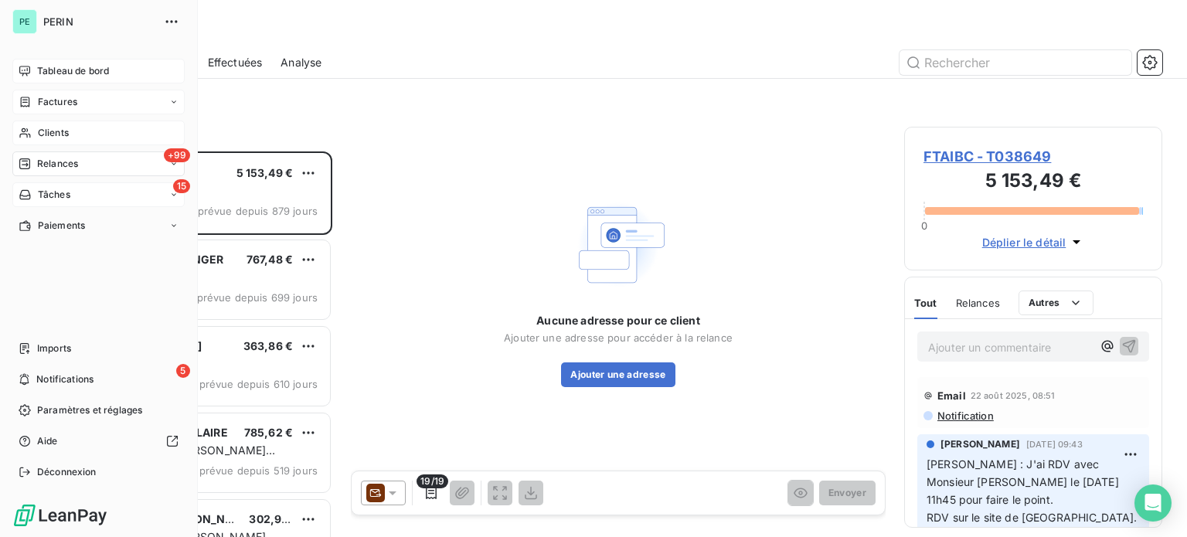
click at [41, 193] on span "Tâches" at bounding box center [54, 195] width 32 height 14
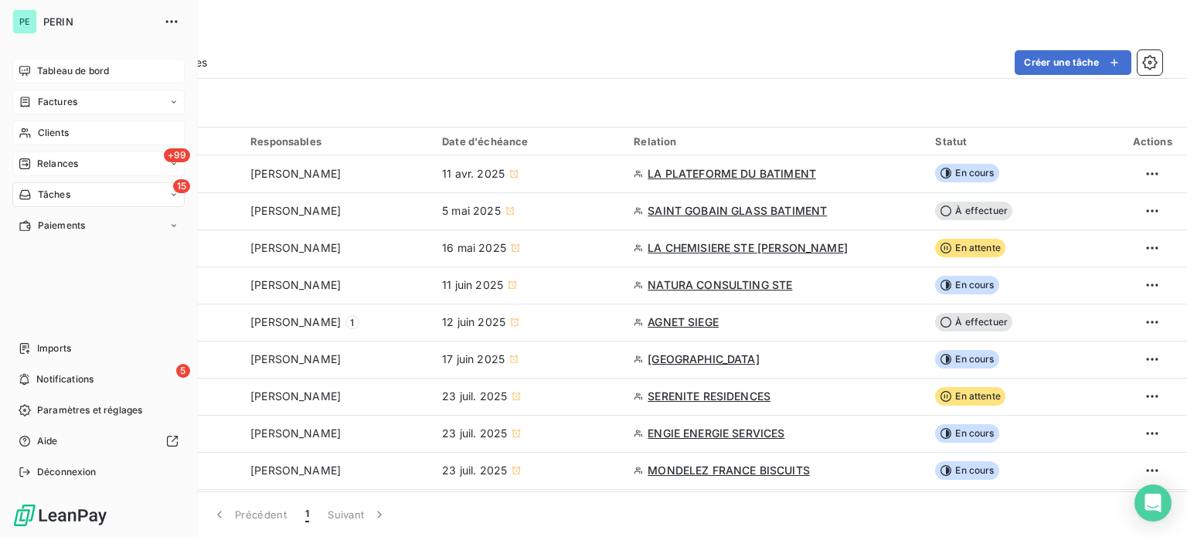
click at [51, 99] on span "Factures" at bounding box center [57, 102] width 39 height 14
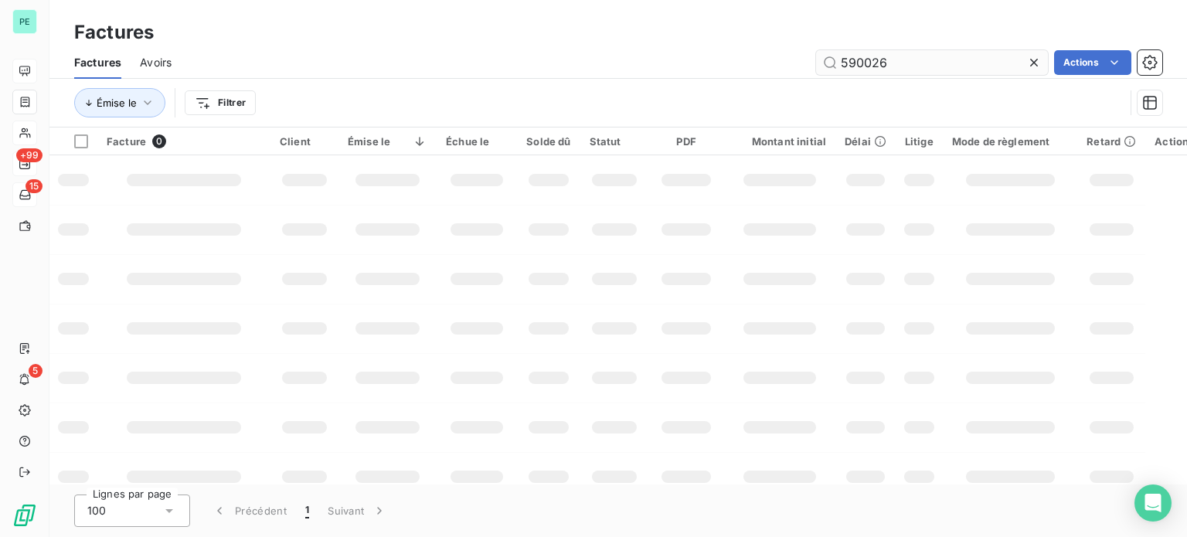
drag, startPoint x: 850, startPoint y: 66, endPoint x: 931, endPoint y: 66, distance: 81.2
click at [931, 66] on input "590026" at bounding box center [932, 62] width 232 height 25
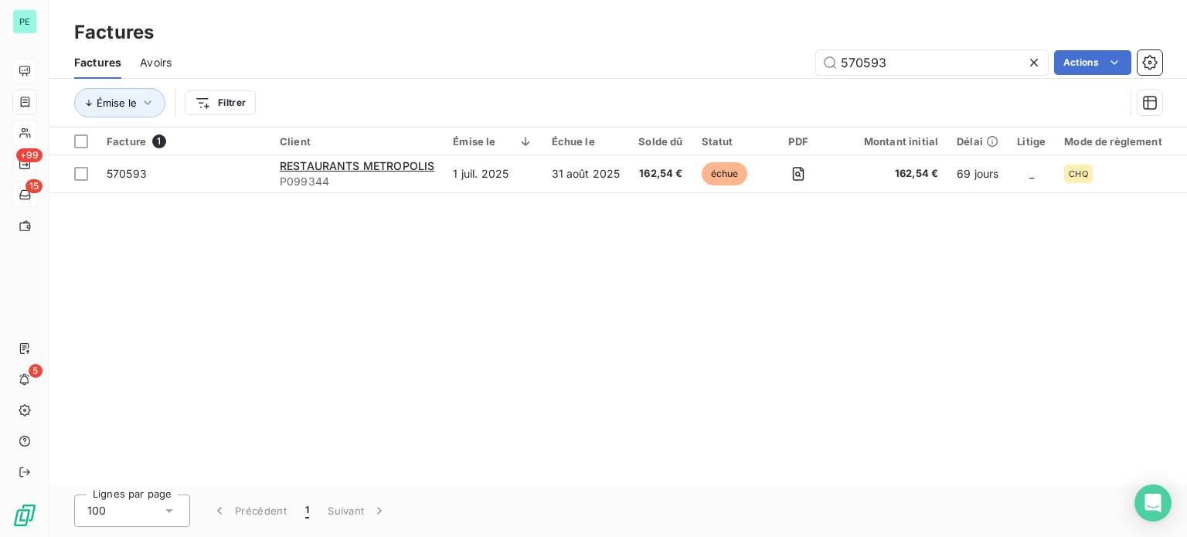
type input "570593"
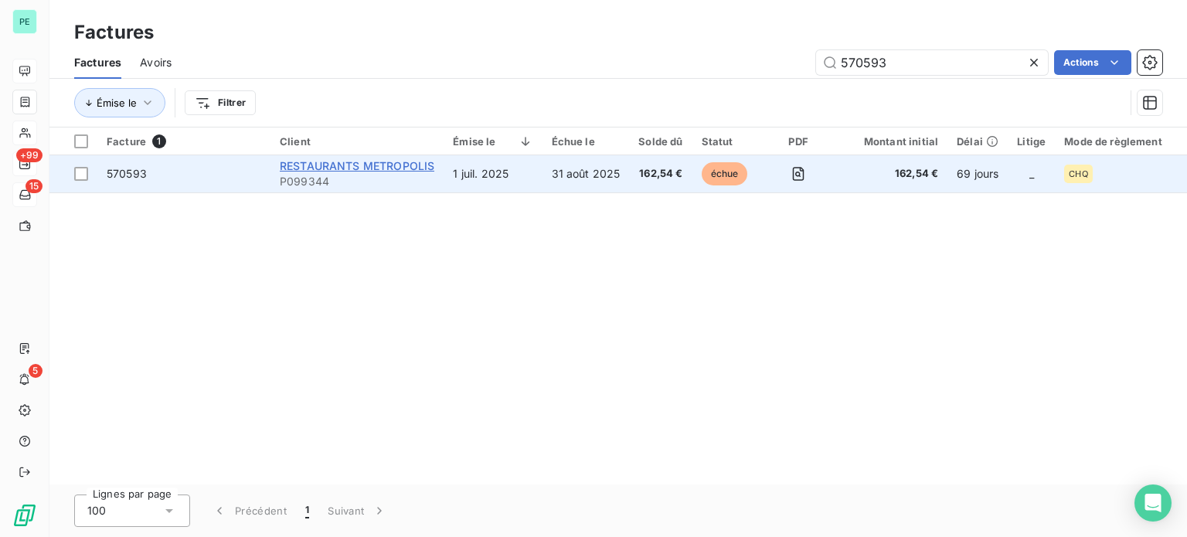
click at [397, 167] on span "RESTAURANTS METROPOLIS" at bounding box center [357, 165] width 155 height 13
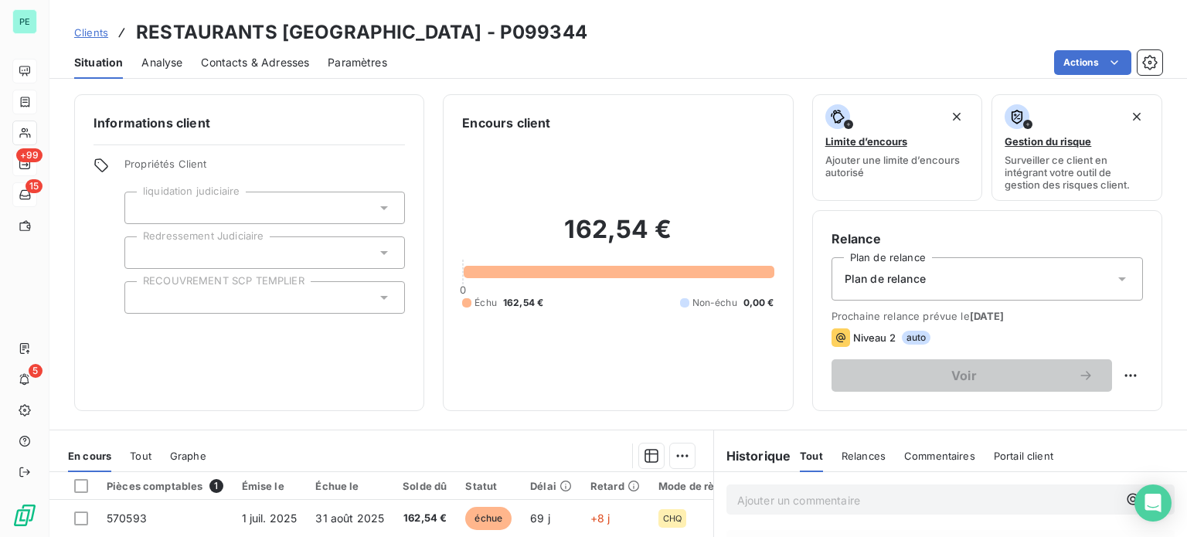
scroll to position [77, 0]
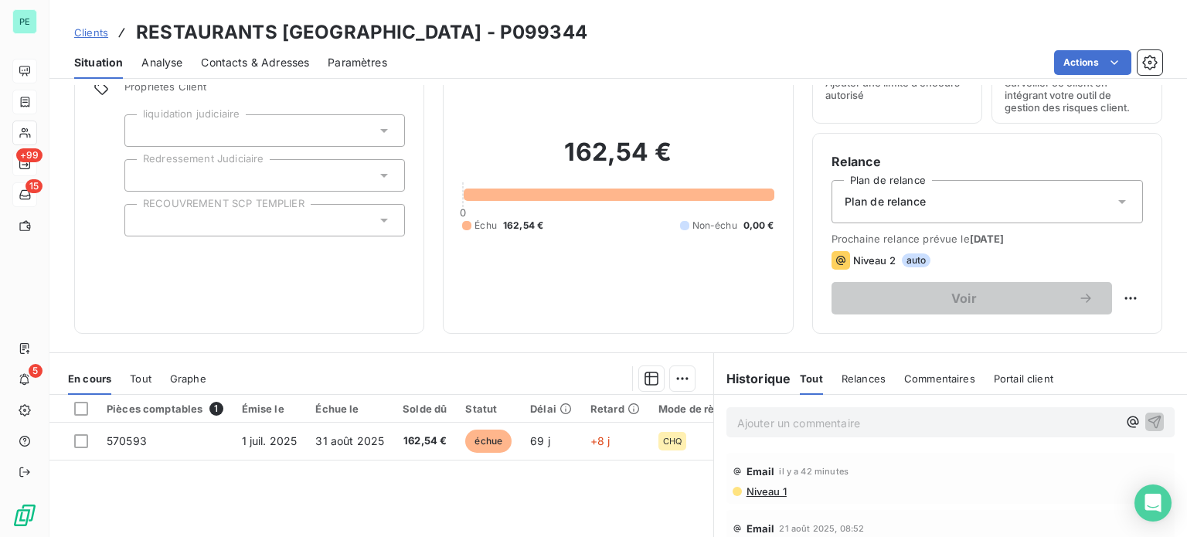
click at [748, 427] on p "Ajouter un commentaire ﻿" at bounding box center [927, 423] width 380 height 19
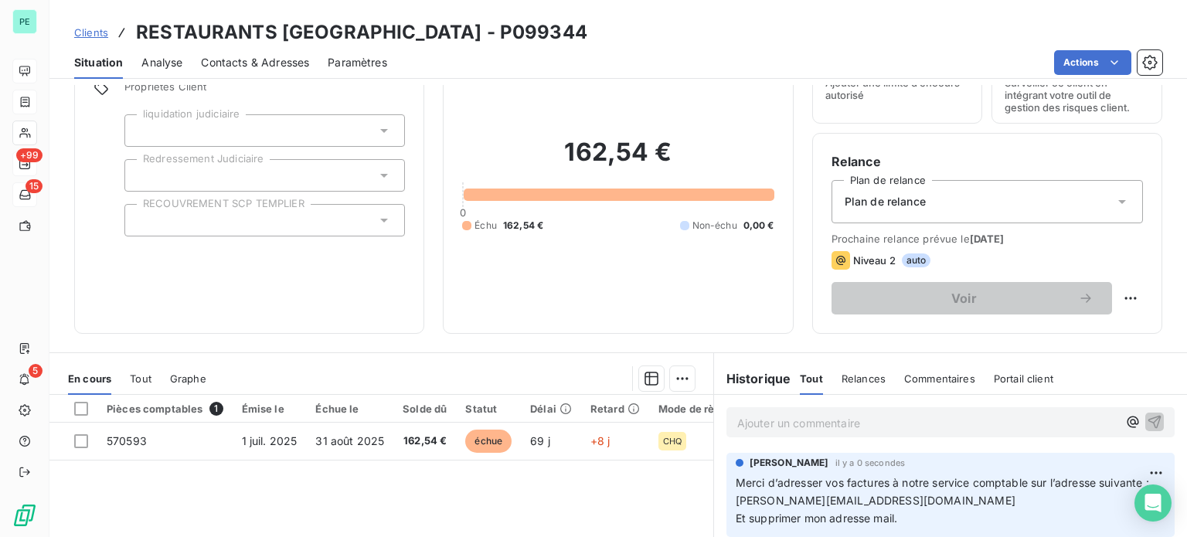
click at [225, 62] on span "Contacts & Adresses" at bounding box center [255, 62] width 108 height 15
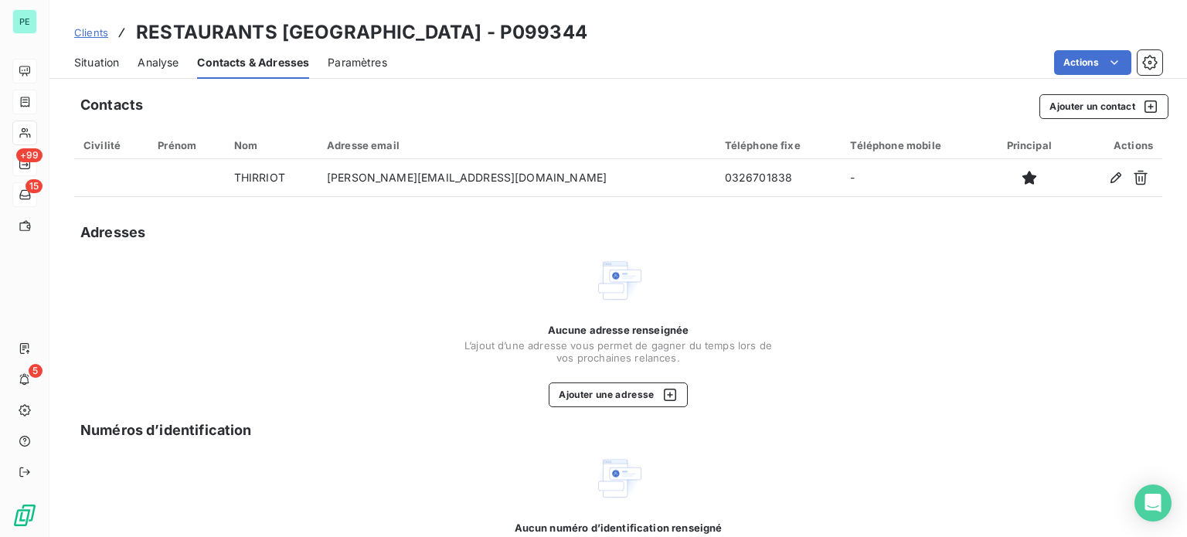
click at [96, 56] on span "Situation" at bounding box center [96, 62] width 45 height 15
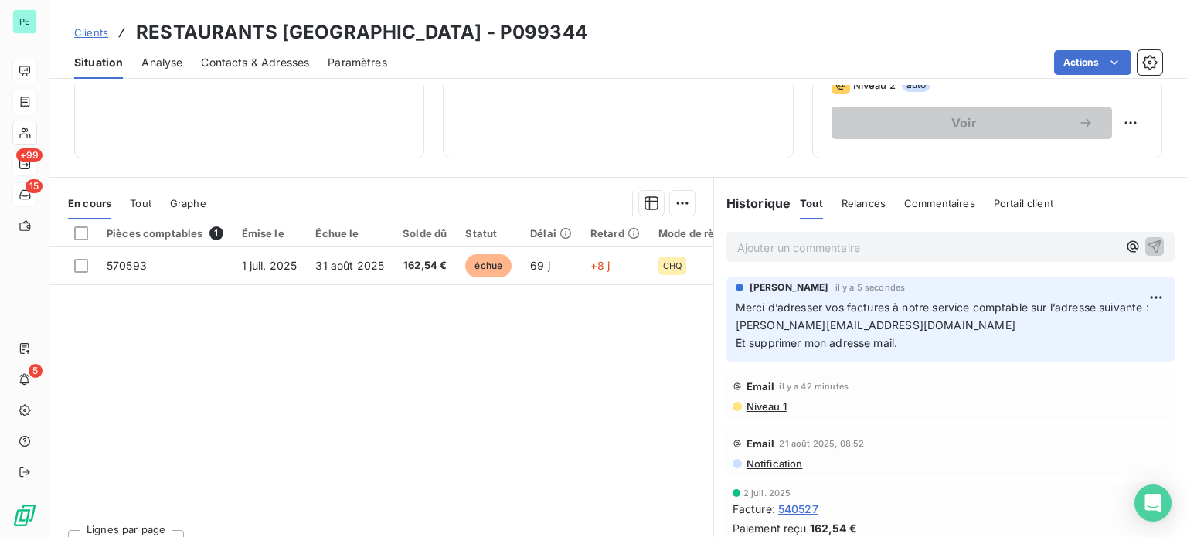
scroll to position [278, 0]
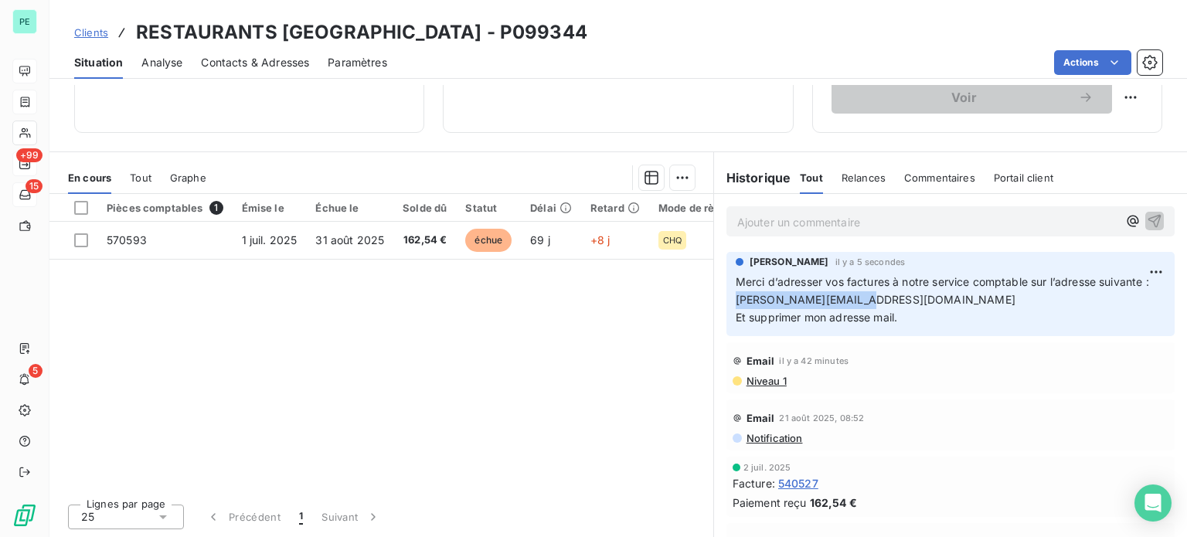
drag, startPoint x: 850, startPoint y: 315, endPoint x: 724, endPoint y: 312, distance: 126.0
click at [727, 312] on div "[PERSON_NAME] il y a 5 secondes Merci d’adresser vos factures à notre service c…" at bounding box center [951, 294] width 448 height 84
copy span "[PERSON_NAME][EMAIL_ADDRESS][DOMAIN_NAME]"
click at [276, 66] on span "Contacts & Adresses" at bounding box center [255, 62] width 108 height 15
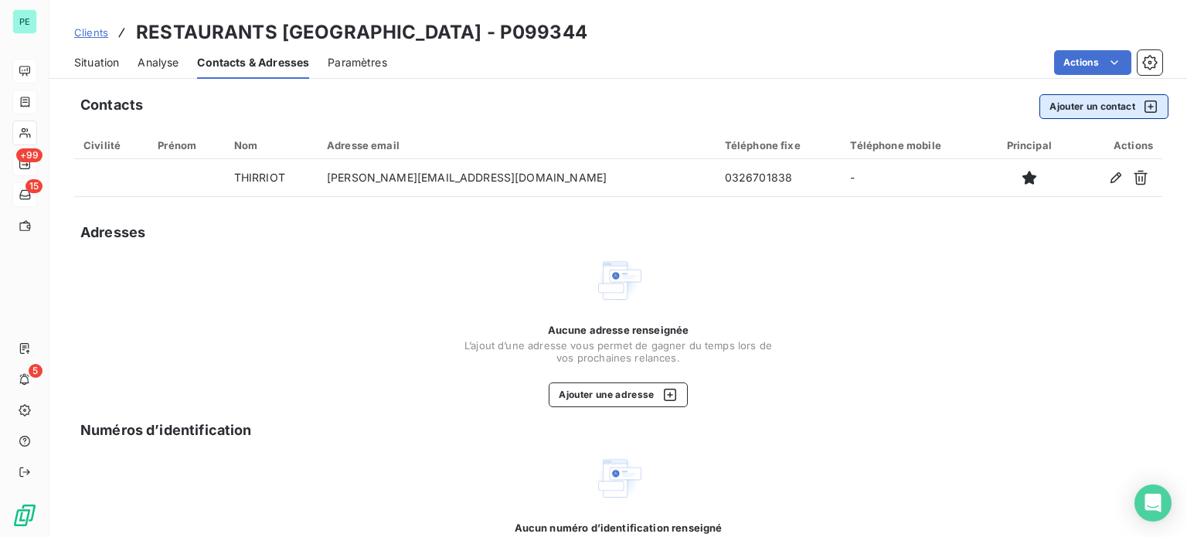
click at [1082, 111] on button "Ajouter un contact" at bounding box center [1104, 106] width 129 height 25
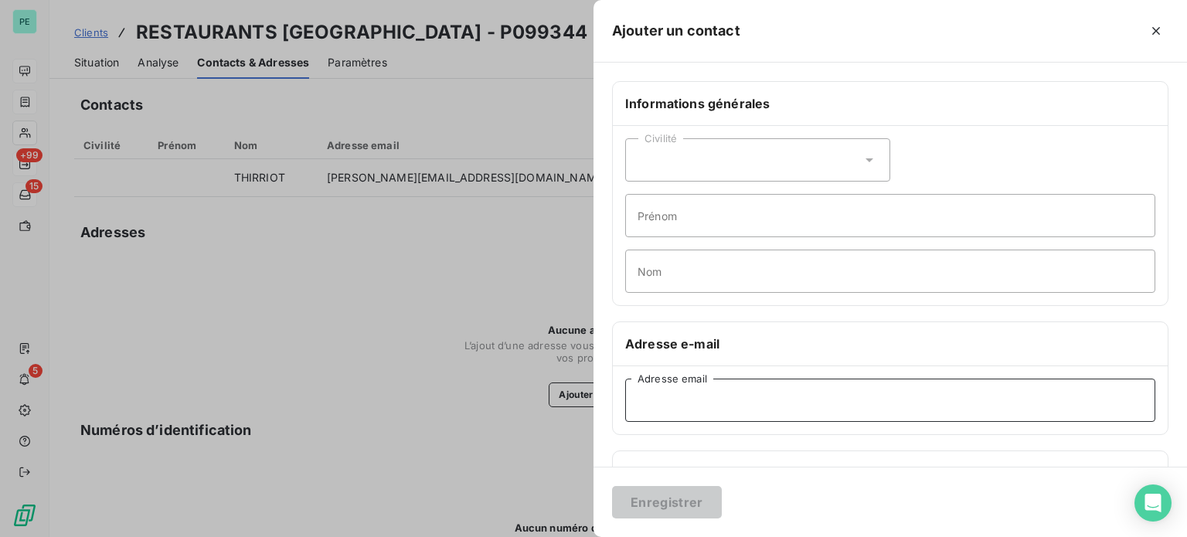
click at [759, 390] on input "Adresse email" at bounding box center [890, 400] width 530 height 43
paste input "[PERSON_NAME][EMAIL_ADDRESS][DOMAIN_NAME]"
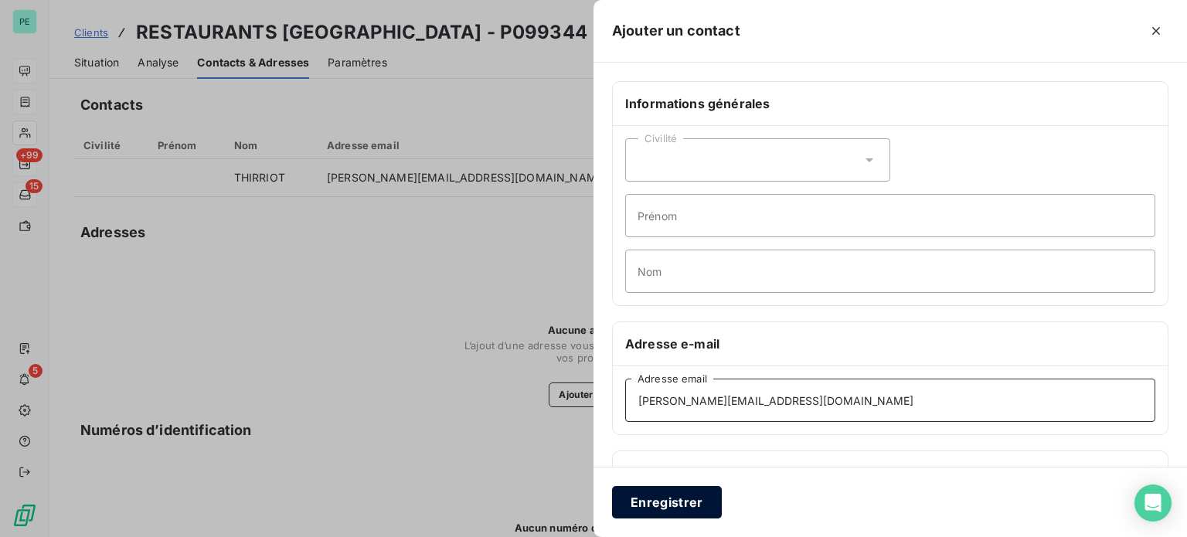
type input "[PERSON_NAME][EMAIL_ADDRESS][DOMAIN_NAME]"
click at [681, 502] on button "Enregistrer" at bounding box center [667, 502] width 110 height 32
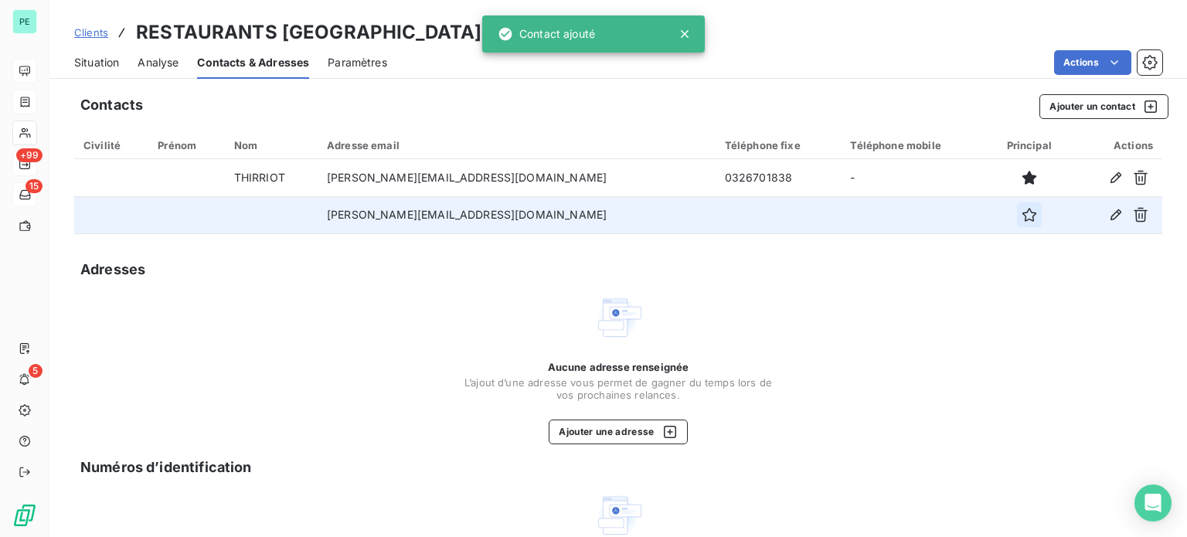
click at [1022, 213] on icon "button" at bounding box center [1029, 214] width 15 height 15
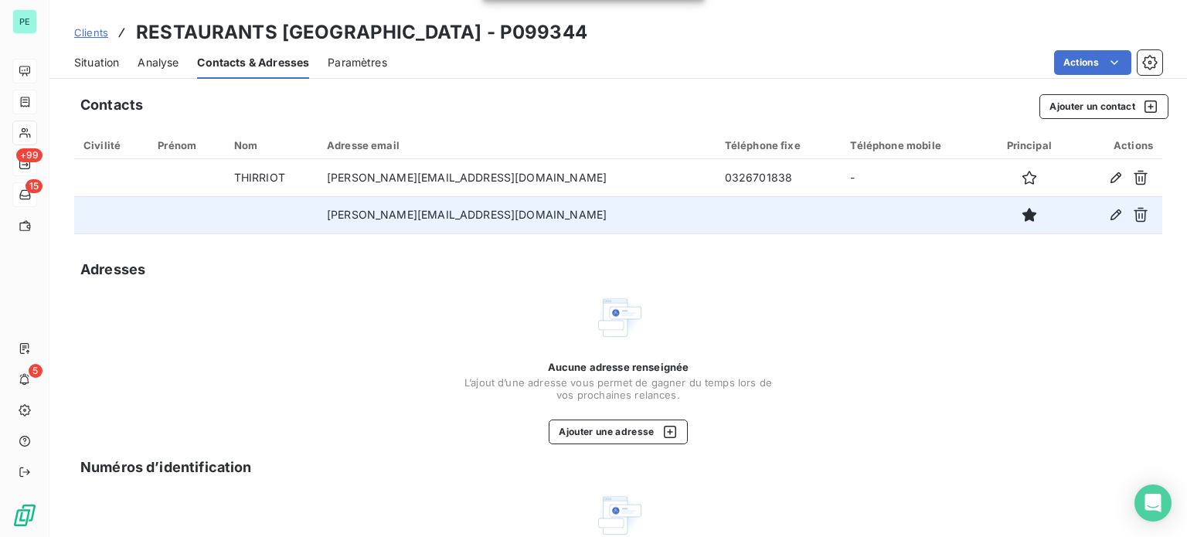
click at [99, 59] on span "Situation" at bounding box center [96, 62] width 45 height 15
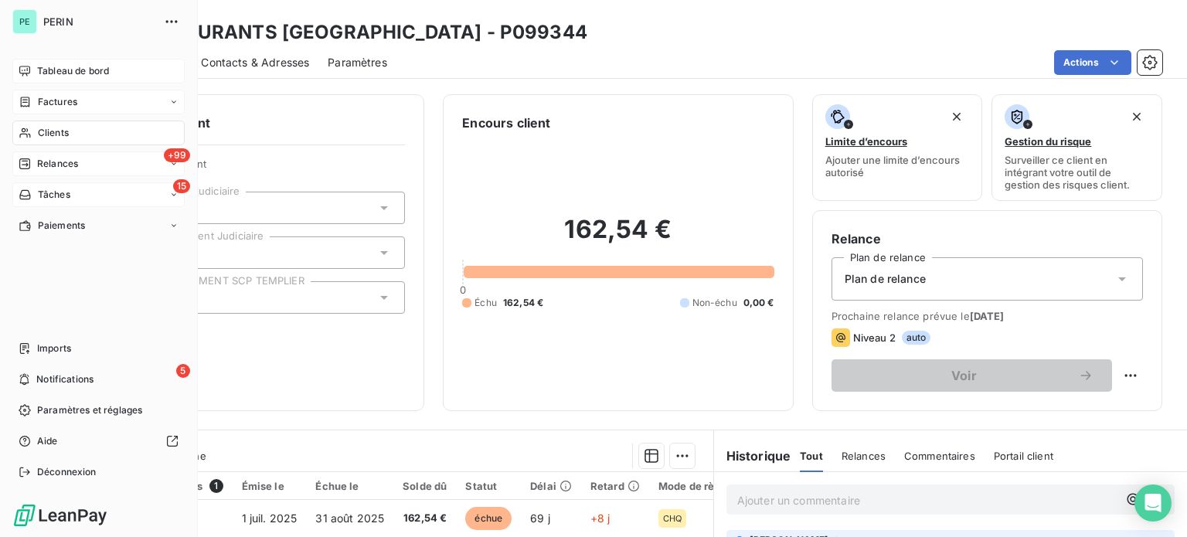
drag, startPoint x: 43, startPoint y: 66, endPoint x: 53, endPoint y: 66, distance: 10.0
click at [43, 66] on span "Tableau de bord" at bounding box center [73, 71] width 72 height 14
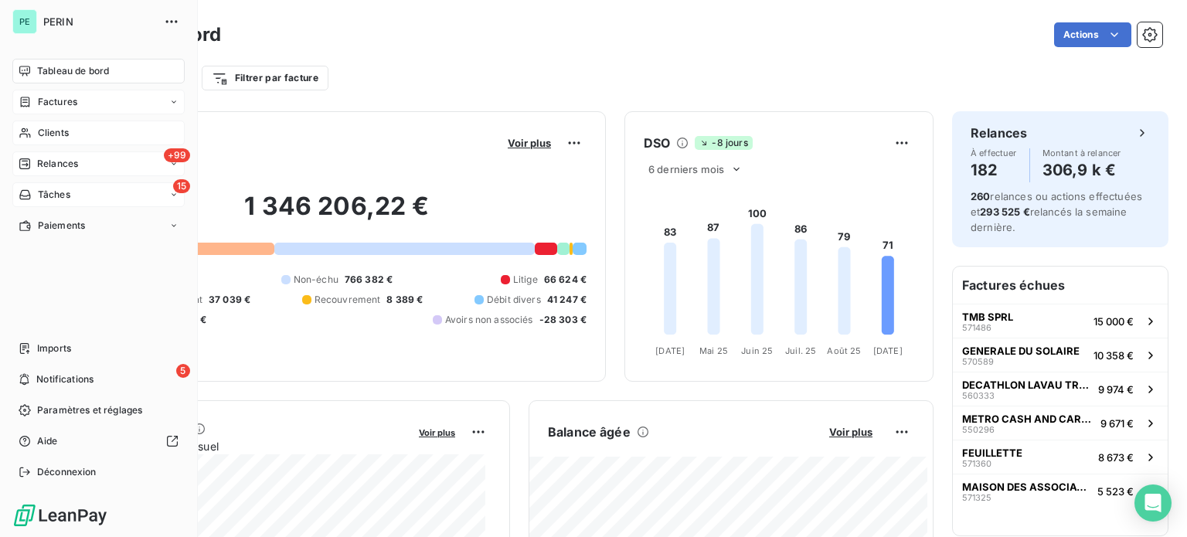
click at [55, 67] on span "Tableau de bord" at bounding box center [73, 71] width 72 height 14
